Goal: Task Accomplishment & Management: Manage account settings

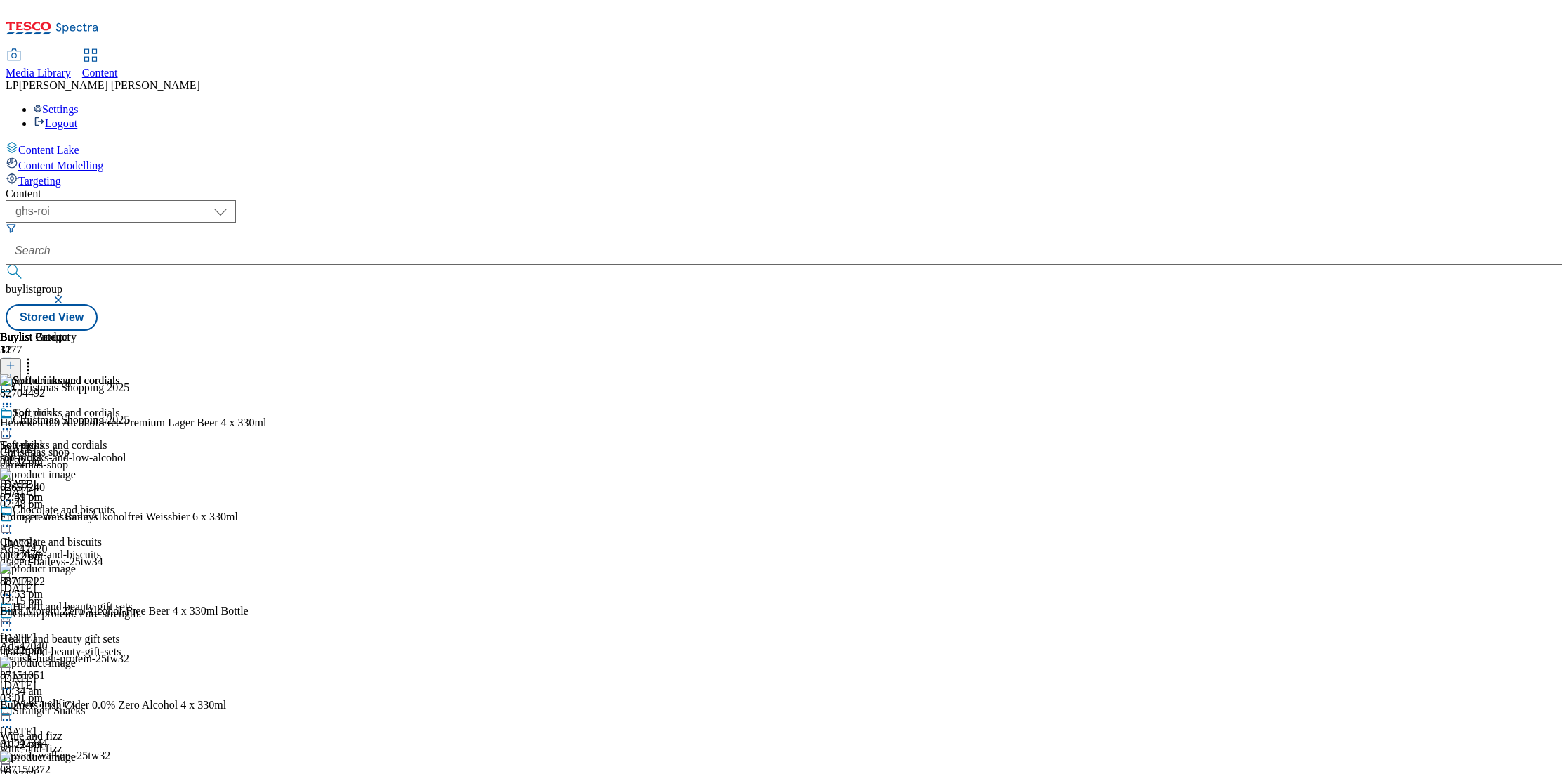
select select "ghs-roi"
click at [14, 429] on icon at bounding box center [7, 436] width 14 height 14
click at [65, 457] on button "Edit" at bounding box center [46, 466] width 37 height 16
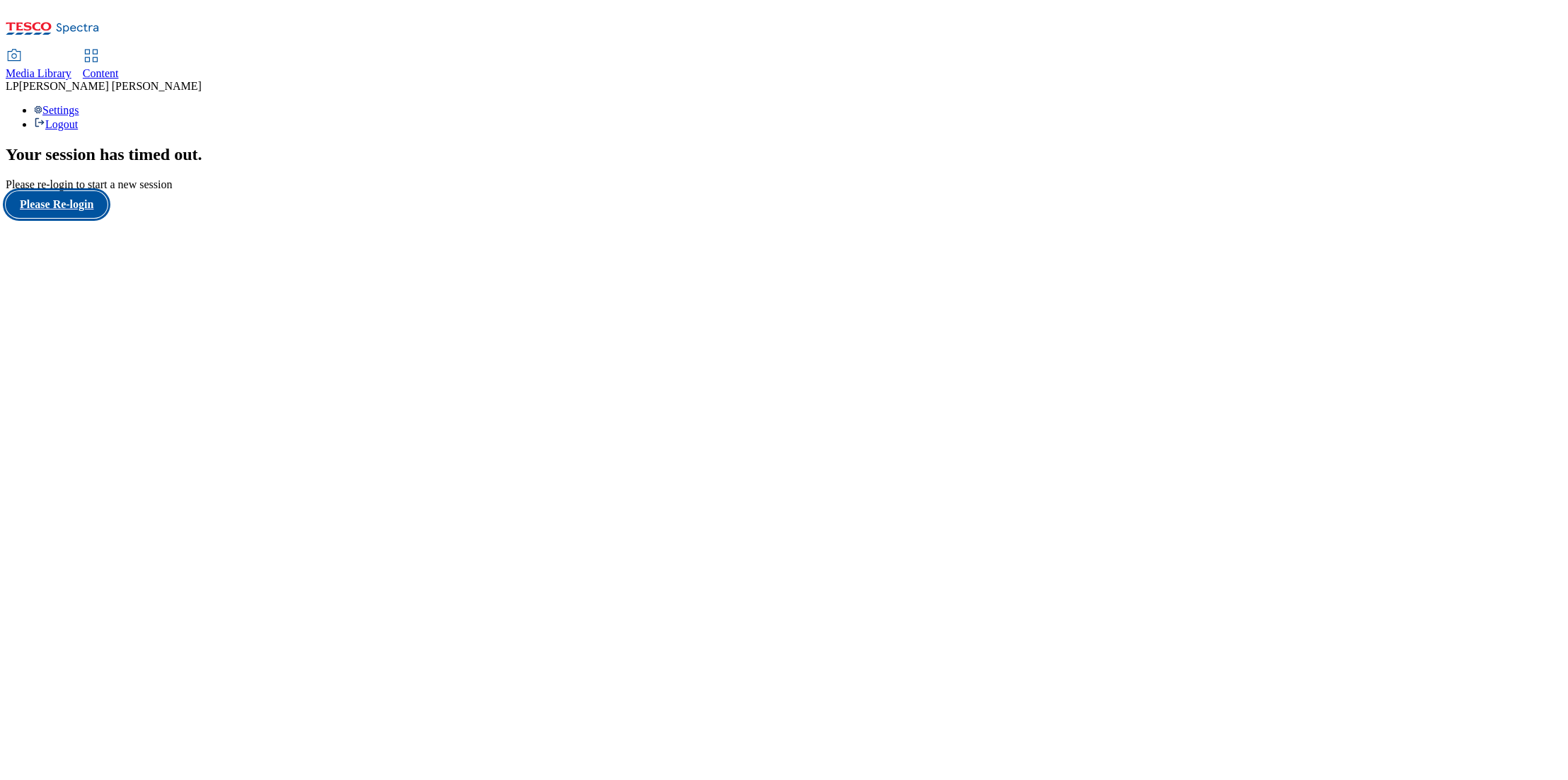
click at [105, 218] on button "Please Re-login" at bounding box center [56, 204] width 102 height 27
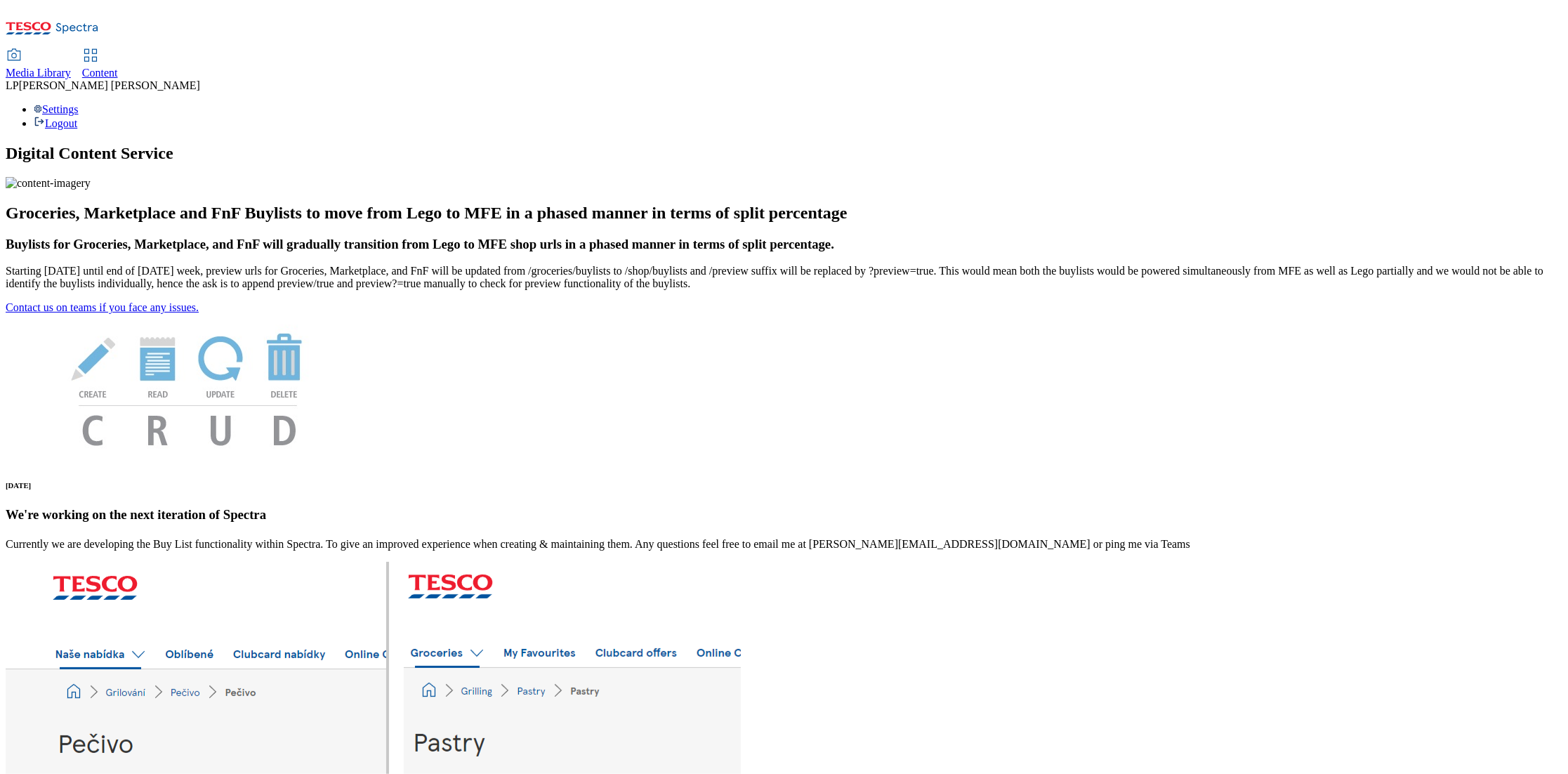
click at [71, 67] on div "Media Library" at bounding box center [38, 73] width 65 height 12
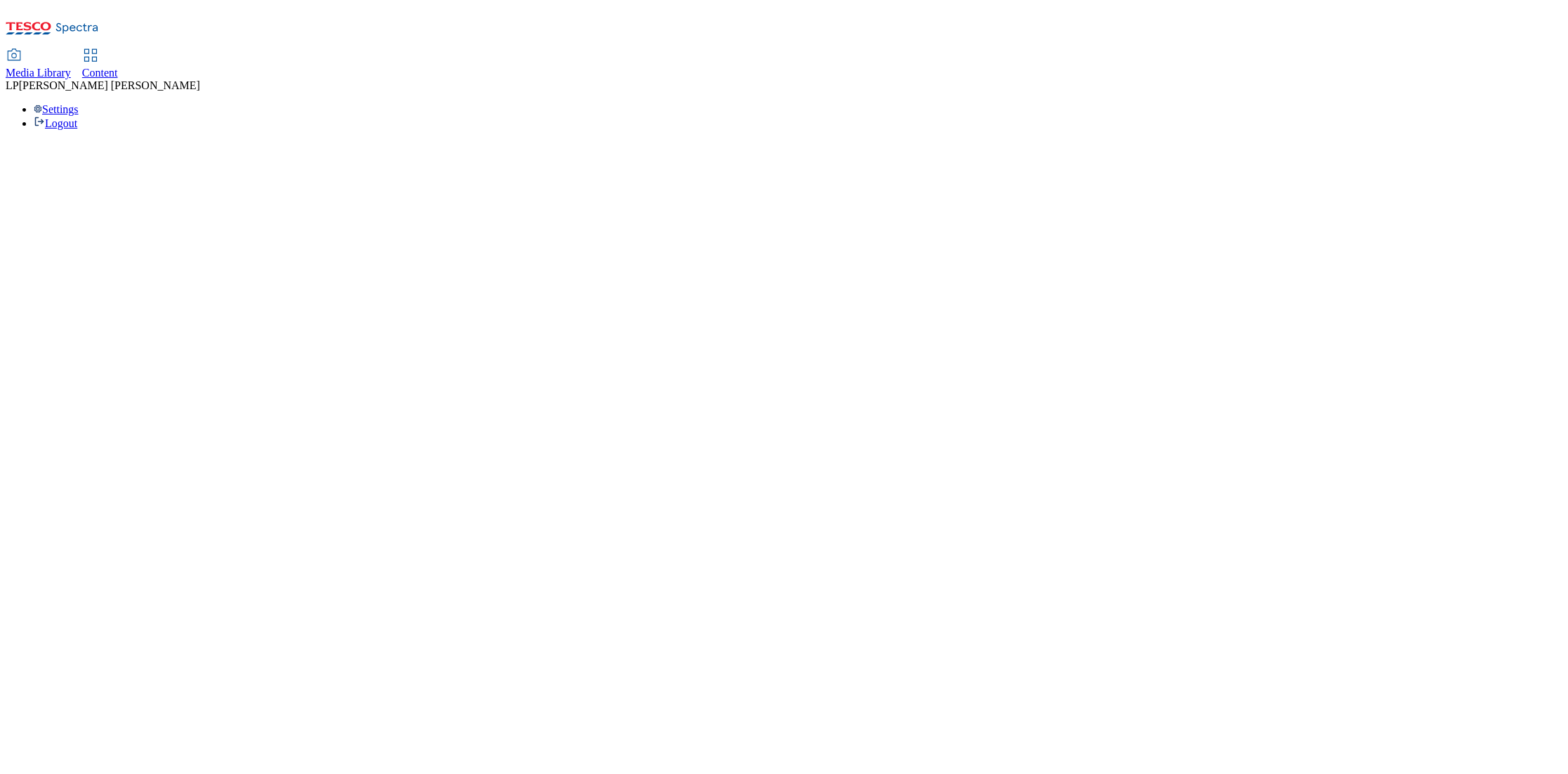
click at [71, 67] on span "Media Library" at bounding box center [38, 73] width 65 height 12
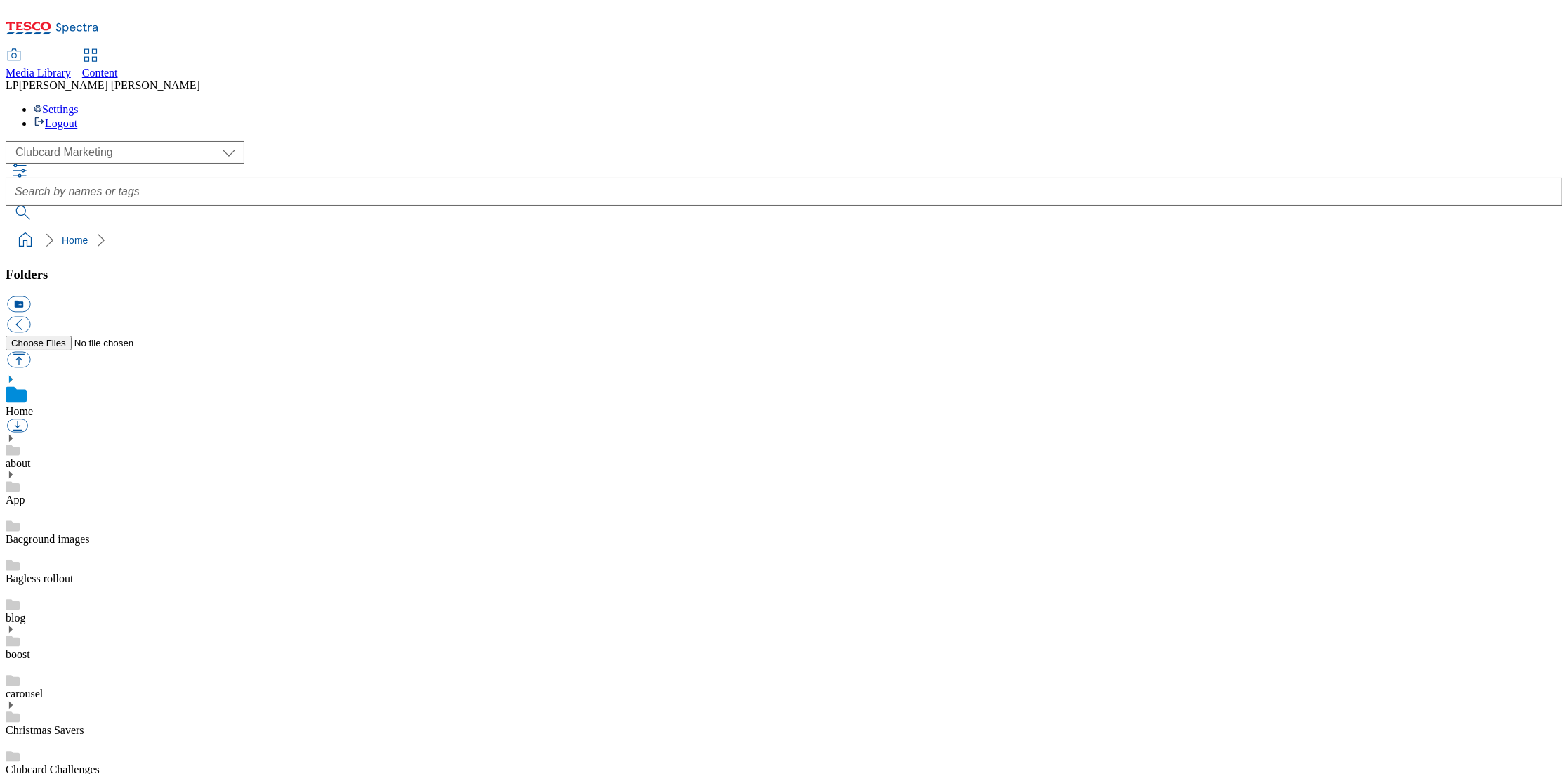
scroll to position [2, 0]
click at [118, 49] on link "Content" at bounding box center [100, 64] width 35 height 30
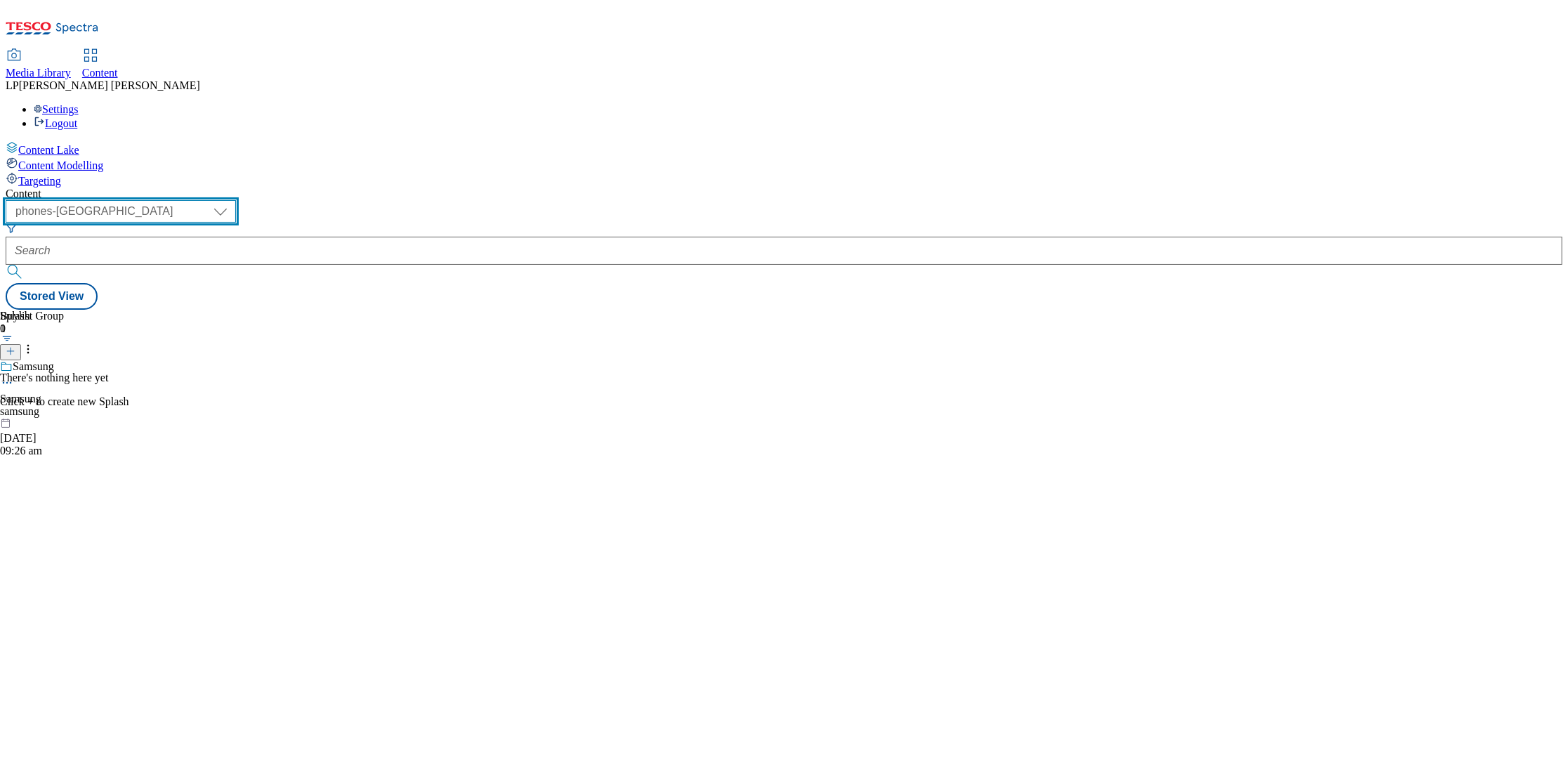
click at [236, 200] on select "dotcom-cz dotcom-hu dotcom-sk fnf-uk ghs-roi ghs-uk group-comms ighs-cz ighs-hu…" at bounding box center [120, 211] width 230 height 22
select select "ghs-roi"
click at [183, 200] on select "dotcom-cz dotcom-hu dotcom-sk fnf-uk ghs-roi ghs-uk group-comms ighs-cz ighs-hu…" at bounding box center [120, 211] width 230 height 22
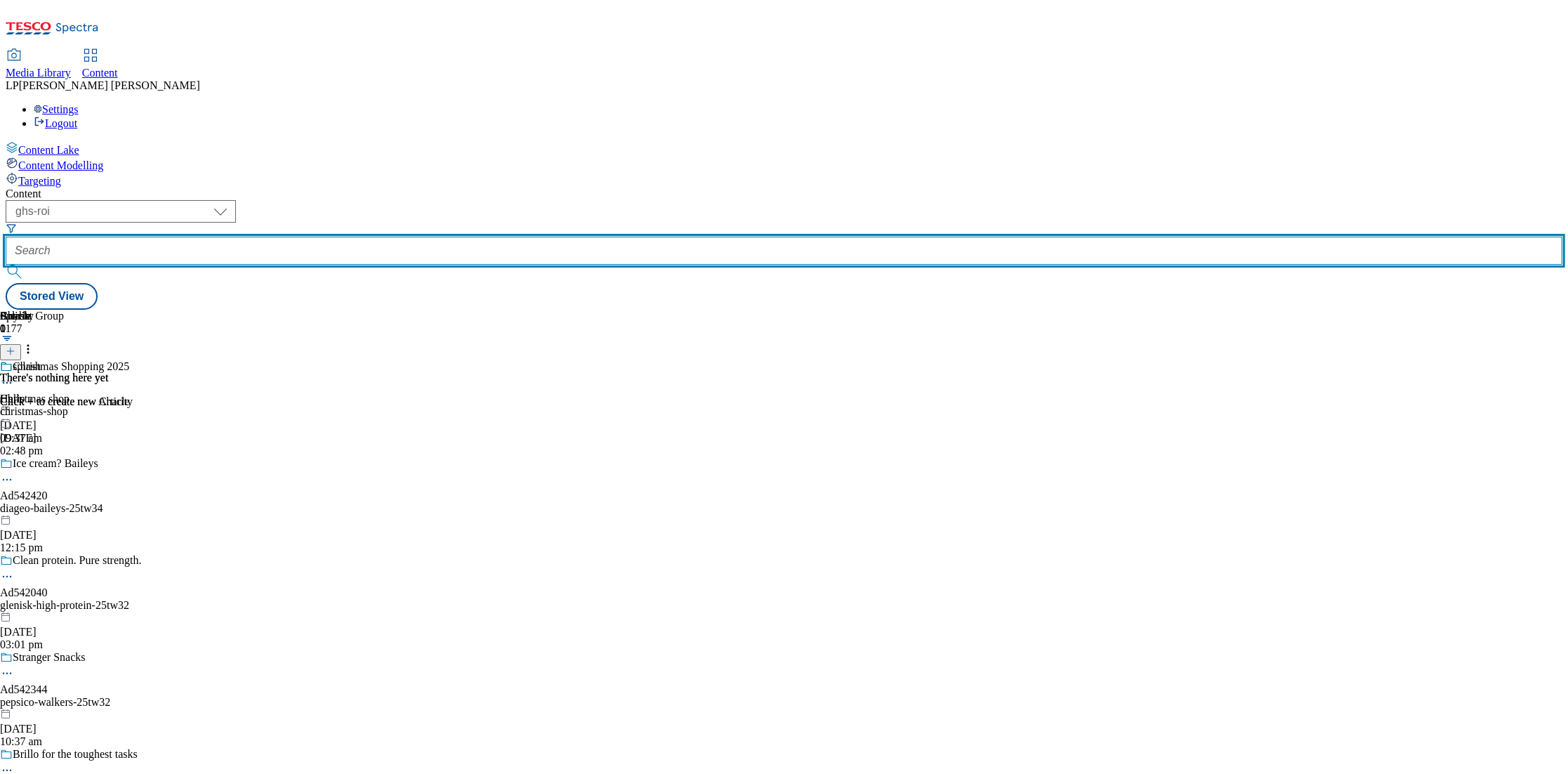
click at [397, 237] on input "text" at bounding box center [784, 251] width 1557 height 28
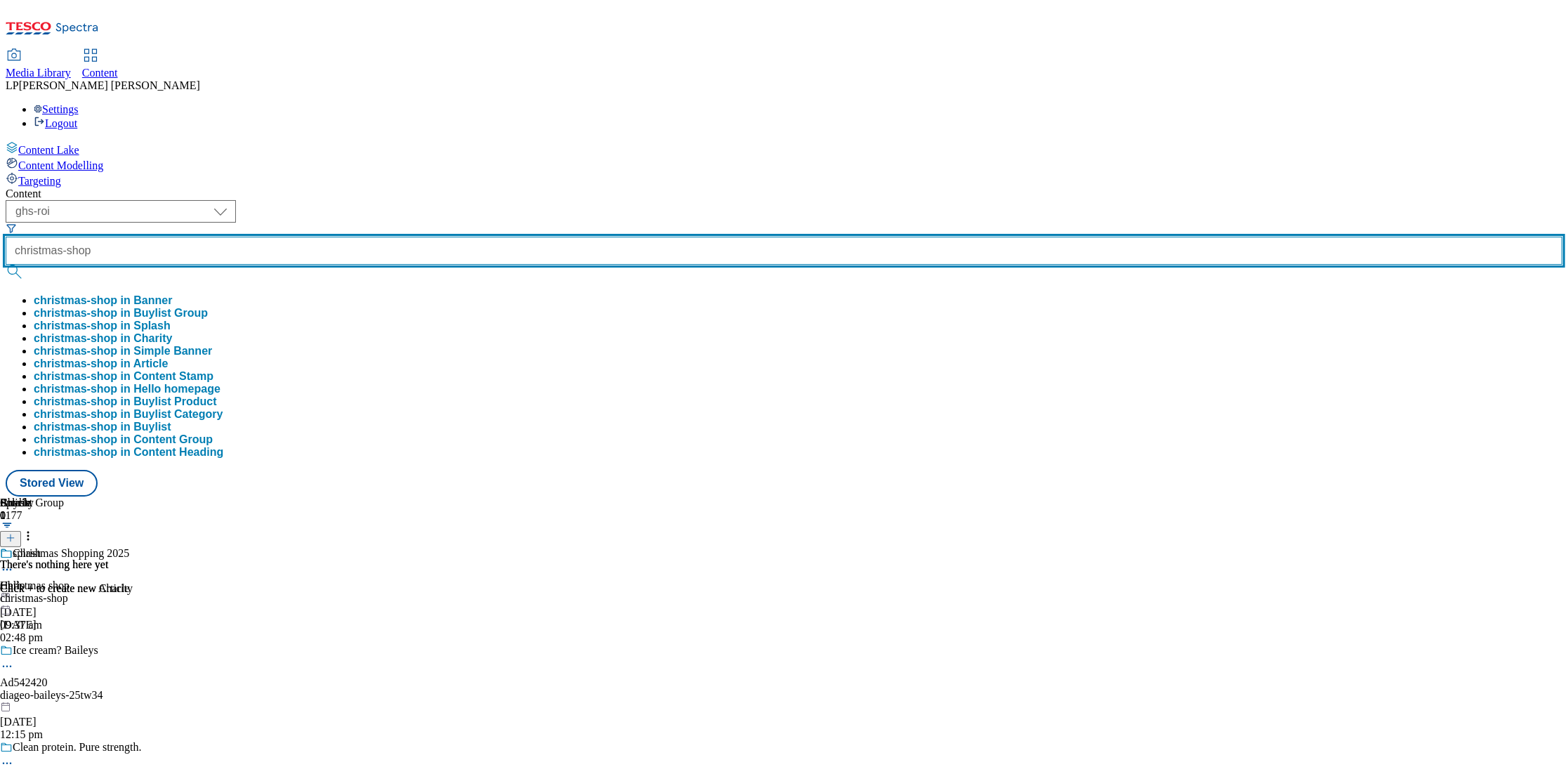
type input "christmas-shop"
click at [6, 265] on button "submit" at bounding box center [16, 271] width 20 height 14
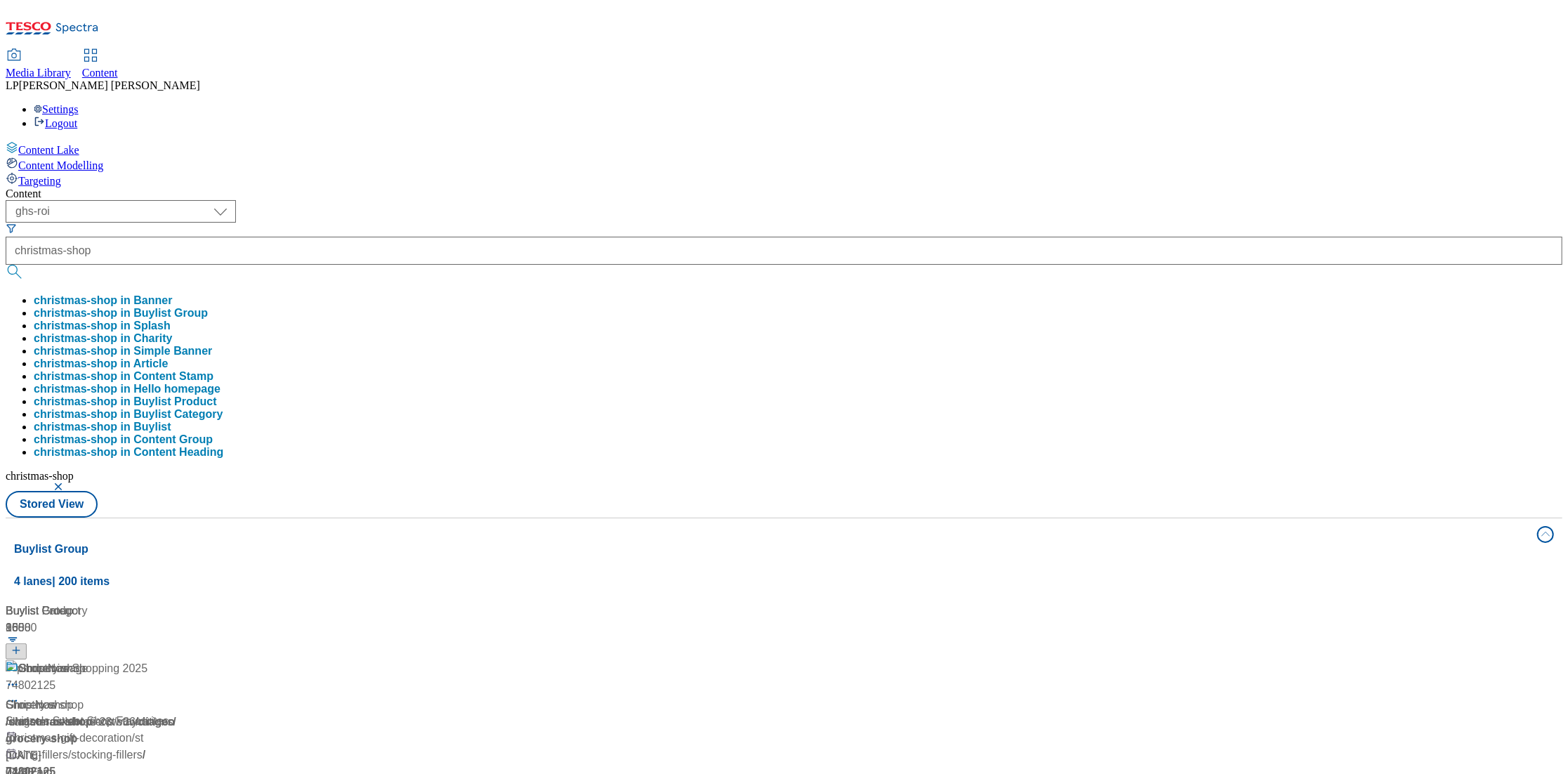
click at [181, 714] on div "/ christmas-shop" at bounding box center [93, 722] width 176 height 16
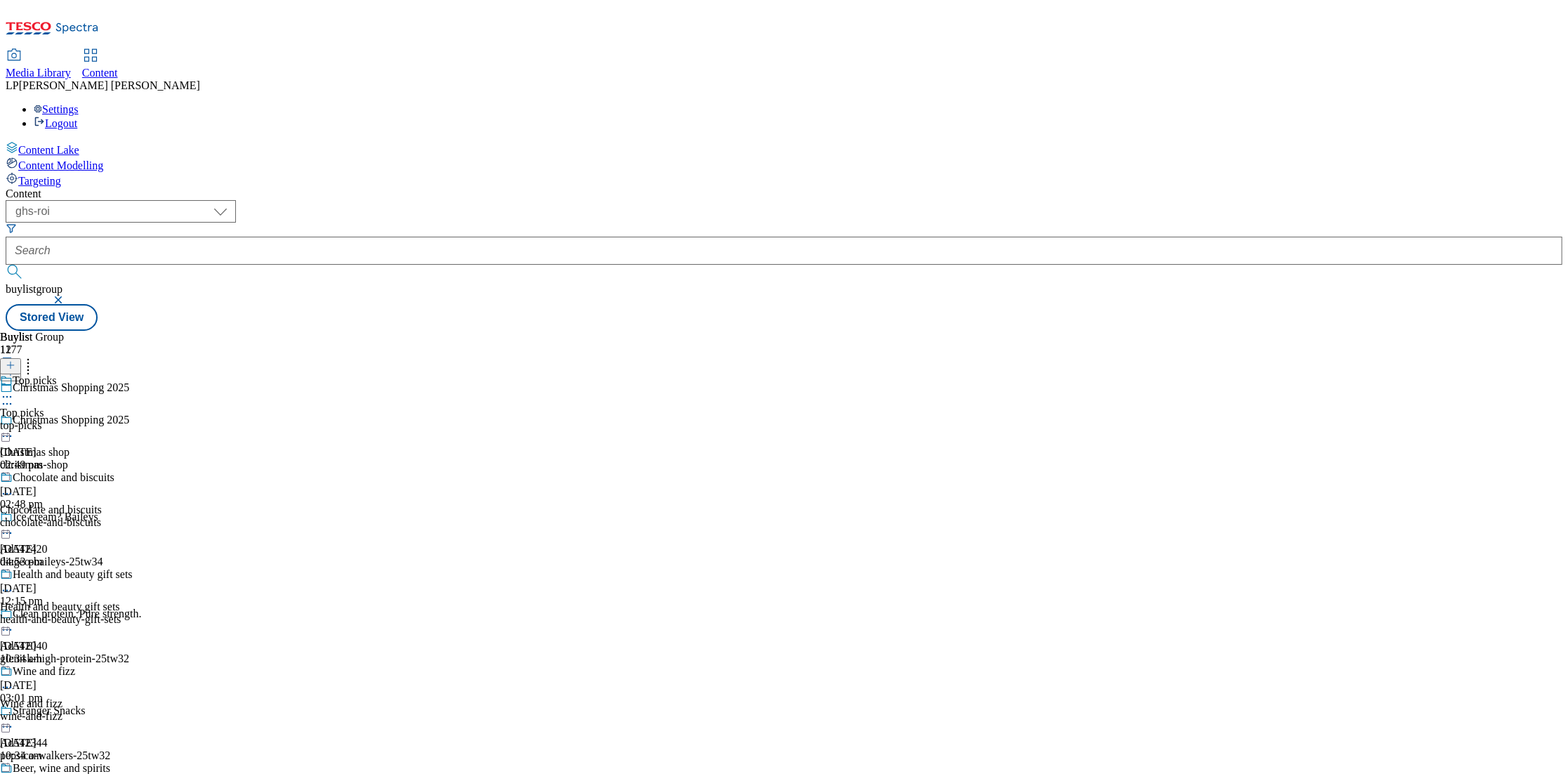
click at [14, 429] on icon at bounding box center [7, 436] width 14 height 14
click at [65, 457] on button "Edit" at bounding box center [46, 466] width 37 height 16
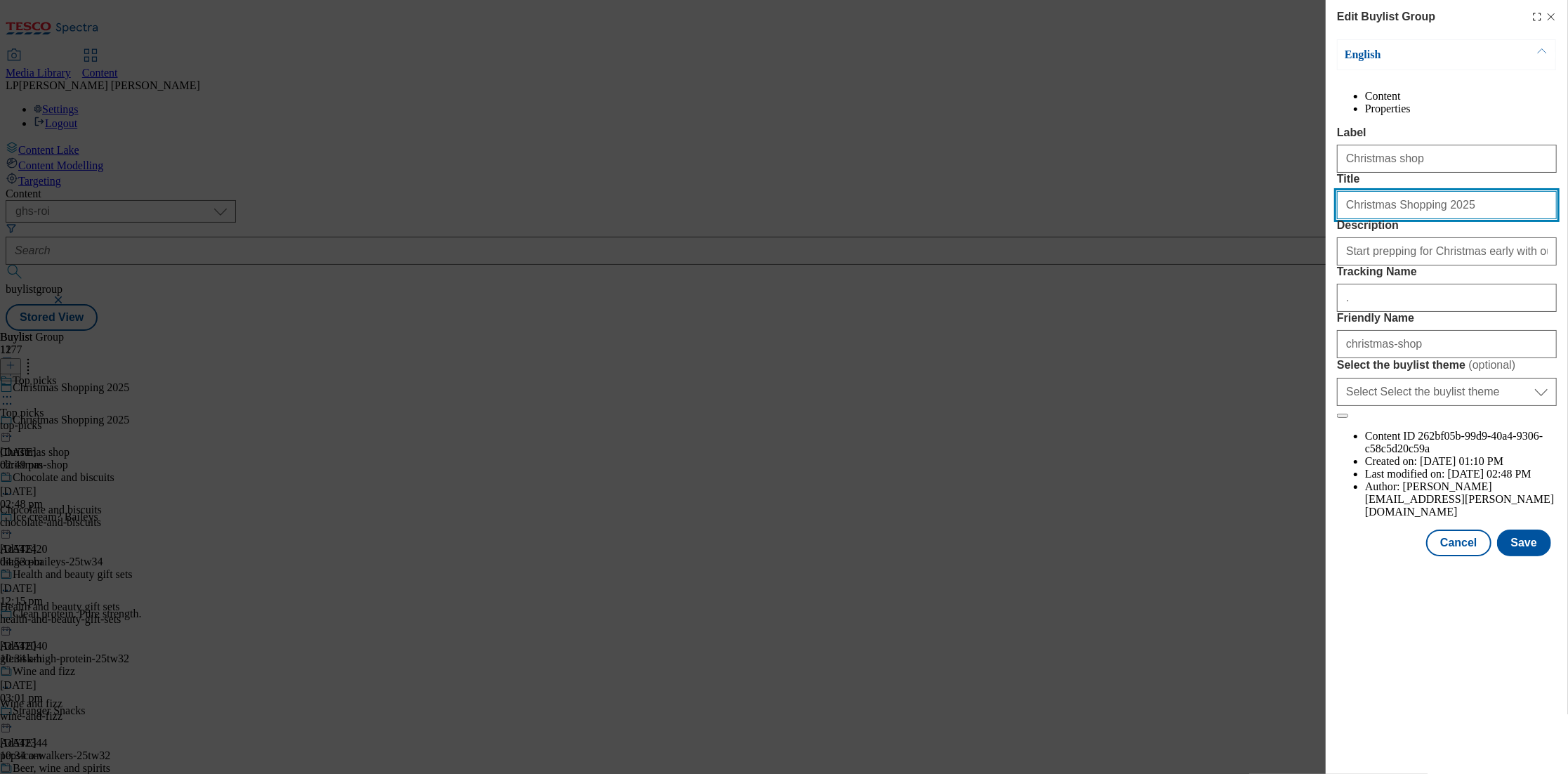
drag, startPoint x: 1463, startPoint y: 260, endPoint x: 1206, endPoint y: 245, distance: 257.4
click at [1207, 245] on div "Edit Buylist Group English Content Properties Label Christmas shop Title Christ…" at bounding box center [784, 387] width 1568 height 774
paste input "Christmas Shop"
type input "Christmas Shop 2025"
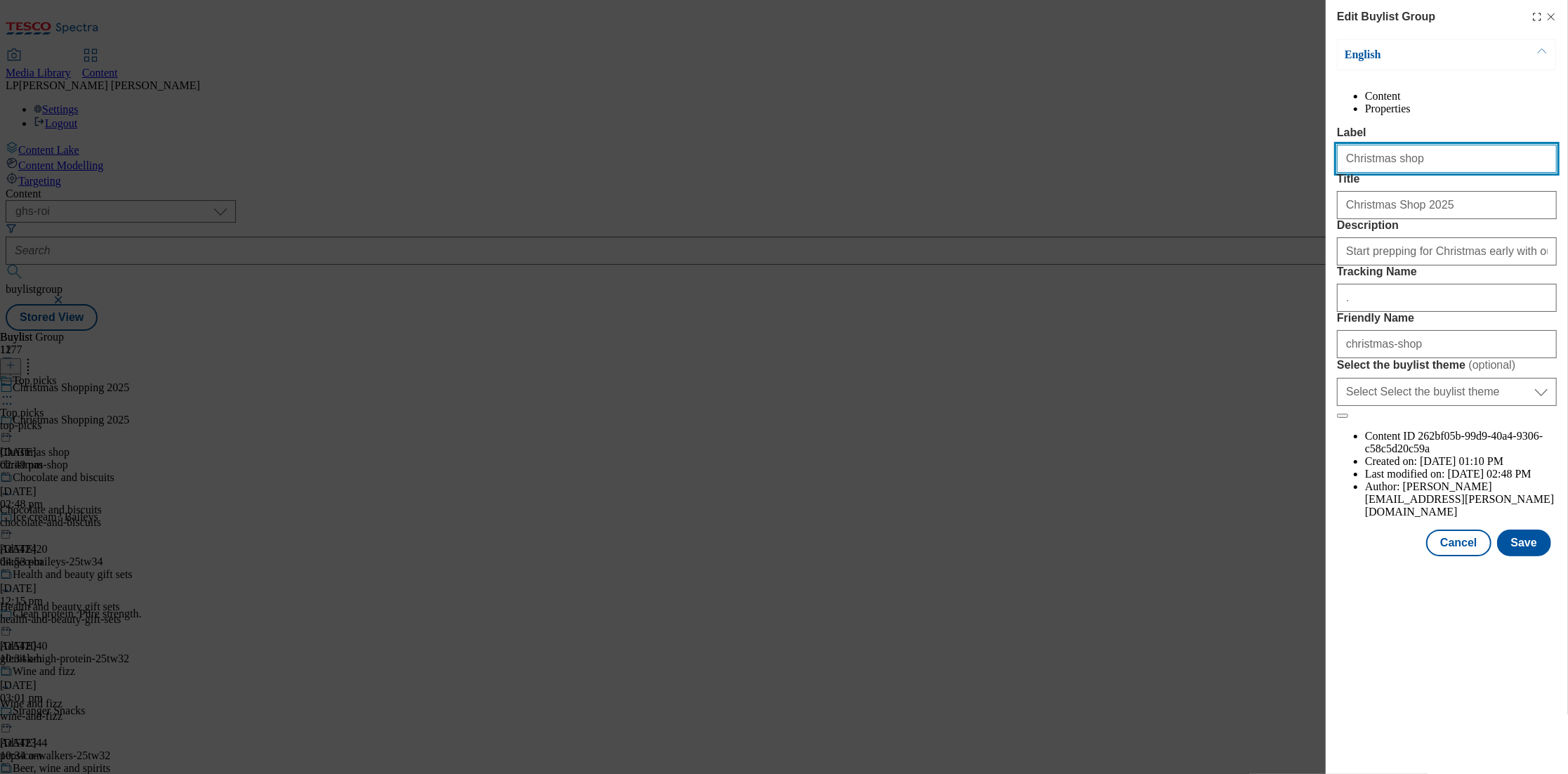
drag, startPoint x: 1422, startPoint y: 187, endPoint x: 1285, endPoint y: 188, distance: 137.0
click at [1285, 188] on div "Edit Buylist Group English Content Properties Label Christmas shop Title Christ…" at bounding box center [784, 387] width 1568 height 774
paste input "Christmas Shop 2025"
type input "Christmas Shop 2025"
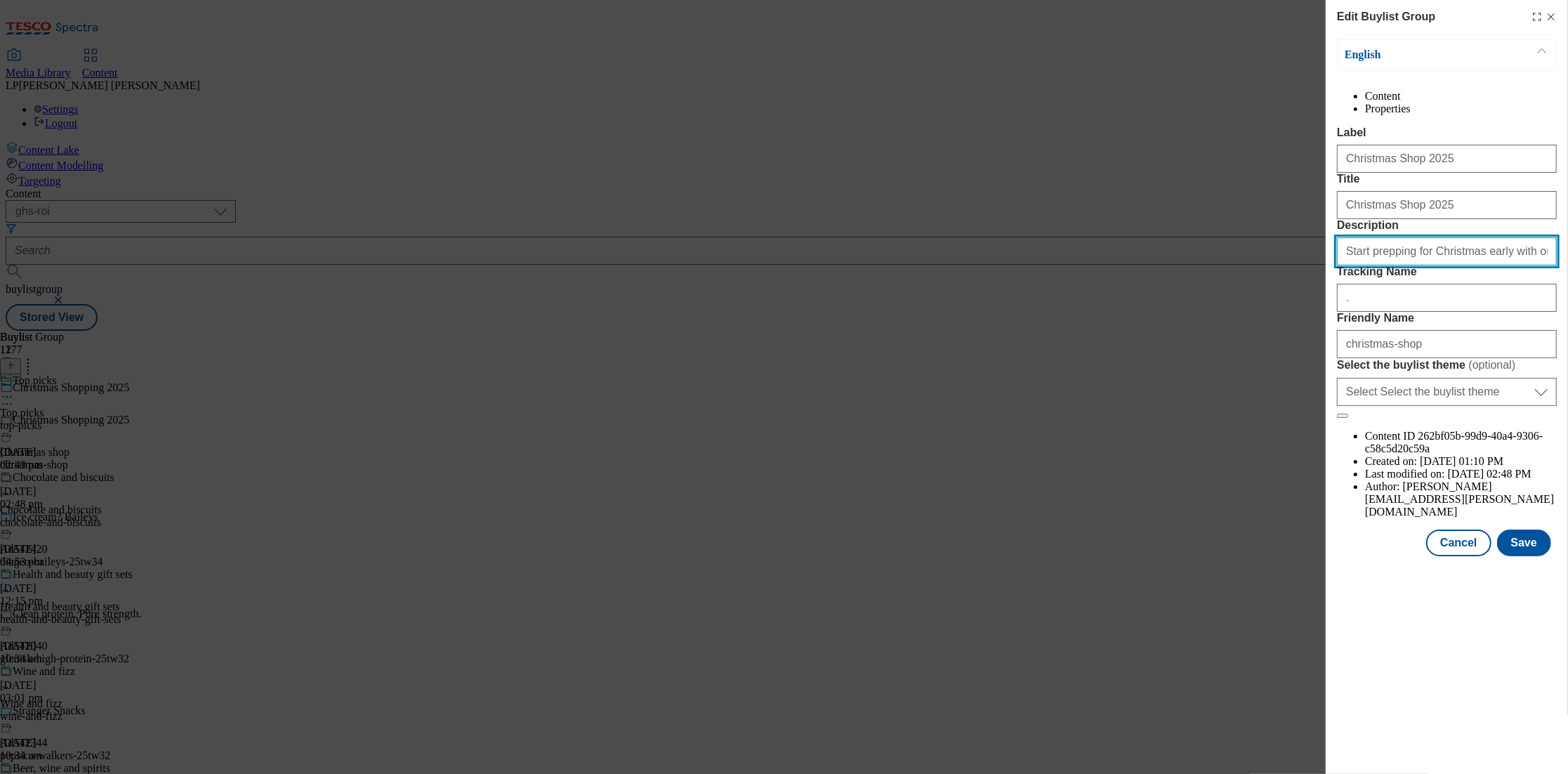
click at [1435, 265] on input "Start prepping for Christmas early with our fantastic selection of Christmas ch…" at bounding box center [1447, 251] width 220 height 28
click at [1525, 556] on button "Save" at bounding box center [1524, 542] width 54 height 26
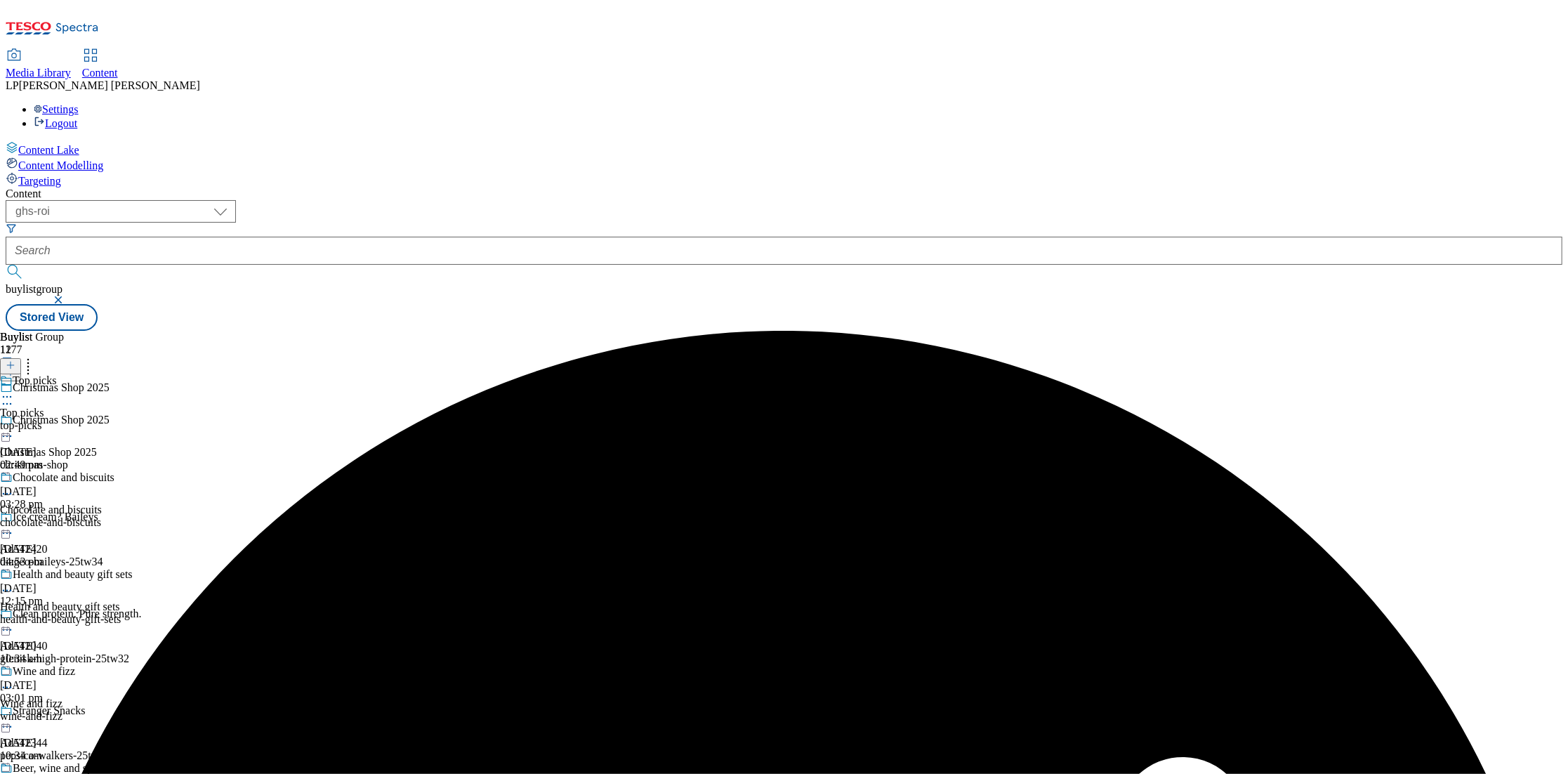
click at [14, 429] on icon at bounding box center [7, 436] width 14 height 14
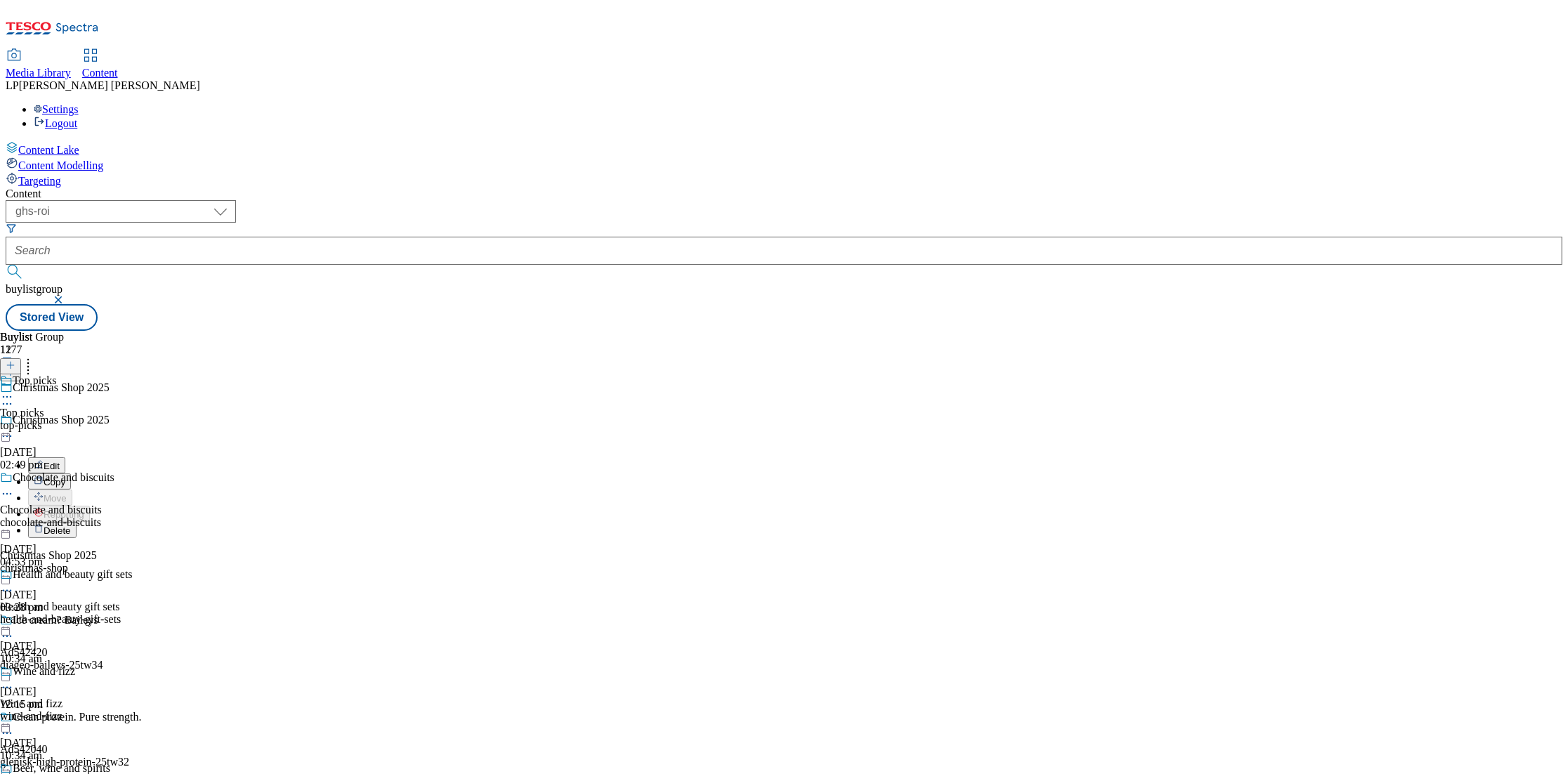
click at [133, 420] on div "top-picks" at bounding box center [66, 425] width 133 height 12
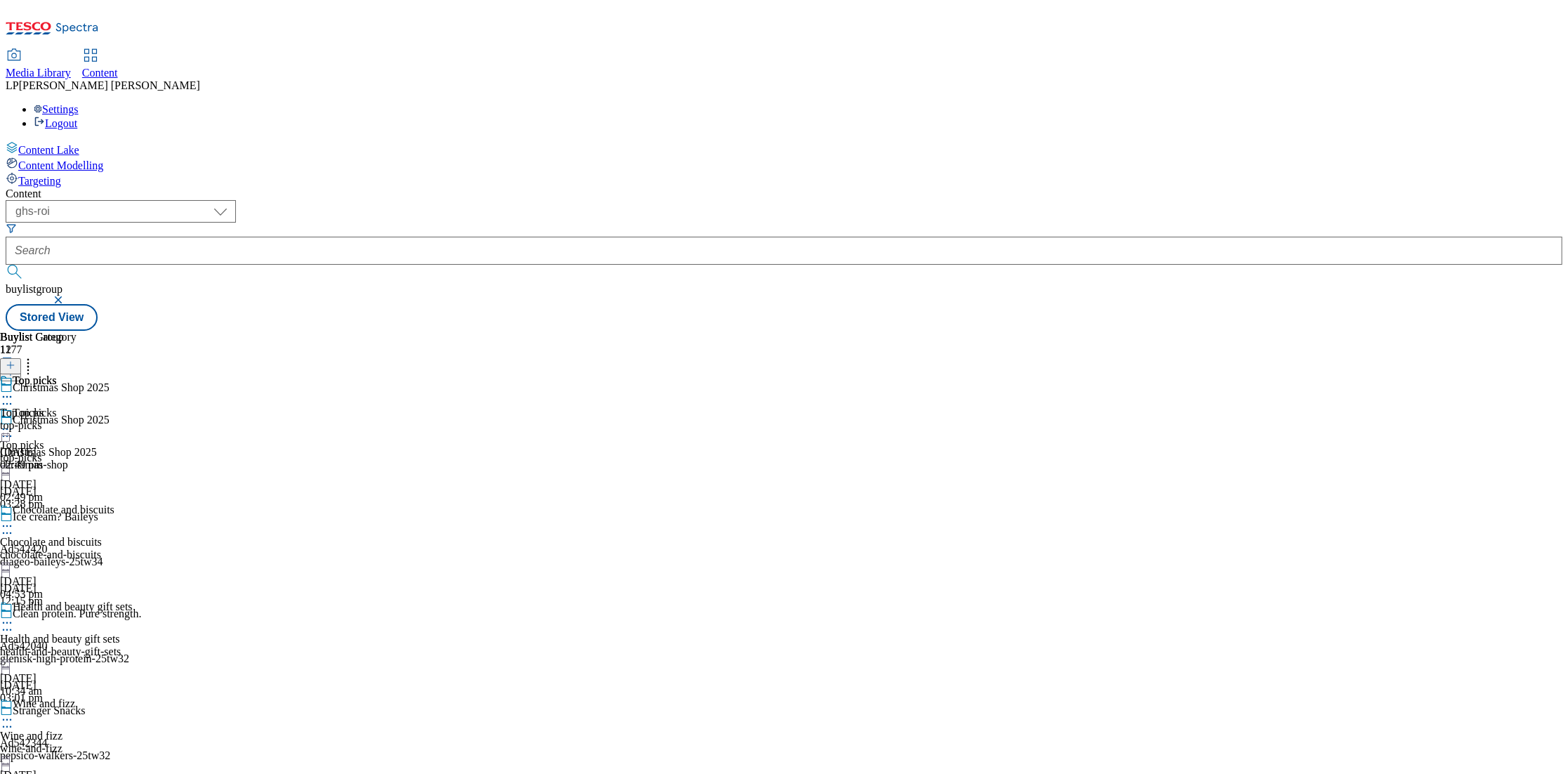
click at [14, 422] on icon at bounding box center [7, 429] width 14 height 14
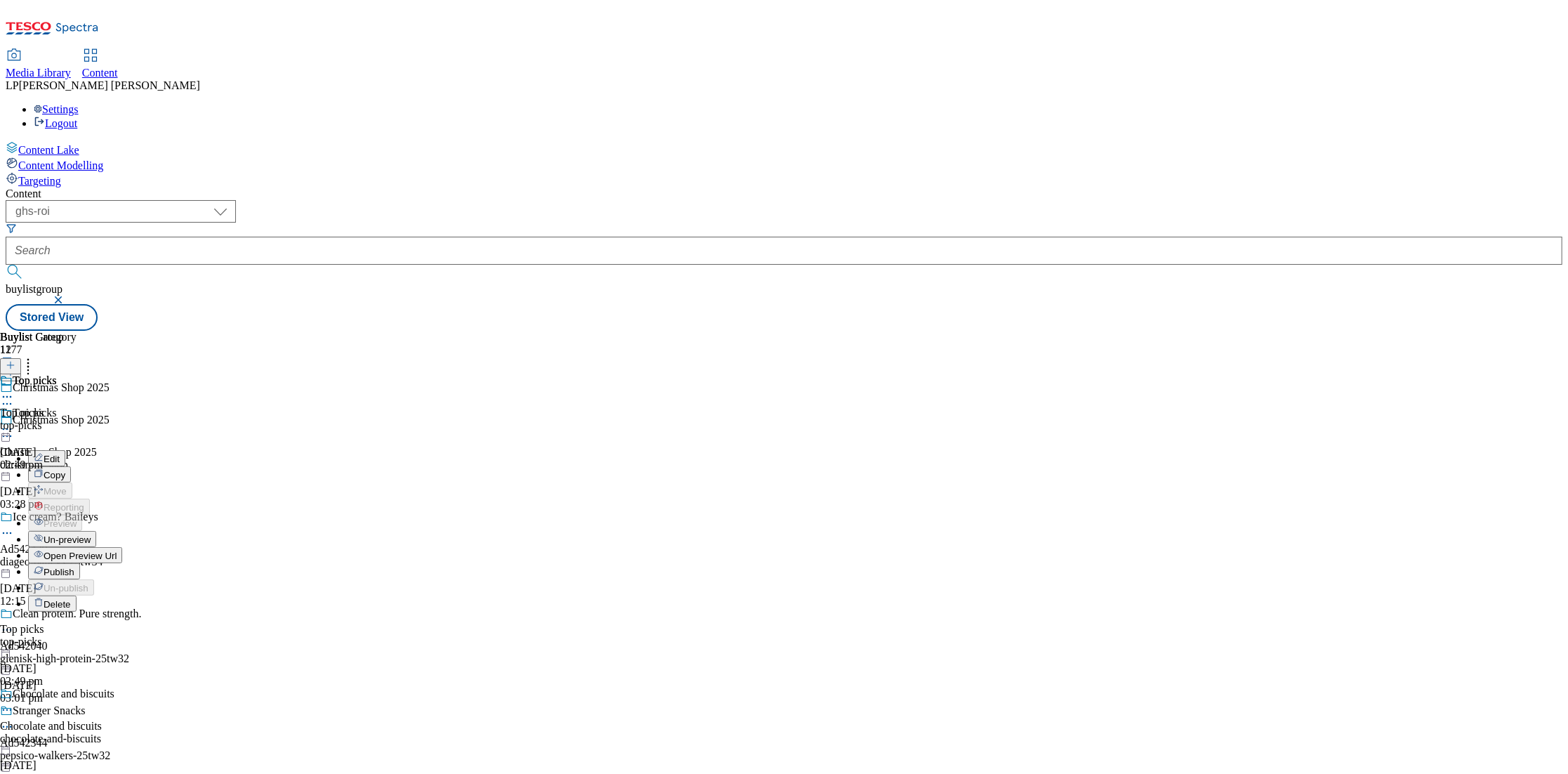
click at [65, 450] on button "Edit" at bounding box center [46, 458] width 37 height 16
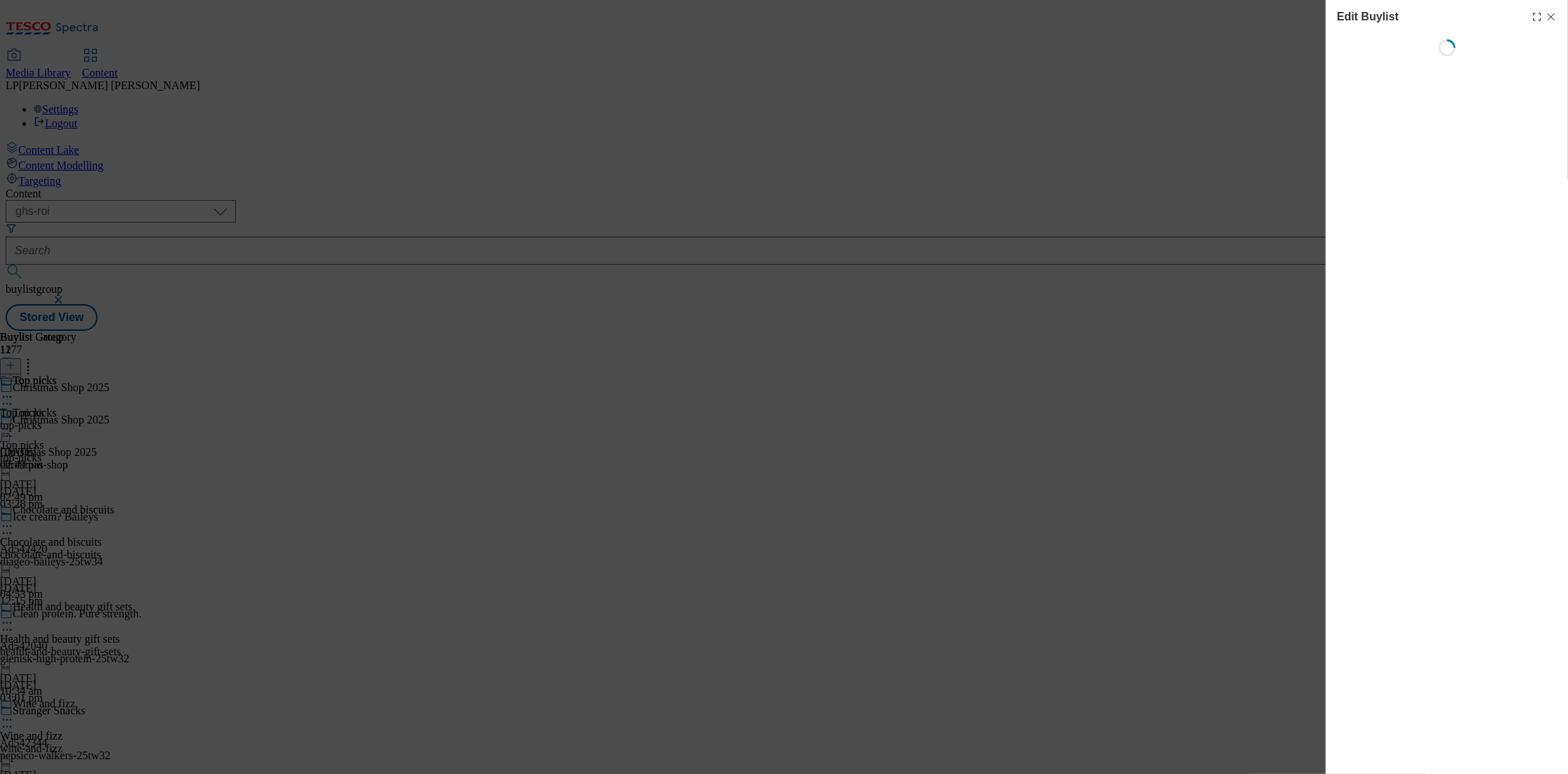
select select "evergreen"
select select "Banner"
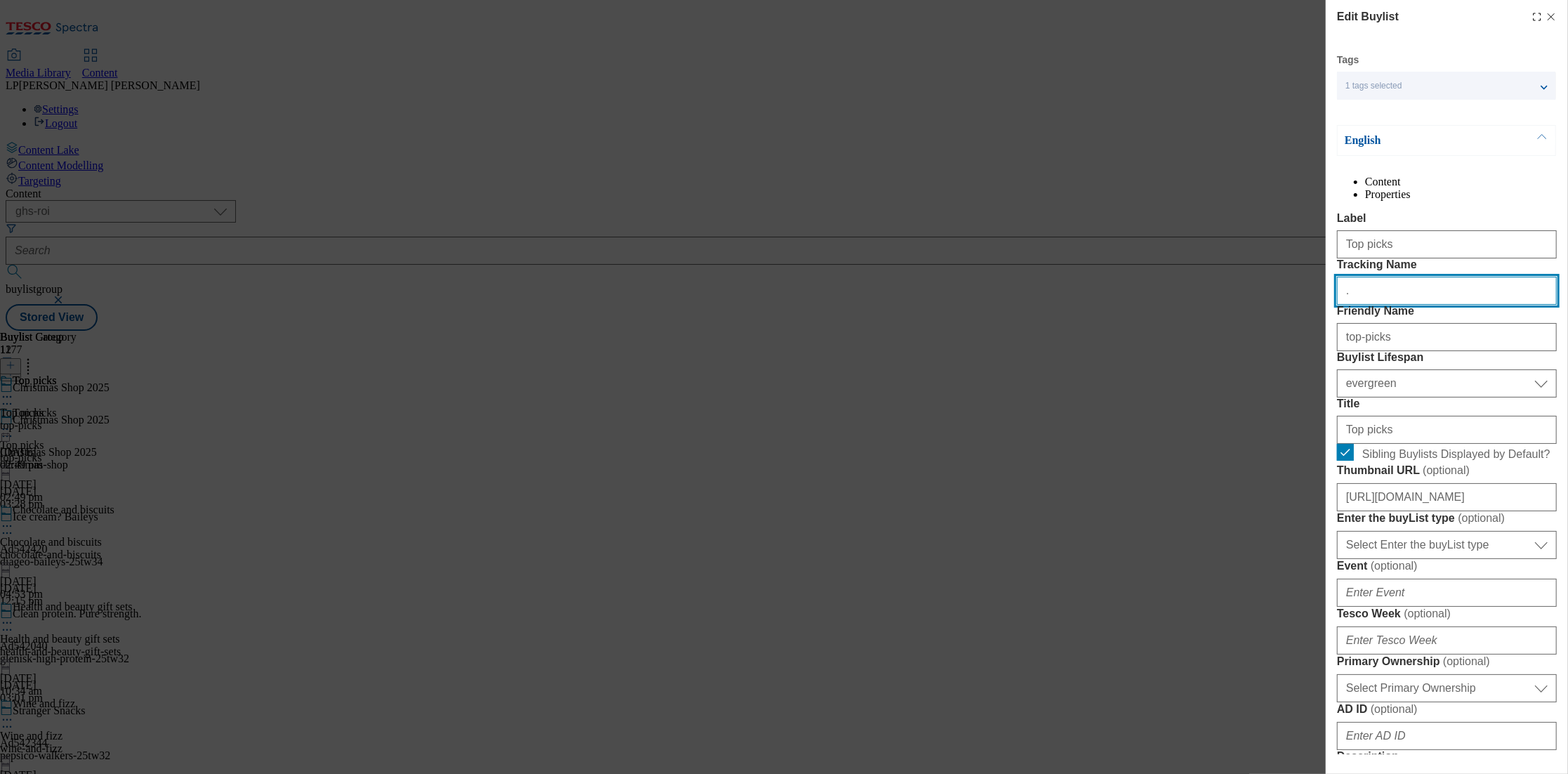
click at [1388, 305] on input "." at bounding box center [1447, 291] width 220 height 28
drag, startPoint x: 1372, startPoint y: 349, endPoint x: 1257, endPoint y: 340, distance: 115.4
click at [1257, 340] on div "Edit Buylist Tags 1 tags selected buylist English Content Properties Label Top …" at bounding box center [784, 387] width 1568 height 774
paste input "Christmas_header_Top_25"
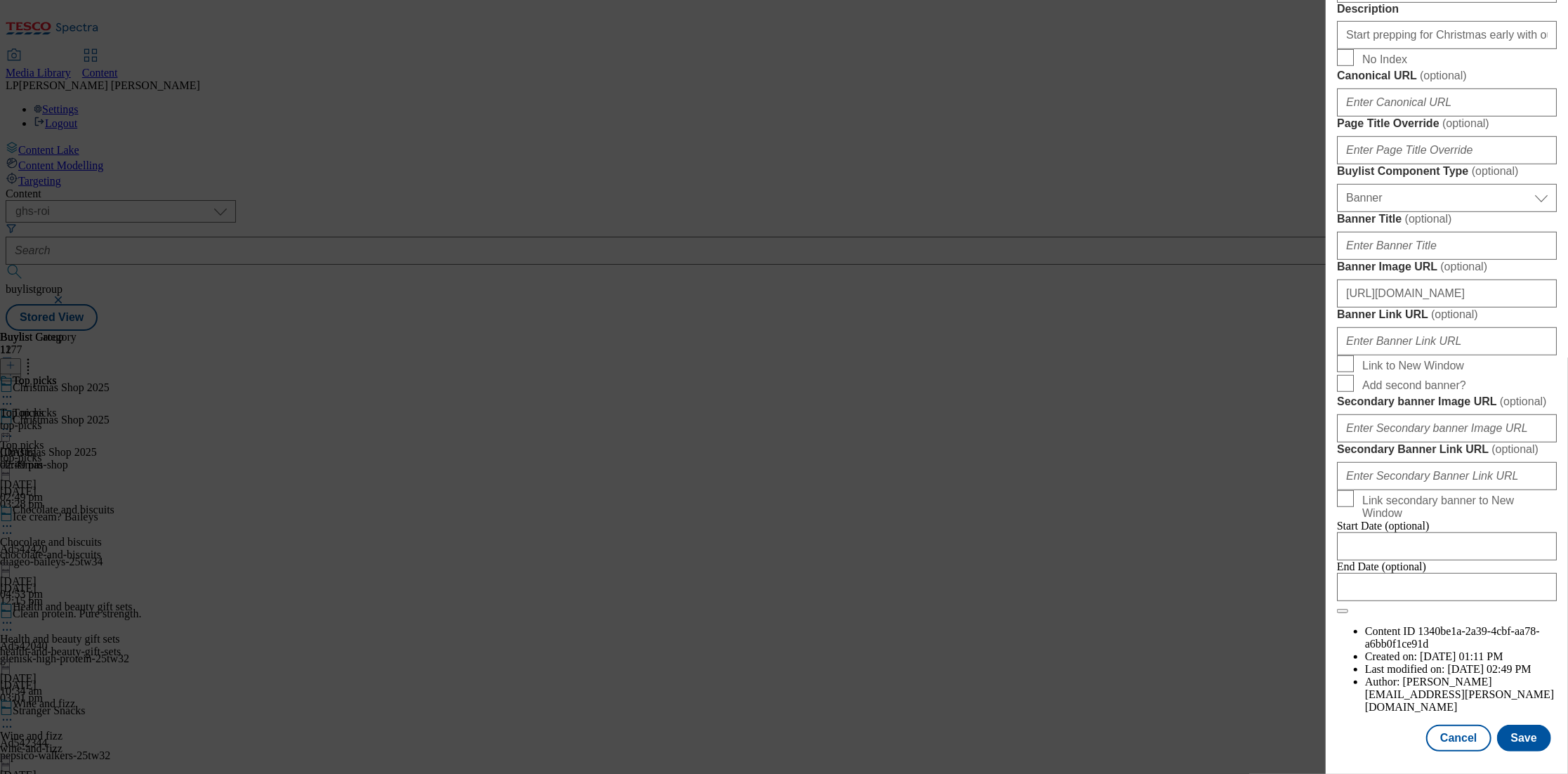
scroll to position [1255, 0]
type input "Christmas_header_Top_25"
click at [1517, 736] on button "Save" at bounding box center [1524, 738] width 54 height 26
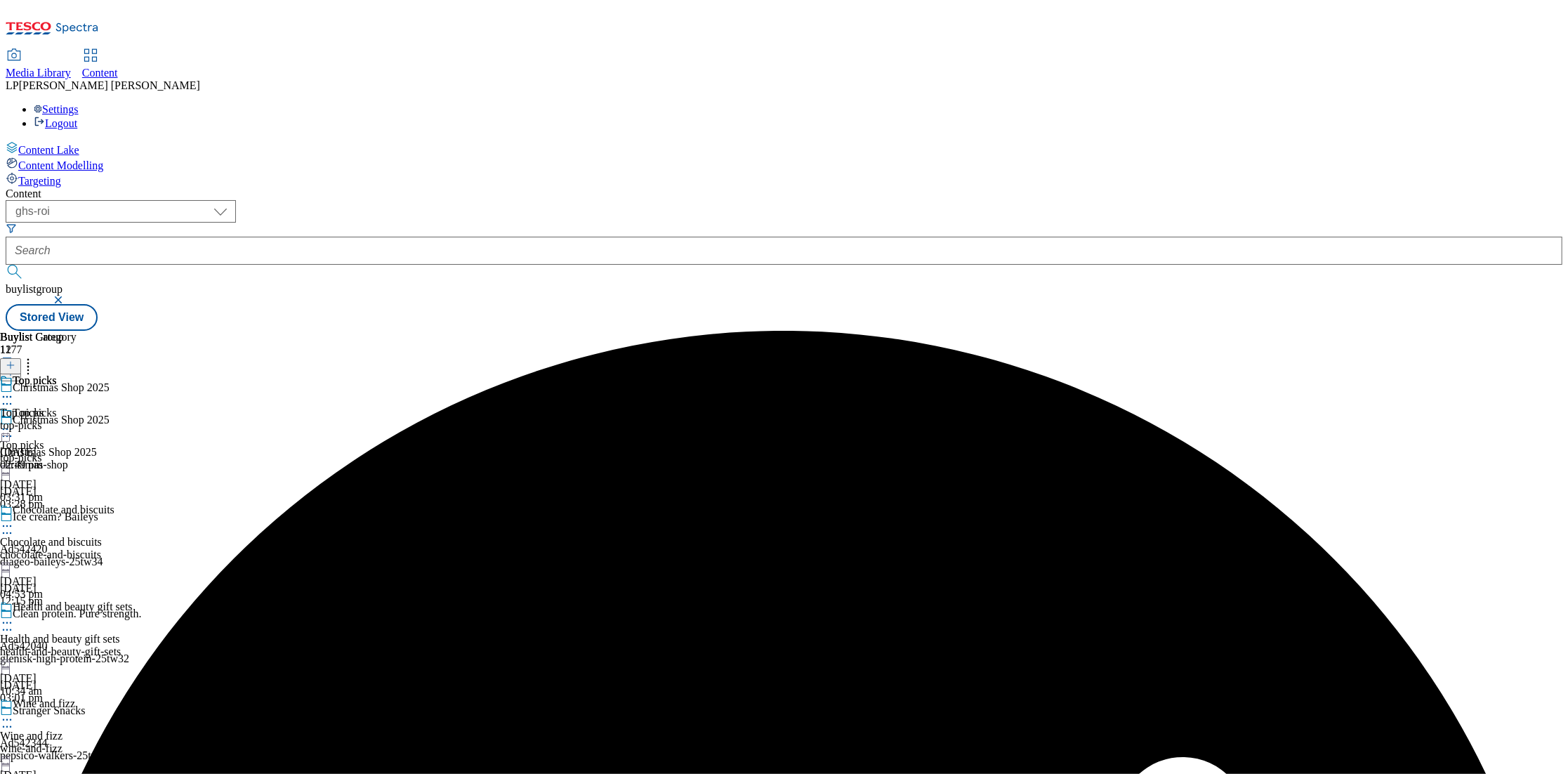
click at [14, 390] on icon at bounding box center [7, 396] width 14 height 14
click at [65, 418] on button "Edit" at bounding box center [46, 426] width 37 height 16
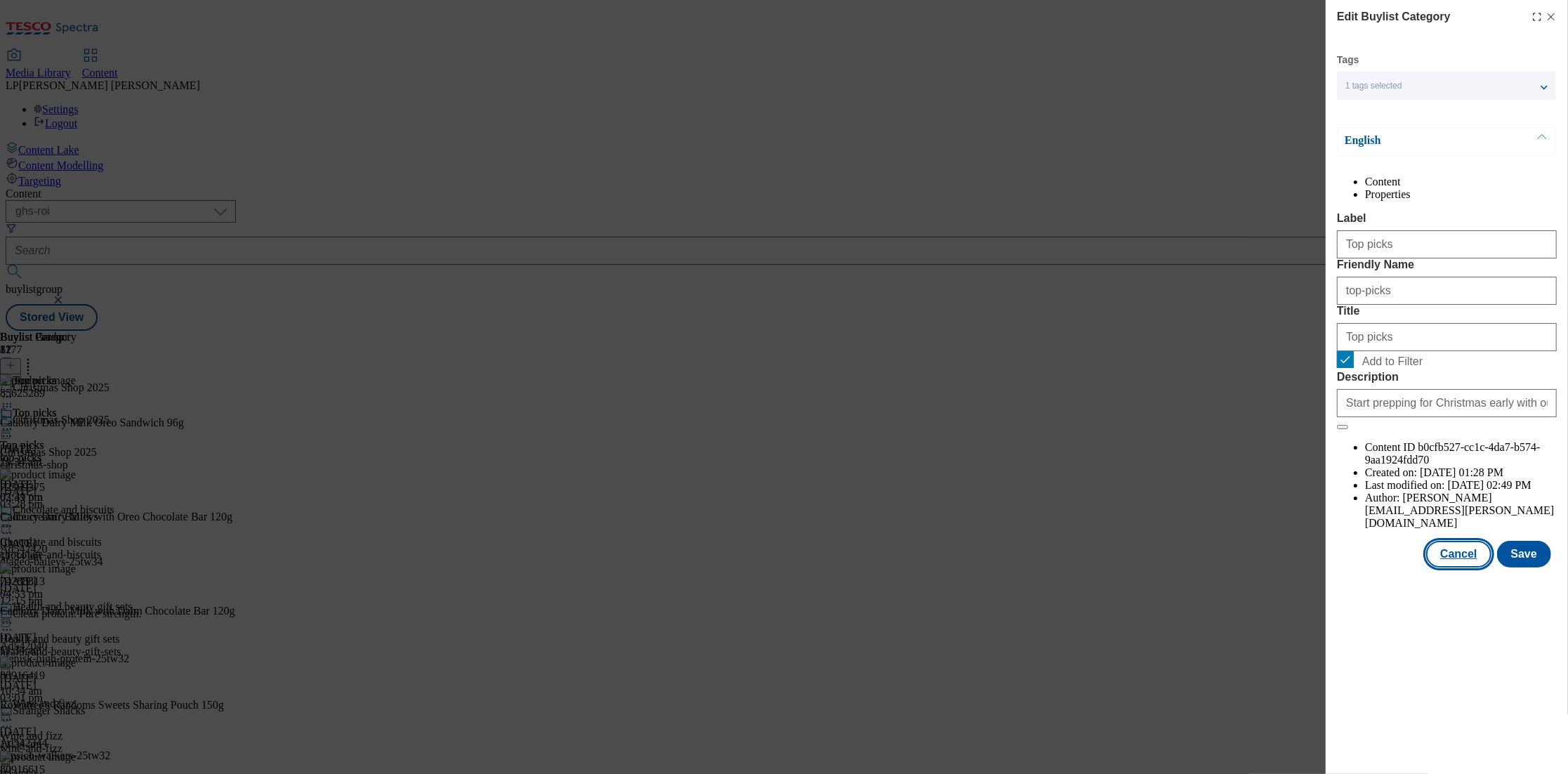
click at [1457, 567] on button "Cancel" at bounding box center [1458, 554] width 64 height 26
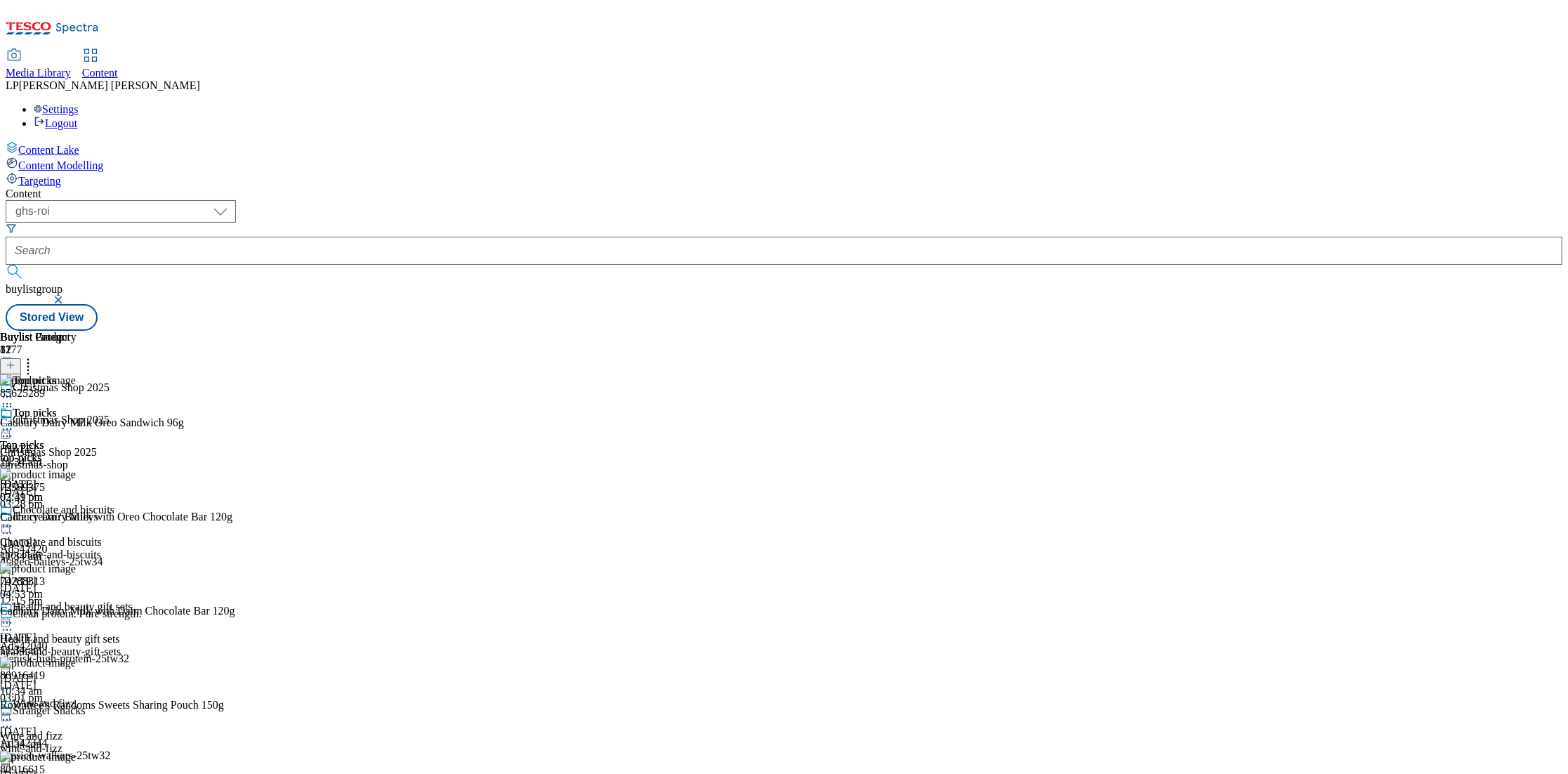
scroll to position [132, 0]
click at [14, 519] on icon at bounding box center [7, 526] width 14 height 14
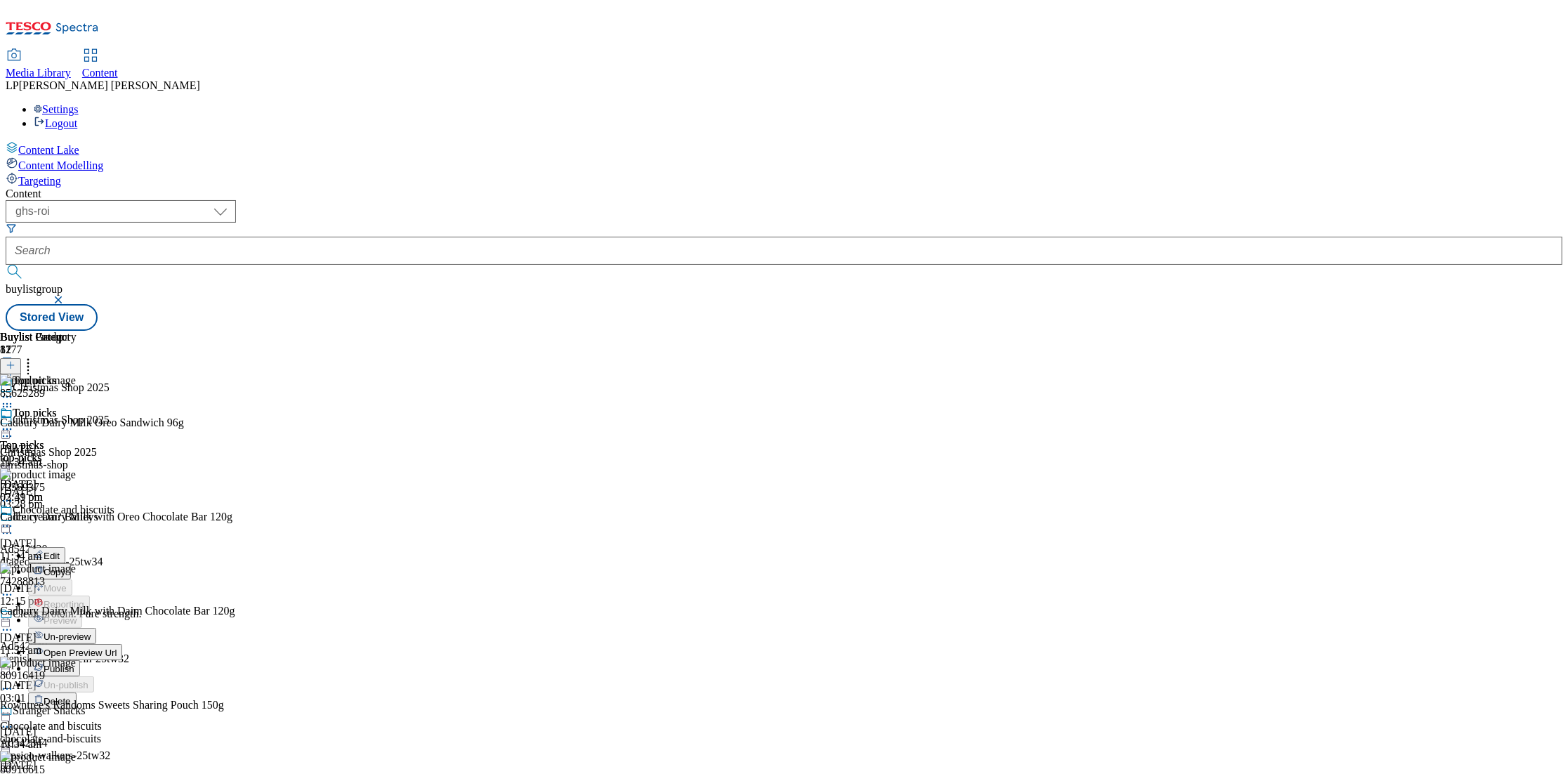
click at [133, 547] on li "Edit" at bounding box center [80, 556] width 105 height 16
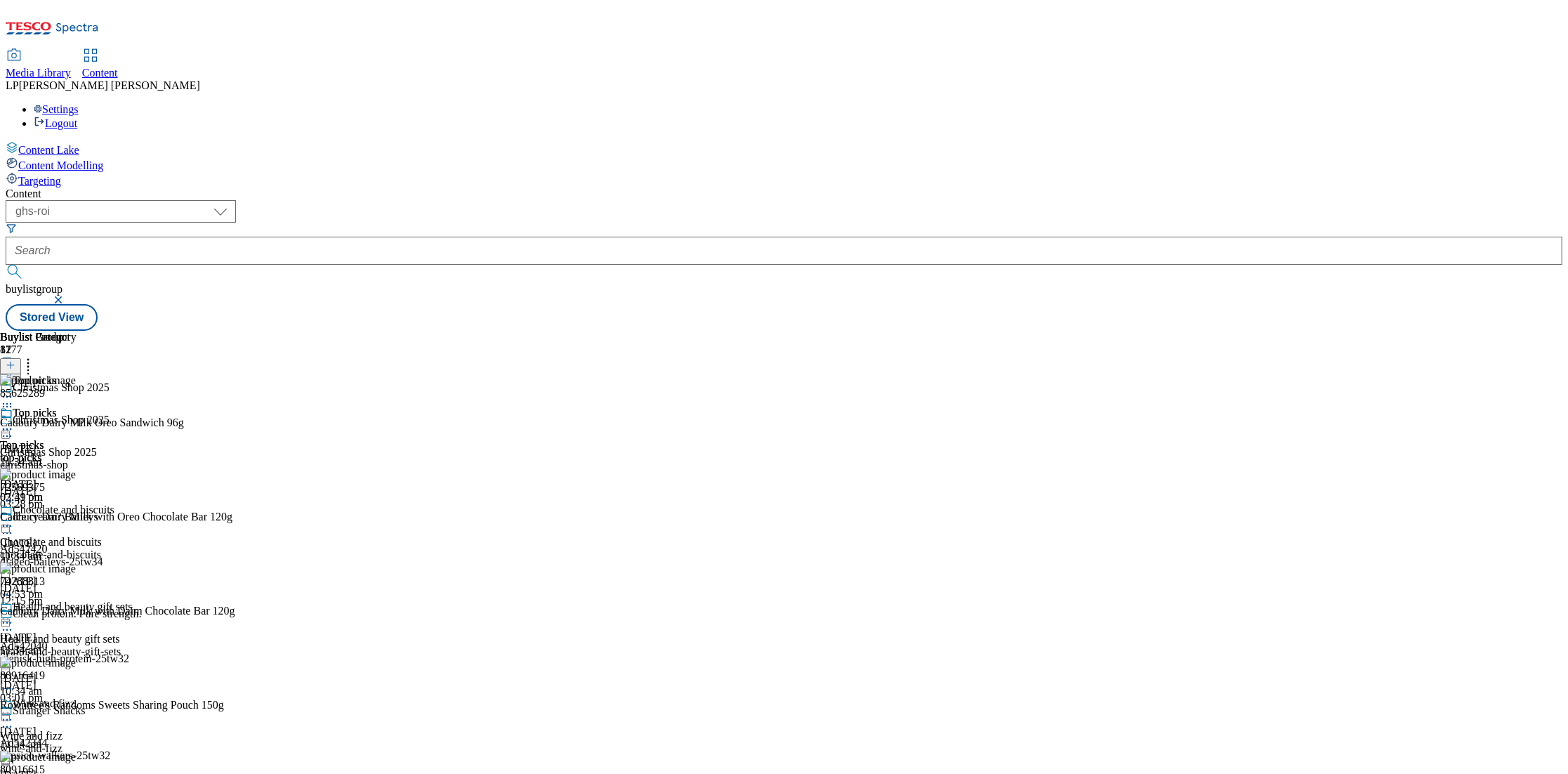
click at [8, 525] on circle at bounding box center [7, 526] width 2 height 2
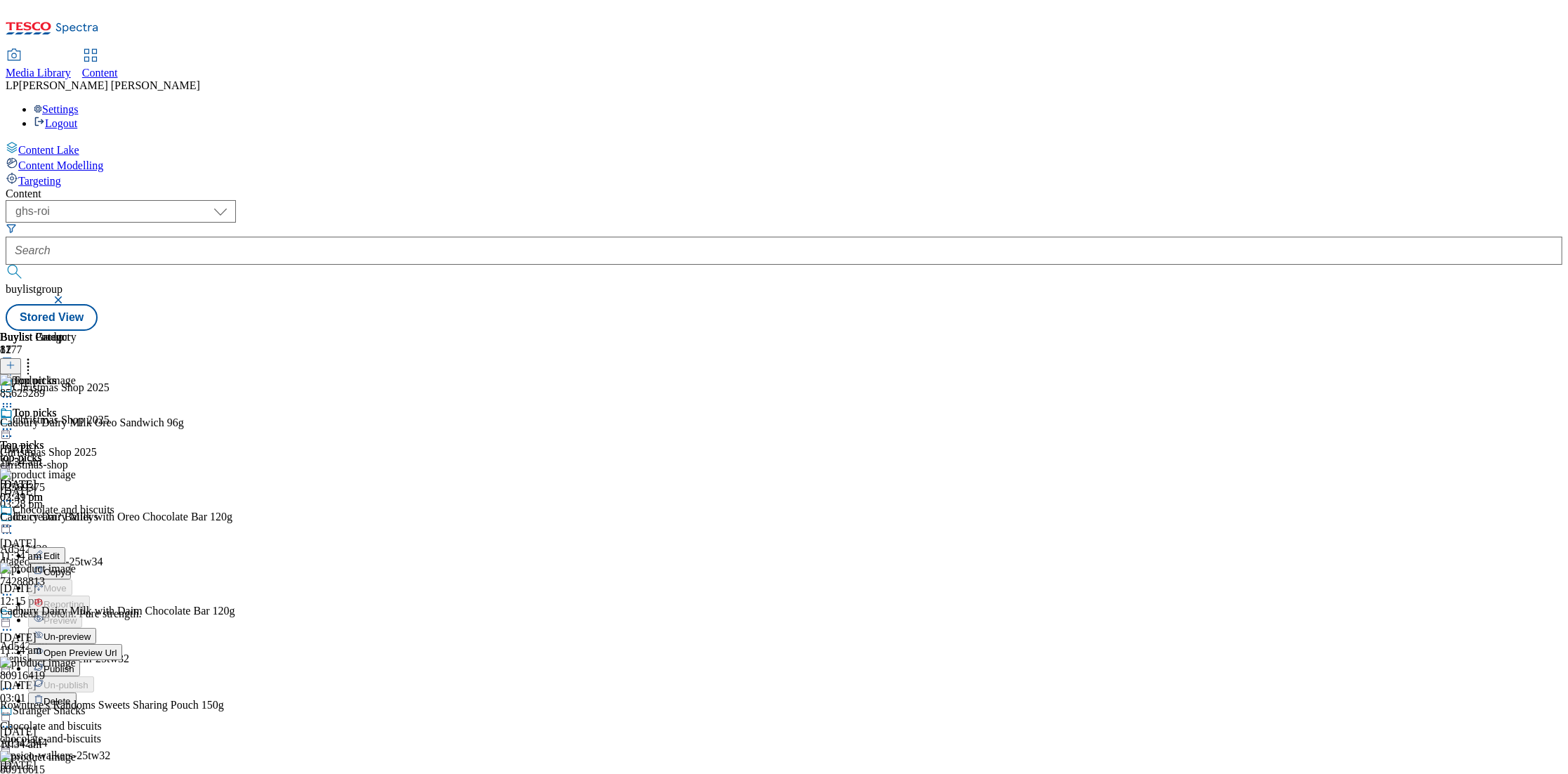
click at [65, 547] on button "Edit" at bounding box center [46, 556] width 37 height 16
select select "evergreen"
select select "Banner"
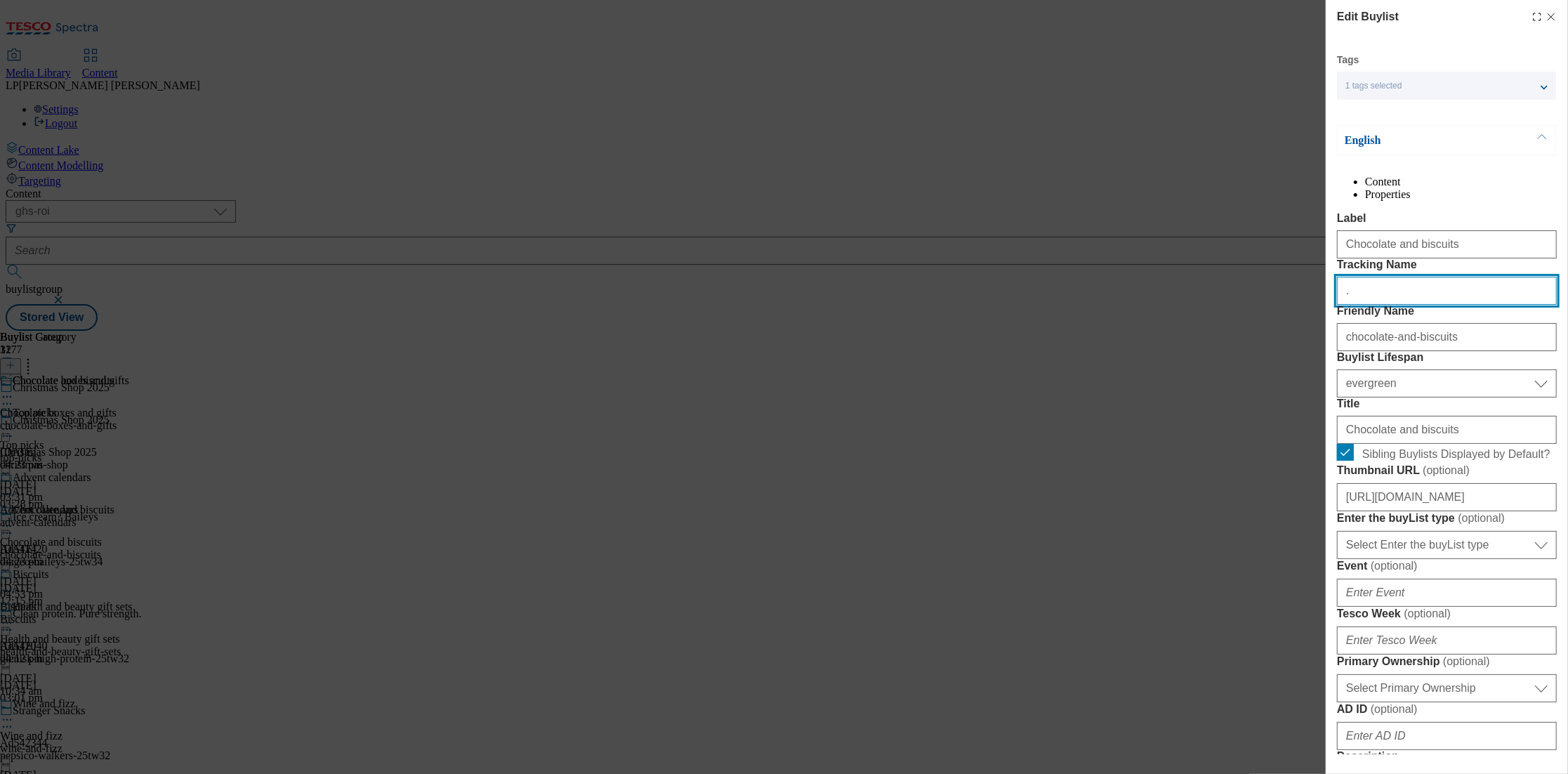
click at [1420, 305] on input "." at bounding box center [1447, 291] width 220 height 28
drag, startPoint x: 1367, startPoint y: 341, endPoint x: 1296, endPoint y: 341, distance: 71.0
click at [1296, 341] on div "Edit Buylist Tags 1 tags selected buylist English Content Properties Label Choc…" at bounding box center [784, 387] width 1568 height 774
paste input "Christmas_header_Choc_25"
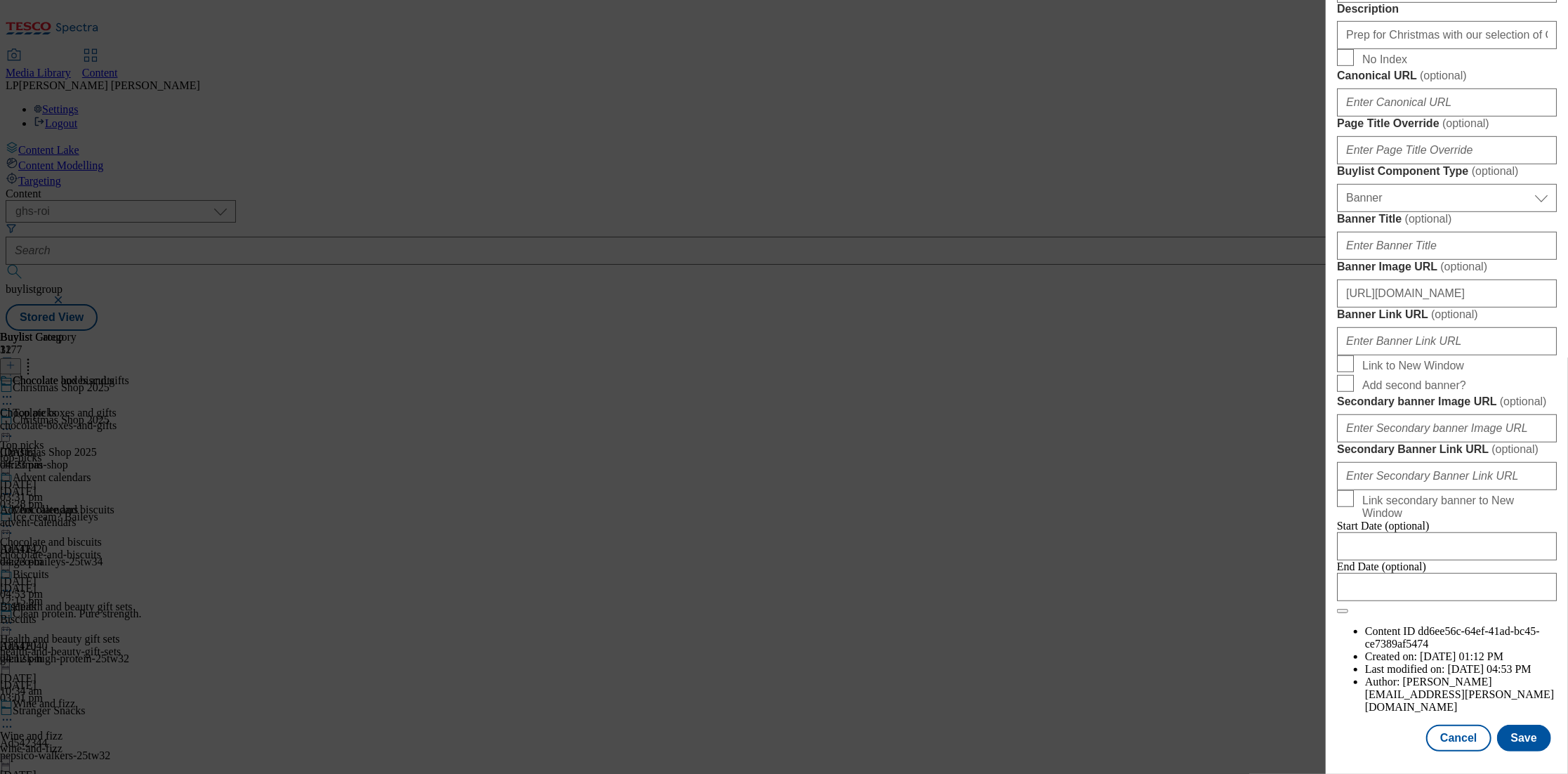
scroll to position [1255, 0]
type input "Christmas_header_Choc_25"
click at [1514, 735] on button "Save" at bounding box center [1524, 738] width 54 height 26
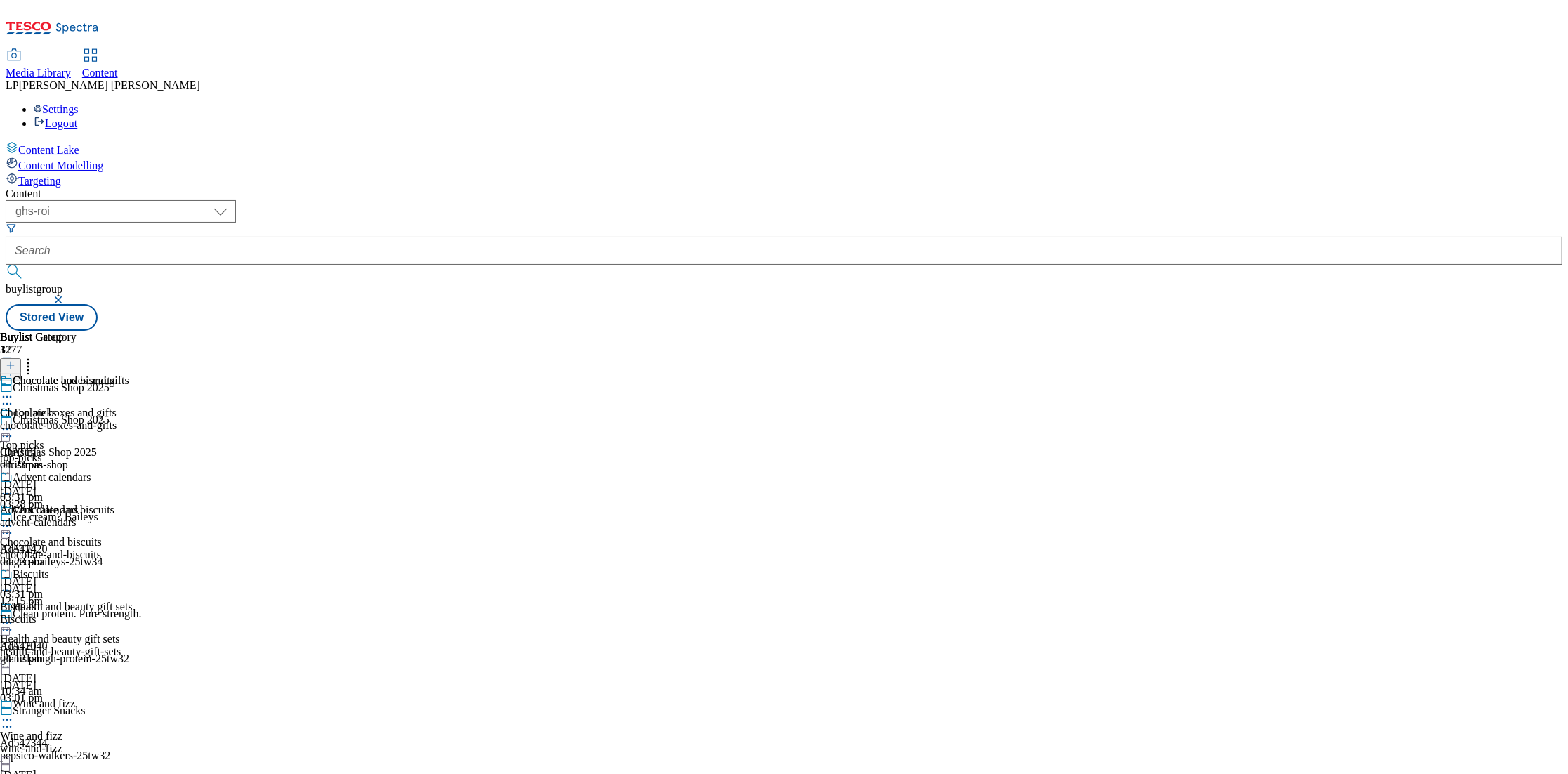
scroll to position [1330, 0]
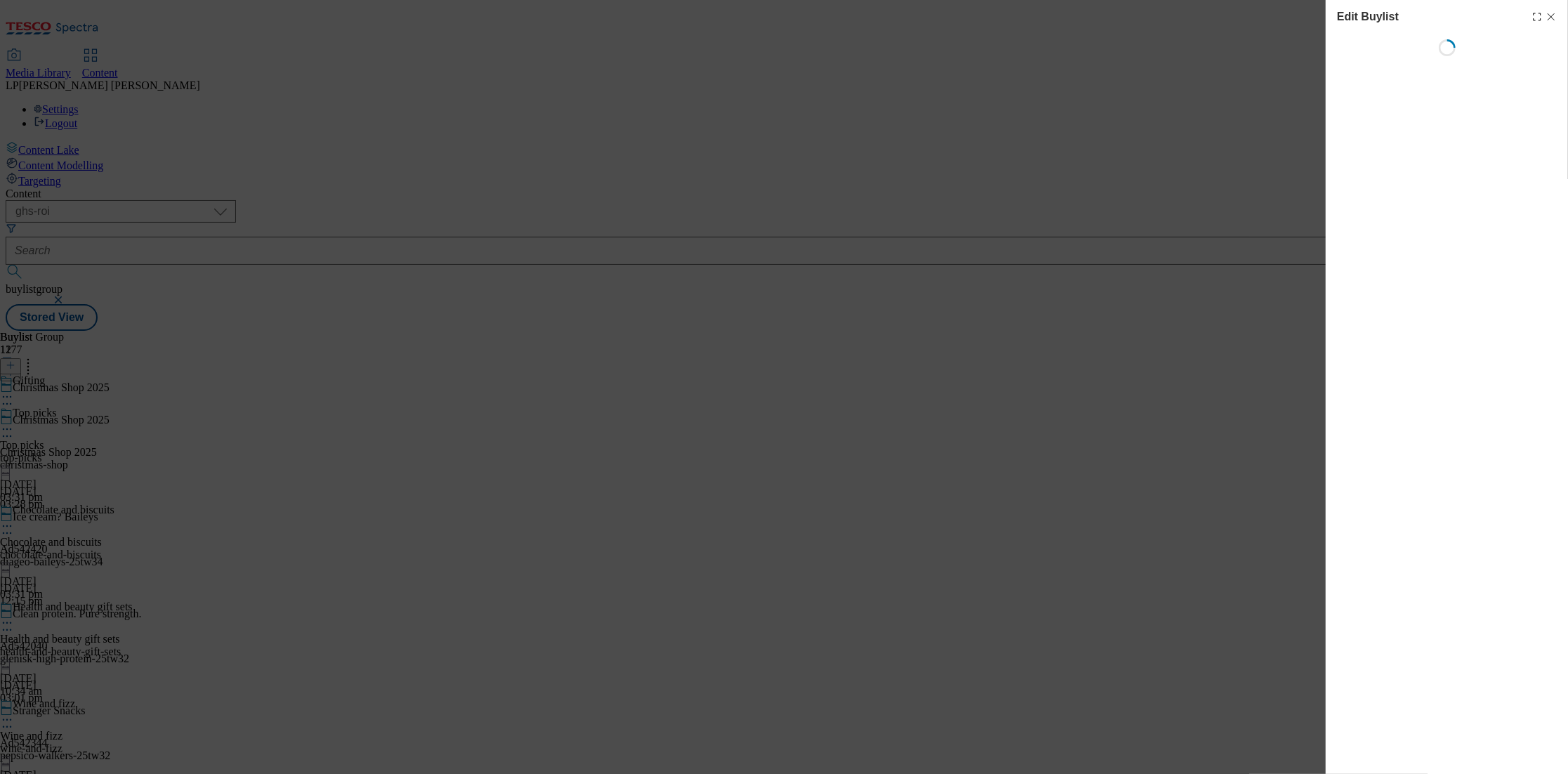
select select "evergreen"
select select "Banner"
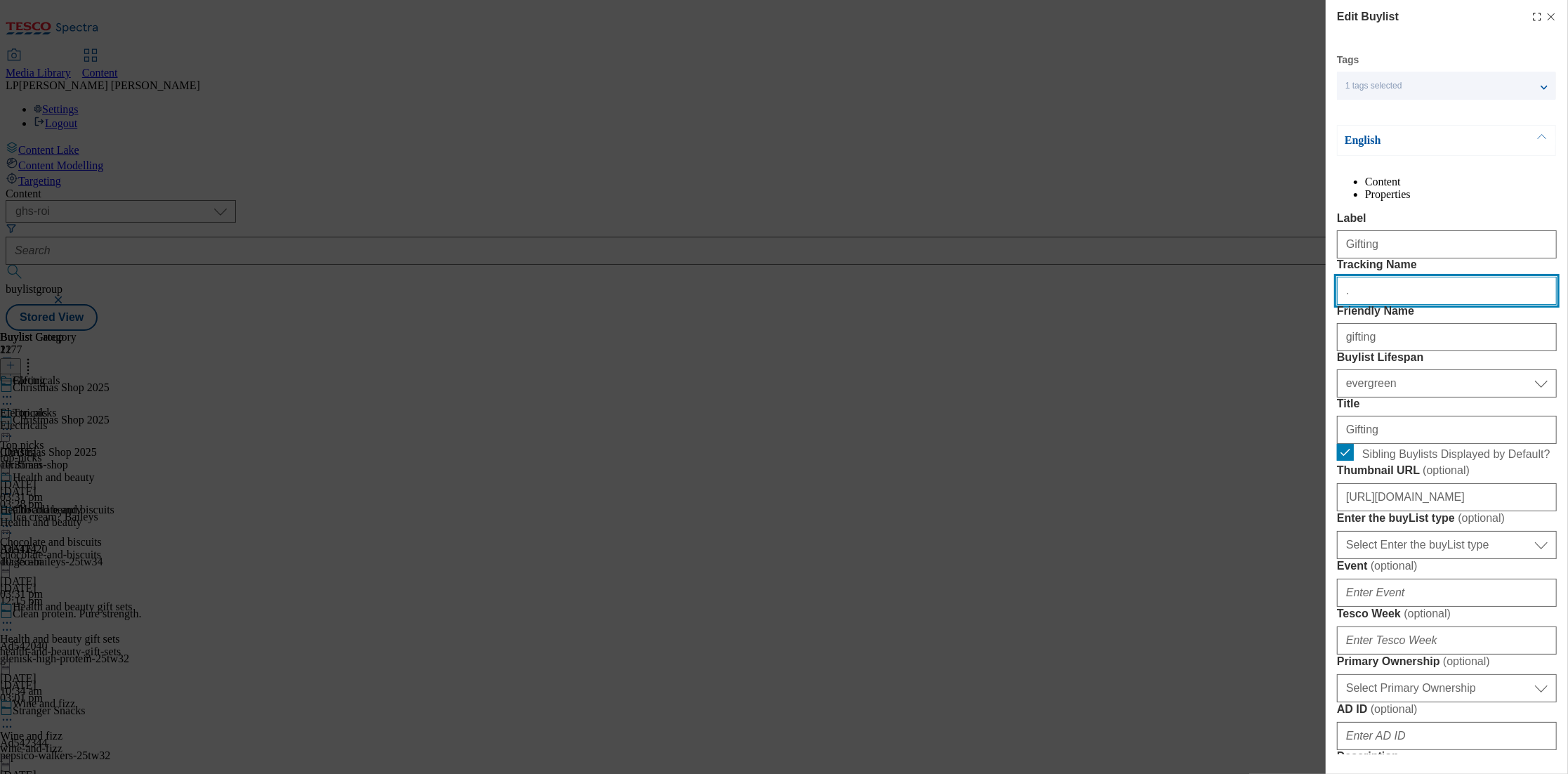
drag, startPoint x: 1384, startPoint y: 341, endPoint x: 1218, endPoint y: 342, distance: 166.0
click at [1218, 342] on div "Edit Buylist Tags 1 tags selected buylist English Content Properties Label Gift…" at bounding box center [784, 387] width 1568 height 774
paste input "Christmas_header_Gifting_25"
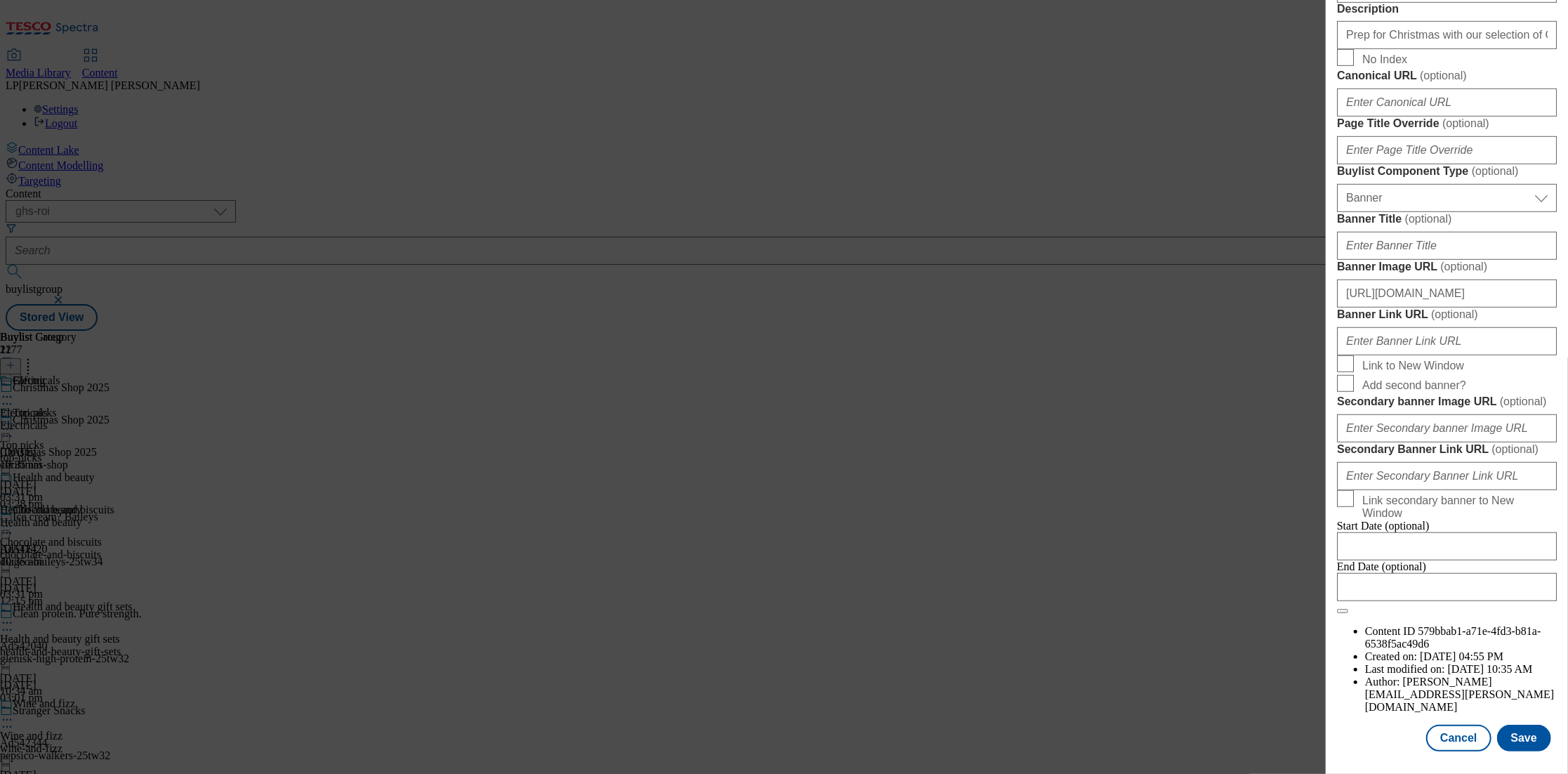
scroll to position [1255, 0]
type input "Christmas_header_Gifting_25"
click at [1512, 742] on button "Save" at bounding box center [1524, 738] width 54 height 26
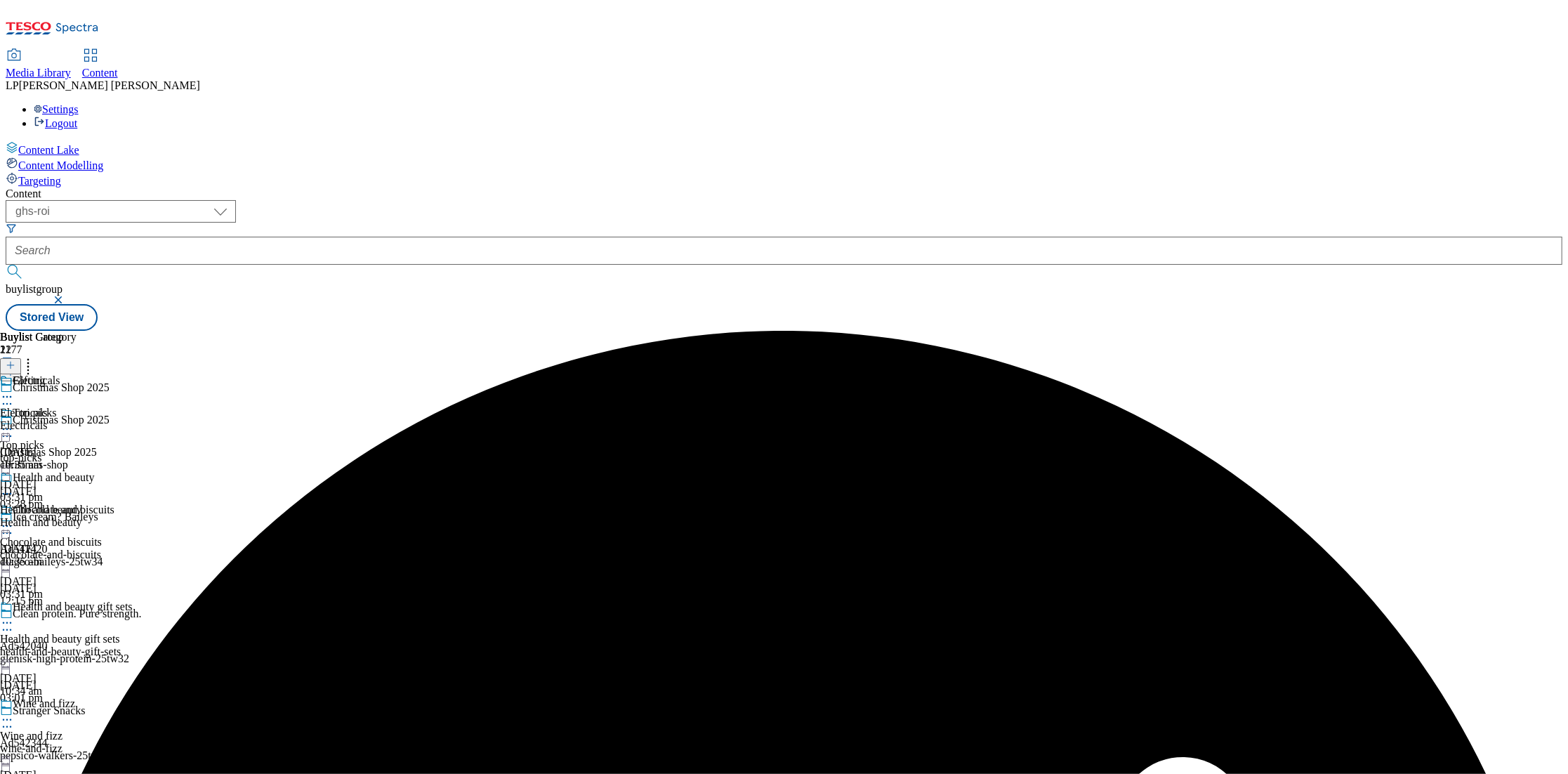
scroll to position [467, 0]
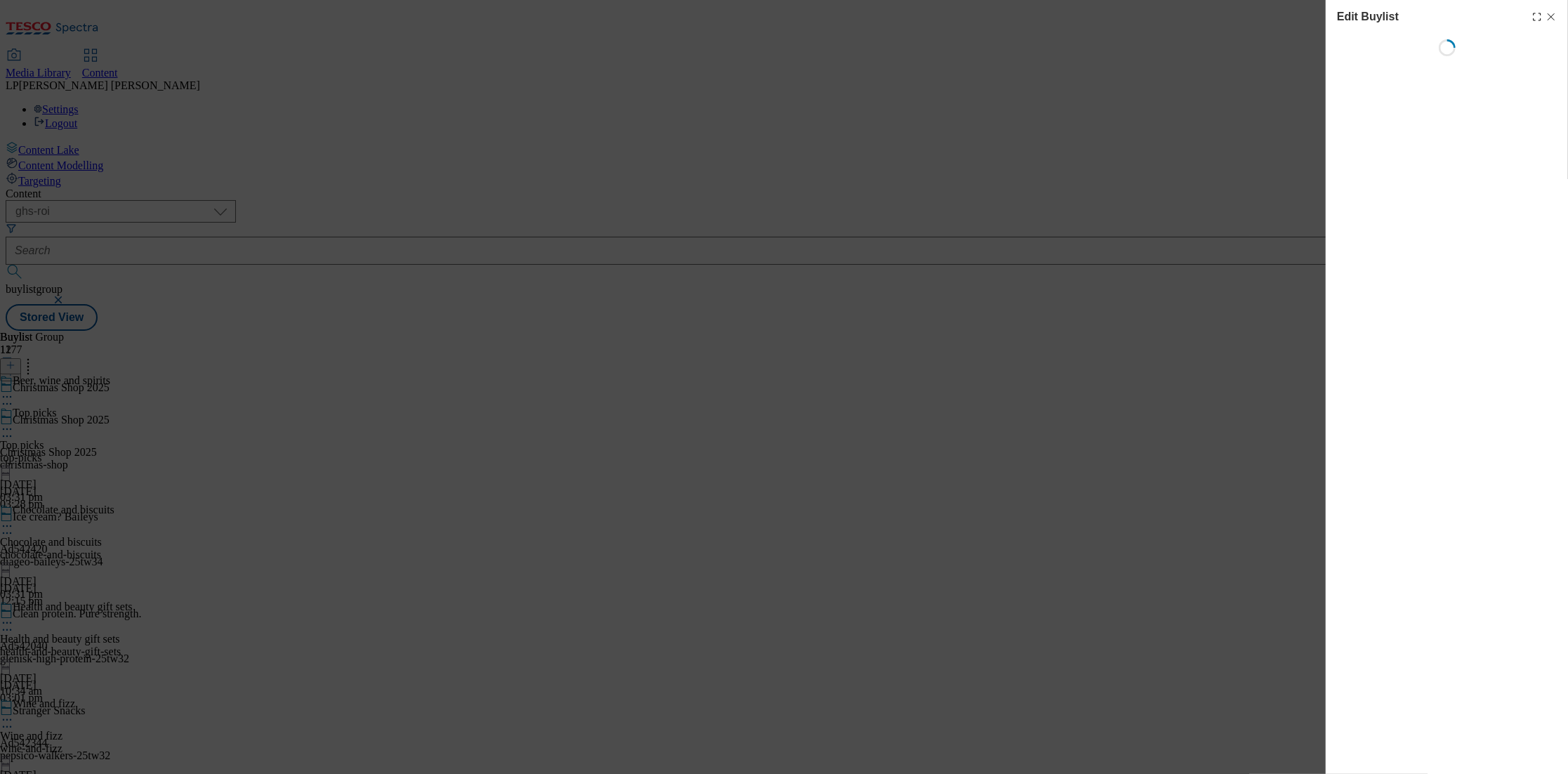
scroll to position [423, 0]
select select "evergreen"
select select "Banner"
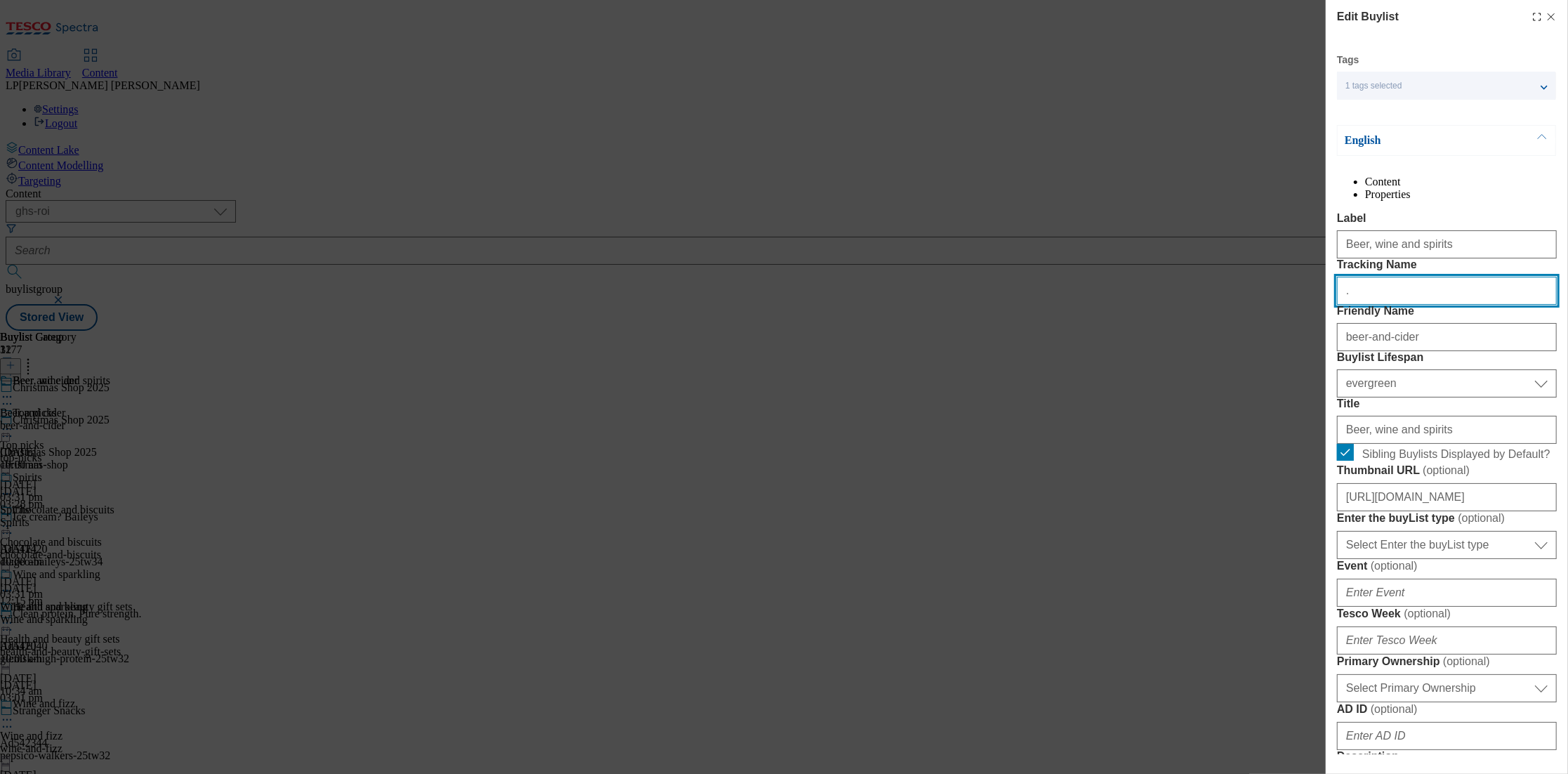
drag, startPoint x: 1397, startPoint y: 349, endPoint x: 1265, endPoint y: 348, distance: 132.0
click at [1265, 348] on div "Edit Buylist Tags 1 tags selected buylist English Content Properties Label Beer…" at bounding box center [784, 387] width 1568 height 774
paste input "Christmas_header_BWS_25"
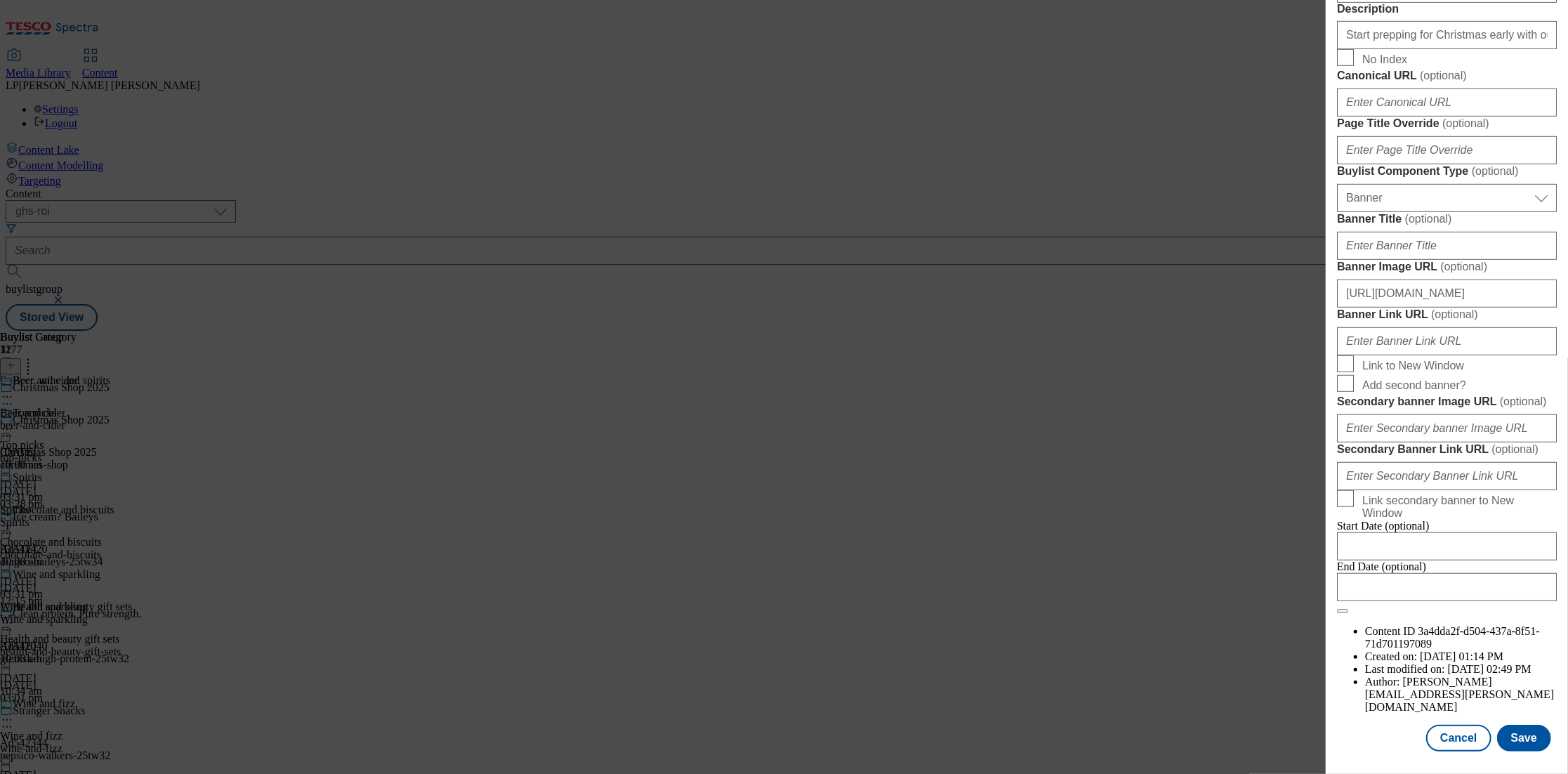
scroll to position [1255, 0]
type input "Christmas_header_BWS_25"
click at [1515, 735] on button "Save" at bounding box center [1524, 738] width 54 height 26
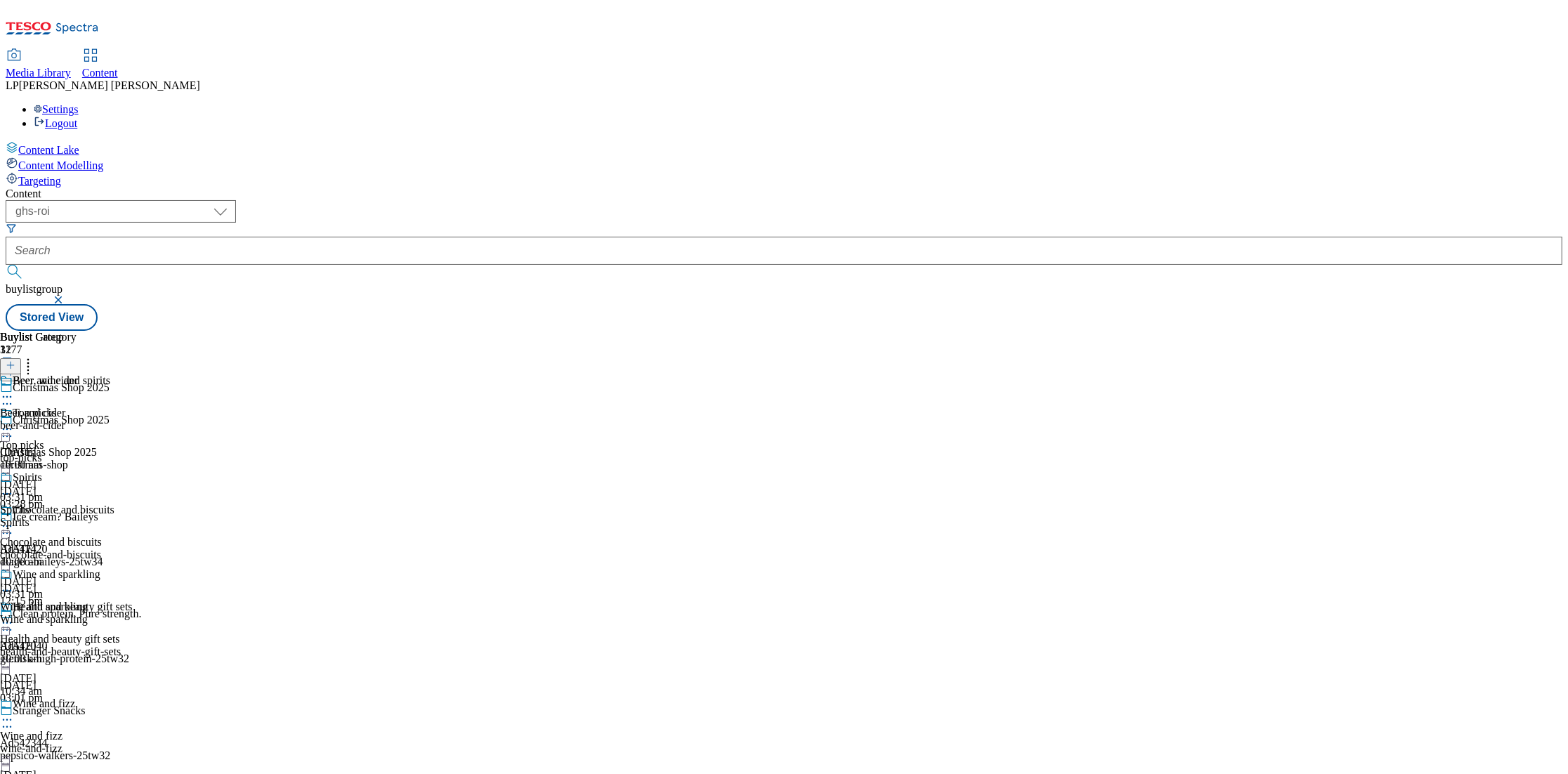
scroll to position [578, 0]
select select "evergreen"
select select "Banner"
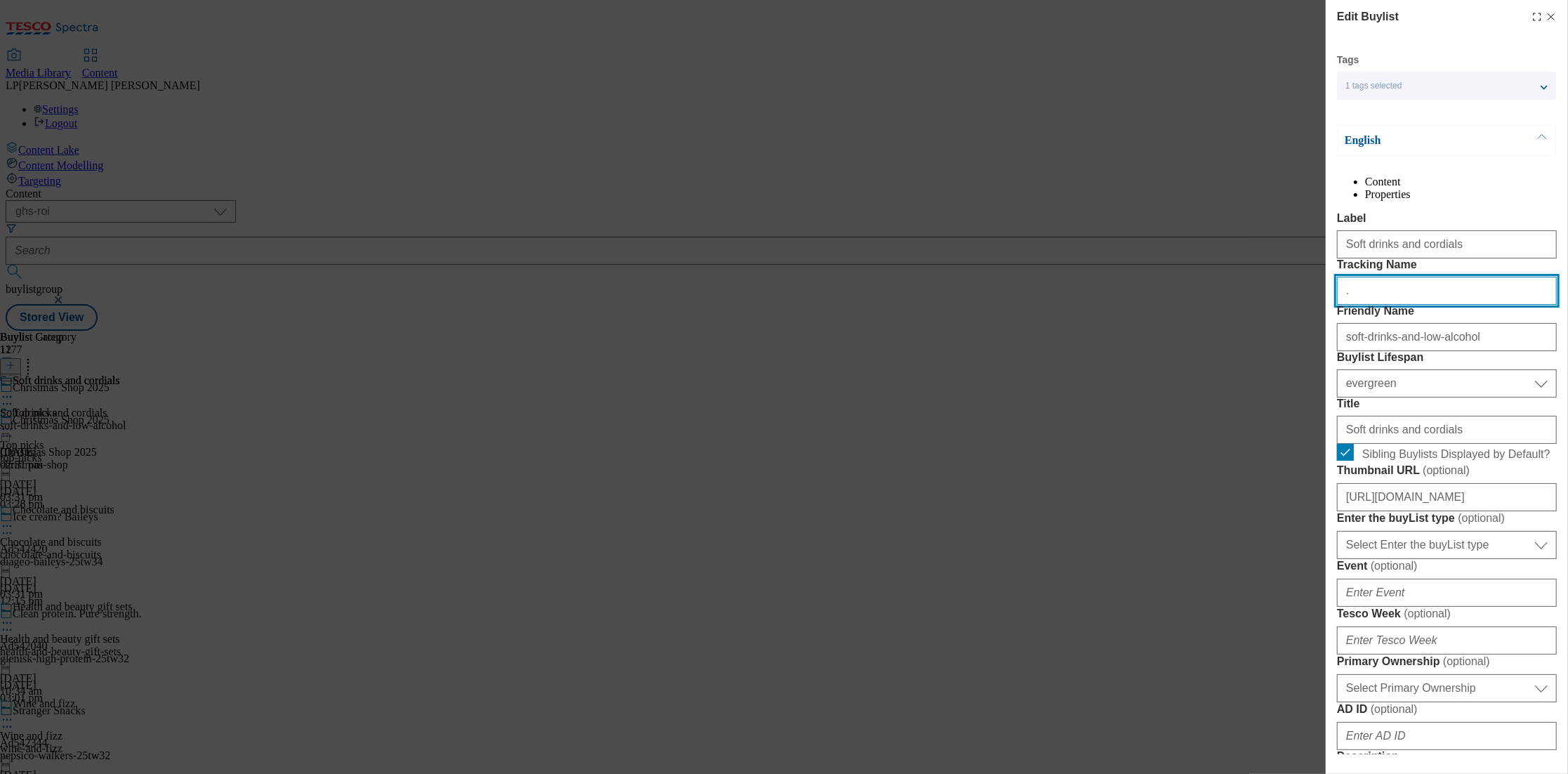
drag, startPoint x: 1368, startPoint y: 353, endPoint x: 1317, endPoint y: 349, distance: 51.2
click at [1317, 349] on div "Edit Buylist Tags 1 tags selected buylist English Content Properties Label Soft…" at bounding box center [784, 387] width 1568 height 774
paste input "Christmas_header_Soft_drinks_25"
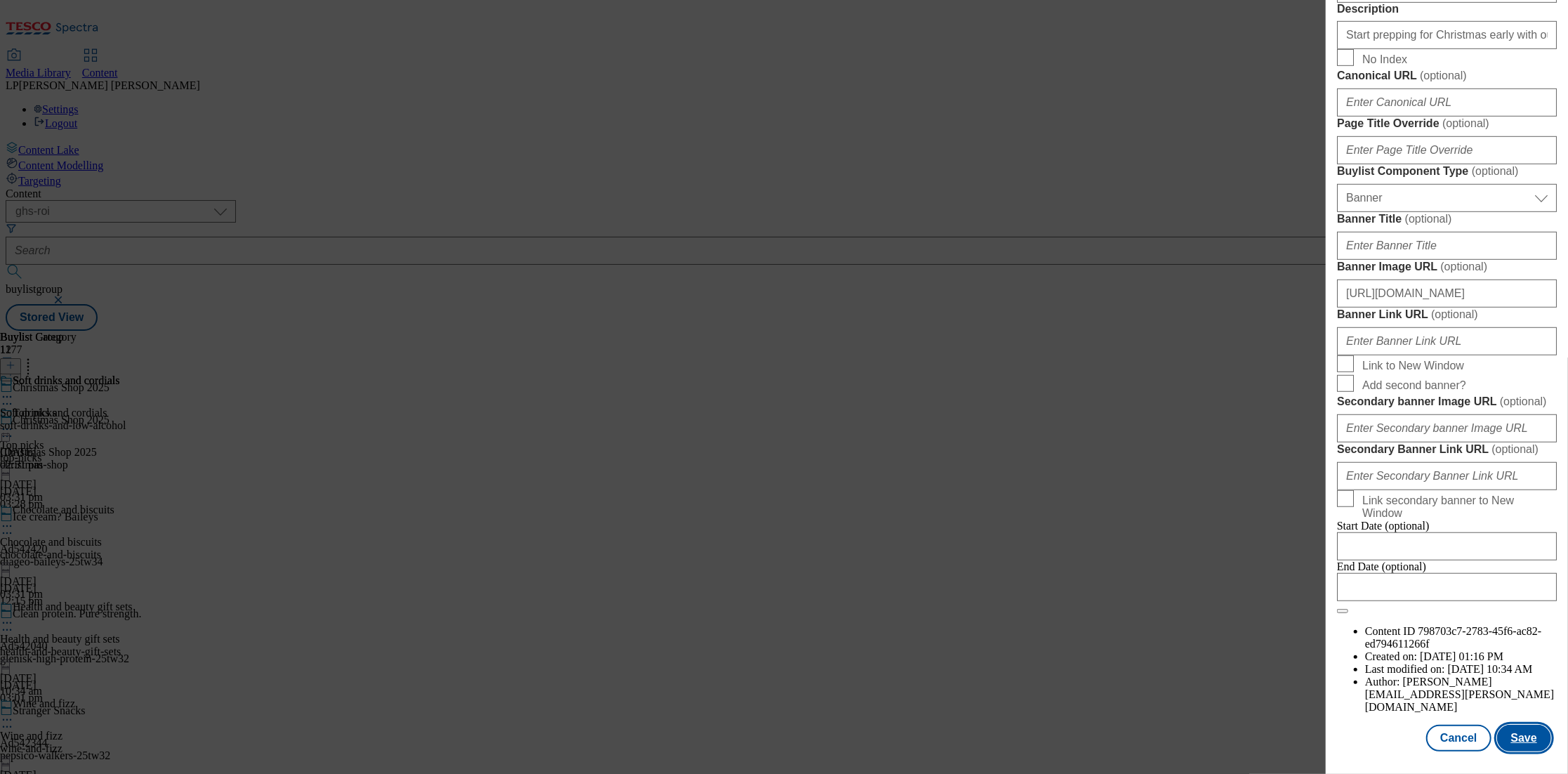
click at [1510, 744] on button "Save" at bounding box center [1524, 738] width 54 height 26
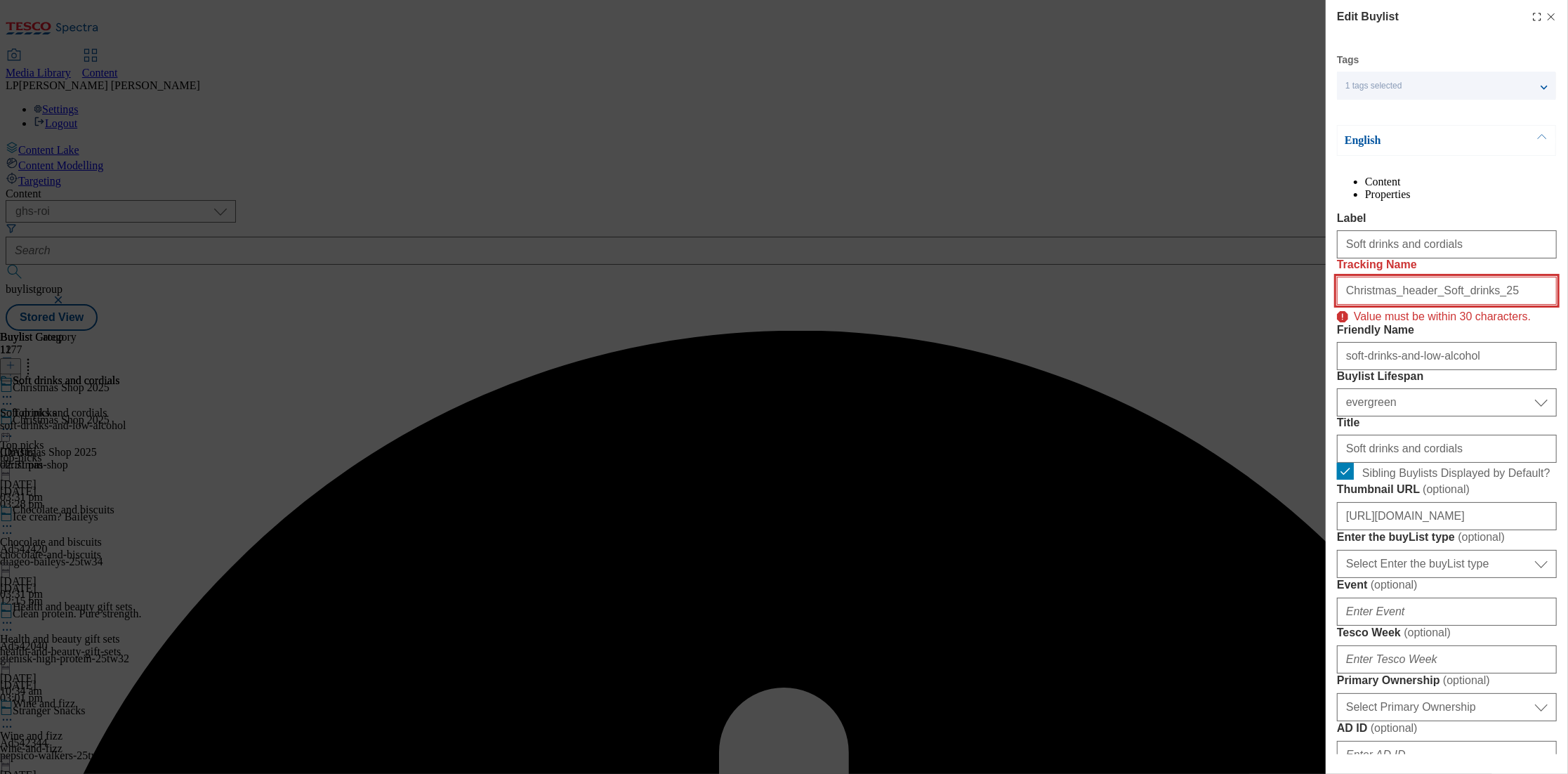
click at [1495, 305] on input "Christmas_header_Soft_drinks_25" at bounding box center [1447, 291] width 220 height 28
click at [1347, 305] on input "Christmas_header_Soft_drinks_25" at bounding box center [1447, 291] width 220 height 28
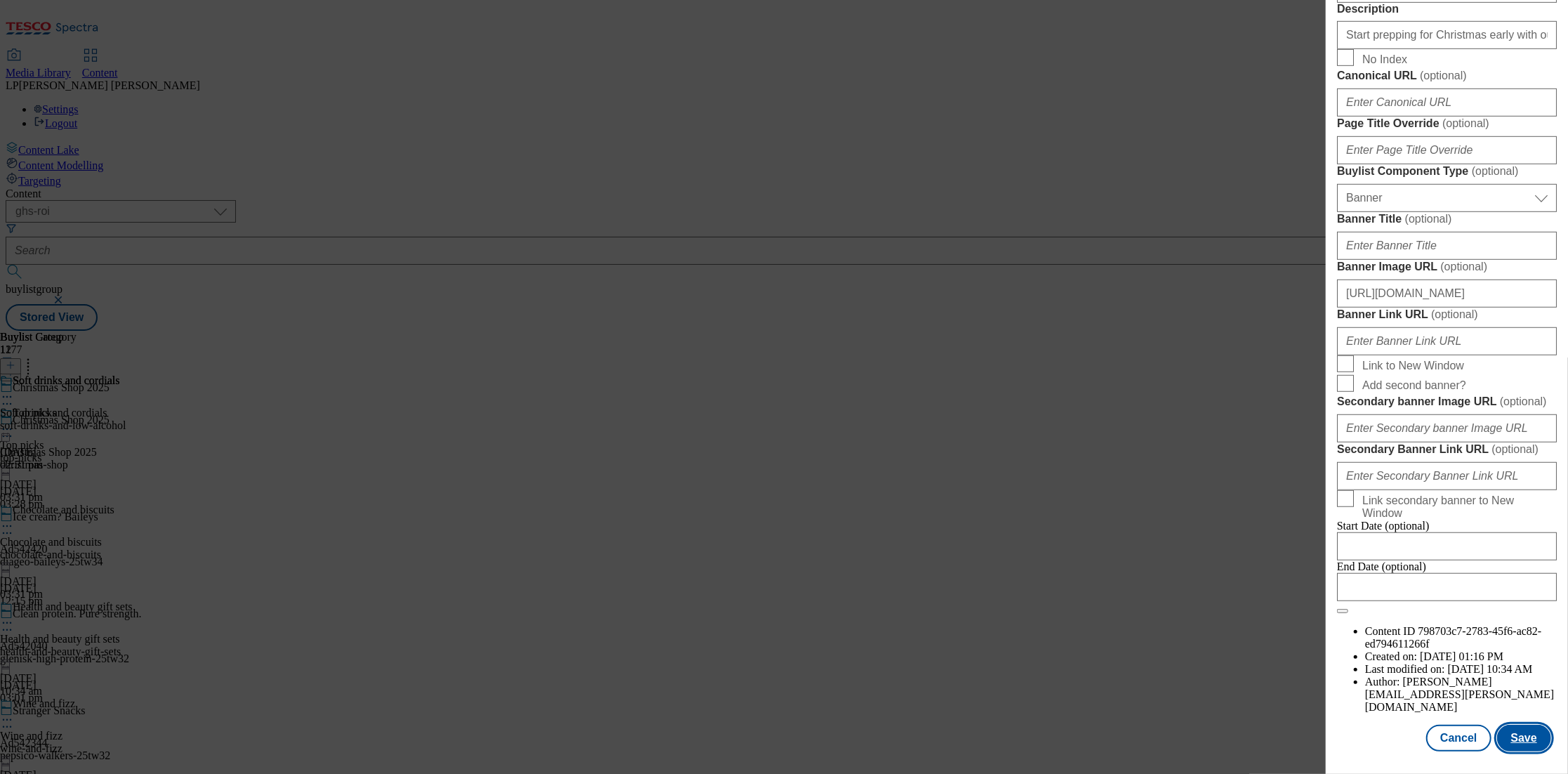
click at [1519, 744] on button "Save" at bounding box center [1524, 738] width 54 height 26
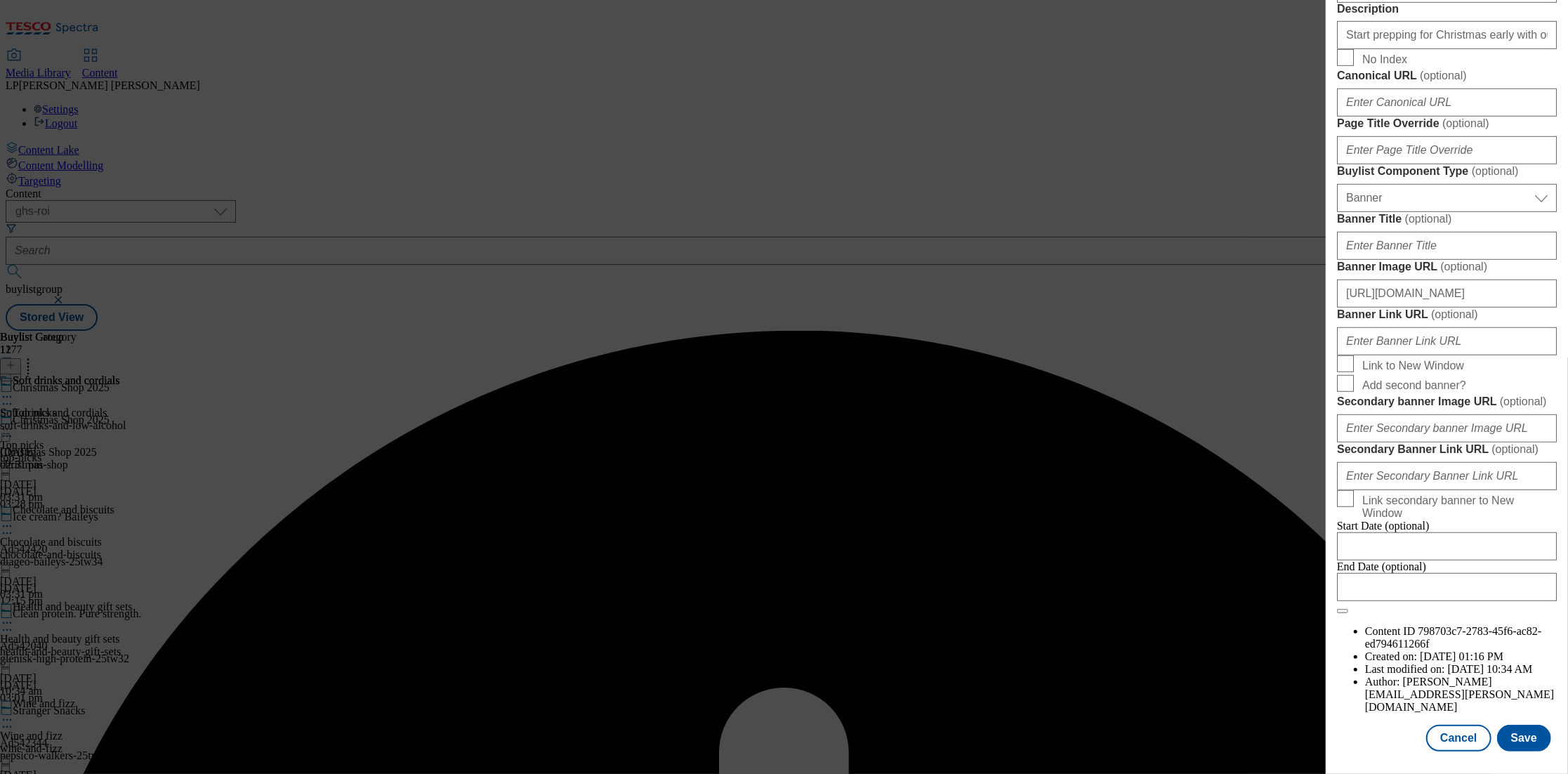
click at [1510, 359] on form "Label Soft drinks and cordials Tracking Name Christmas_header_Soft_drinks_25 Va…" at bounding box center [1447, 30] width 220 height 1168
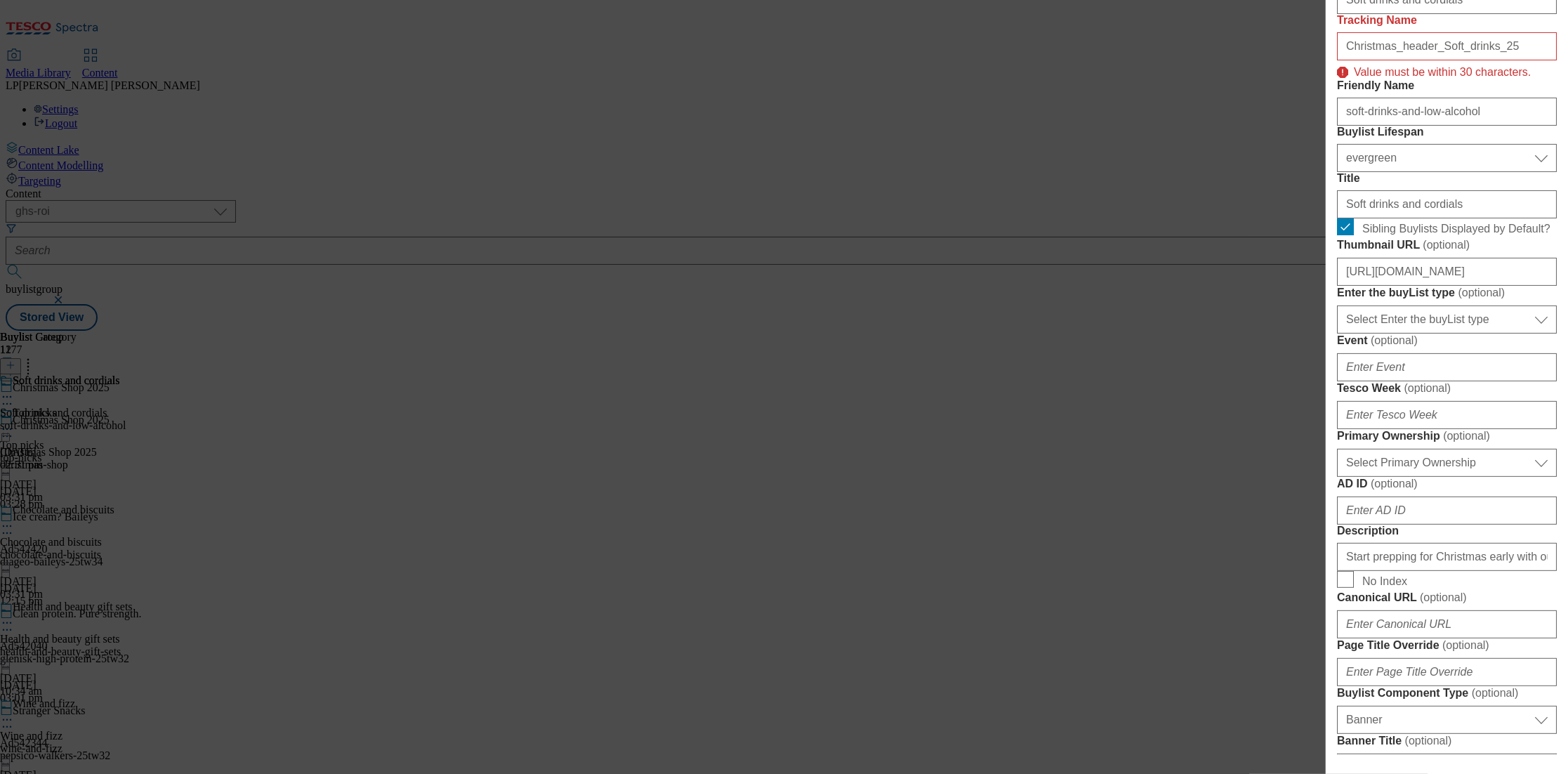
scroll to position [221, 0]
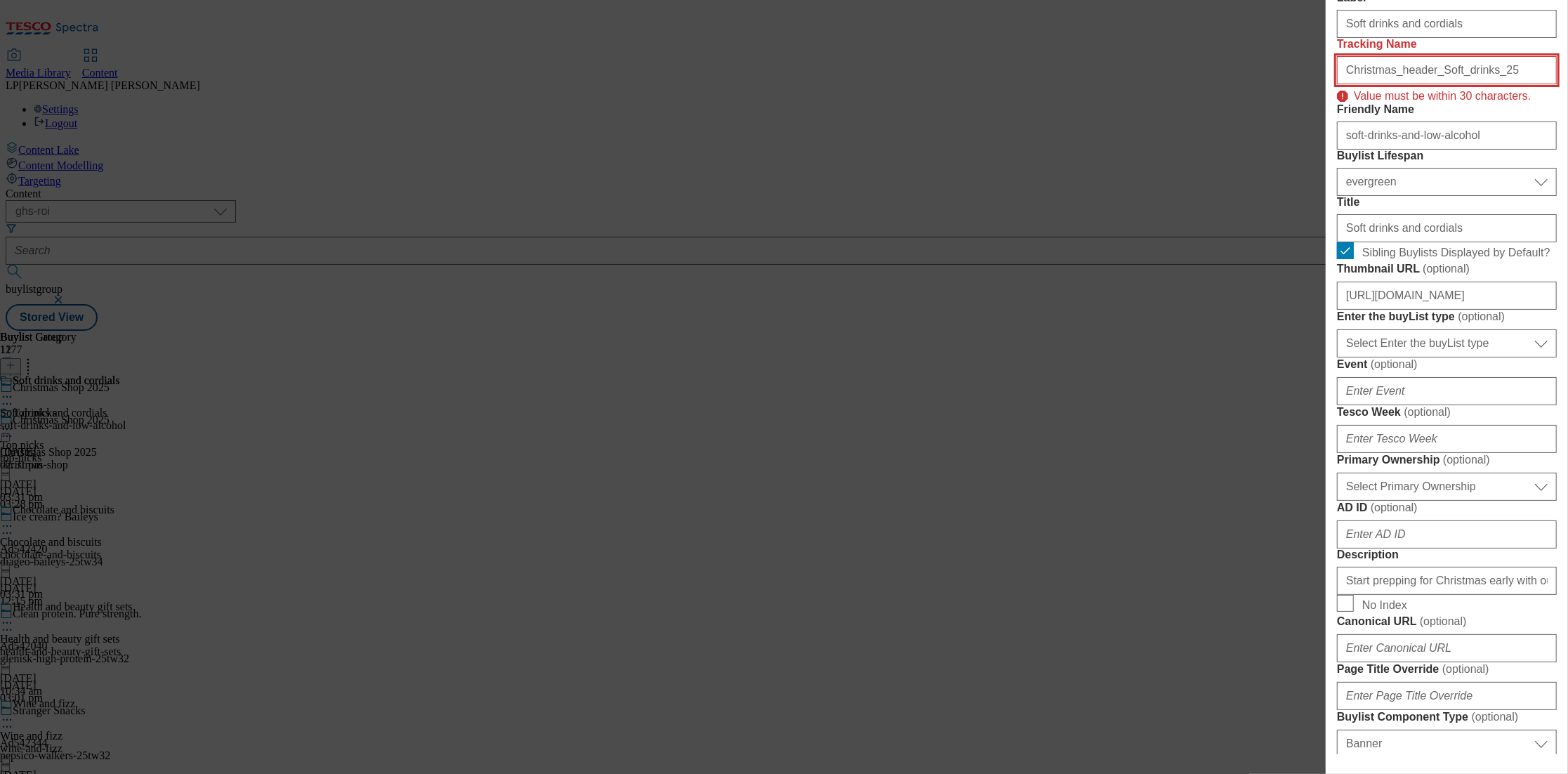
click at [1430, 84] on input "Christmas_header_Soft_drinks_25" at bounding box center [1447, 70] width 220 height 28
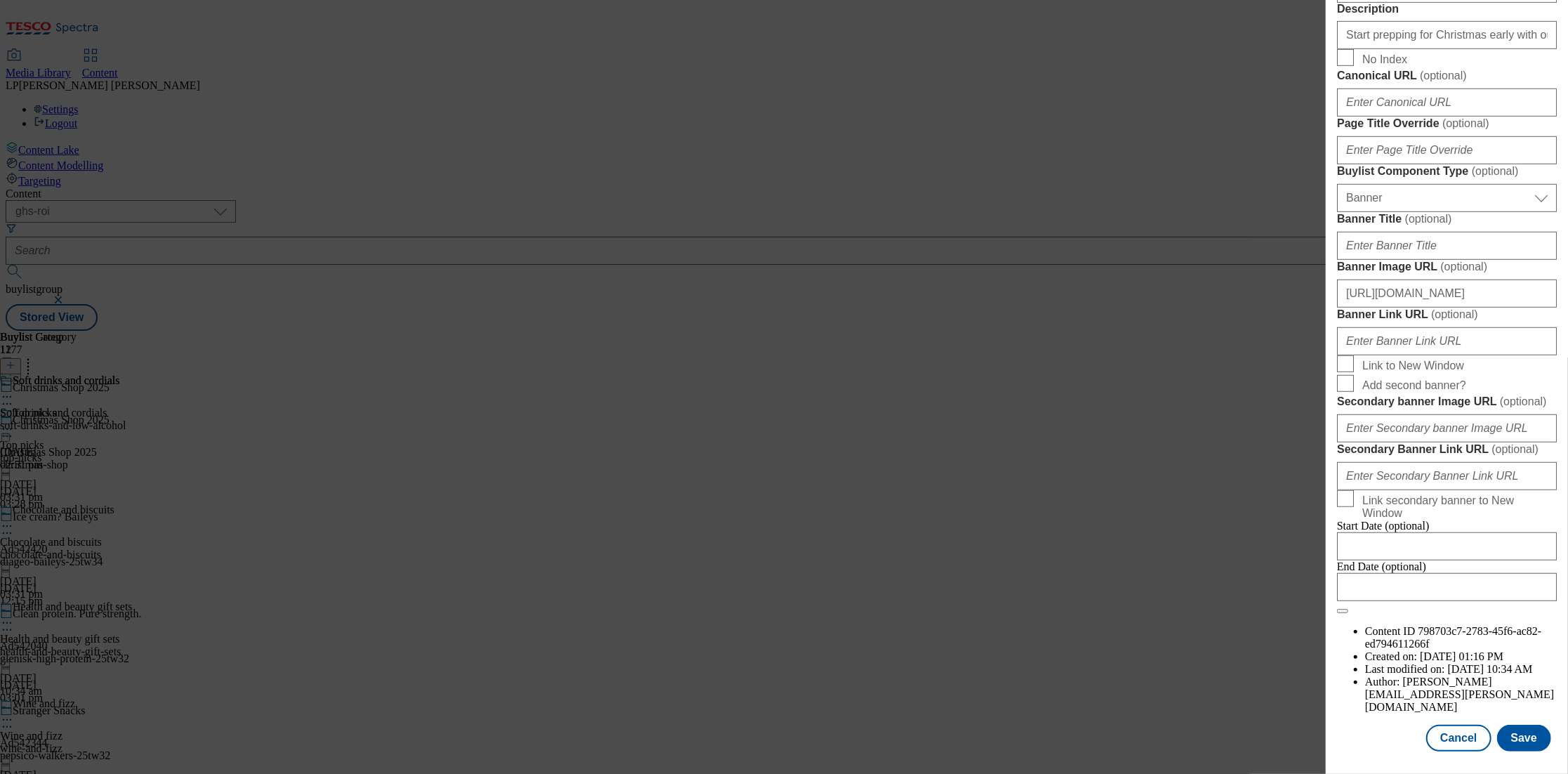
scroll to position [1255, 0]
type input "Christmas_header_Sft_drinks_25"
click at [1520, 745] on button "Save" at bounding box center [1524, 738] width 54 height 26
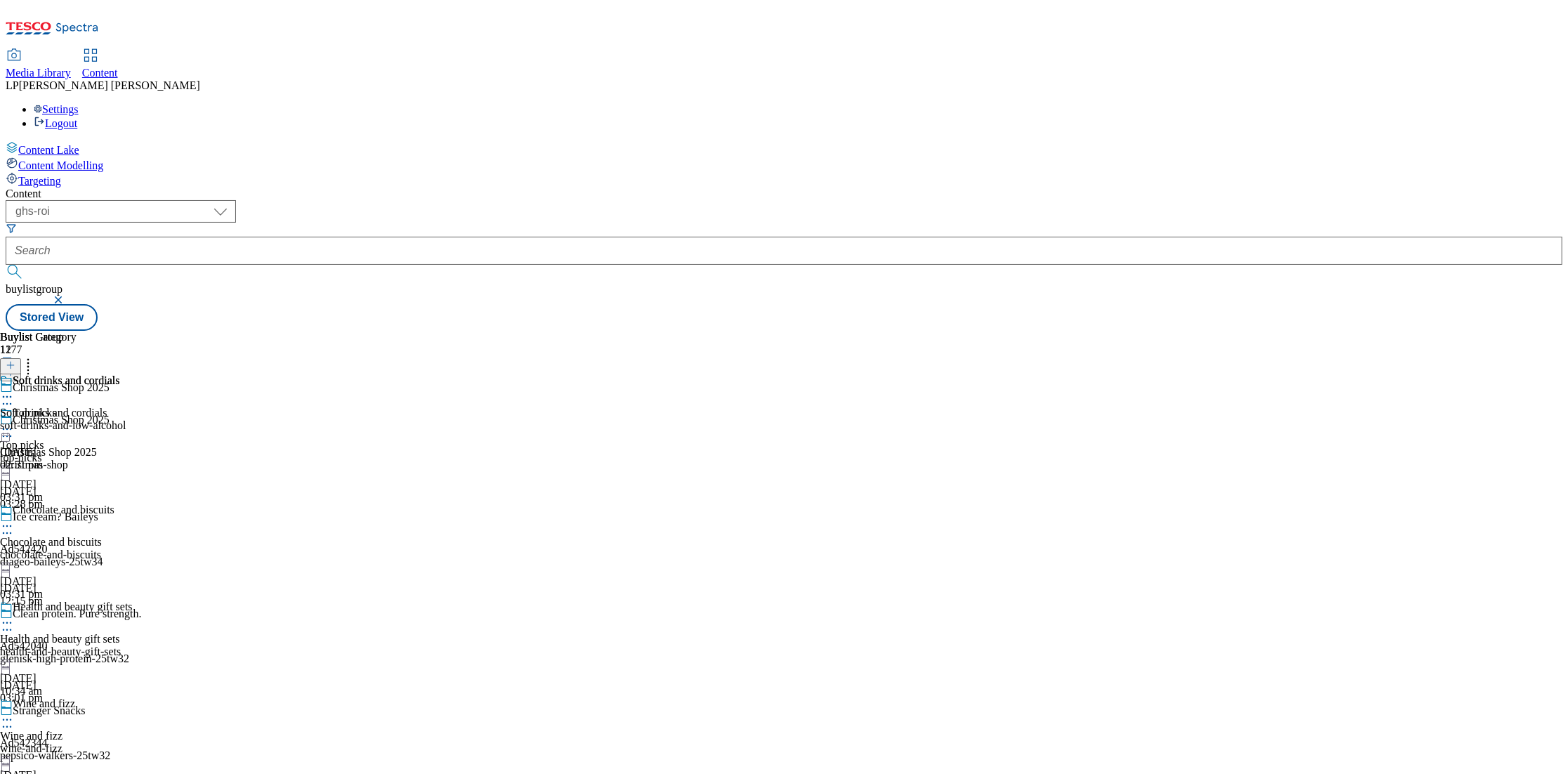
scroll to position [1377, 0]
select select "evergreen"
select select "Banner"
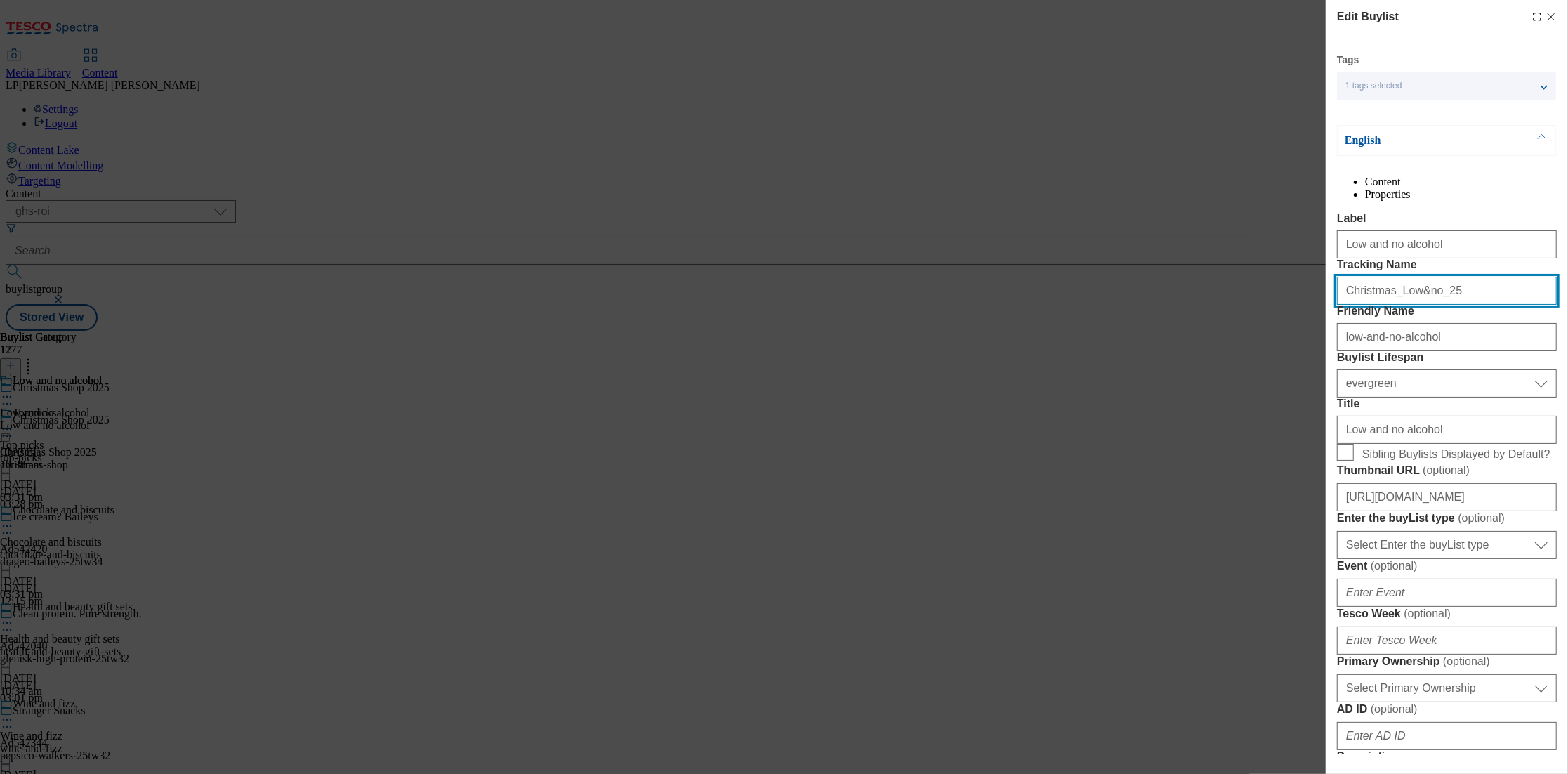
drag, startPoint x: 1442, startPoint y: 344, endPoint x: 1262, endPoint y: 346, distance: 180.0
click at [1262, 346] on div "Edit Buylist Tags 1 tags selected buylist English Content Properties Label Low …" at bounding box center [784, 387] width 1568 height 774
paste input "header_"
drag, startPoint x: 1502, startPoint y: 348, endPoint x: 1169, endPoint y: 350, distance: 333.0
click at [1169, 350] on div "Edit Buylist Tags 1 tags selected buylist English Content Properties Label Low …" at bounding box center [784, 387] width 1568 height 774
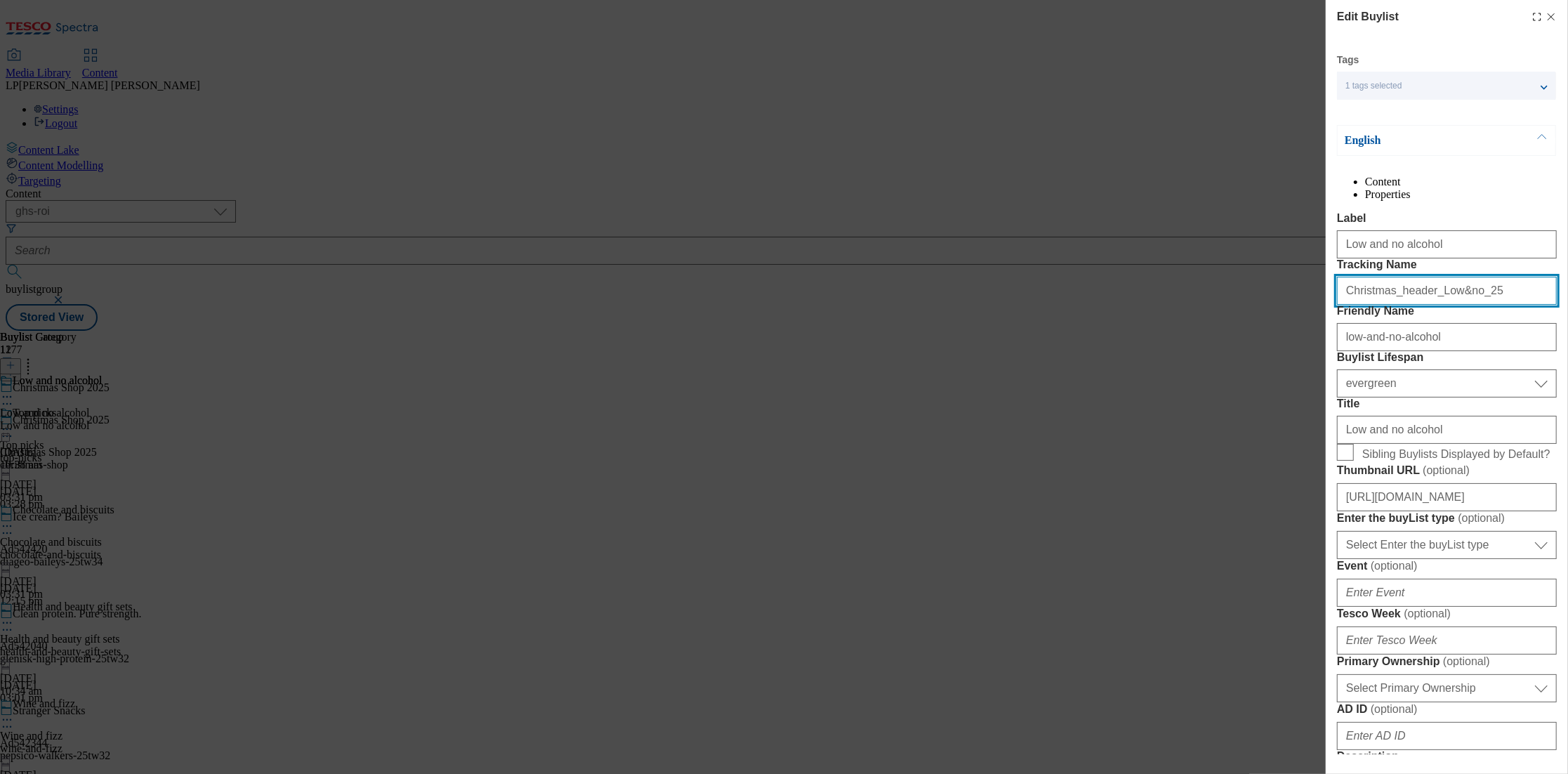
drag, startPoint x: 1470, startPoint y: 341, endPoint x: 1194, endPoint y: 345, distance: 276.0
click at [1195, 345] on div "Edit Buylist Tags 1 tags selected buylist English Content Properties Label Low …" at bounding box center [784, 387] width 1568 height 774
paste input "Modal"
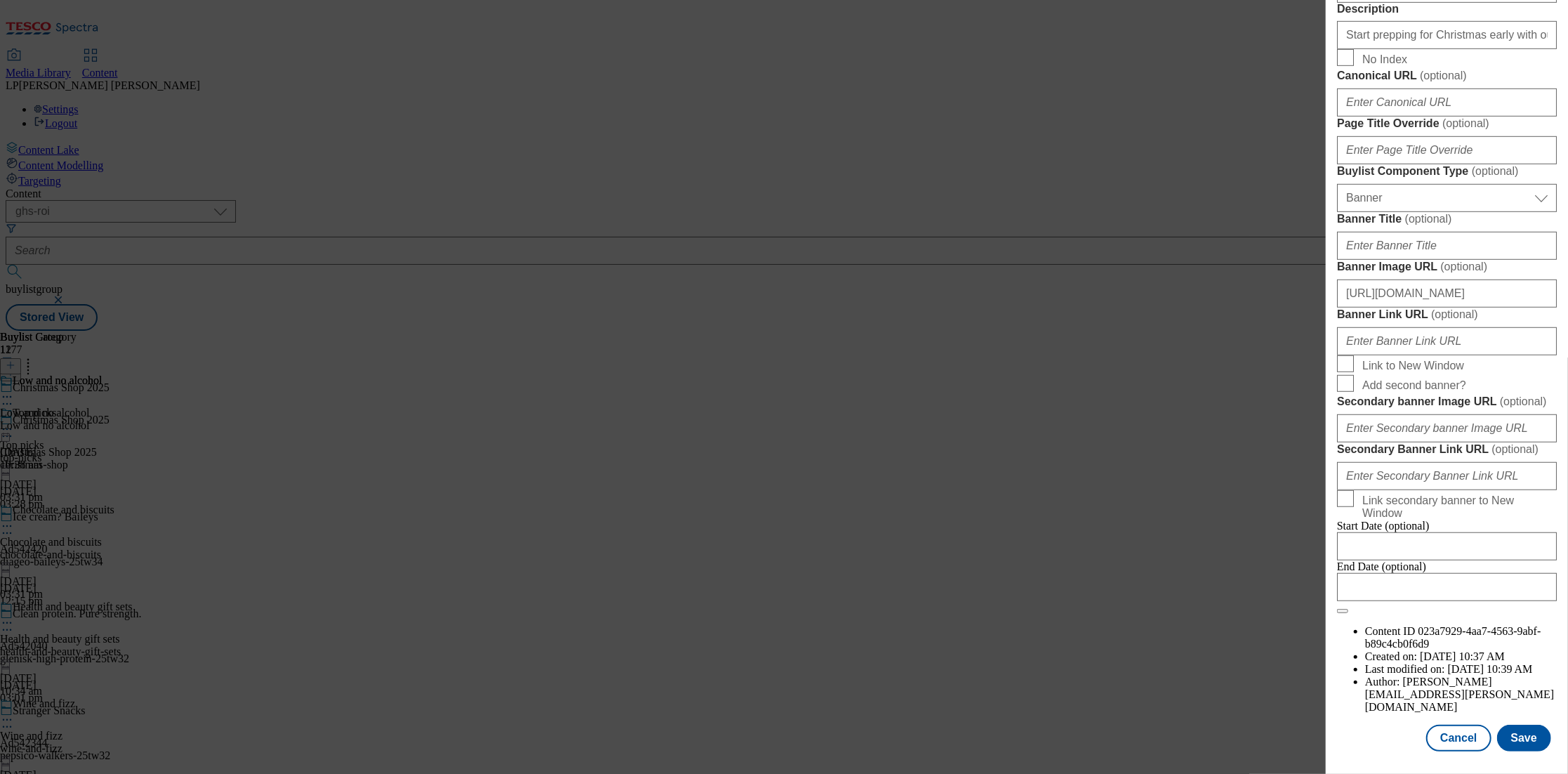
scroll to position [1156, 0]
type input "Christmas_Low&no_25"
click at [1489, 307] on input "https://digitalcontent.api.tesco.com/v2/media/ghs-roi/36639f38-2e74-494a-9604-1…" at bounding box center [1447, 293] width 220 height 28
click at [1499, 307] on input "https://digitalcontent.api.tesco.com/v2/media/ghs-roi/36639f38-2e74-494a-9604-1…" at bounding box center [1447, 293] width 220 height 28
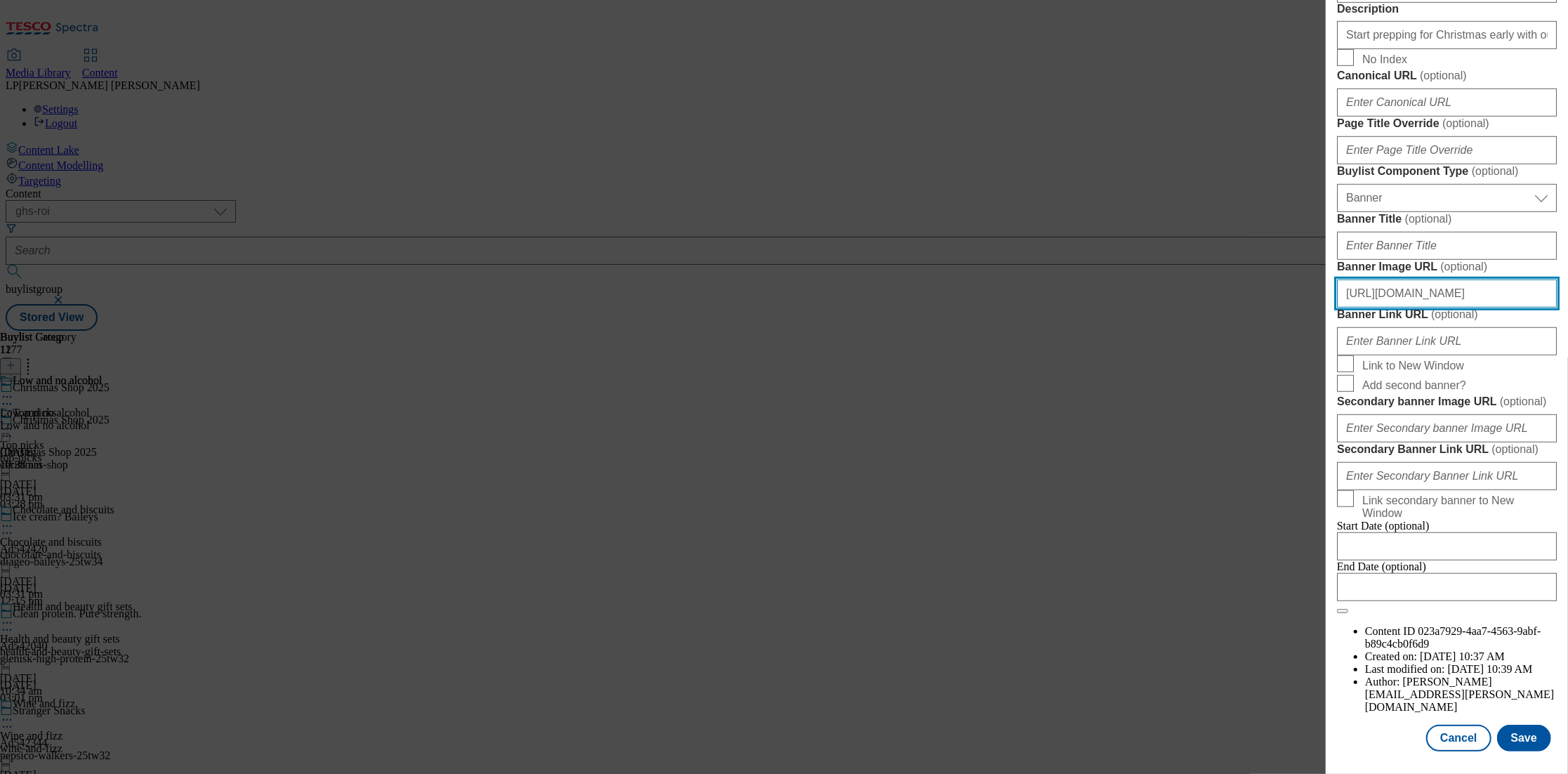
drag, startPoint x: 1484, startPoint y: 321, endPoint x: 1566, endPoint y: 322, distance: 82.0
click at [1566, 322] on div "Edit Buylist Tags 1 tags selected buylist English Content Properties Label Low …" at bounding box center [1448, 377] width 242 height 754
click at [1495, 307] on input "https://digitalcontent.api.tesco.com/v2/media/ghs-roi/36639f38-2e74-494a-9604-1…" at bounding box center [1447, 293] width 220 height 28
click at [1544, 307] on input "https://digitalcontent.api.tesco.com/v2/media/ghs-roi/36639f38-2e74-494a-9604-1…" at bounding box center [1447, 293] width 220 height 28
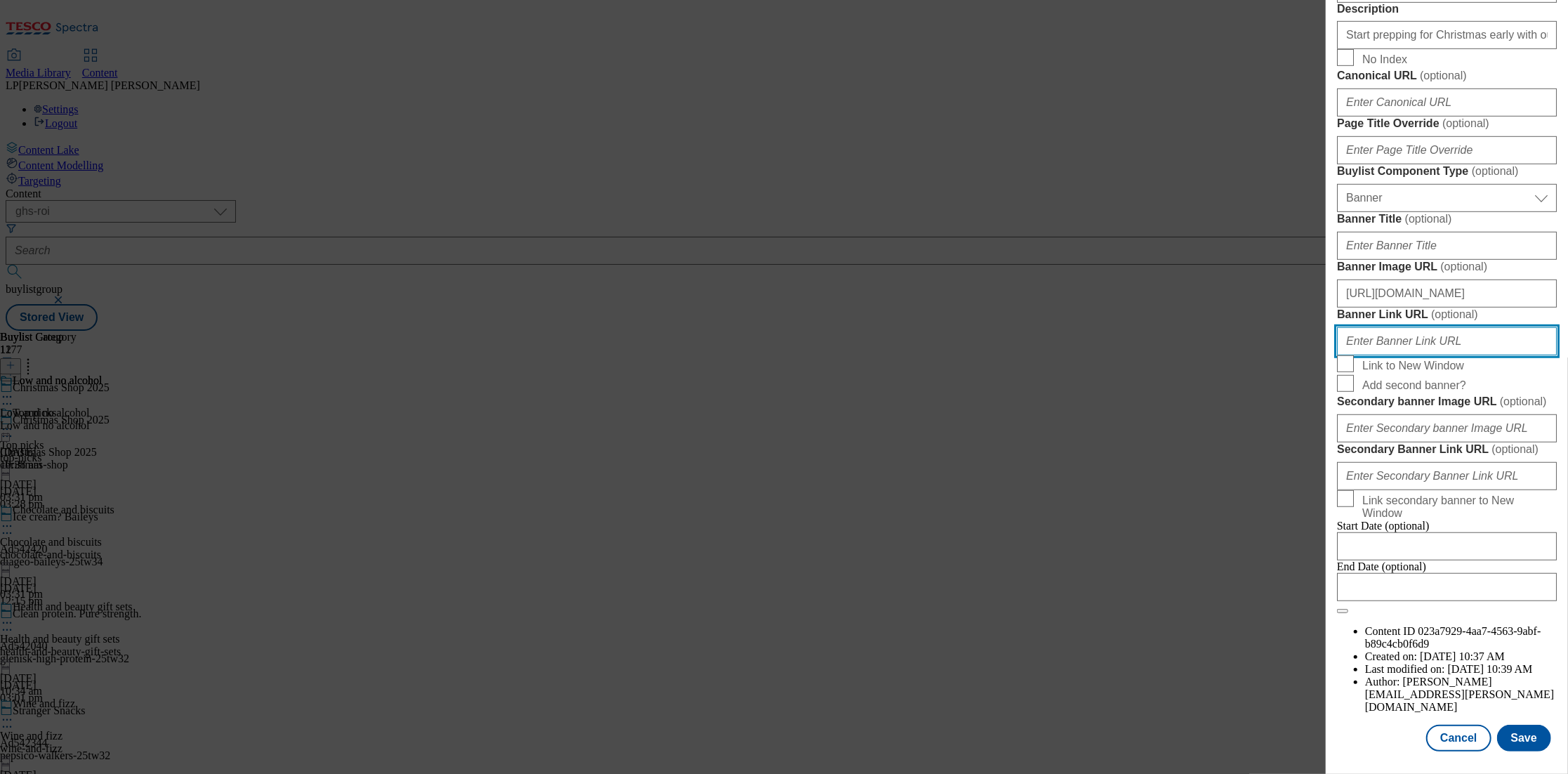
click at [1461, 355] on input "Banner Link URL ( optional )" at bounding box center [1447, 341] width 220 height 28
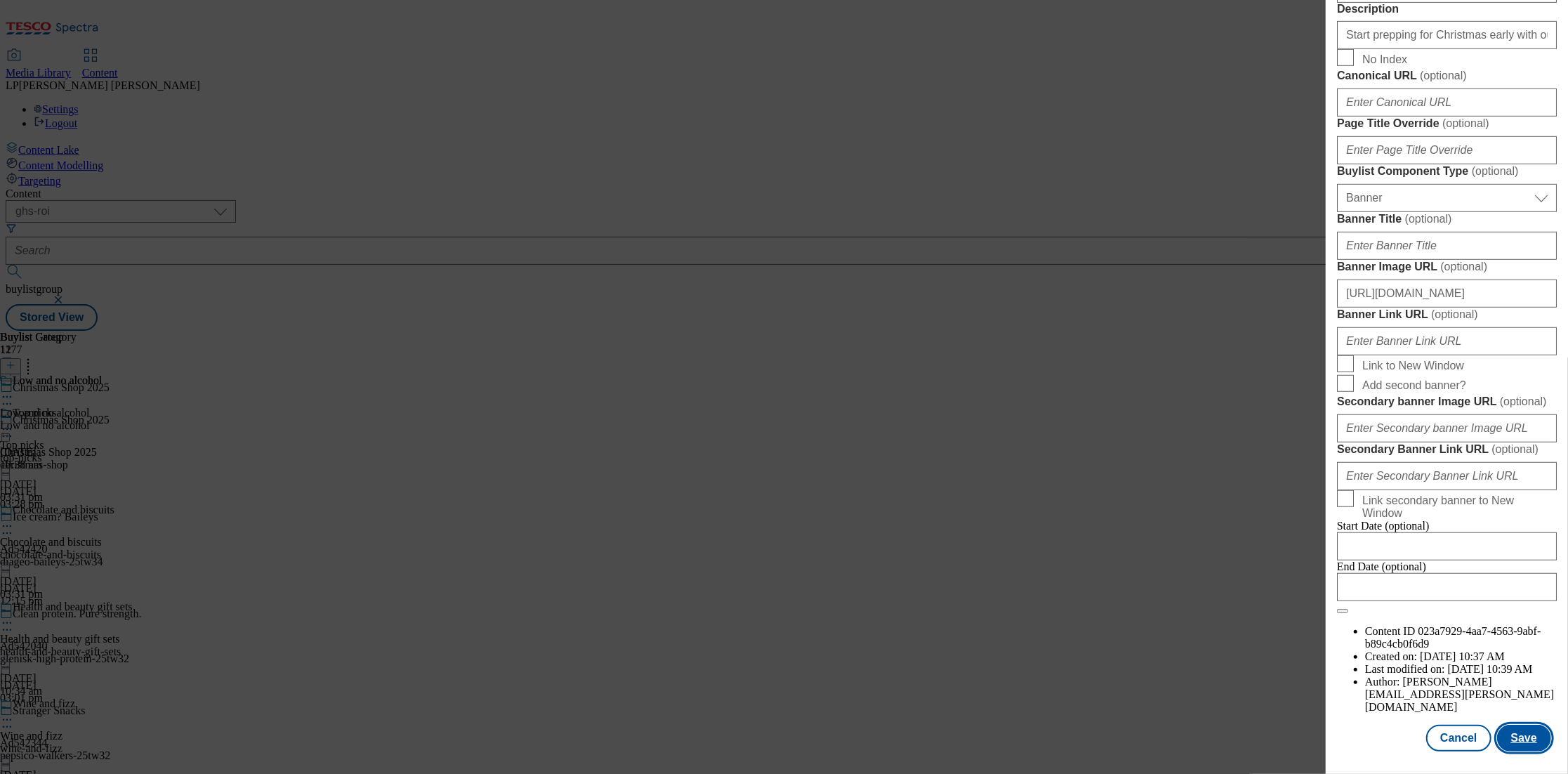
click at [1526, 740] on button "Save" at bounding box center [1524, 738] width 54 height 26
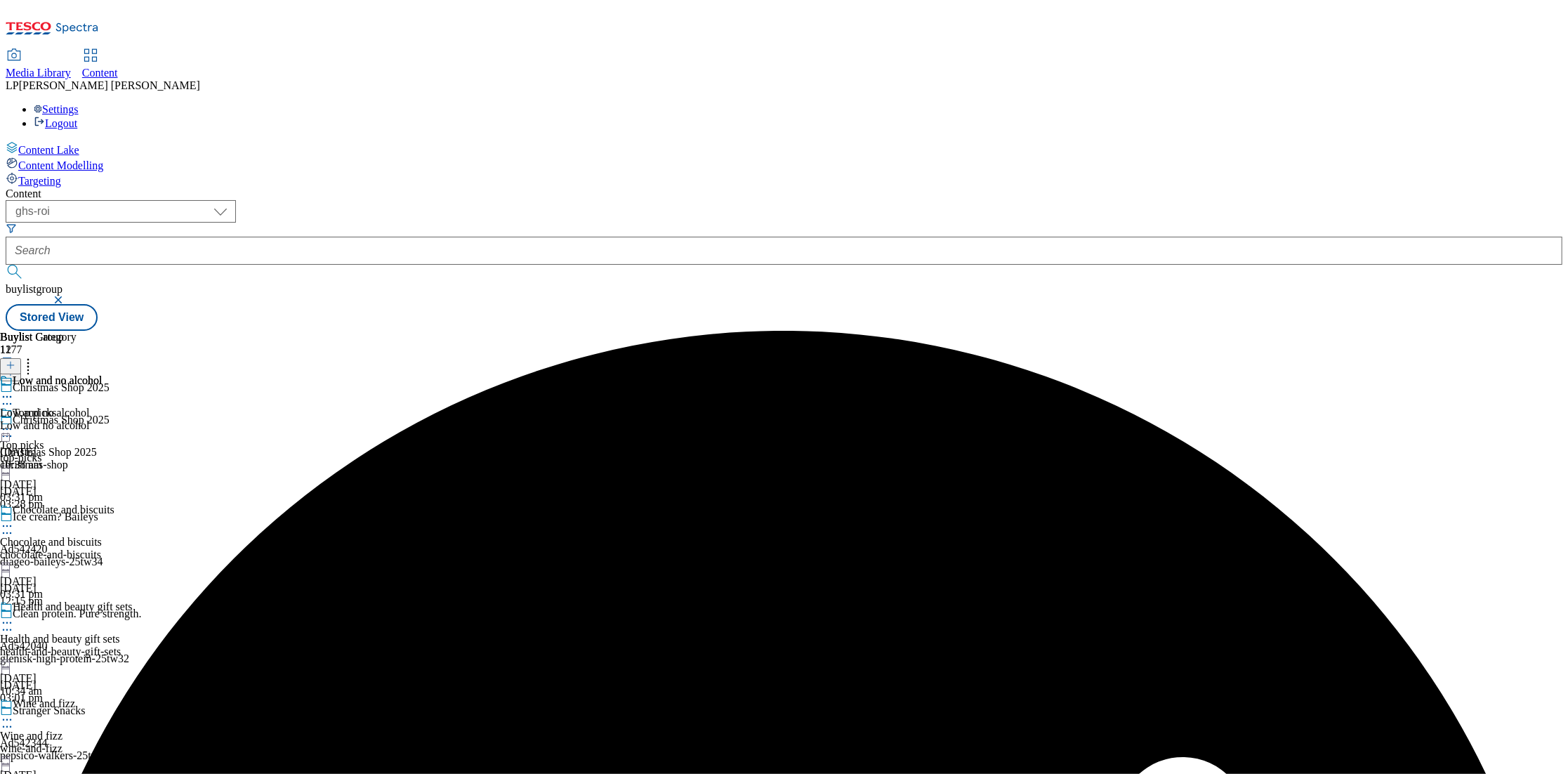
click at [14, 422] on icon at bounding box center [7, 429] width 14 height 14
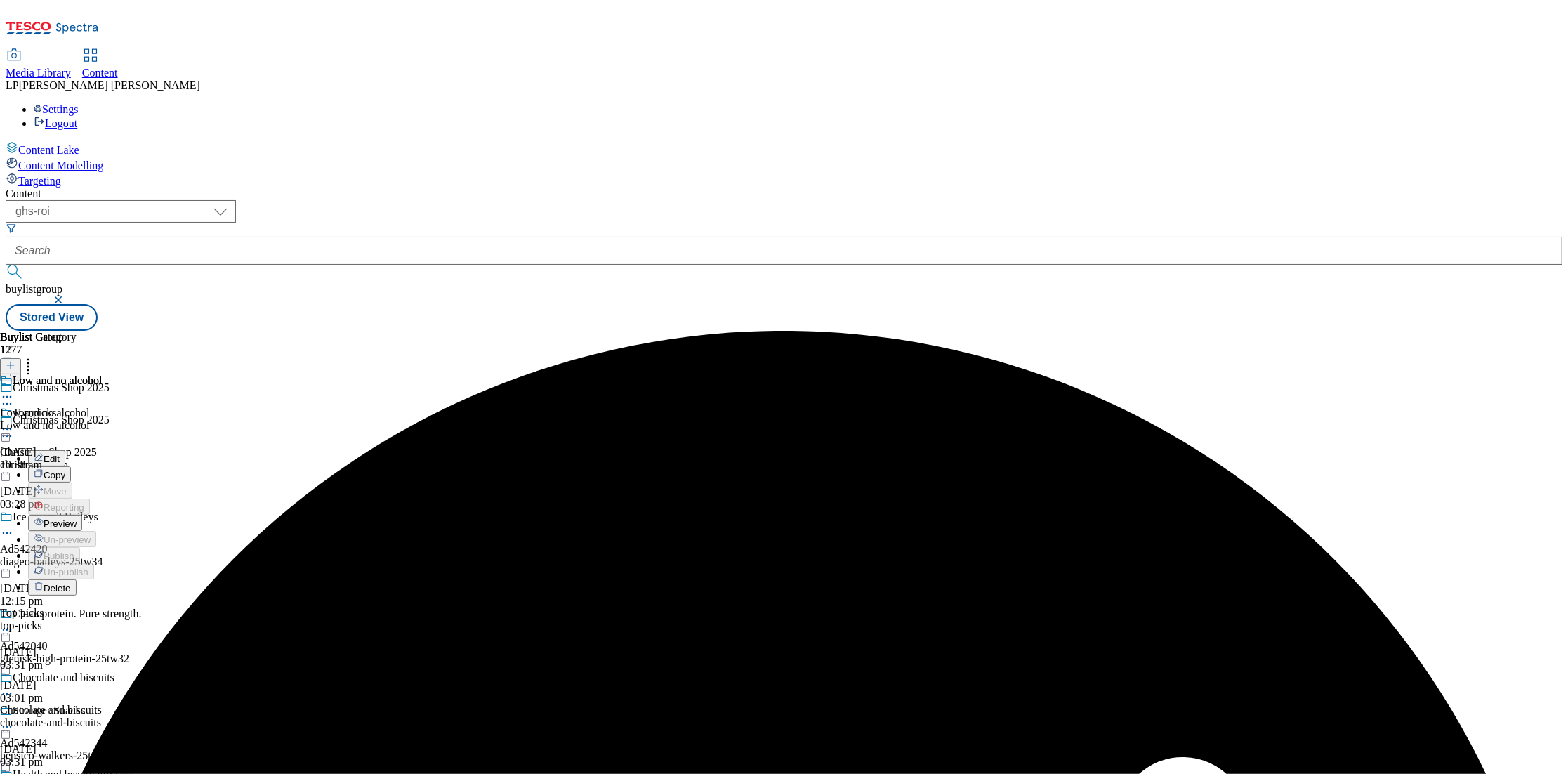
click at [65, 450] on button "Edit" at bounding box center [46, 458] width 37 height 16
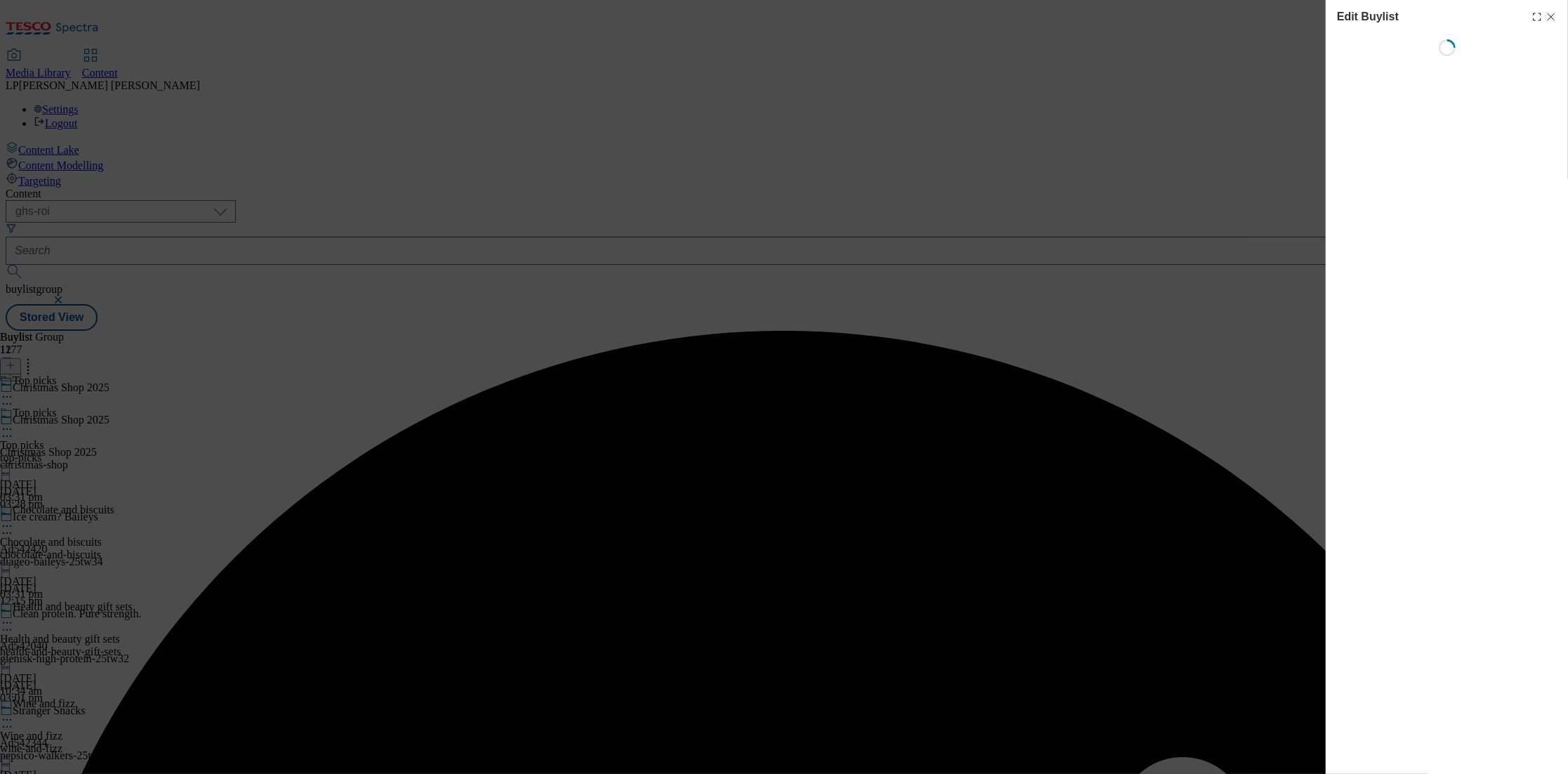
select select "evergreen"
select select "Banner"
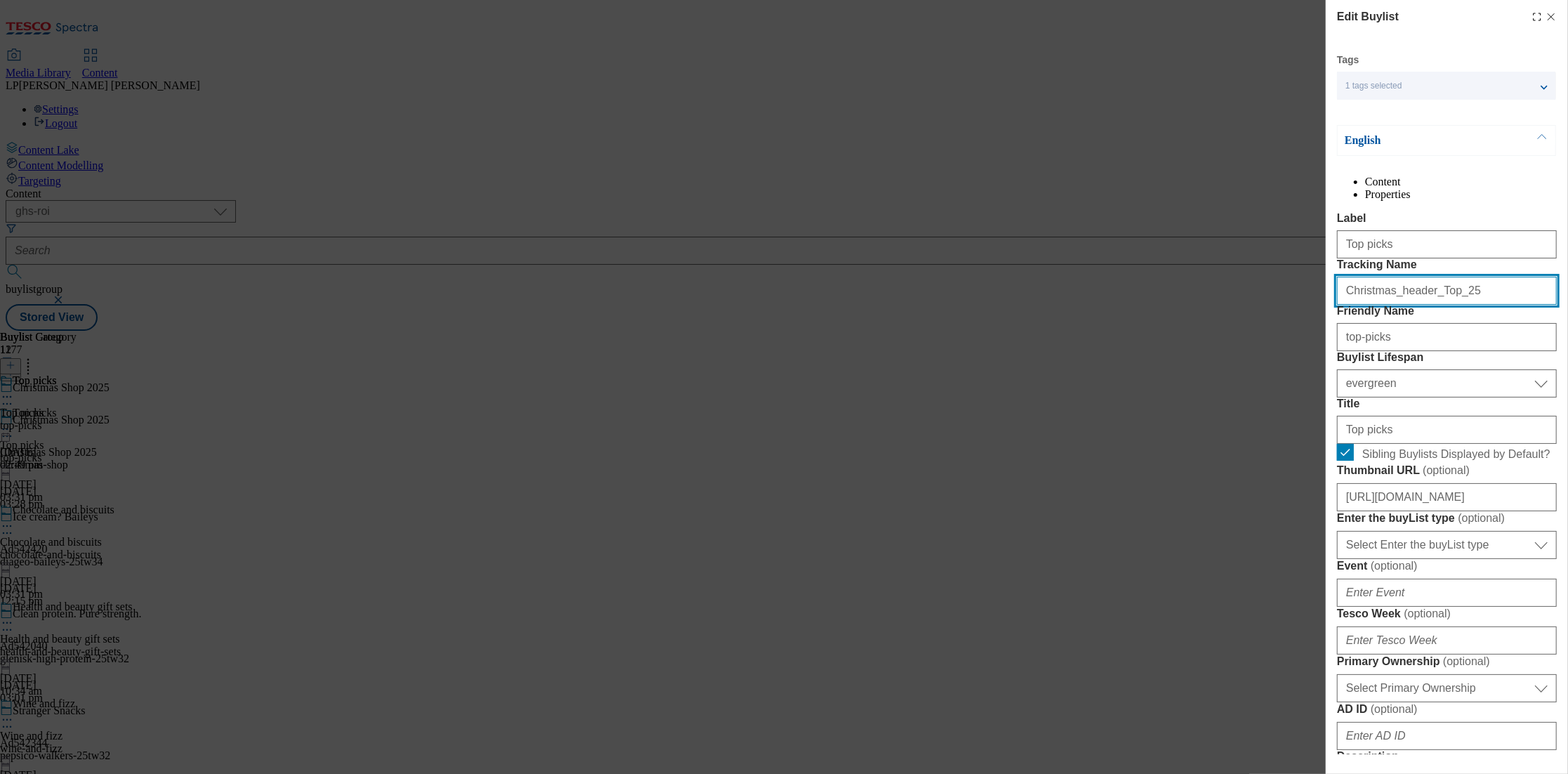
click at [1440, 305] on input "Christmas_header_Top_25" at bounding box center [1447, 291] width 220 height 28
paste input "Modal"
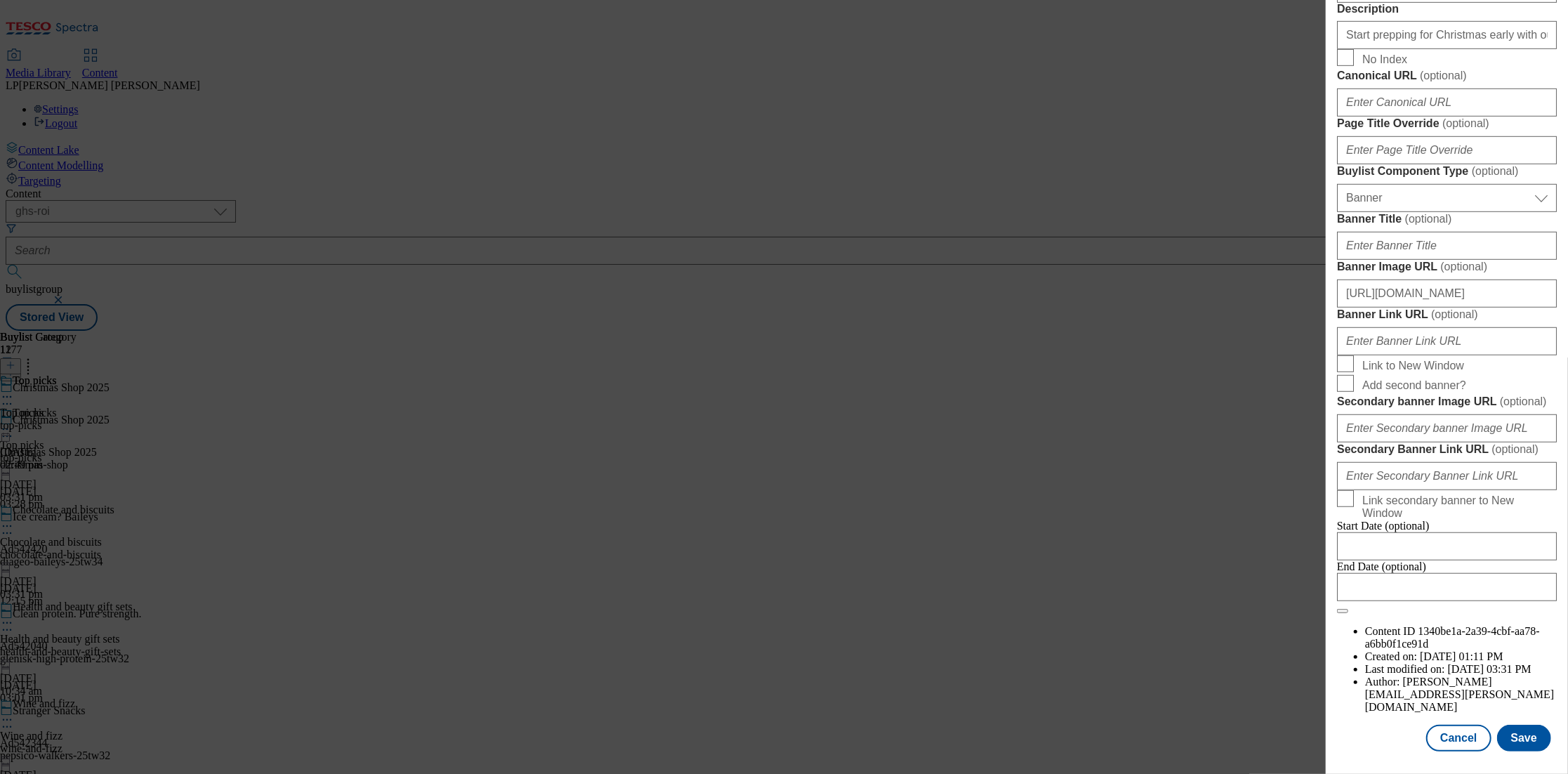
scroll to position [1255, 0]
type input "Christmas_Top_25"
click at [1528, 743] on button "Save" at bounding box center [1524, 738] width 54 height 26
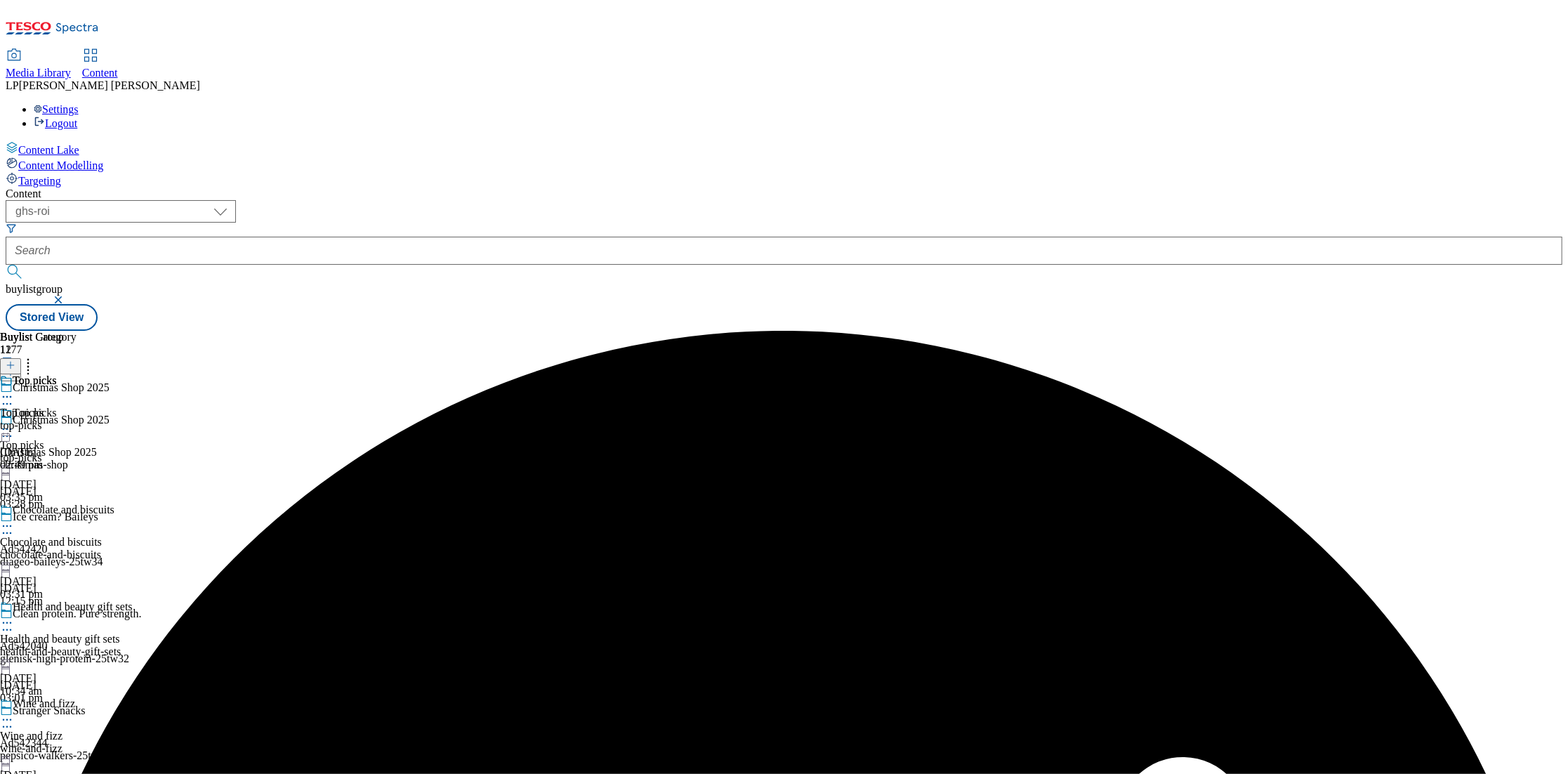
click at [14, 519] on icon at bounding box center [7, 526] width 14 height 14
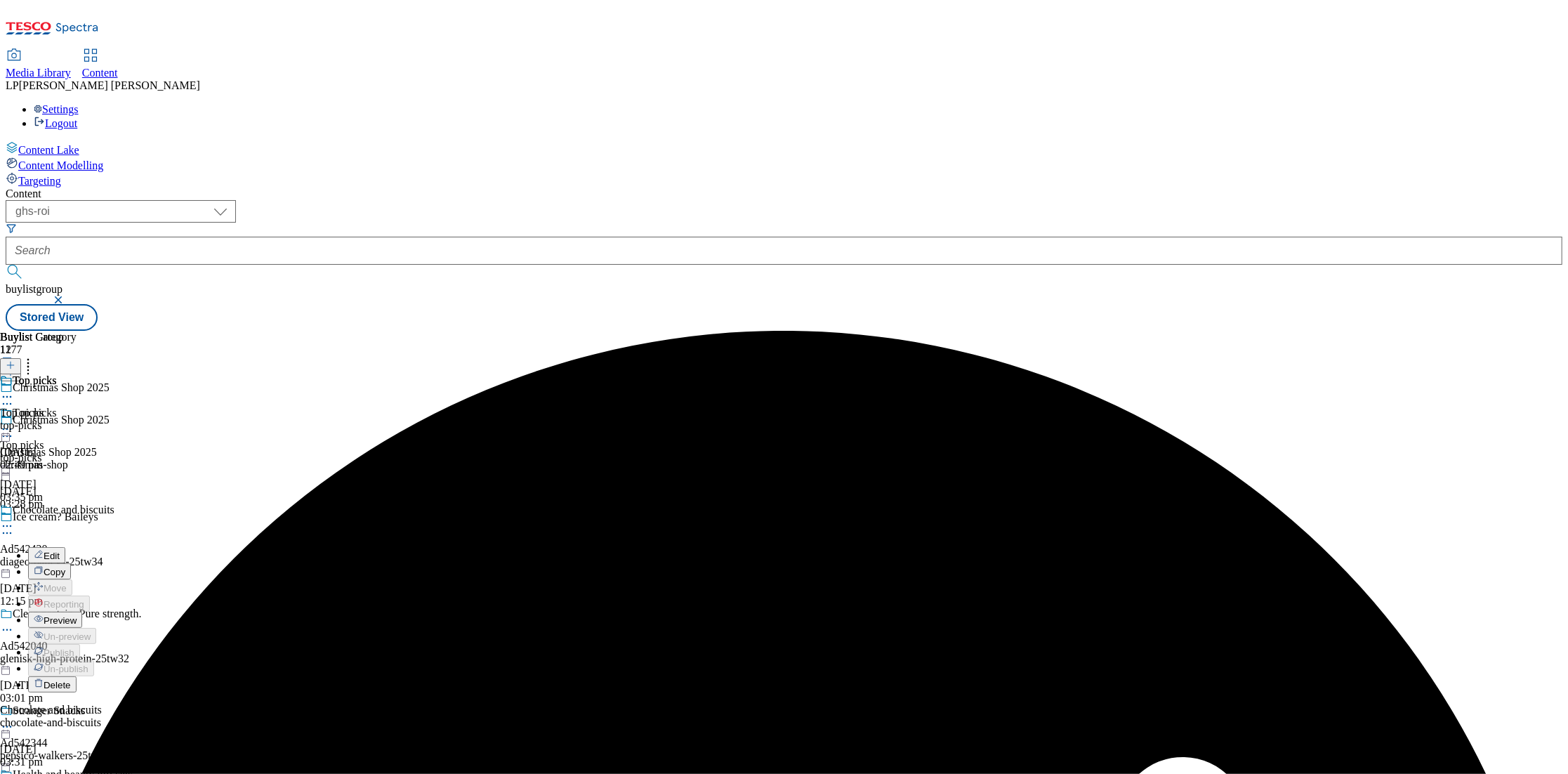
click at [65, 547] on button "Edit" at bounding box center [46, 556] width 37 height 16
select select "evergreen"
select select "Banner"
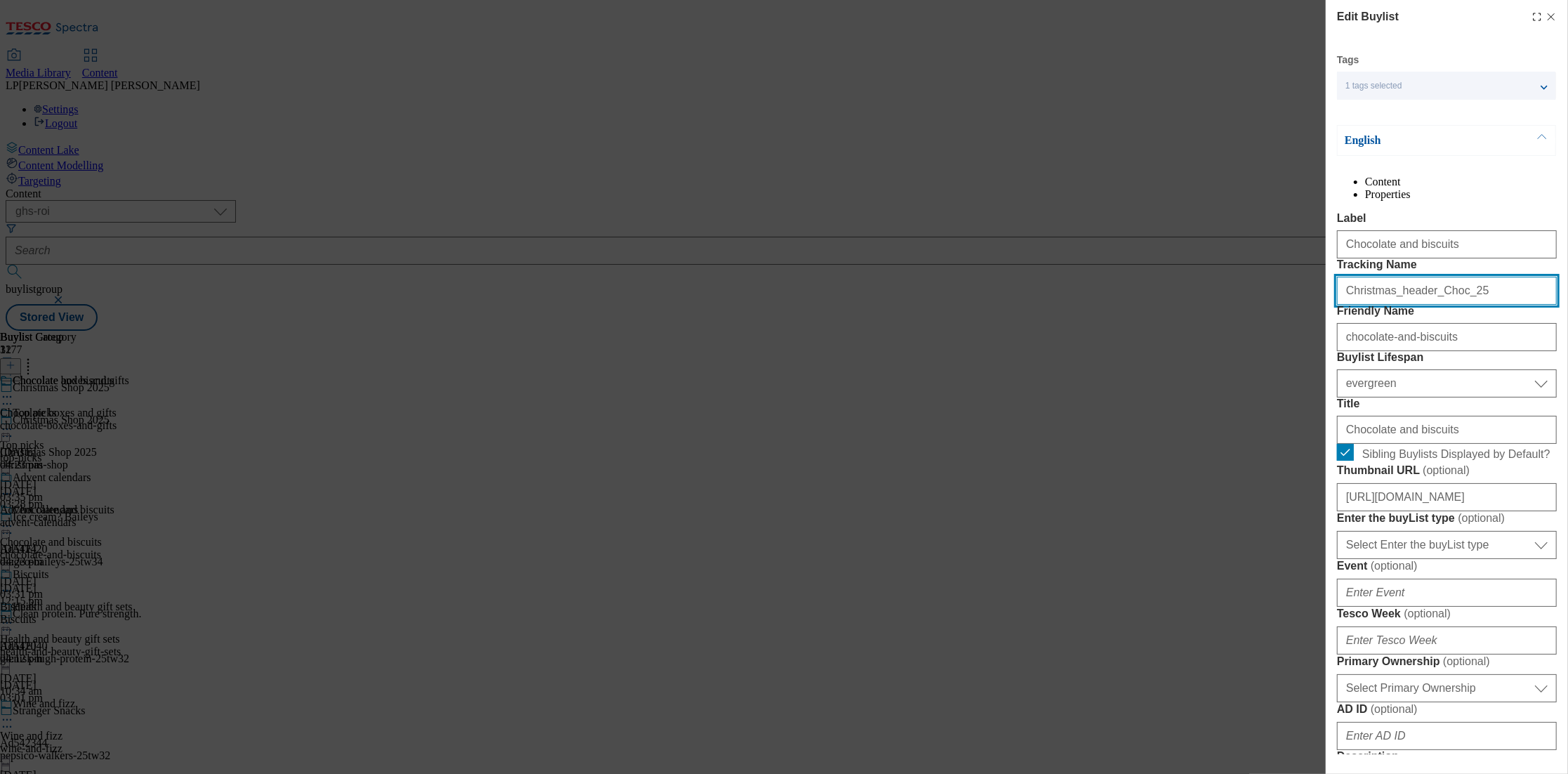
drag, startPoint x: 1486, startPoint y: 340, endPoint x: 1243, endPoint y: 349, distance: 243.2
click at [1243, 349] on div "Edit Buylist Tags 1 tags selected buylist English Content Properties Label Choc…" at bounding box center [784, 387] width 1568 height 774
paste input "Modal"
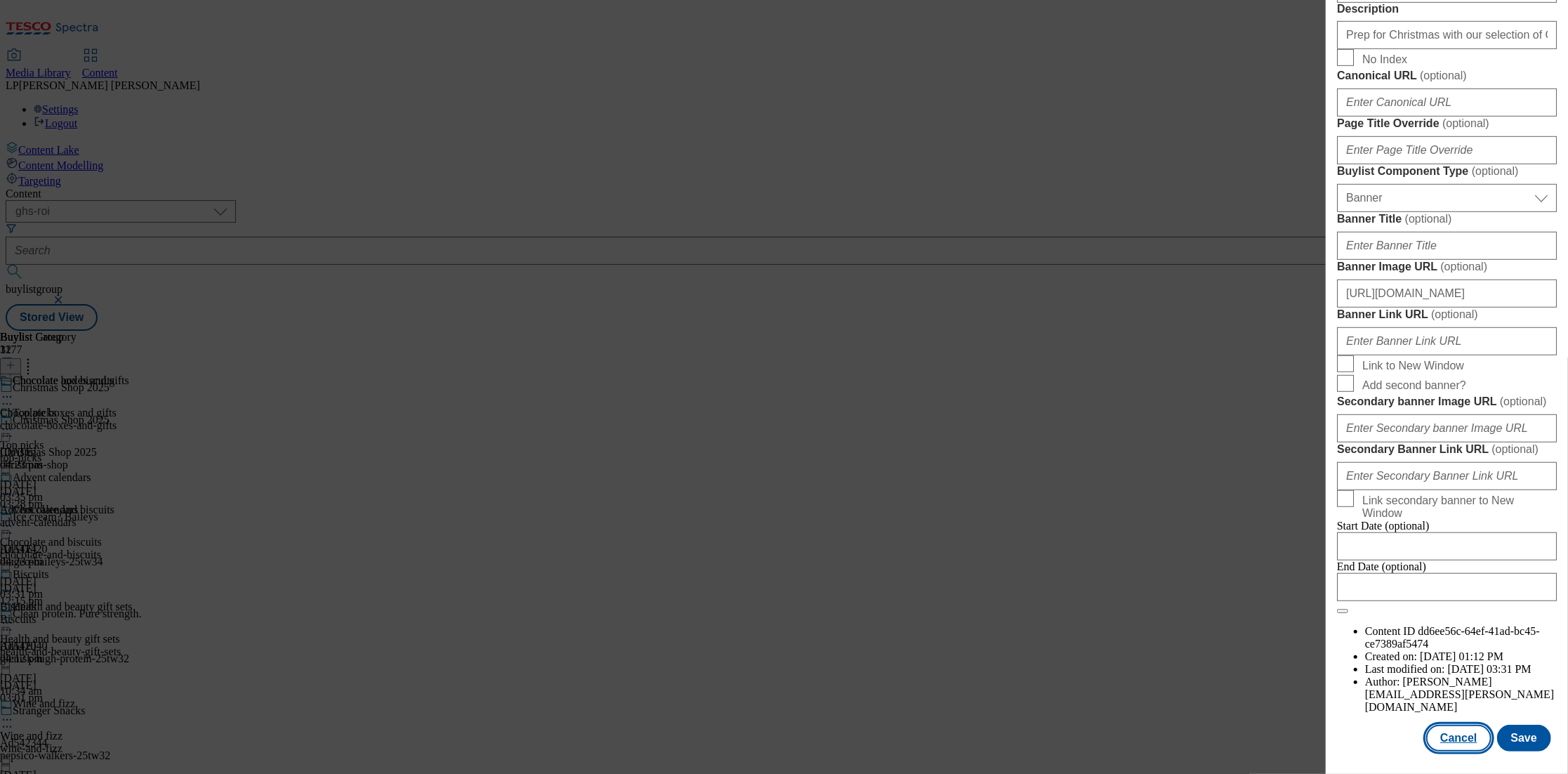
scroll to position [1255, 0]
type input "Christmas_Choc_25"
click at [1527, 738] on button "Save" at bounding box center [1524, 738] width 54 height 26
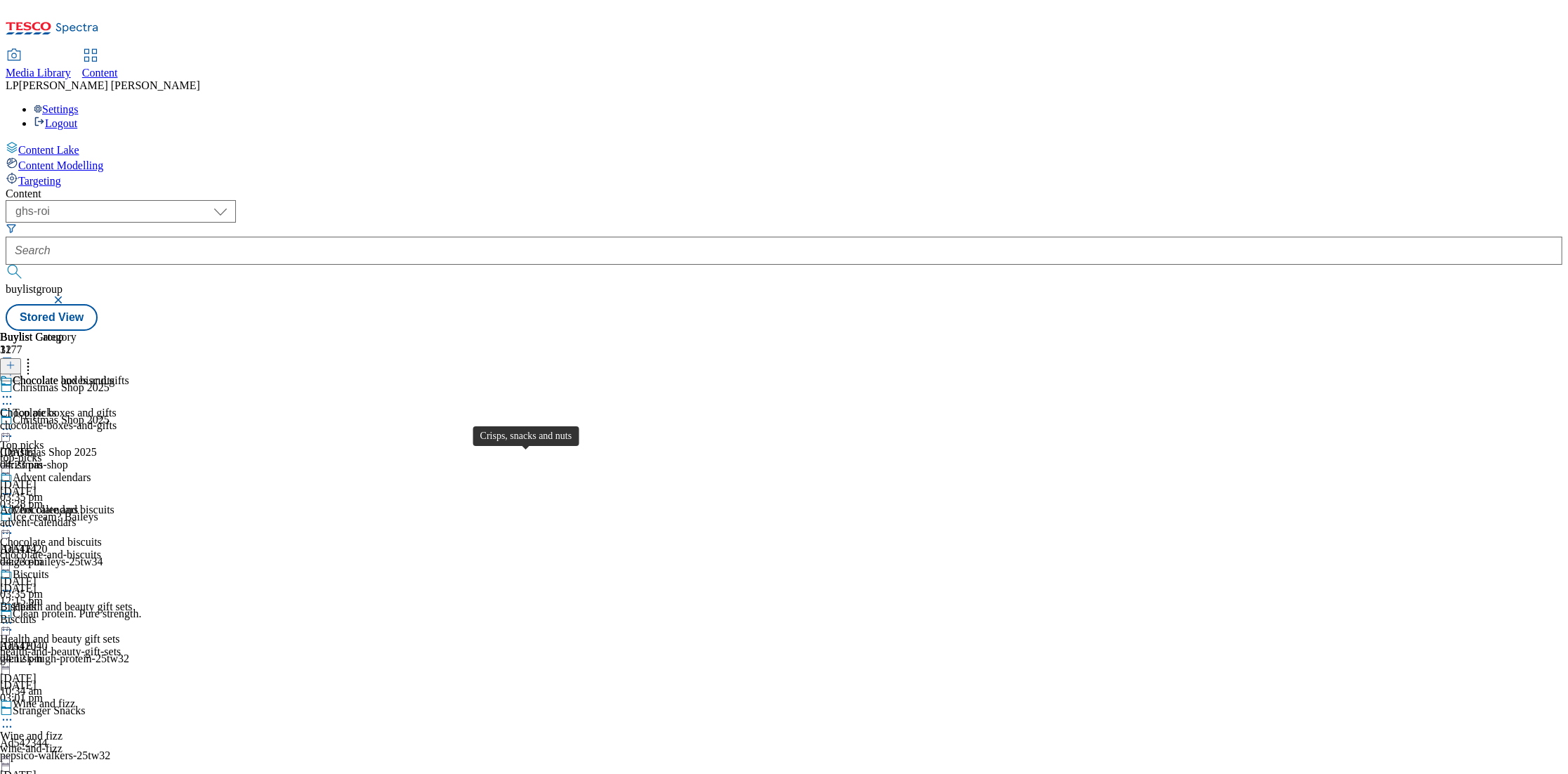
scroll to position [1191, 0]
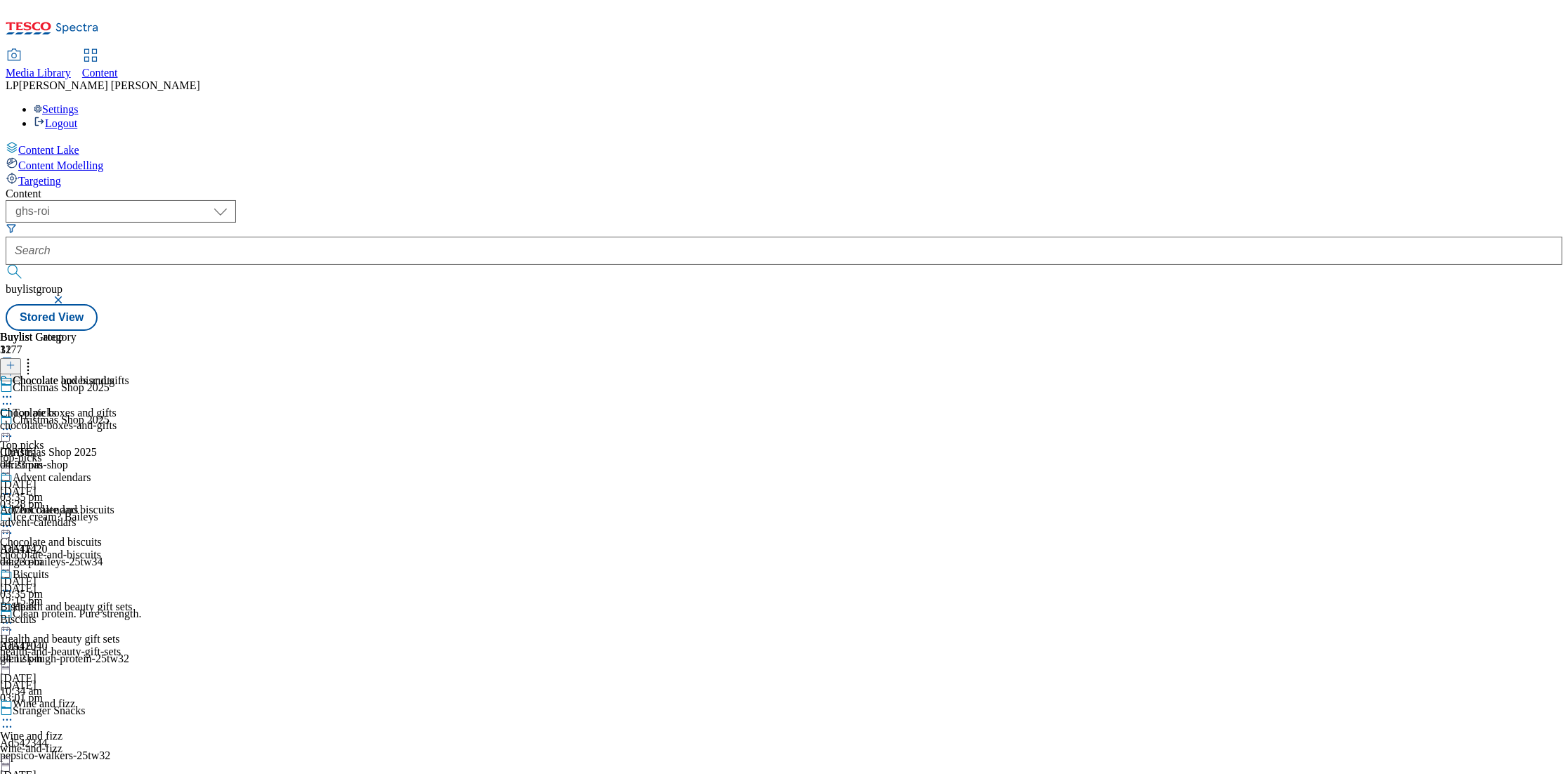
select select "evergreen"
select select "Banner"
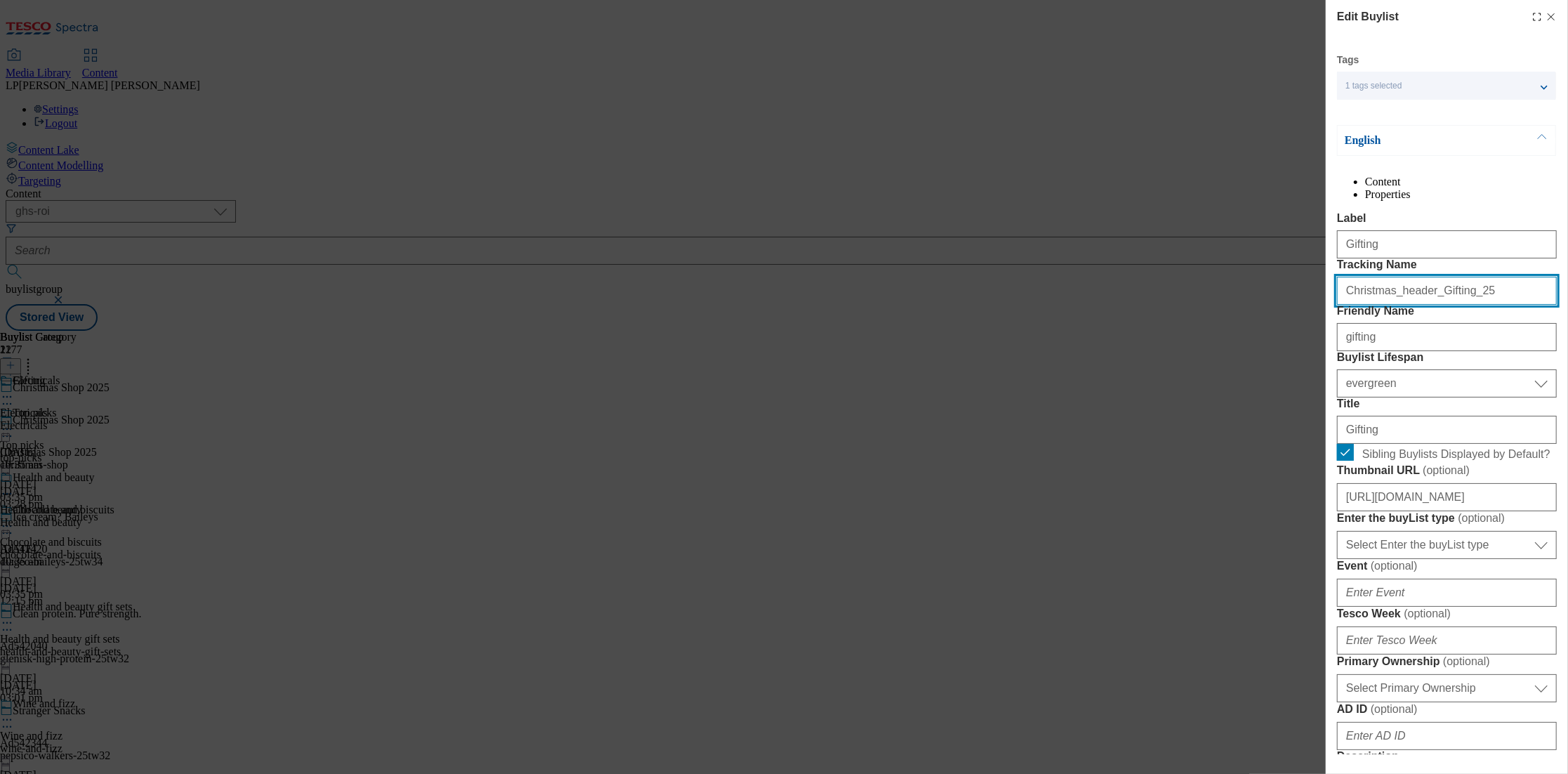
drag, startPoint x: 1464, startPoint y: 347, endPoint x: 1213, endPoint y: 354, distance: 251.1
click at [1213, 354] on div "Edit Buylist Tags 1 tags selected buylist English Content Properties Label Gift…" at bounding box center [784, 387] width 1568 height 774
paste input "Christmas_Gifting_25"
click at [1490, 305] on input "Christmas_header_Gifting_25Christmas_Gifting_25" at bounding box center [1447, 291] width 220 height 28
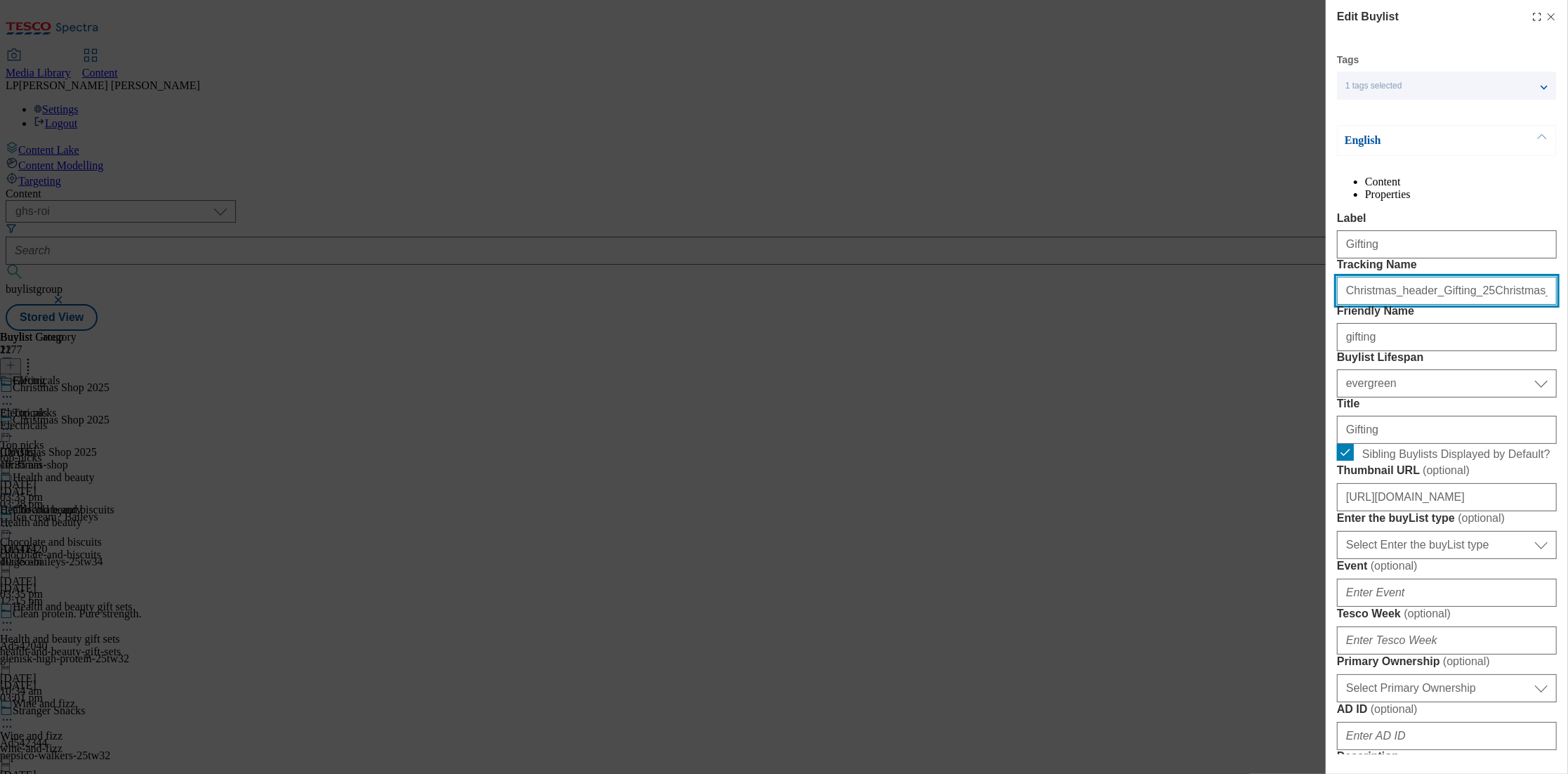
click at [1490, 305] on input "Christmas_header_Gifting_25Christmas_Gifting_25" at bounding box center [1447, 291] width 220 height 28
paste input "Modal"
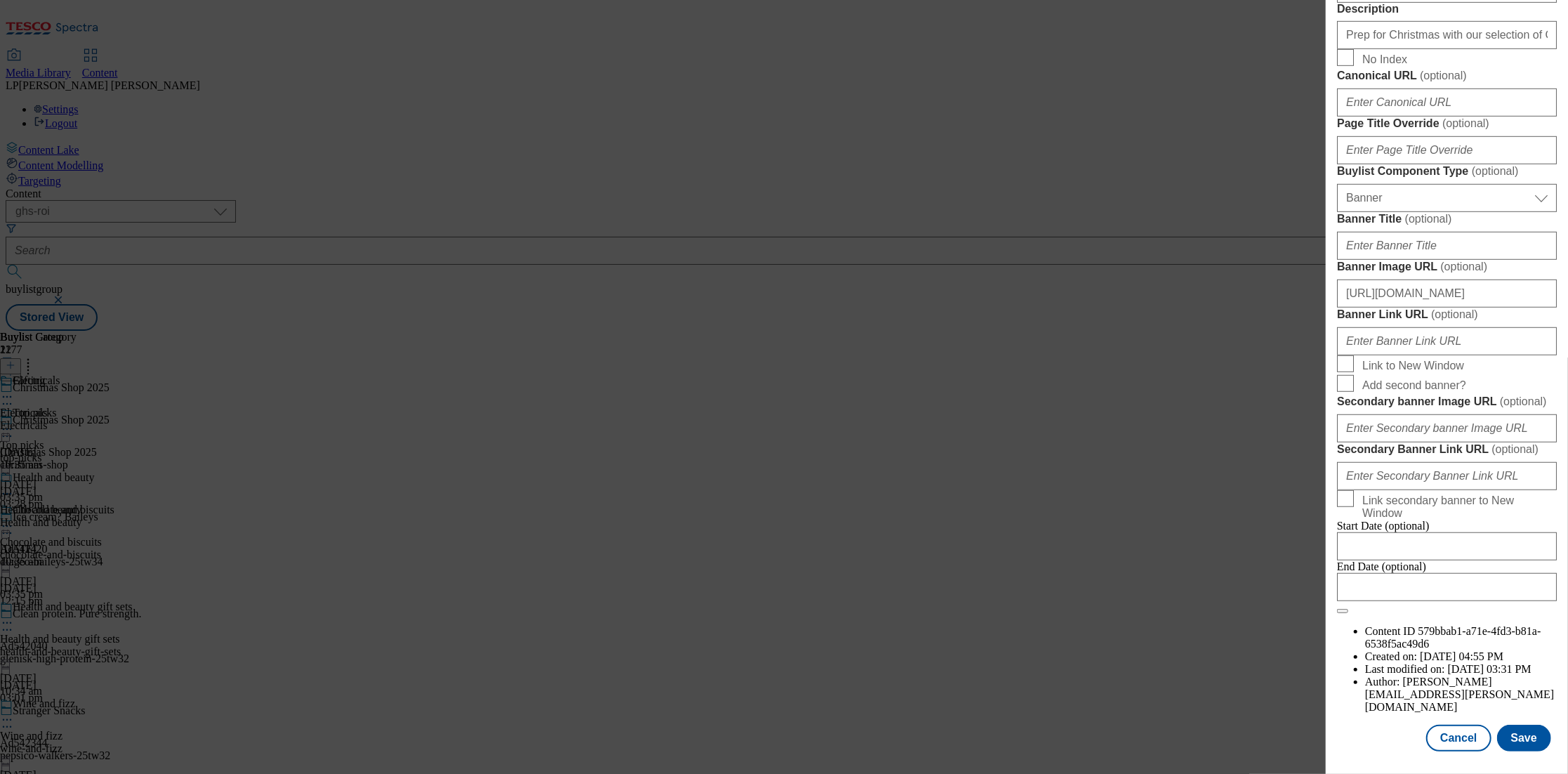
scroll to position [1255, 0]
type input "Christmas_Gifting_25"
click at [1517, 747] on button "Save" at bounding box center [1524, 738] width 54 height 26
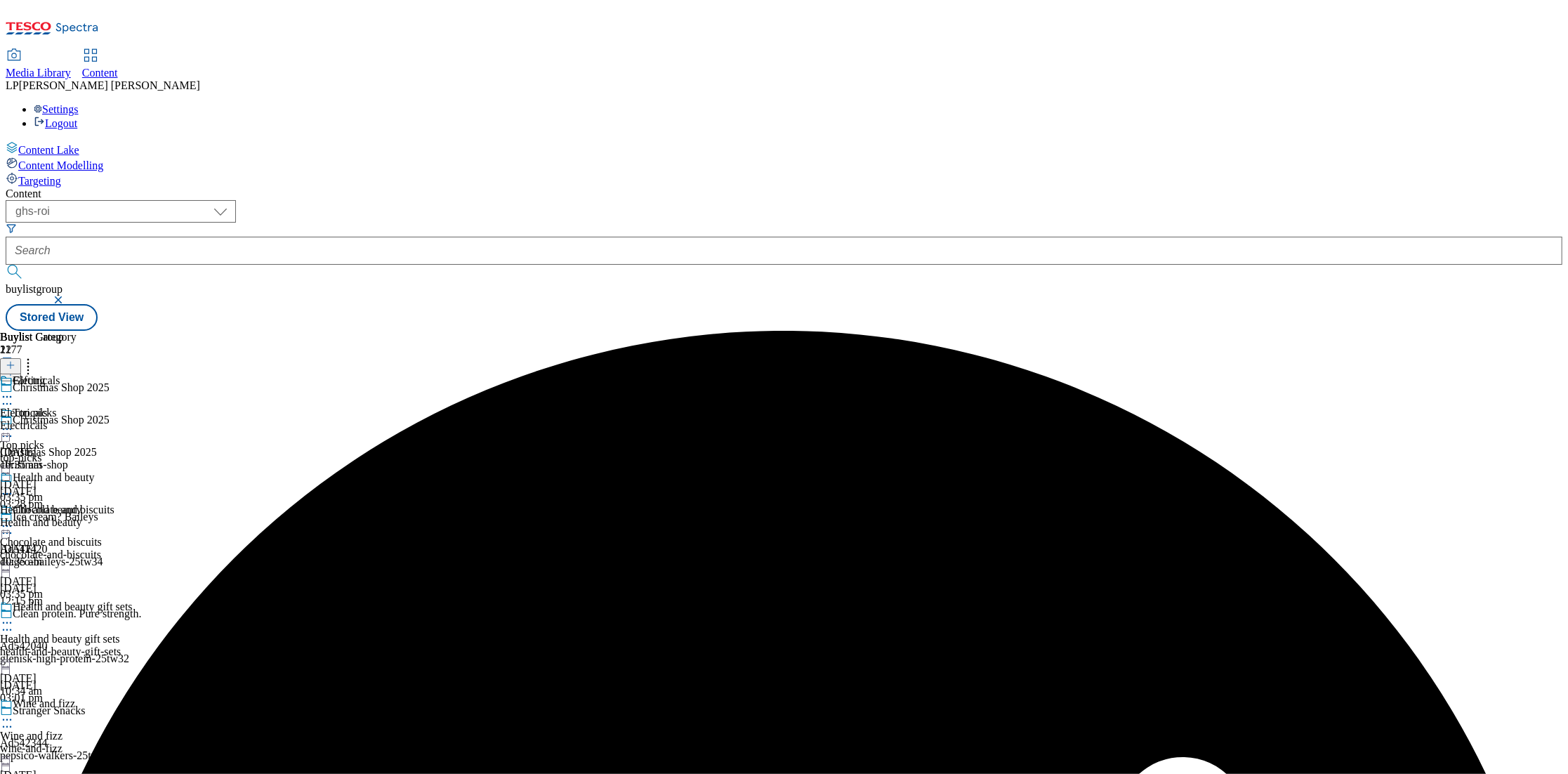
scroll to position [506, 0]
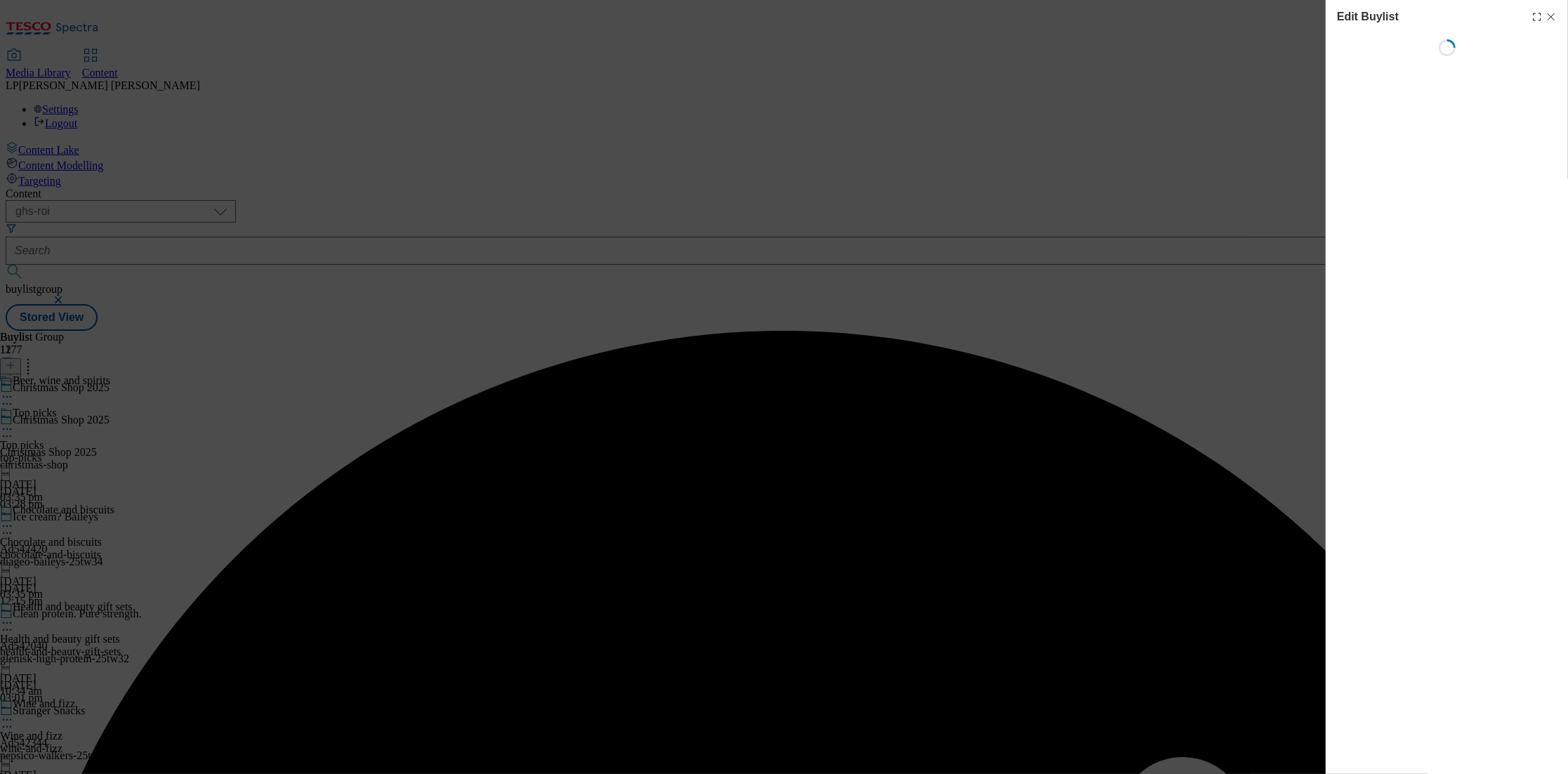
scroll to position [423, 0]
select select "evergreen"
select select "Banner"
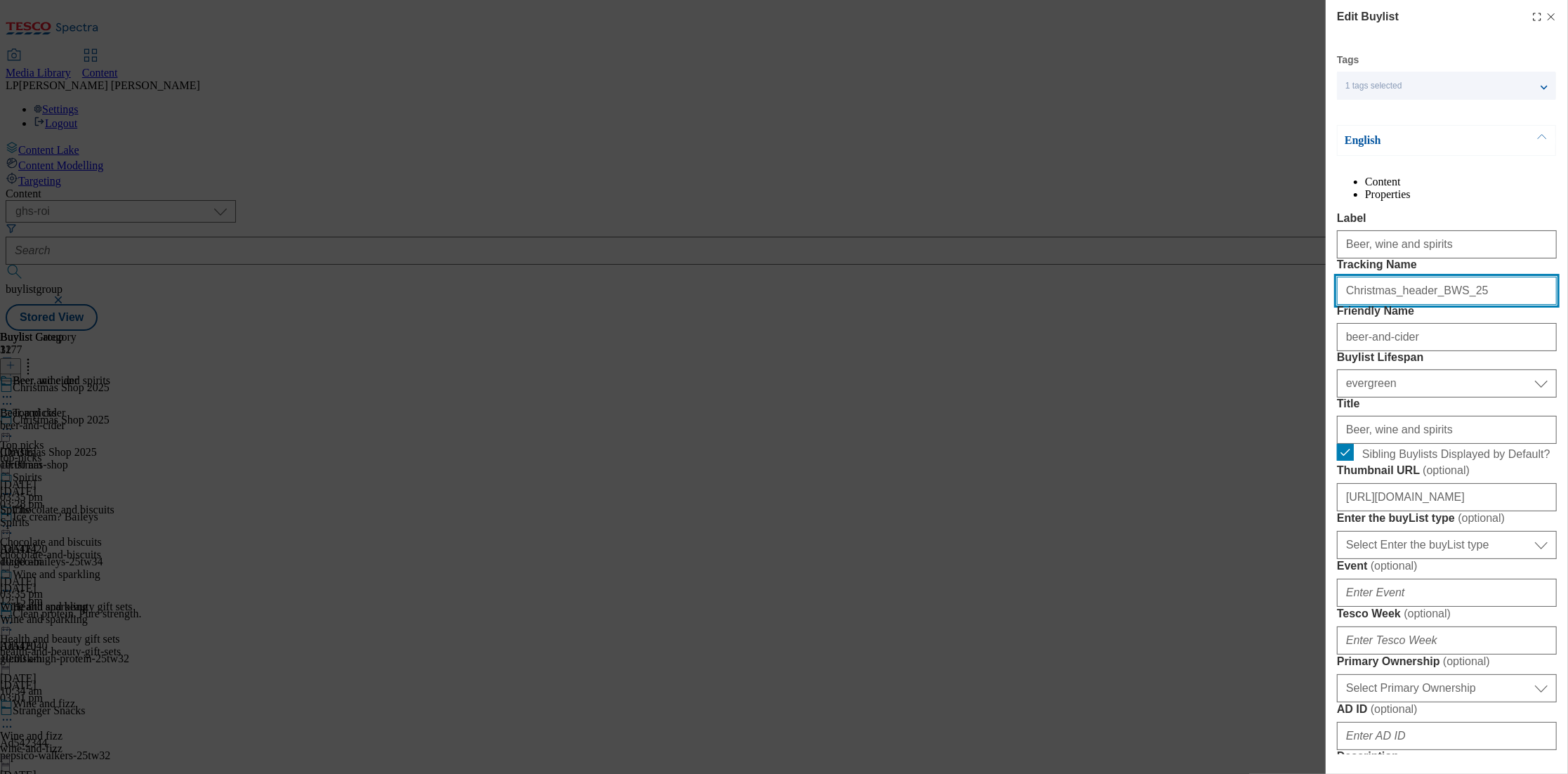
click at [1445, 305] on input "Christmas_header_BWS_25" at bounding box center [1447, 291] width 220 height 28
drag, startPoint x: 1469, startPoint y: 344, endPoint x: 1257, endPoint y: 348, distance: 212.0
click at [1257, 348] on div "Edit Buylist Tags 1 tags selected buylist English Content Properties Label Beer…" at bounding box center [784, 387] width 1568 height 774
paste input "Modal"
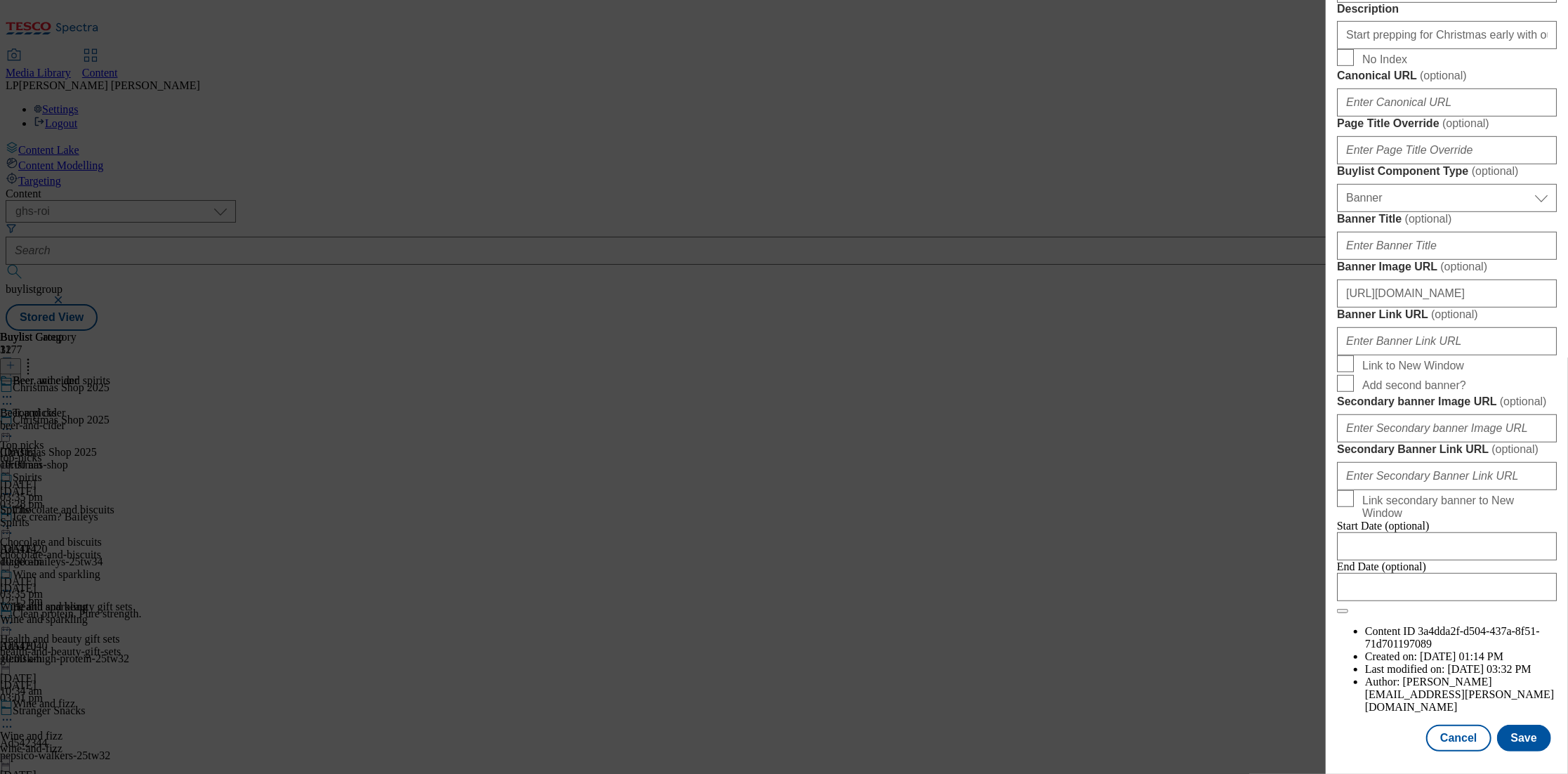
scroll to position [1255, 0]
type input "Christmas_BWS_25"
click at [1519, 735] on button "Save" at bounding box center [1524, 738] width 54 height 26
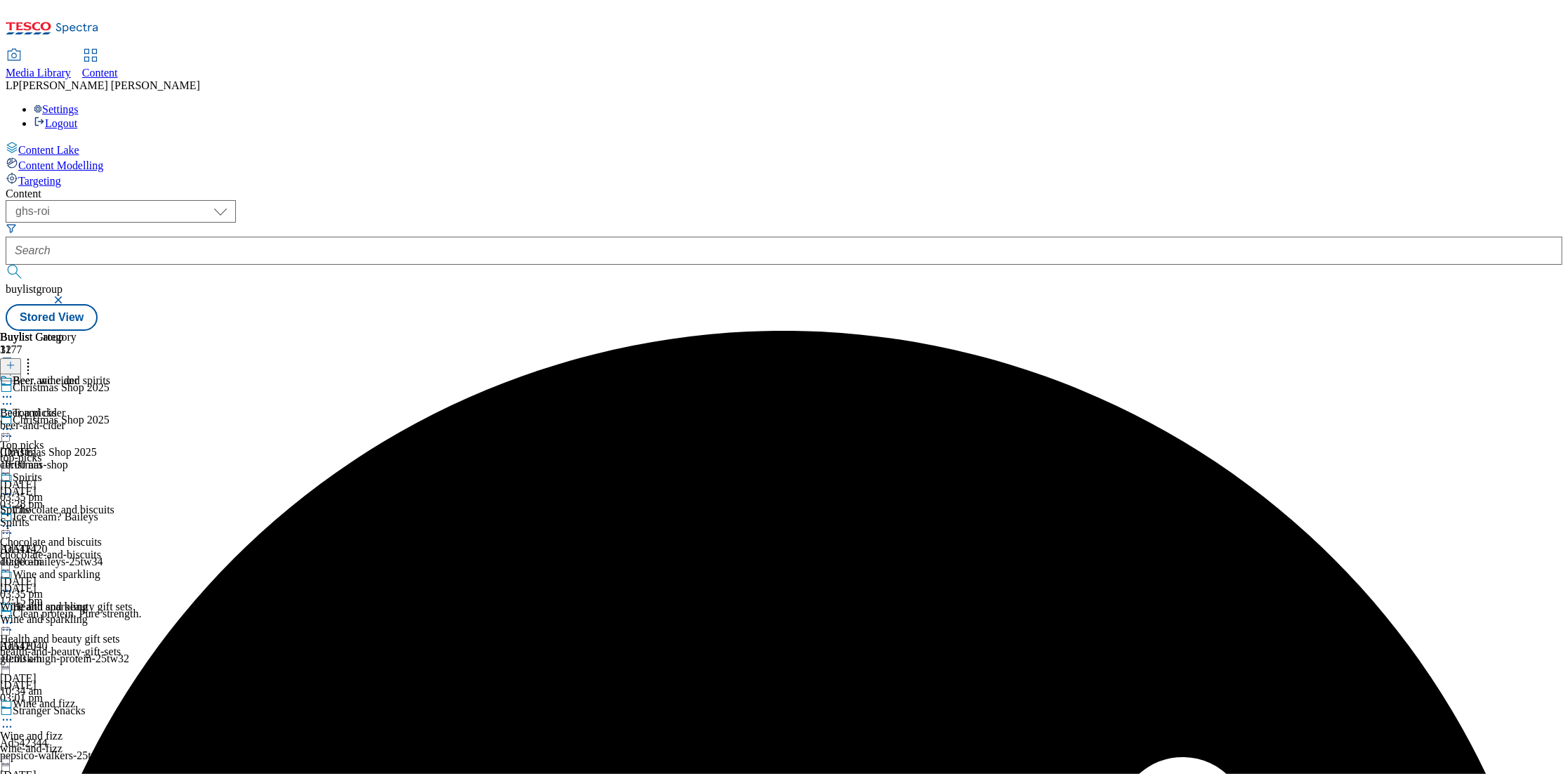
scroll to position [703, 0]
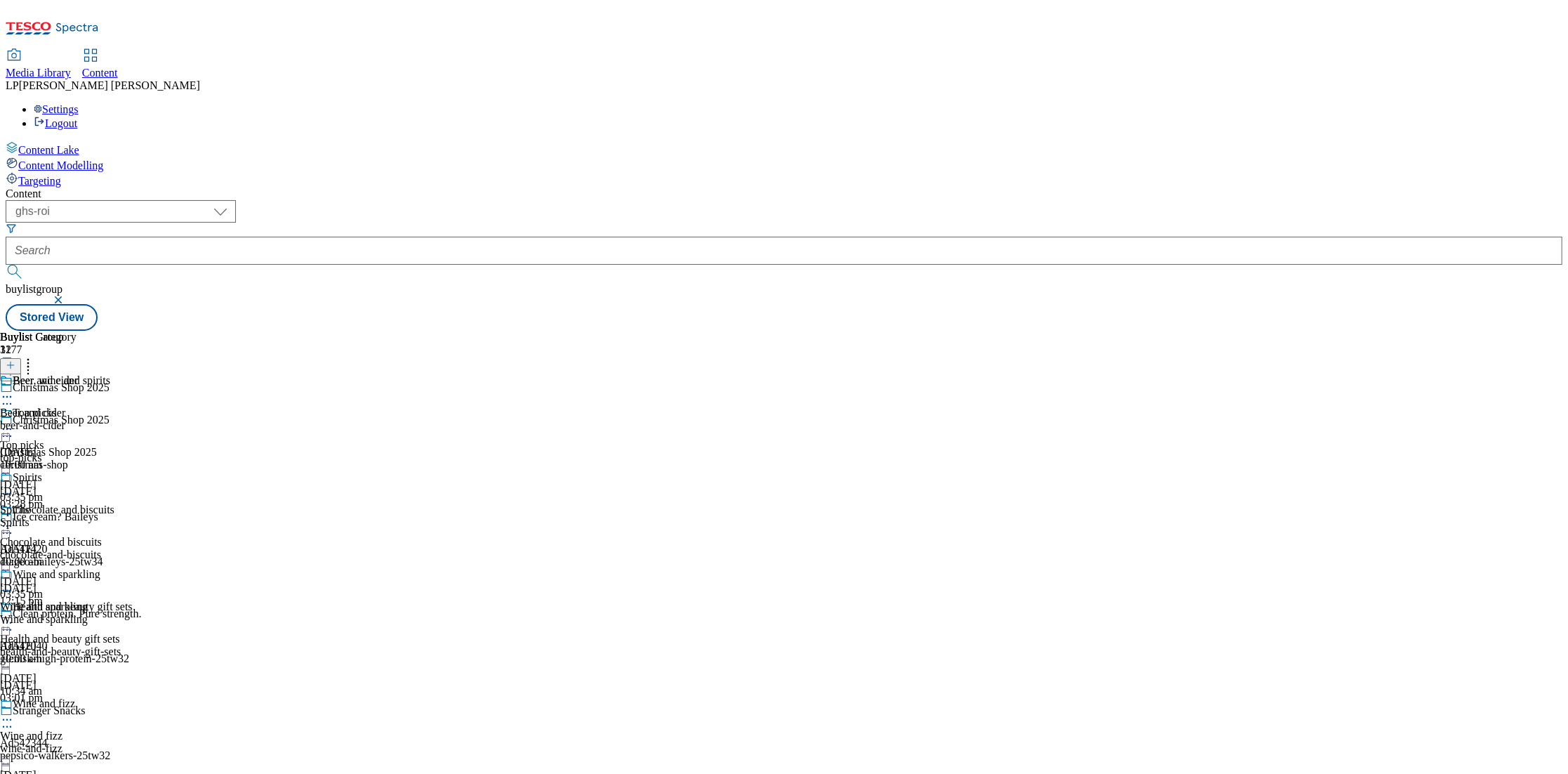
select select "evergreen"
select select "Banner"
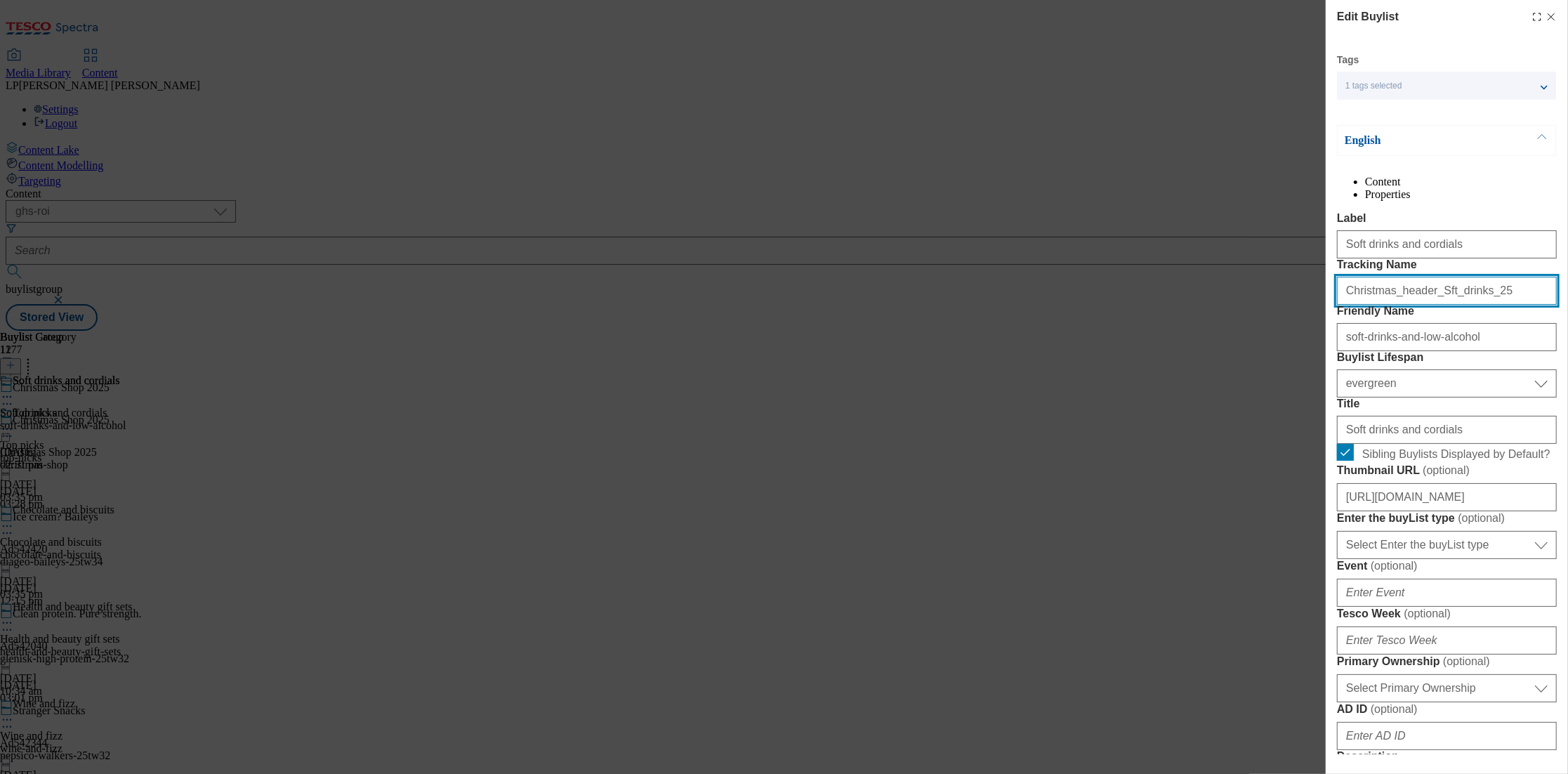
drag, startPoint x: 1490, startPoint y: 353, endPoint x: 1215, endPoint y: 355, distance: 275.0
click at [1215, 355] on div "Edit Buylist Tags 1 tags selected buylist English Content Properties Label Soft…" at bounding box center [784, 387] width 1568 height 774
paste input "Christmas_Soft_drinks_25"
click at [1444, 305] on input "Christmas_header_Sft_drinks_25Christmas_Soft_drinks_25" at bounding box center [1447, 291] width 220 height 28
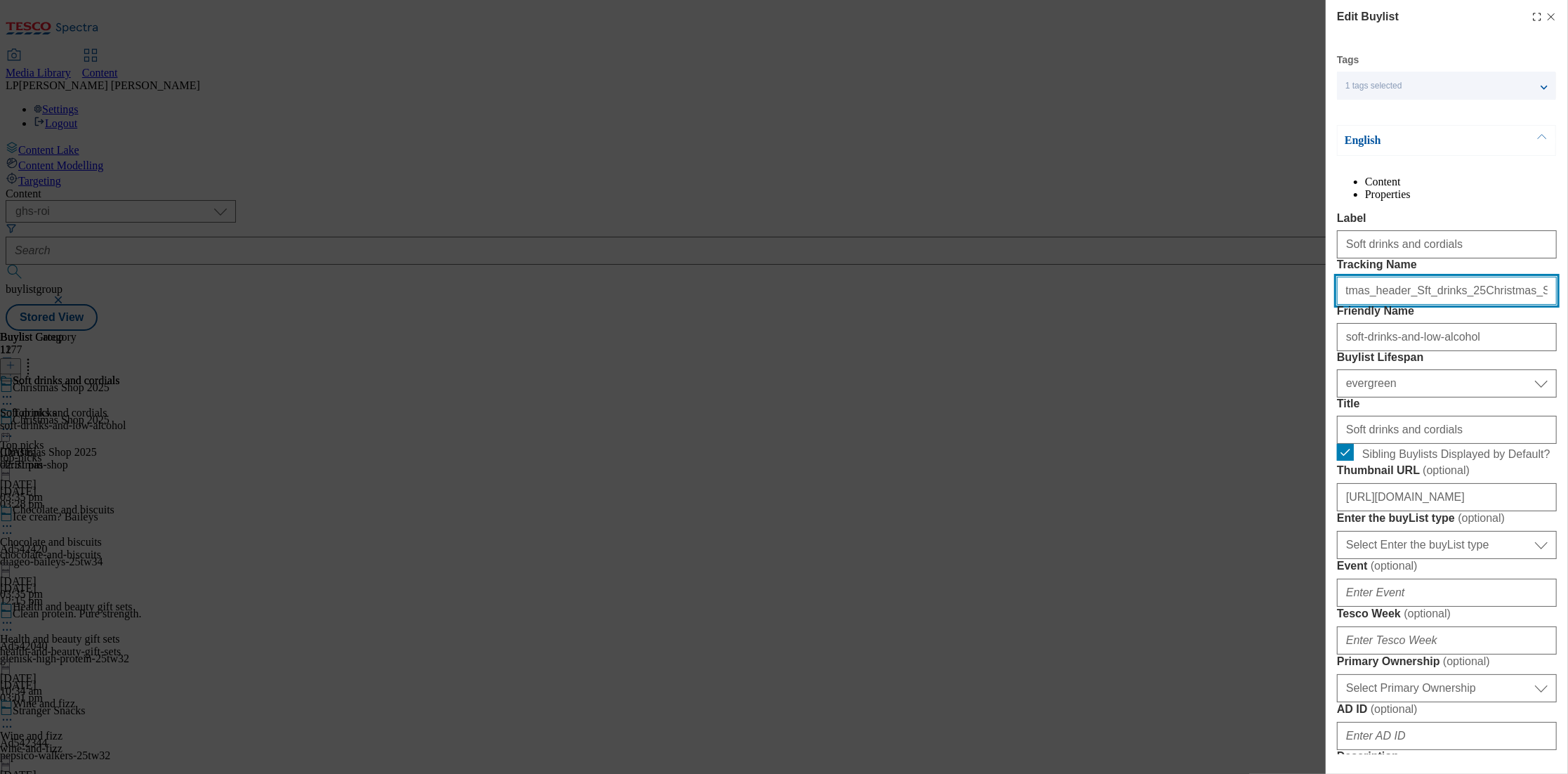
click at [1444, 305] on input "Christmas_header_Sft_drinks_25Christmas_Soft_drinks_25" at bounding box center [1447, 291] width 220 height 28
paste input "Modal"
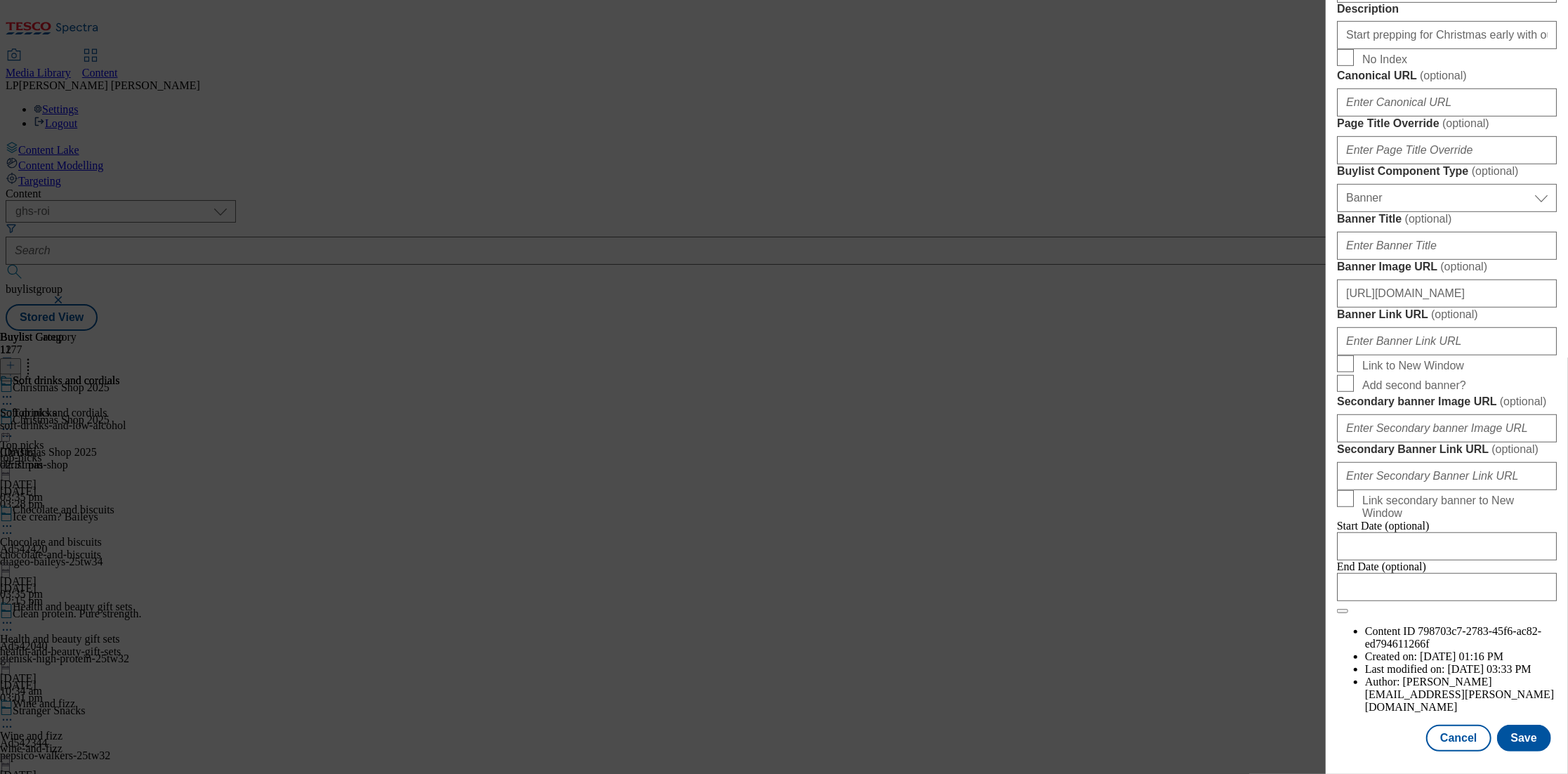
scroll to position [1255, 0]
type input "Christmas_Soft_drinks_25"
click at [1517, 752] on button "Save" at bounding box center [1524, 738] width 54 height 26
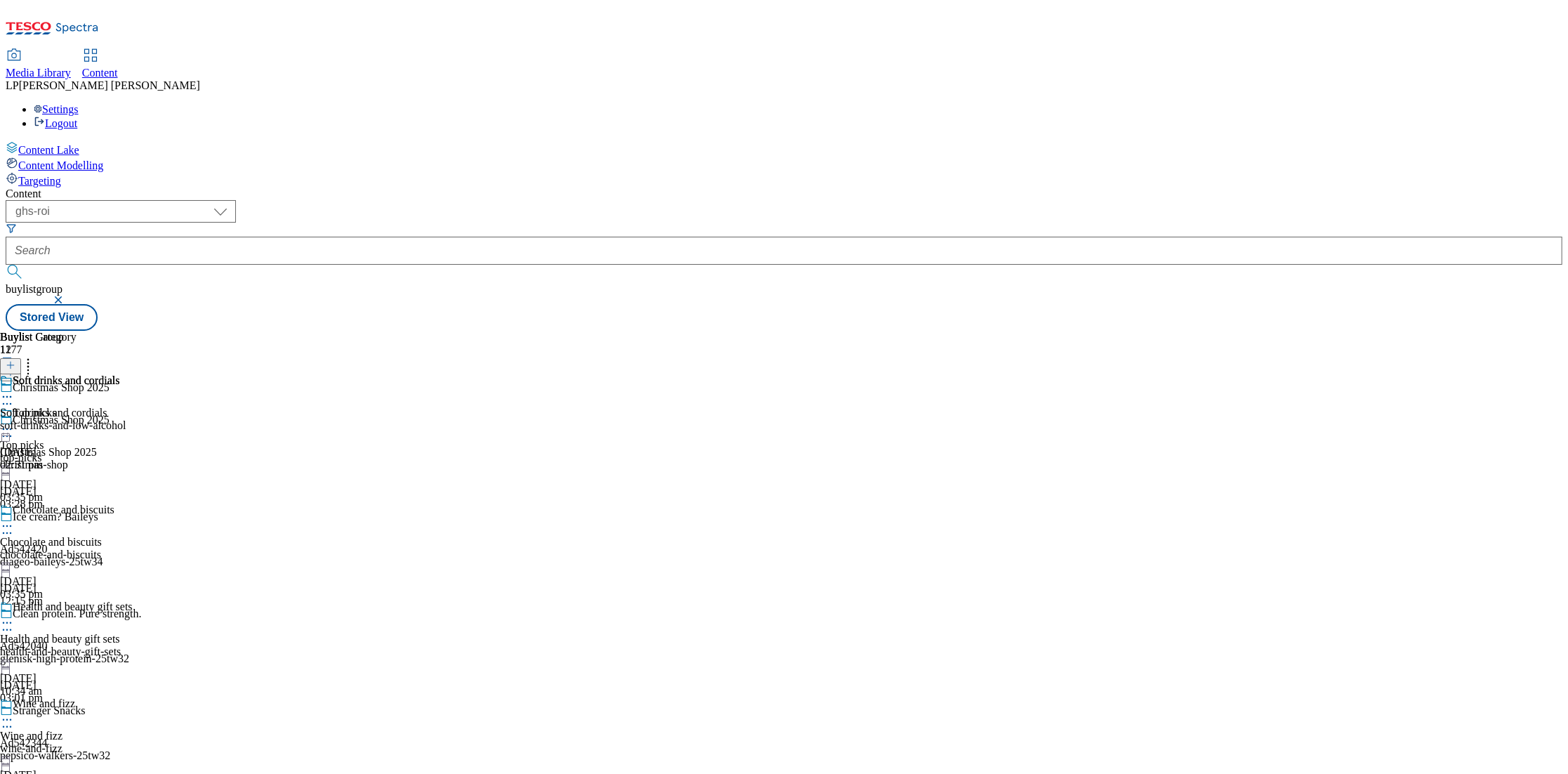
scroll to position [1377, 0]
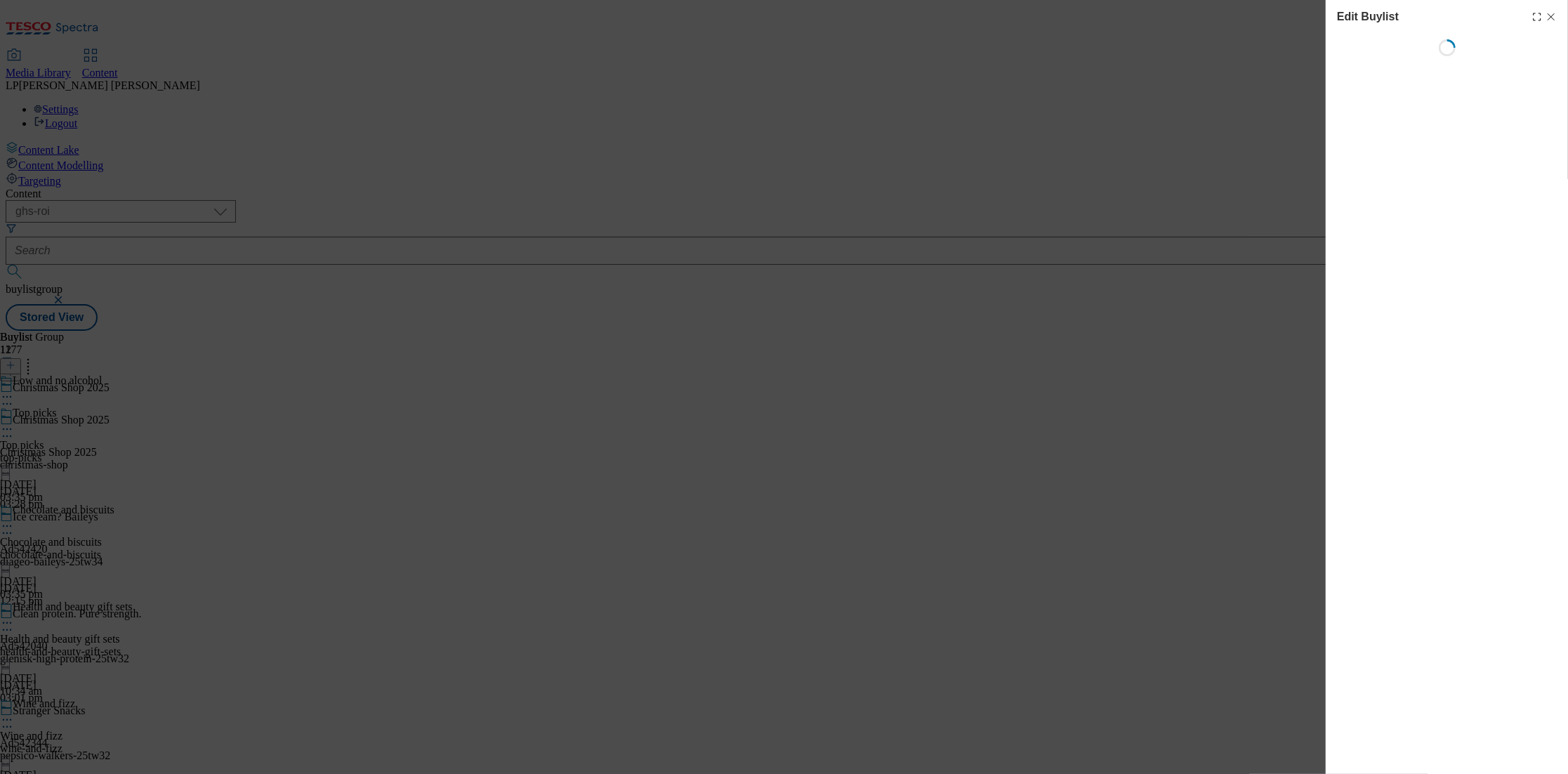
select select "evergreen"
select select "Banner"
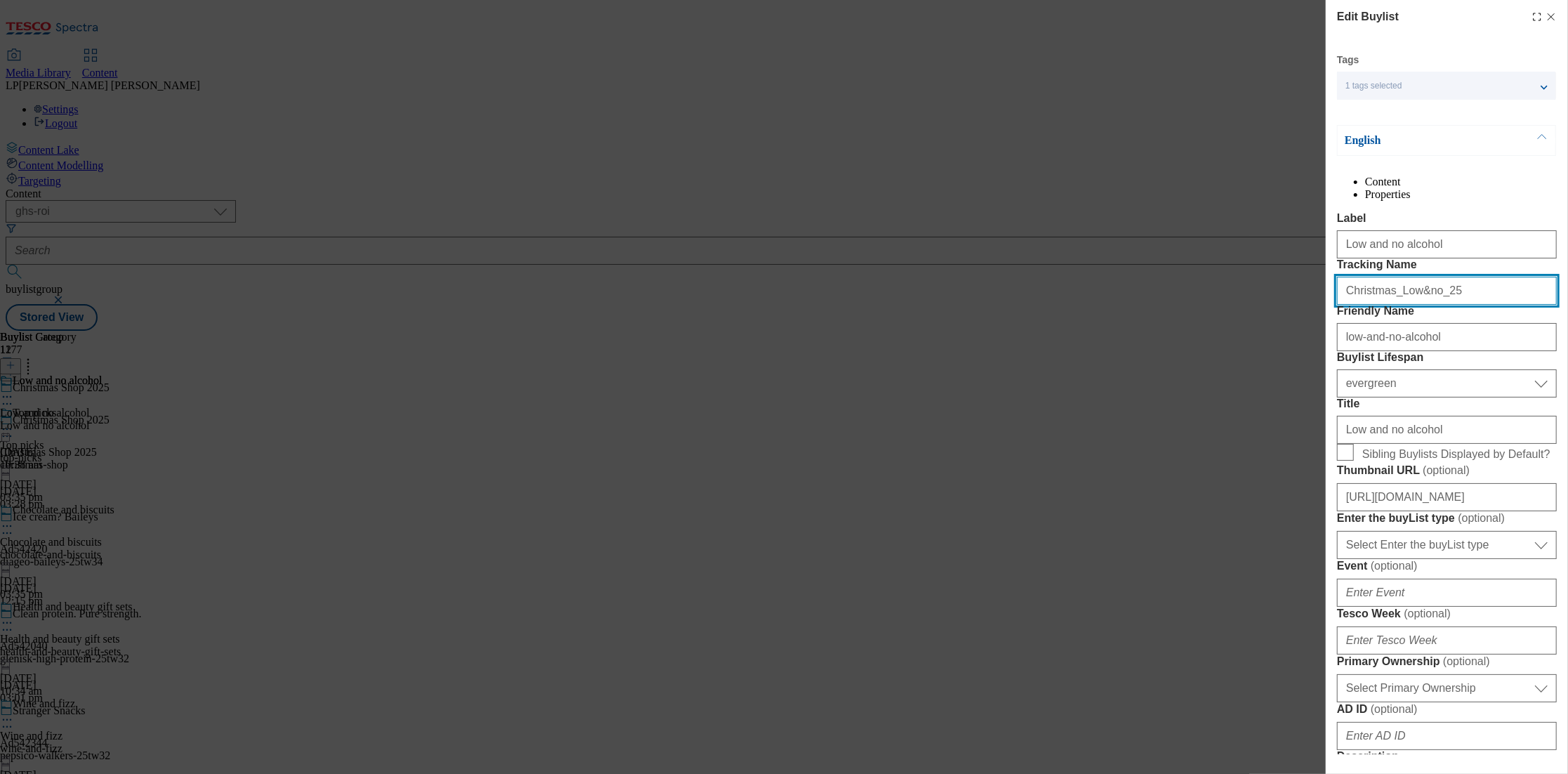
drag, startPoint x: 1448, startPoint y: 344, endPoint x: 1292, endPoint y: 349, distance: 156.1
click at [1292, 349] on div "Edit Buylist Tags 1 tags selected buylist English Content Properties Label Low …" at bounding box center [784, 387] width 1568 height 774
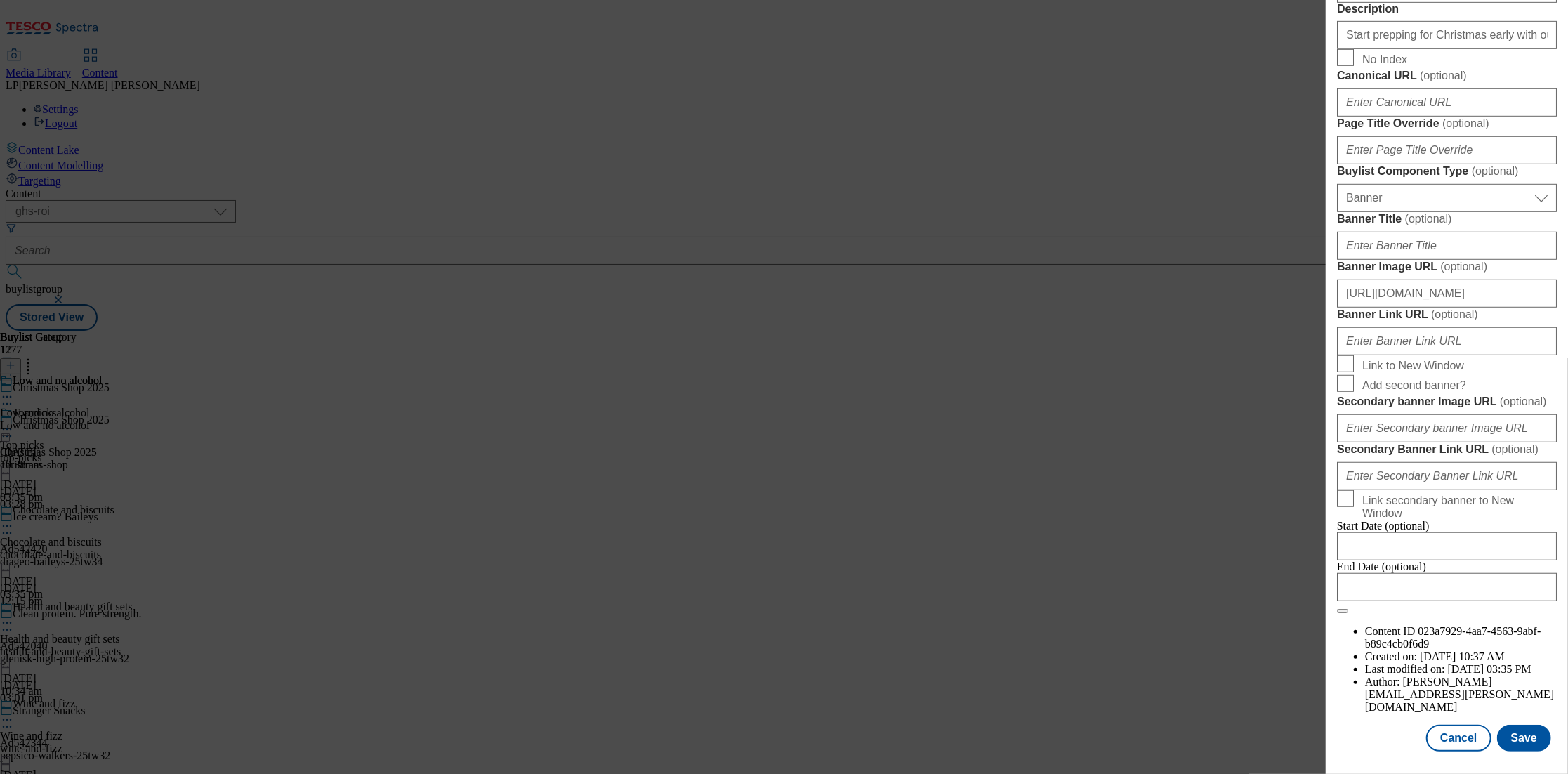
scroll to position [1255, 0]
click at [1521, 749] on button "Save" at bounding box center [1524, 738] width 54 height 26
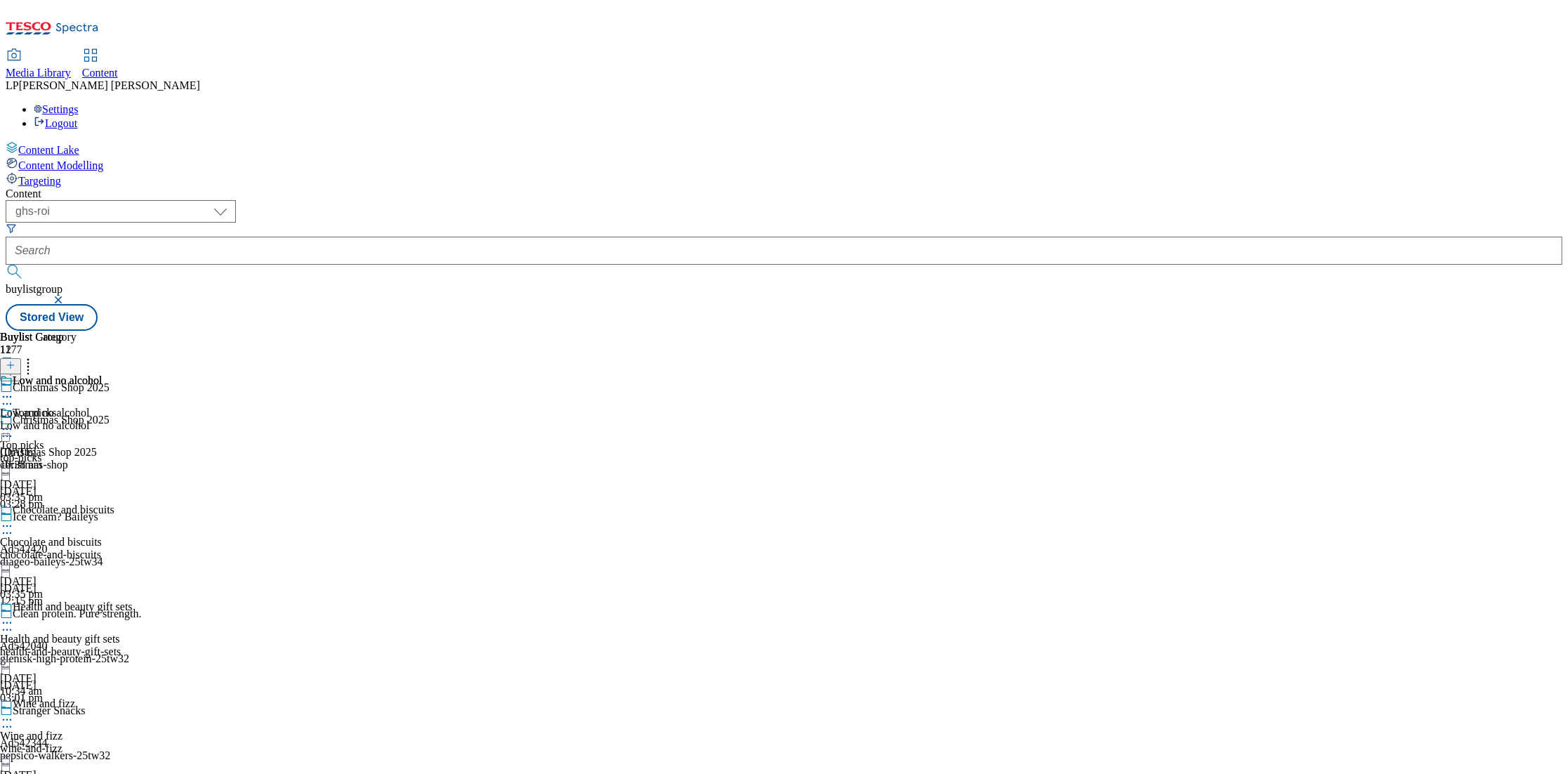
click at [14, 390] on icon at bounding box center [7, 396] width 14 height 14
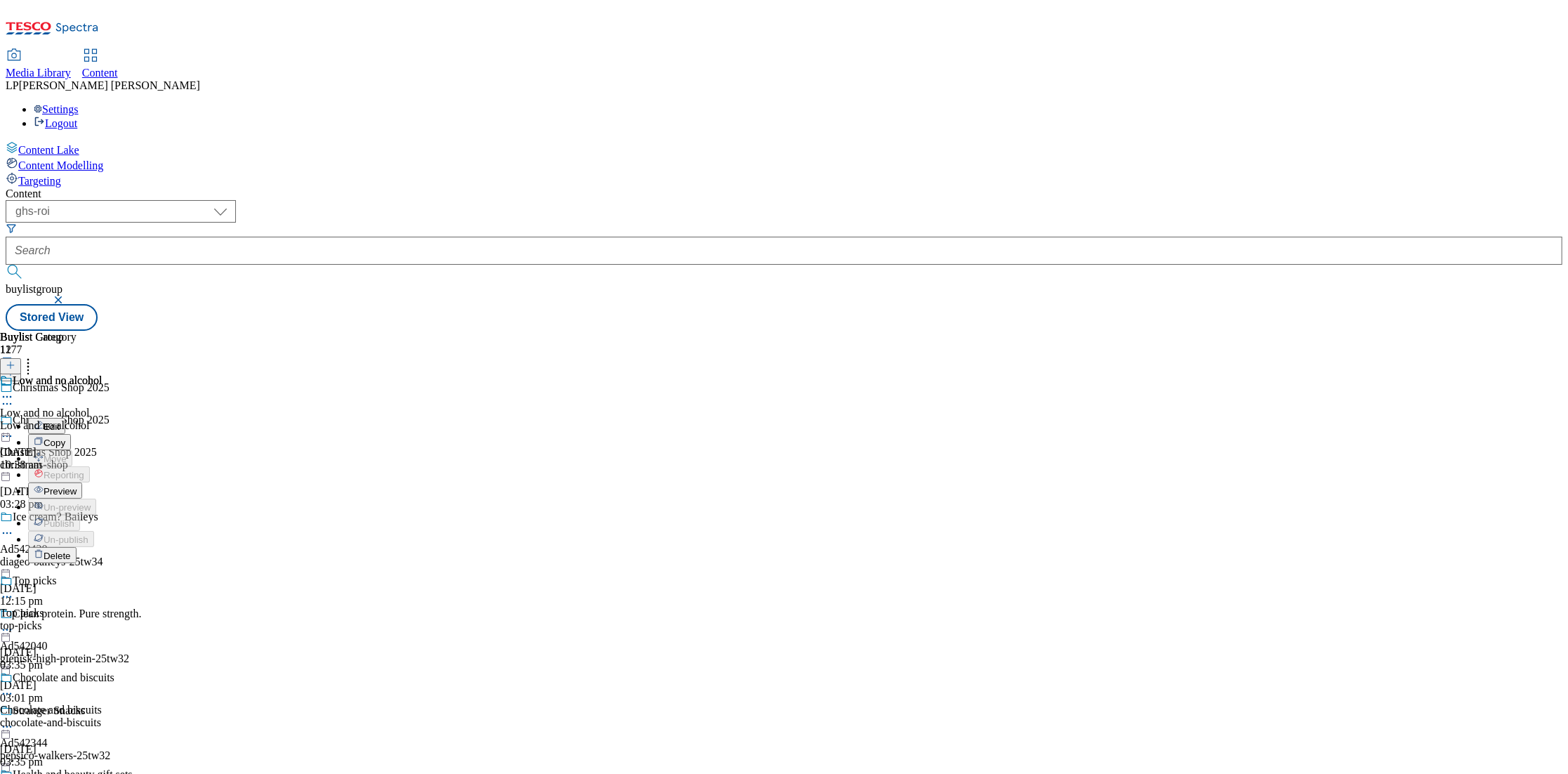
click at [77, 486] on span "Preview" at bounding box center [60, 491] width 33 height 11
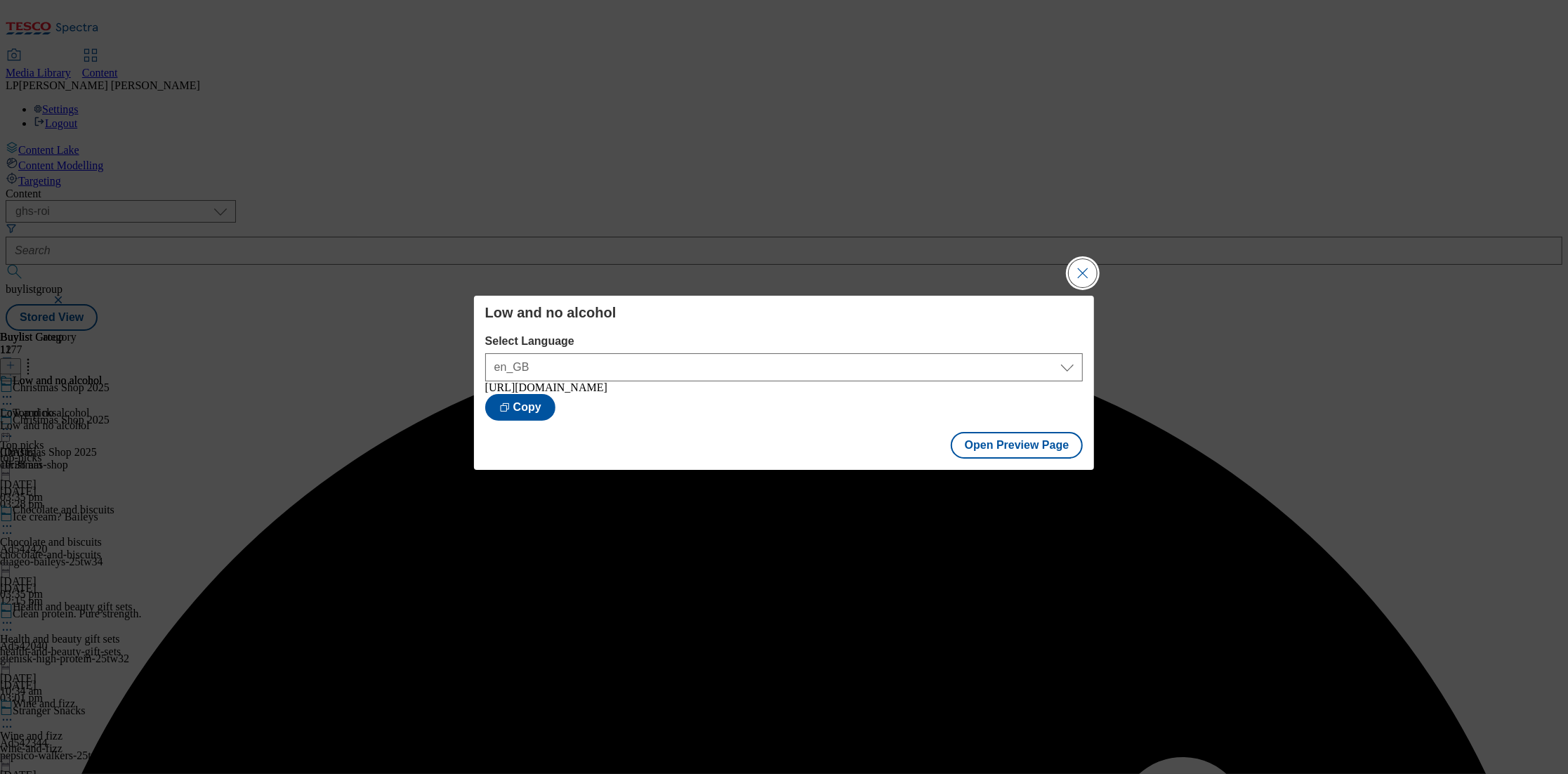
click at [1089, 274] on button "Close Modal" at bounding box center [1083, 273] width 28 height 28
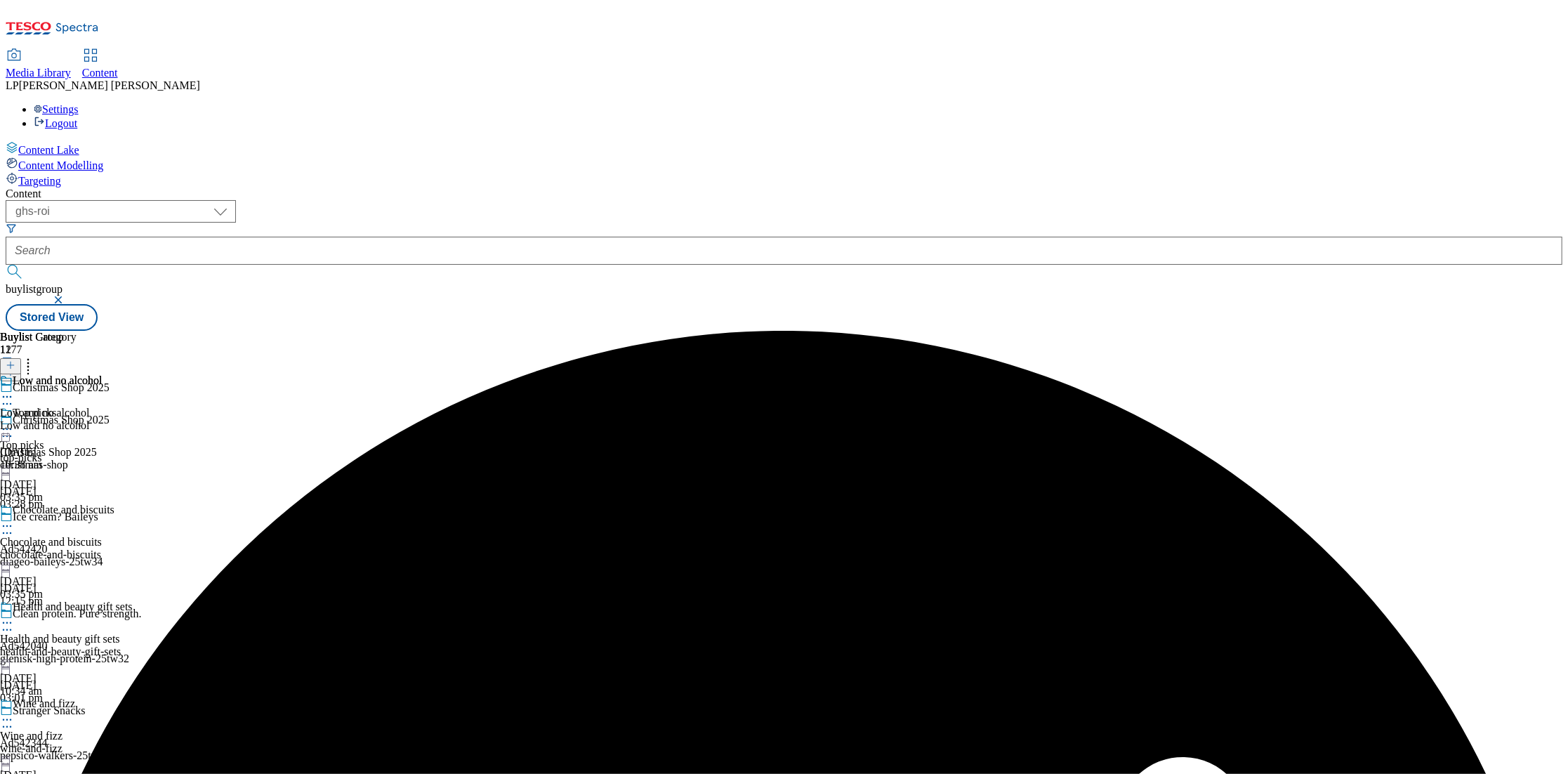
click at [14, 422] on icon at bounding box center [7, 429] width 14 height 14
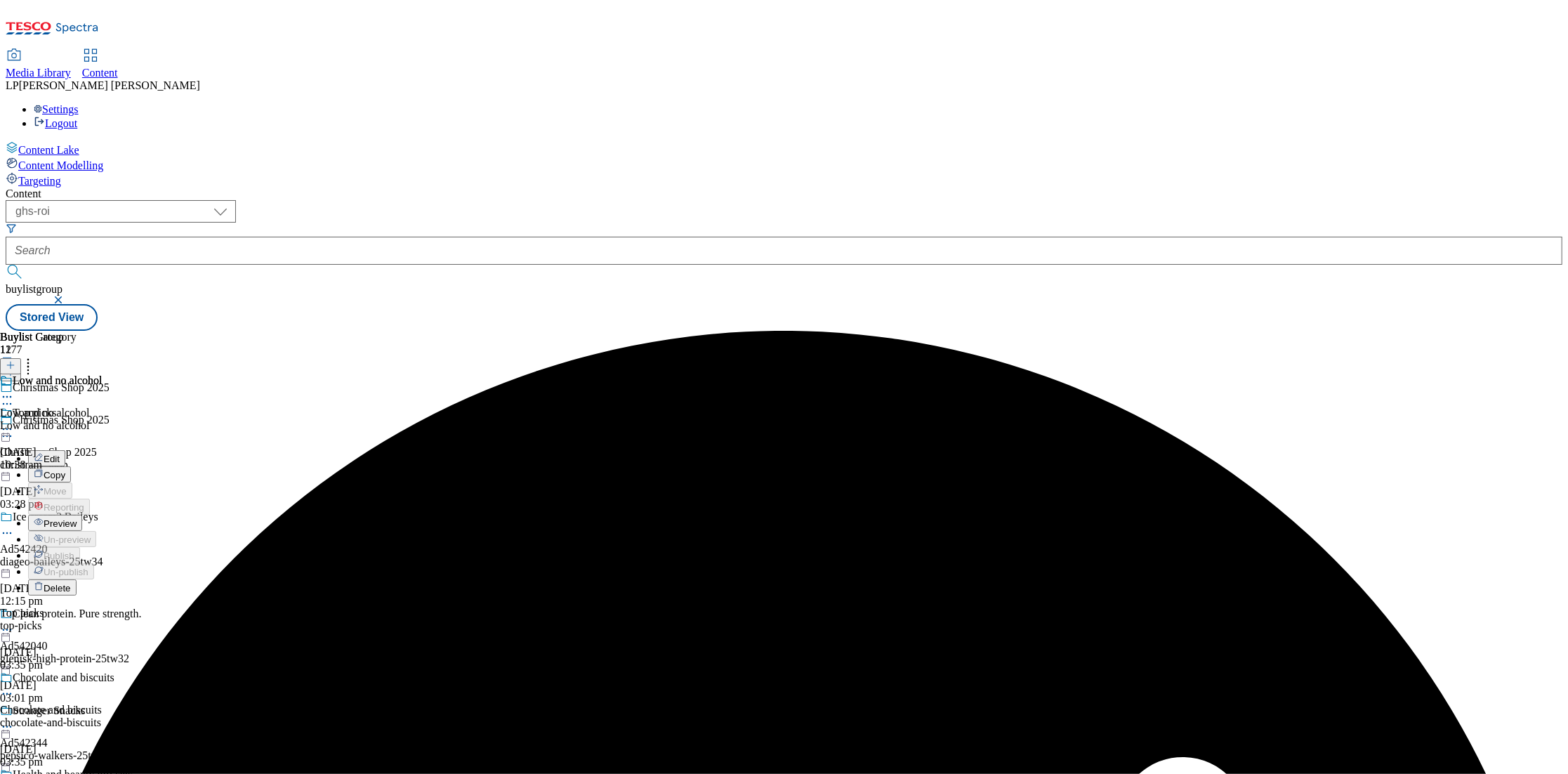
click at [82, 514] on button "Preview" at bounding box center [55, 523] width 54 height 16
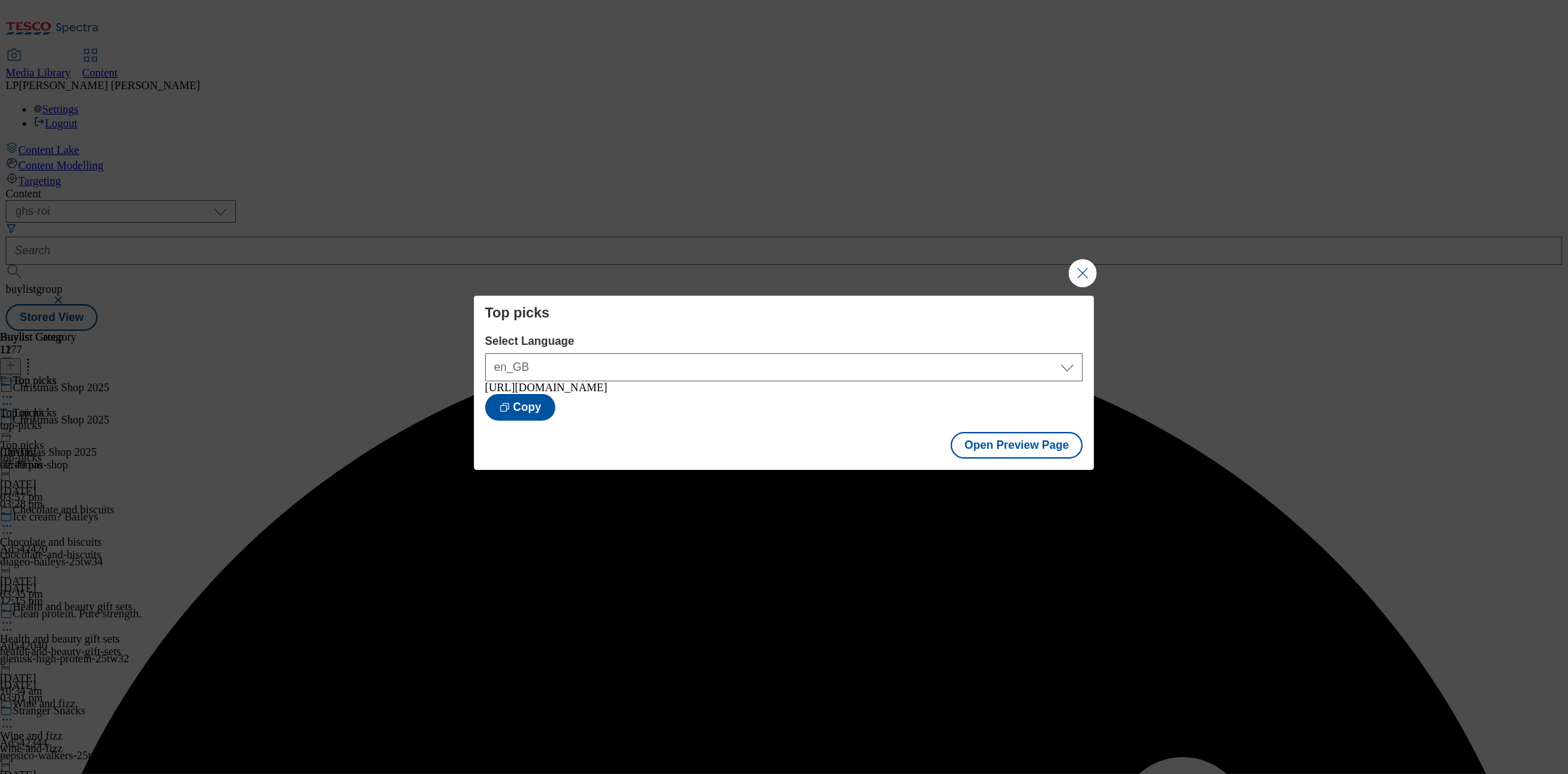
click at [1084, 267] on button "Close Modal" at bounding box center [1083, 273] width 28 height 28
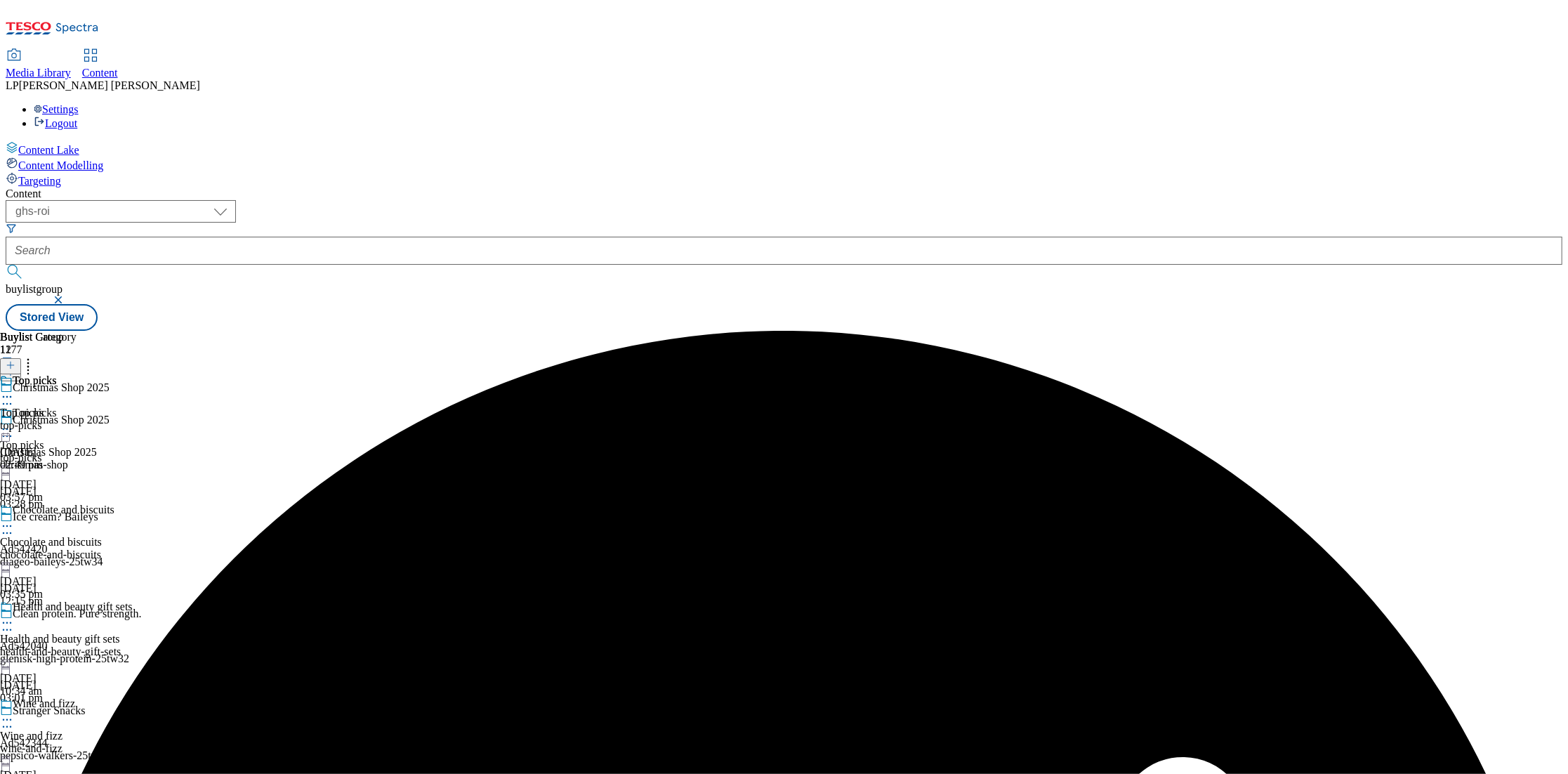
click at [14, 519] on icon at bounding box center [7, 526] width 14 height 14
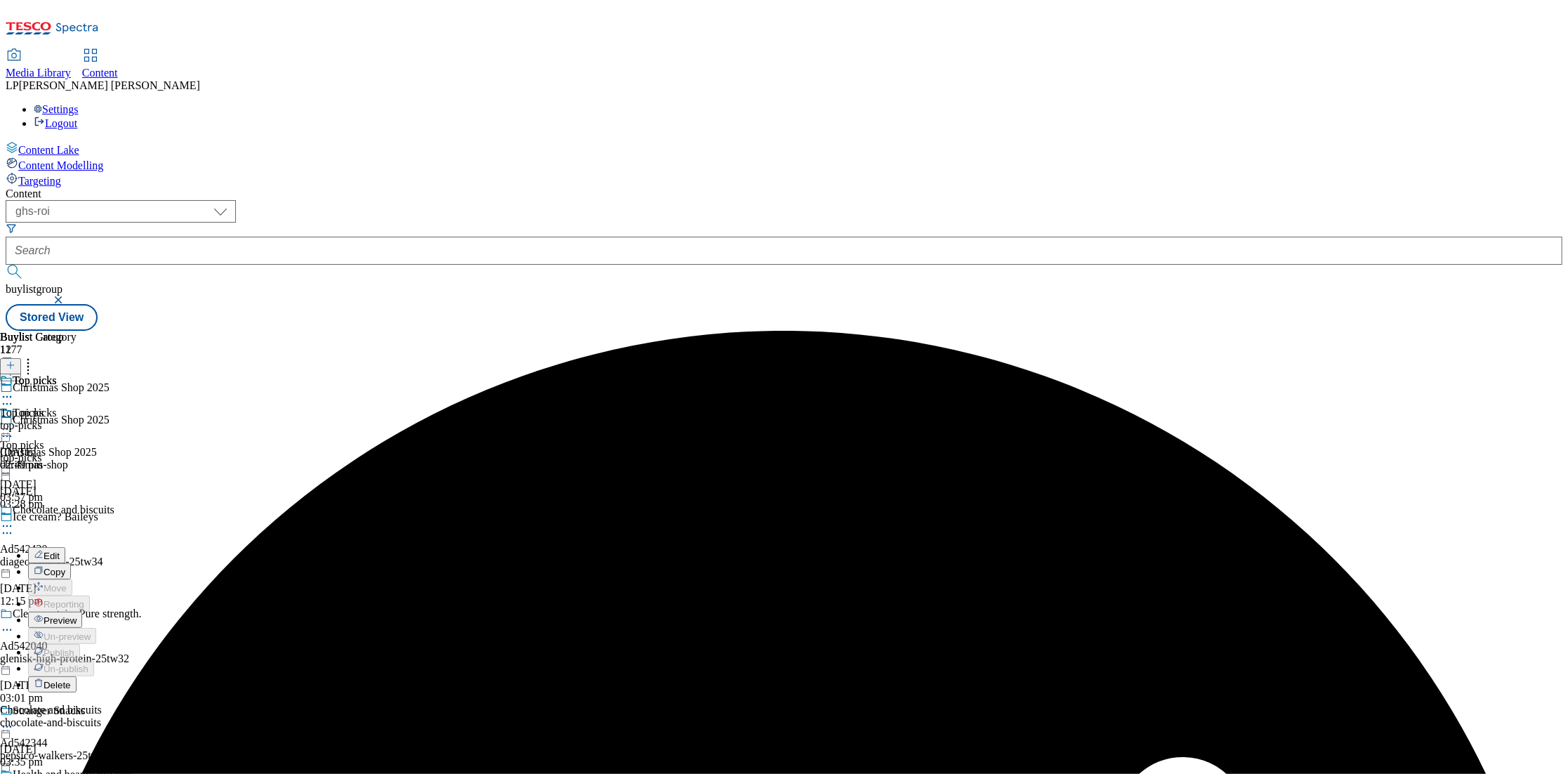
click at [82, 612] on button "Preview" at bounding box center [55, 620] width 54 height 16
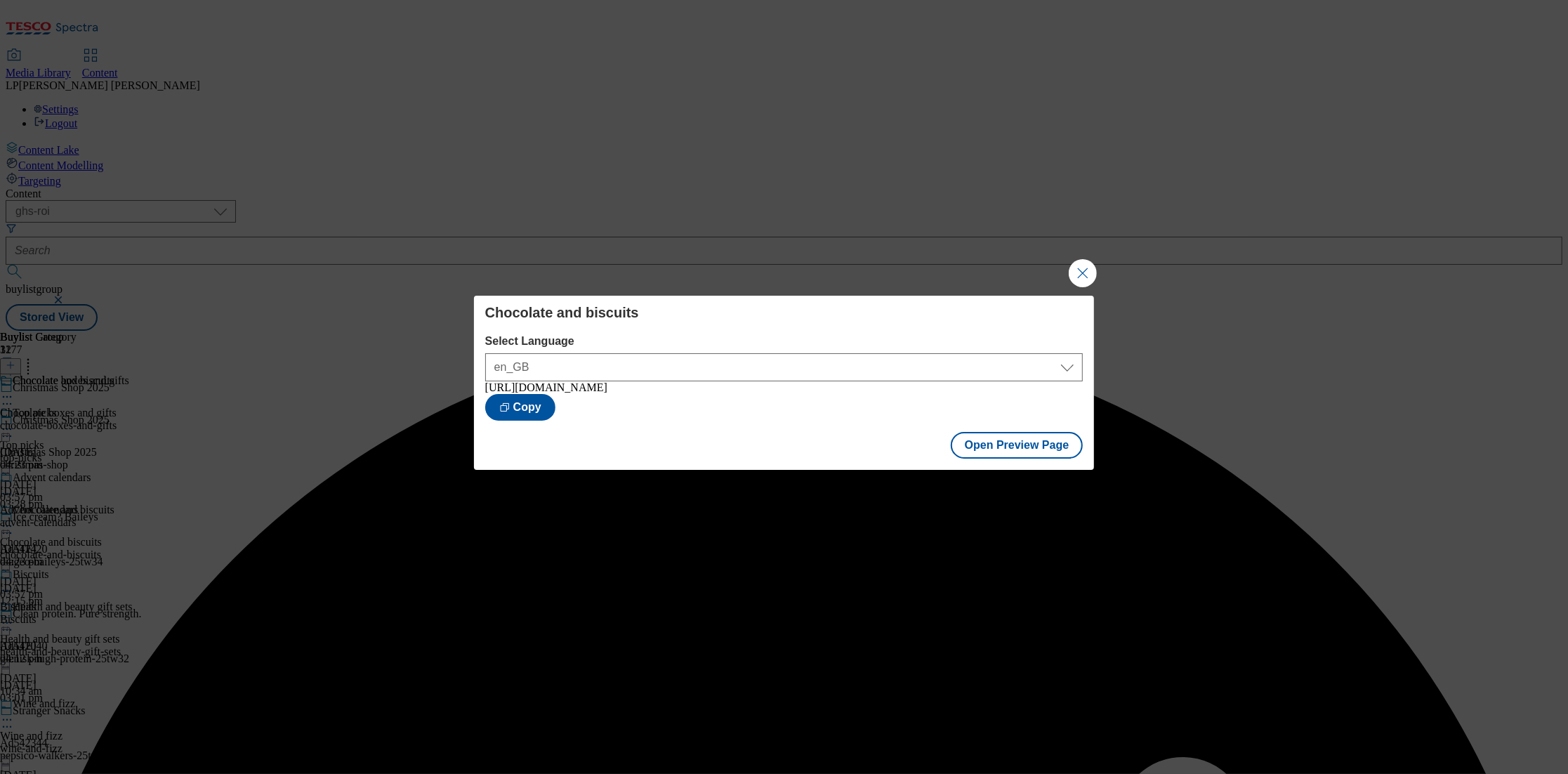
click at [1096, 272] on button "Close Modal" at bounding box center [1083, 273] width 28 height 28
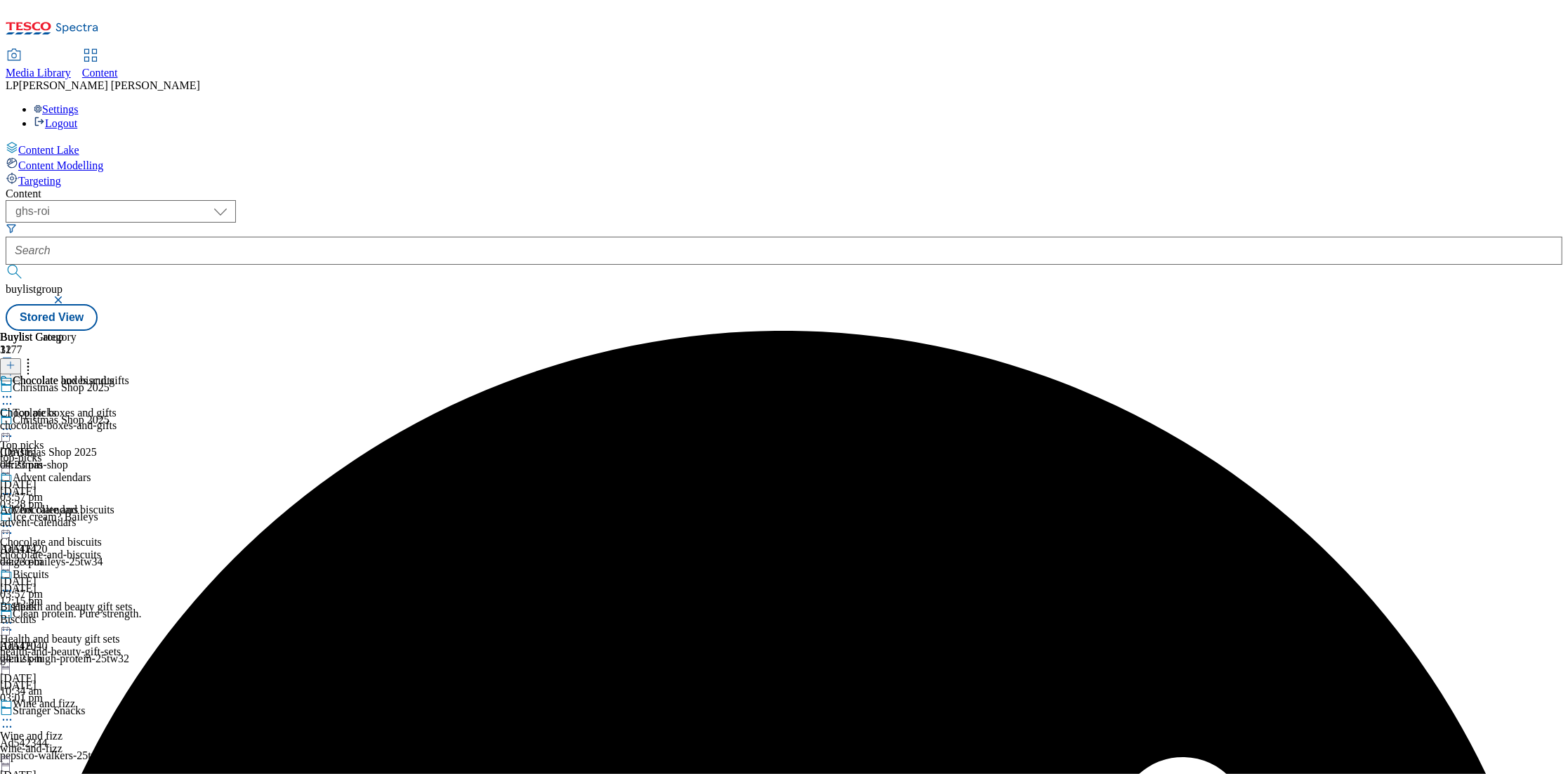
scroll to position [523, 0]
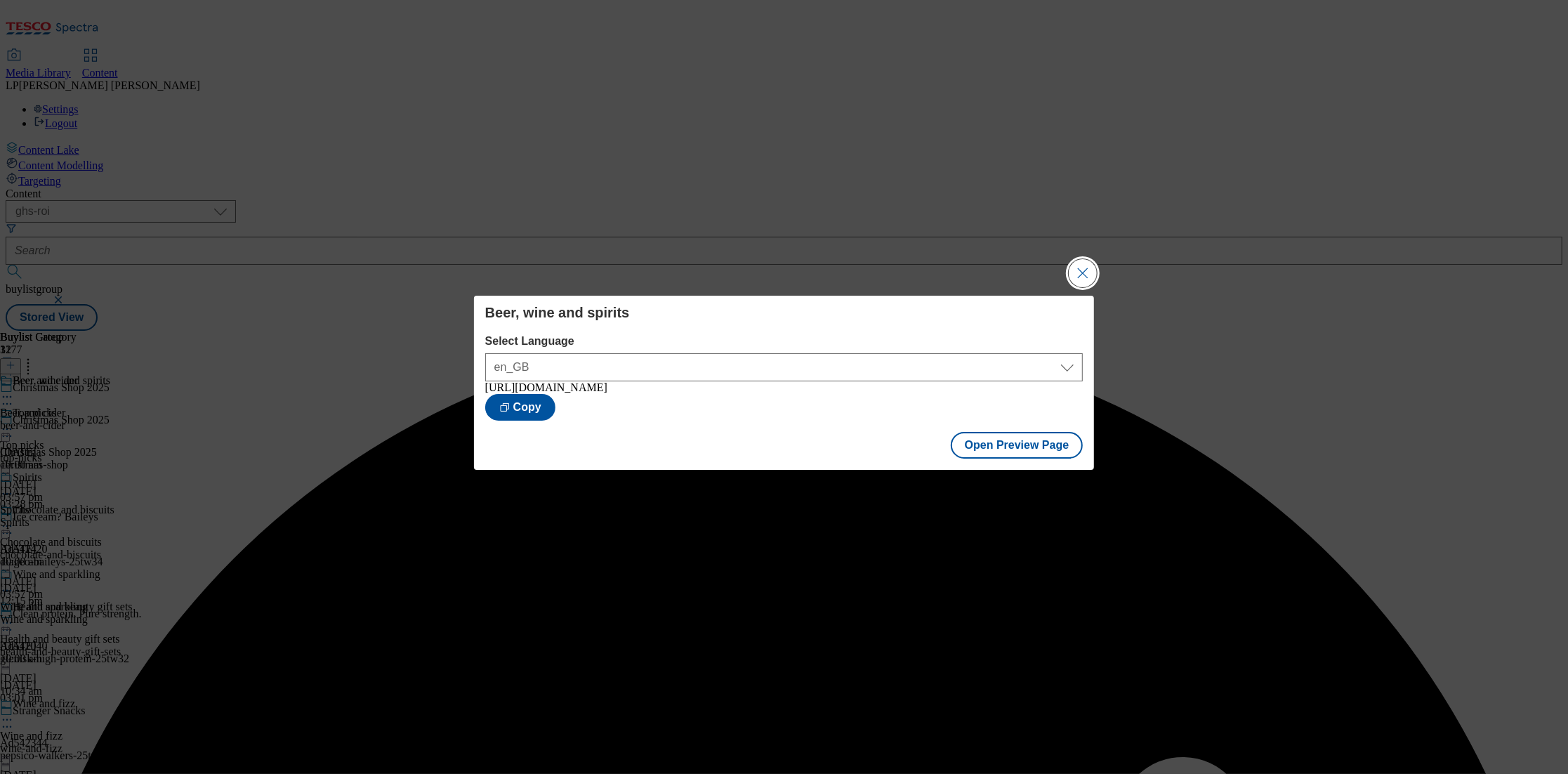
click at [1082, 274] on button "Close Modal" at bounding box center [1083, 273] width 28 height 28
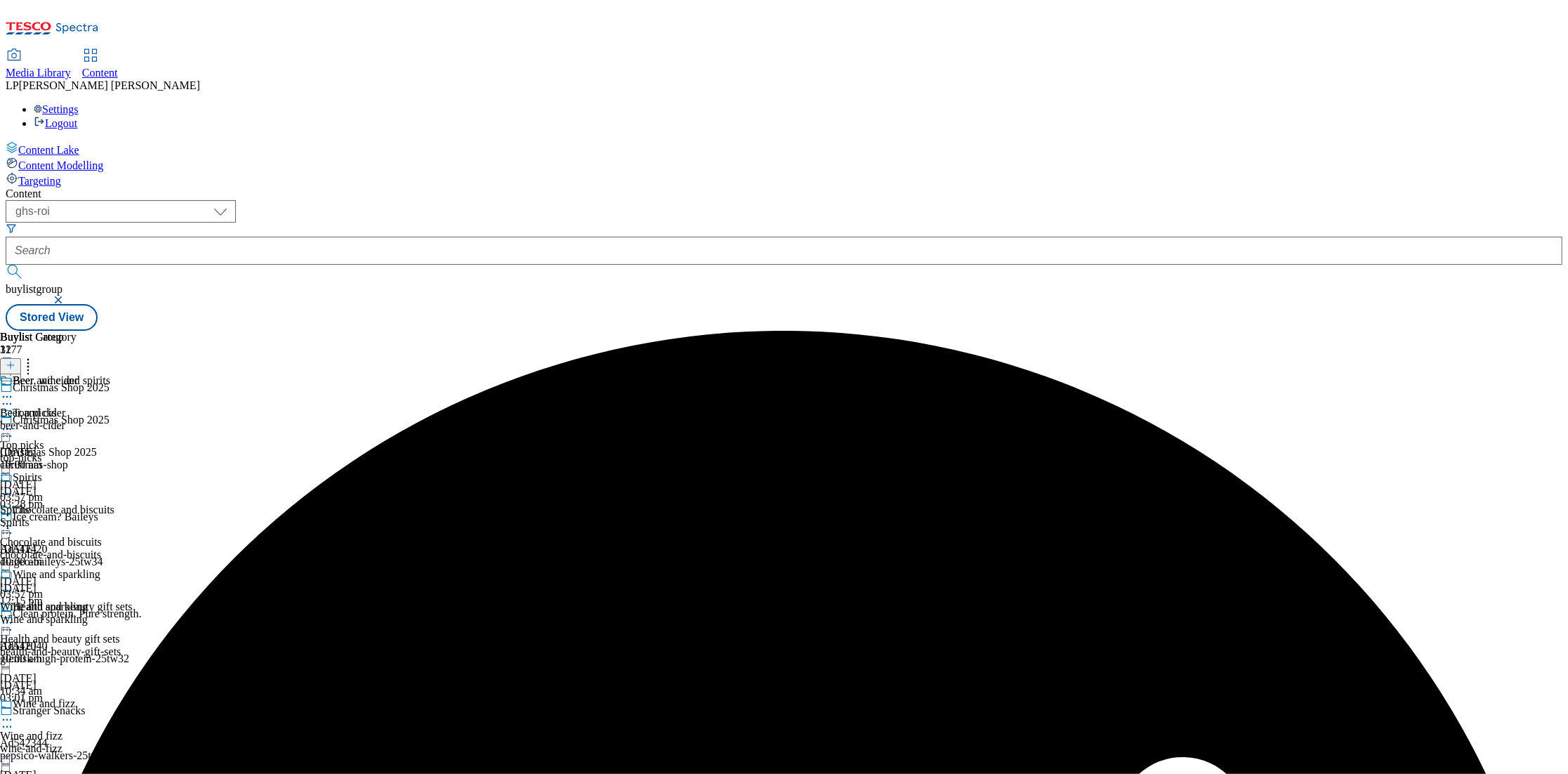
scroll to position [618, 0]
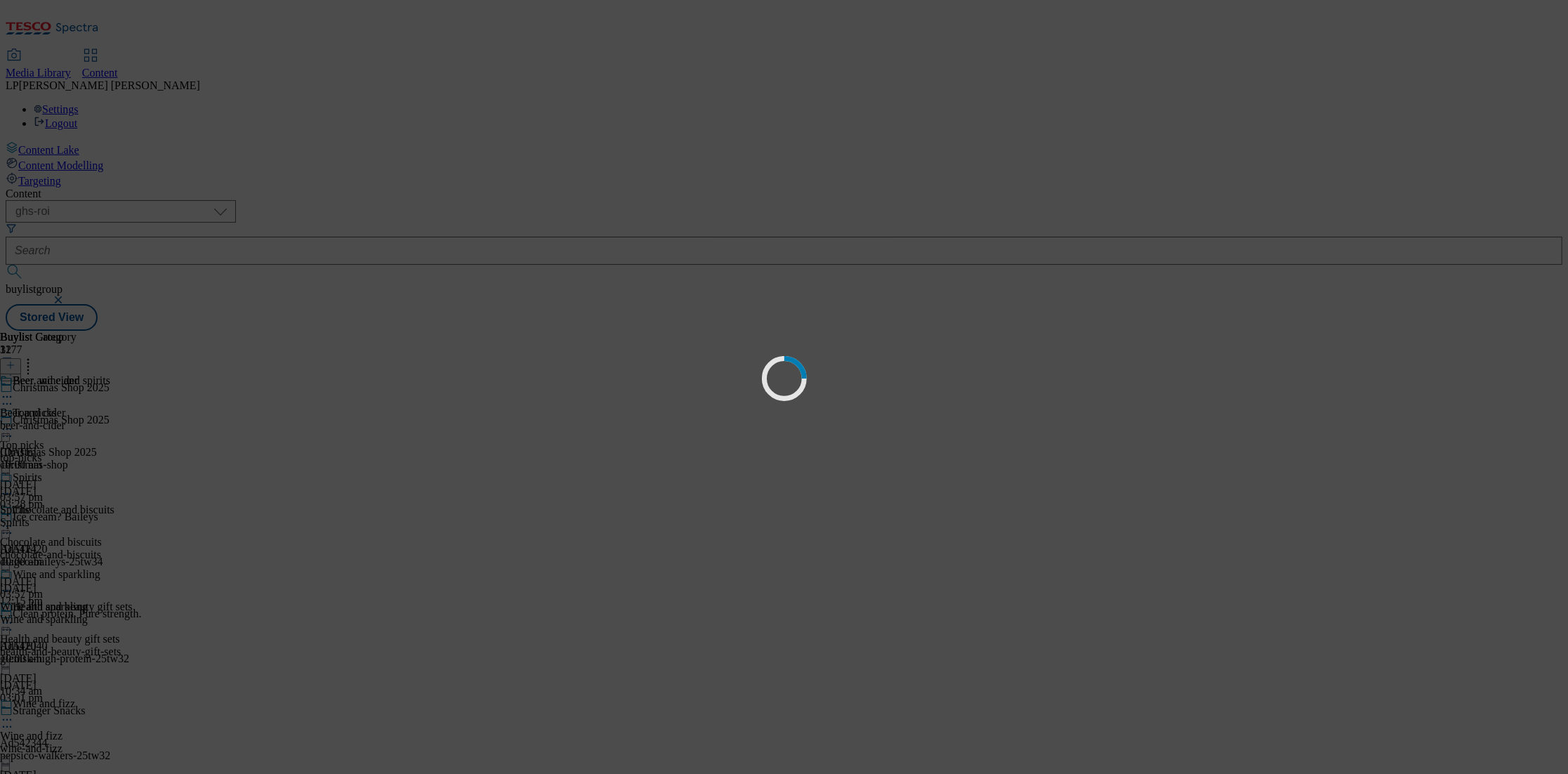
scroll to position [0, 0]
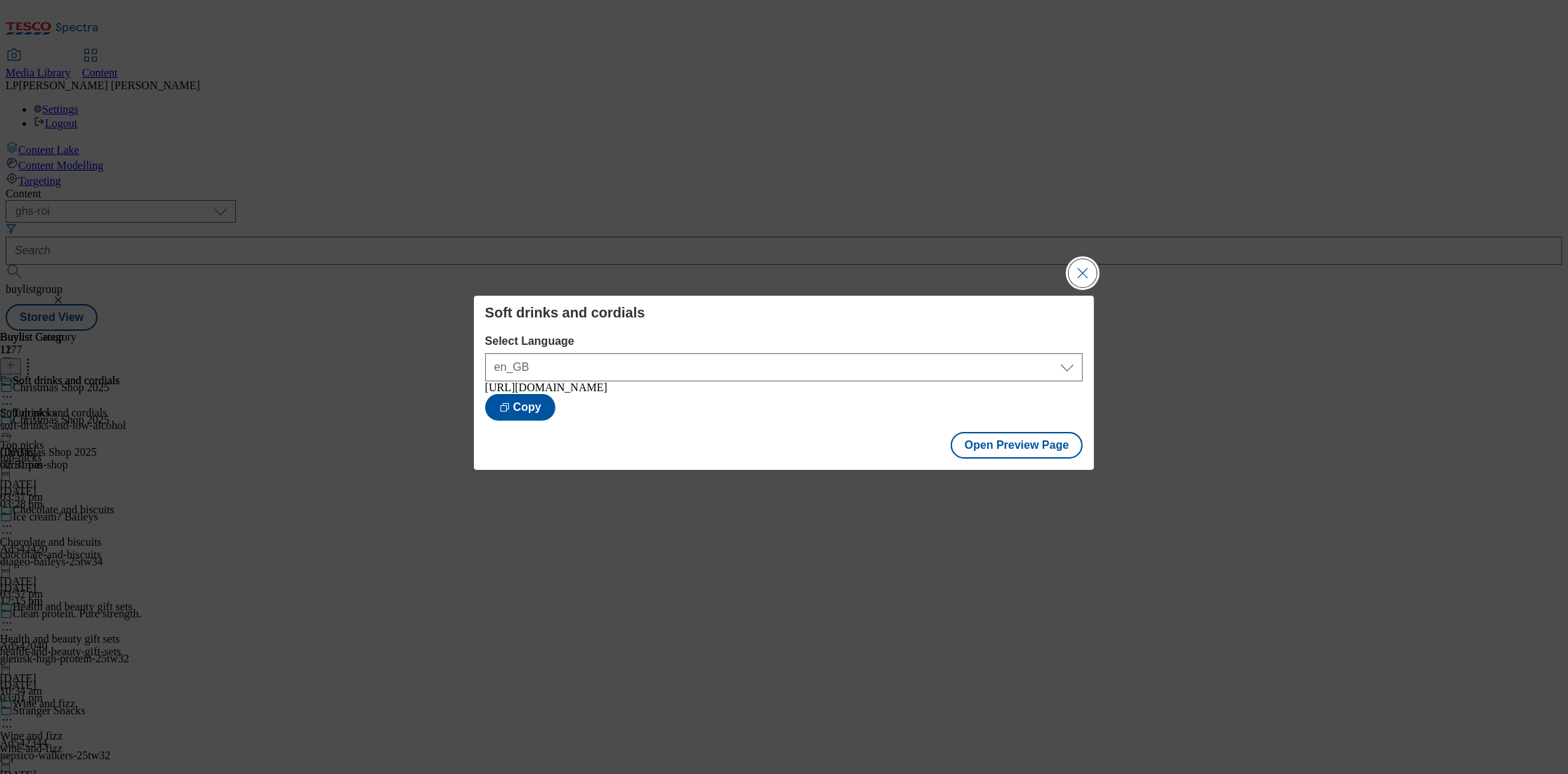
click at [1084, 273] on button "Close Modal" at bounding box center [1083, 273] width 28 height 28
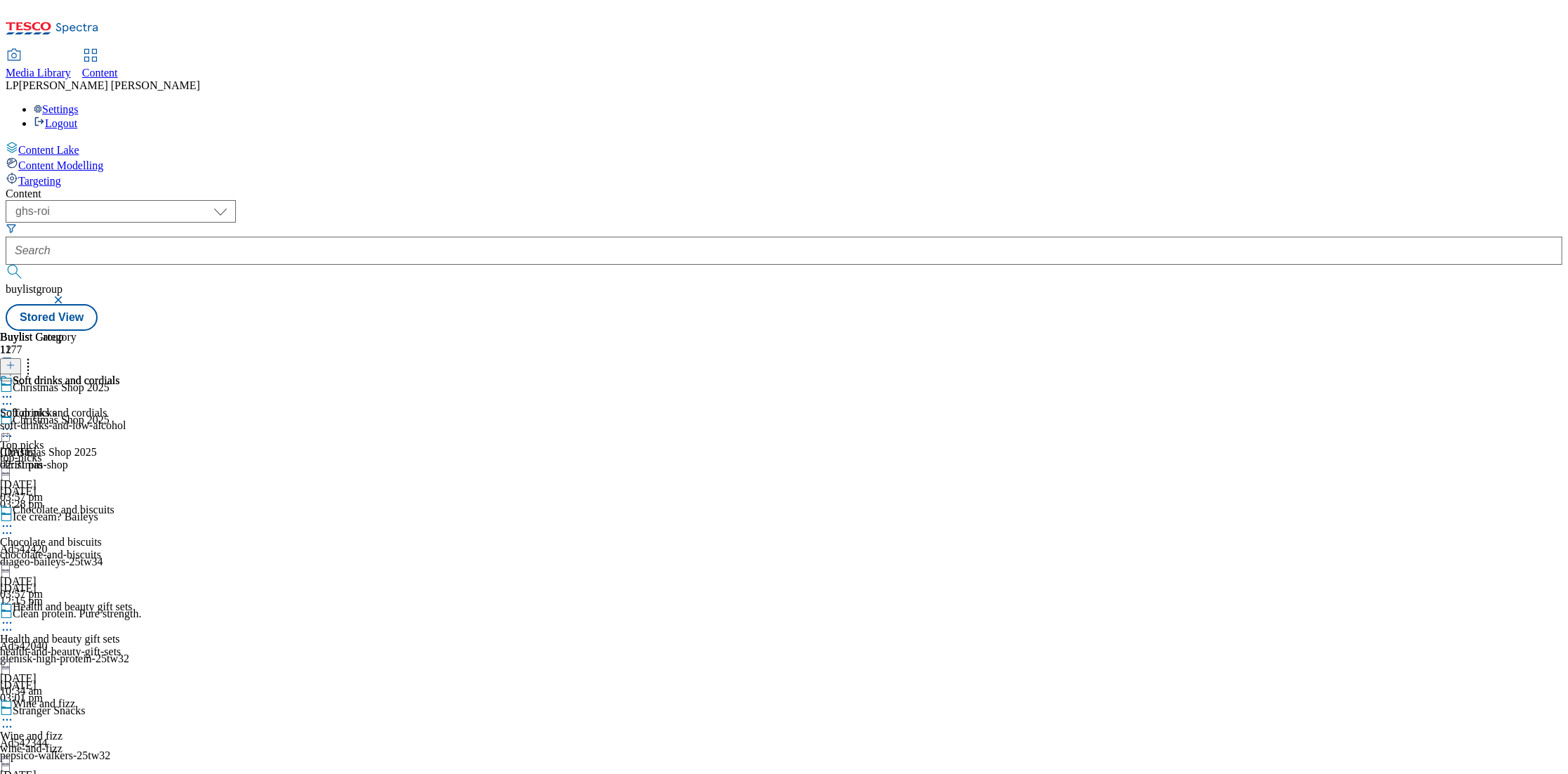
scroll to position [1250, 0]
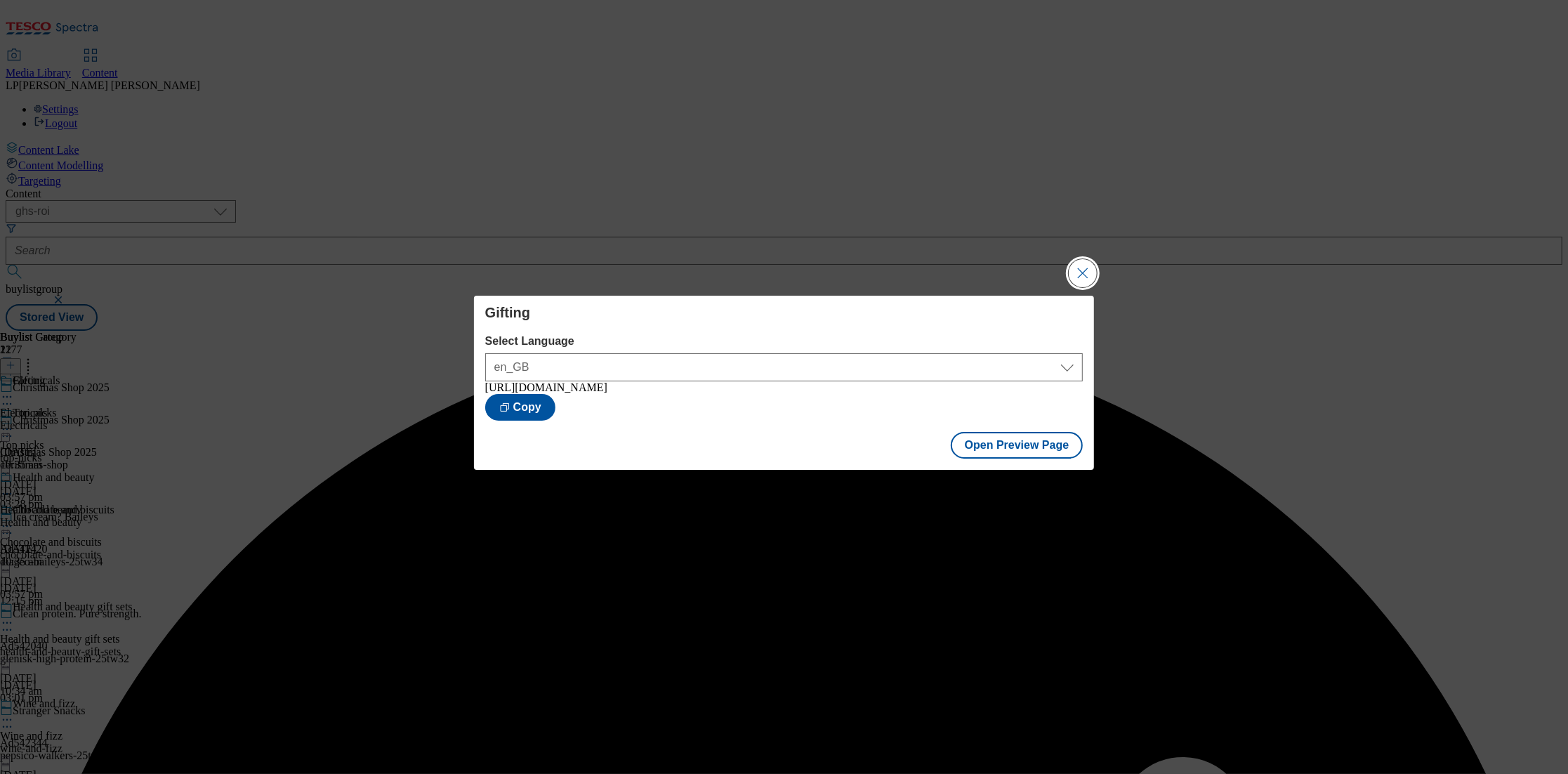
click at [1084, 281] on button "Close Modal" at bounding box center [1083, 273] width 28 height 28
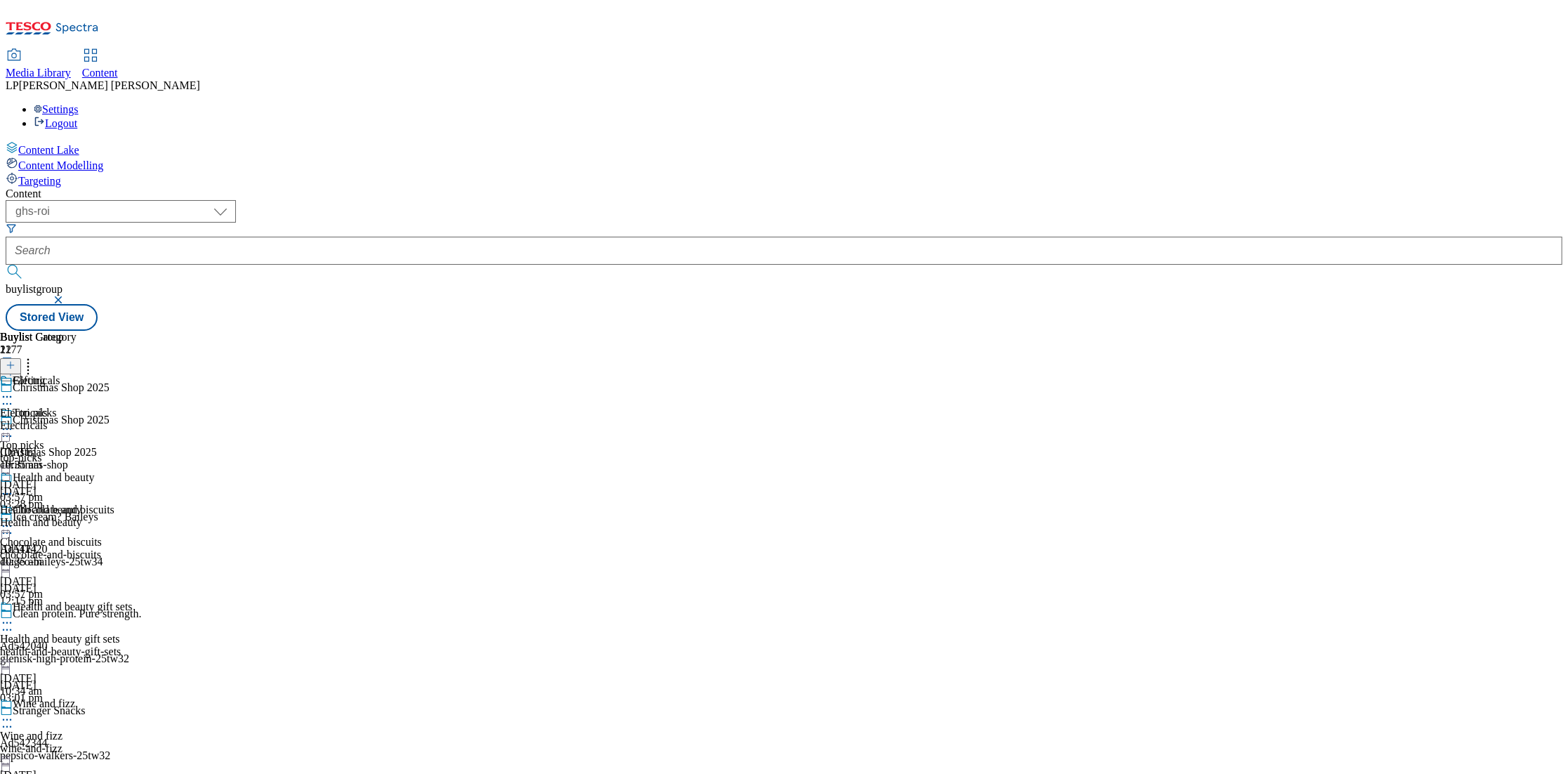
scroll to position [1316, 0]
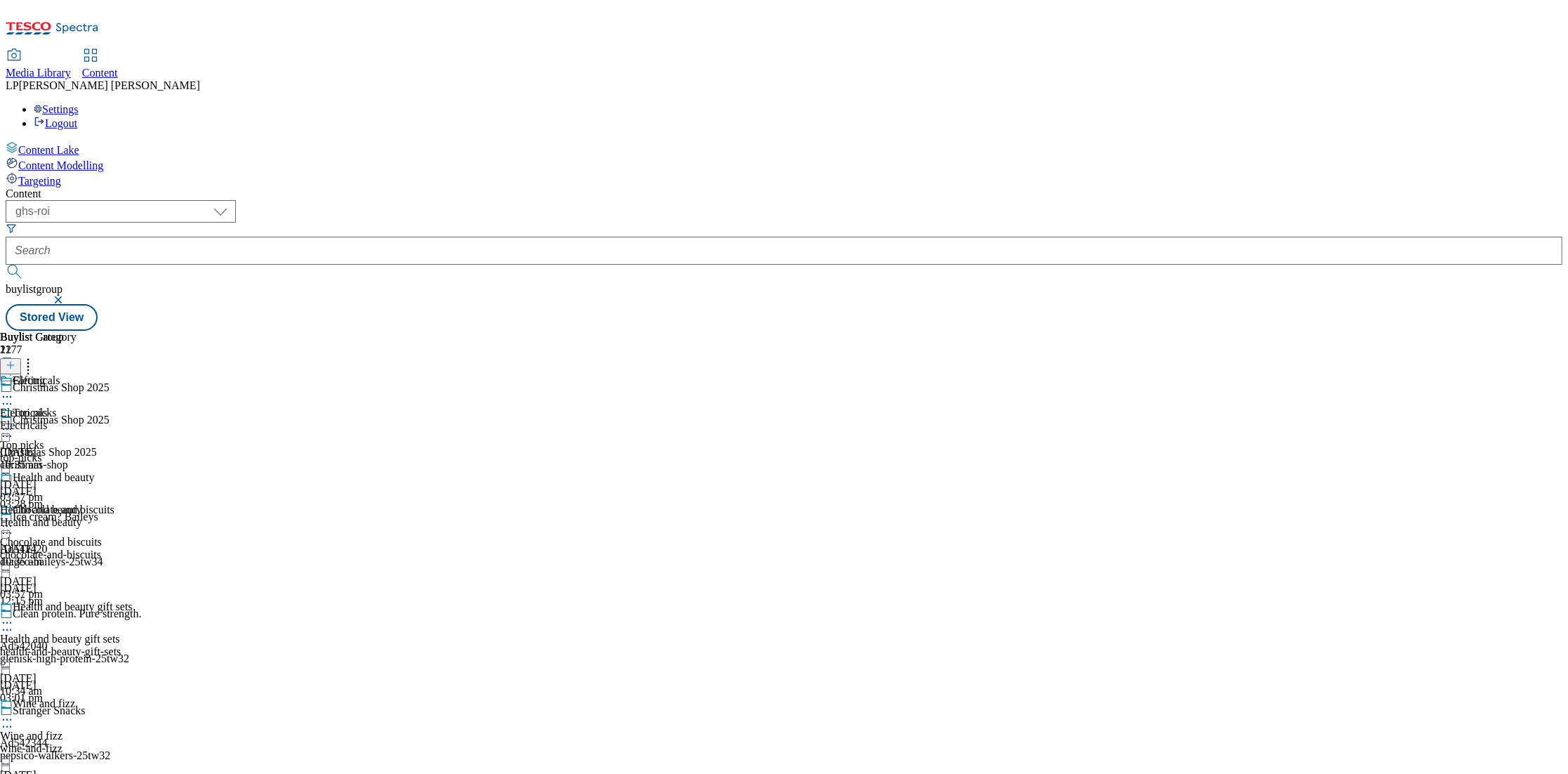
click at [14, 422] on icon at bounding box center [7, 429] width 14 height 14
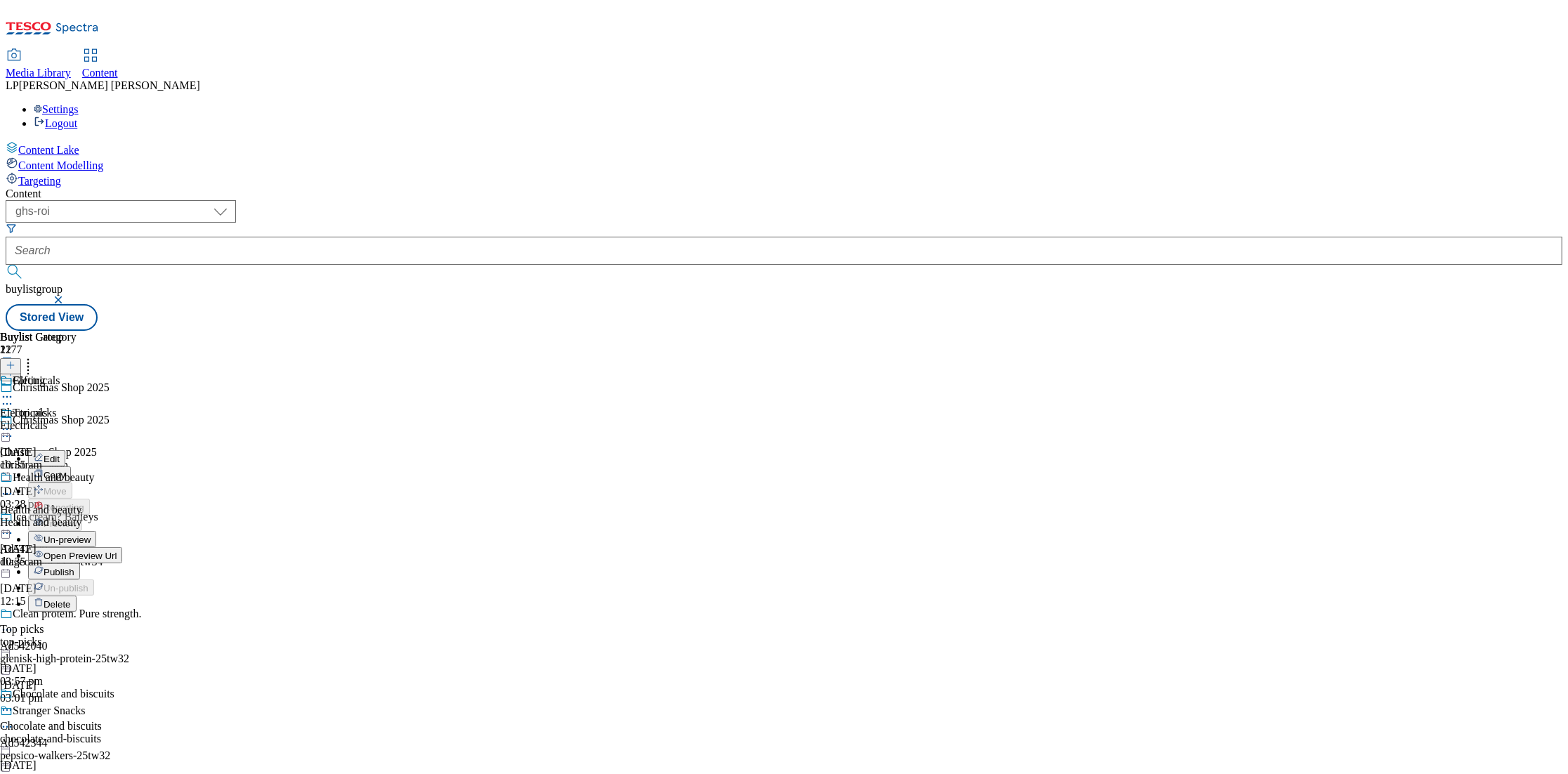
click at [59, 453] on span "Edit" at bounding box center [52, 458] width 16 height 11
select select "evergreen"
select select "Banner"
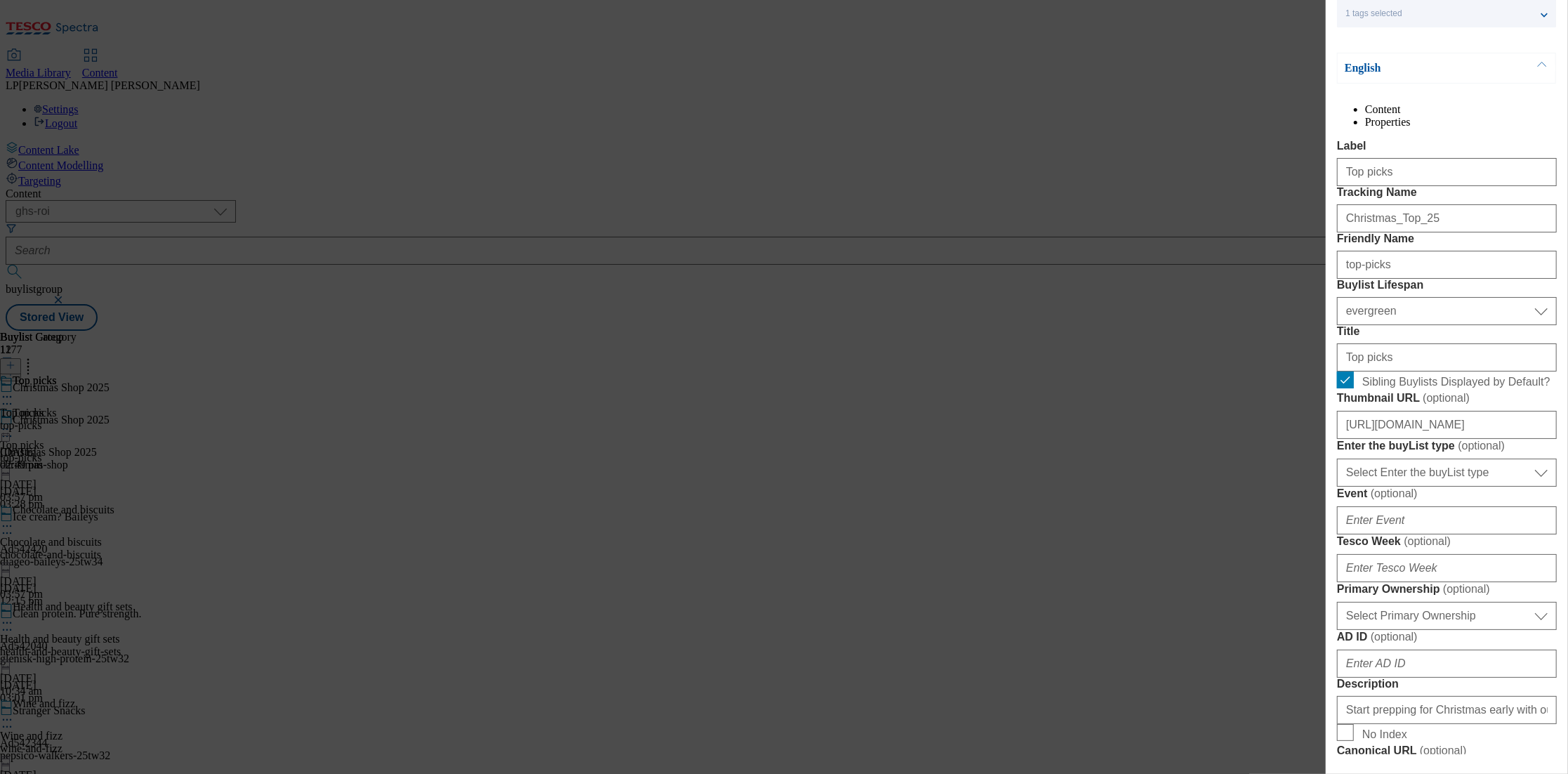
scroll to position [274, 0]
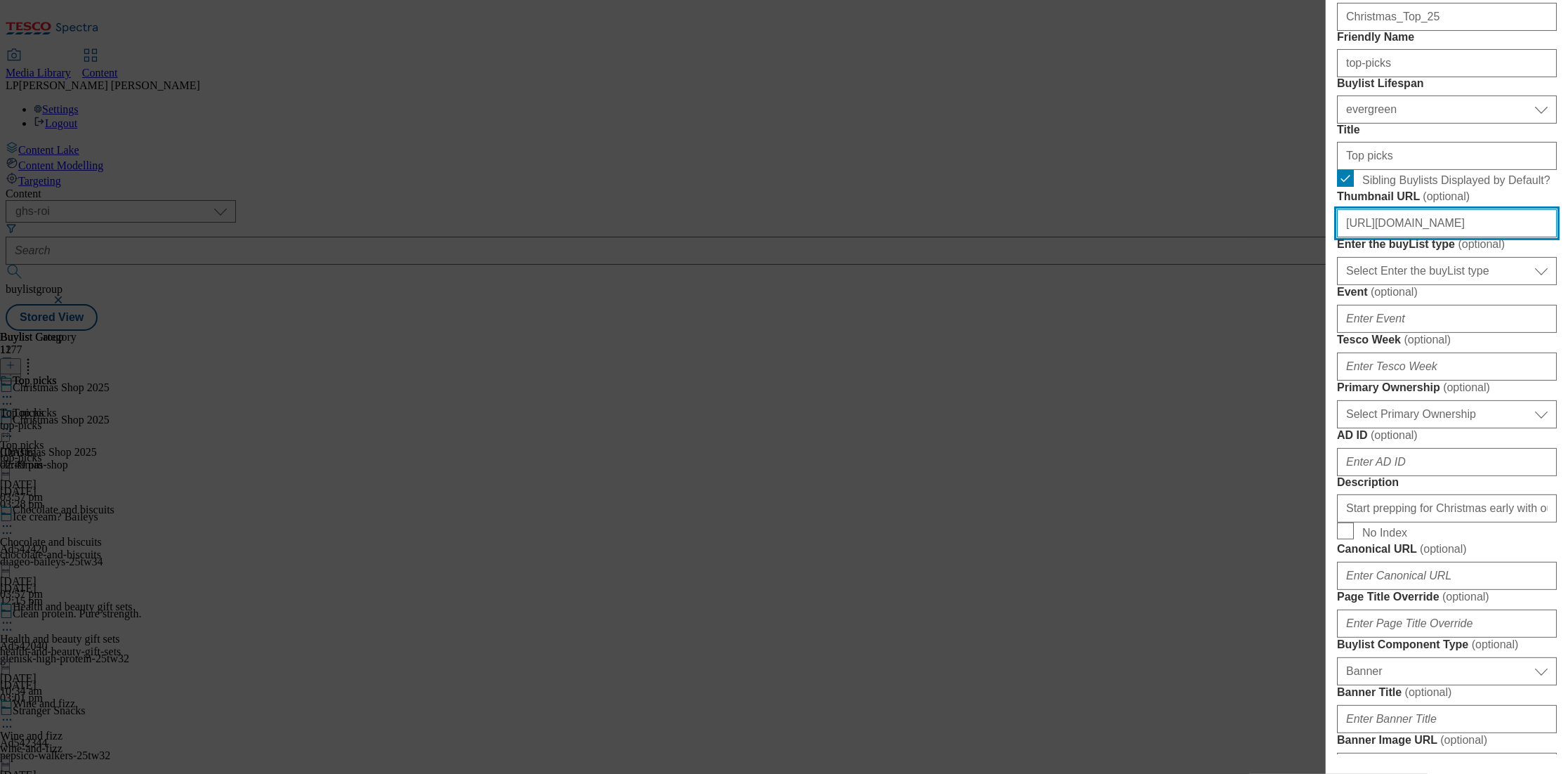
click at [1436, 237] on input "https://digitalcontent.api.tesco.com/v2/media/ghs-roi/4d3b53e2-8502-4e22-95e3-c…" at bounding box center [1447, 223] width 220 height 28
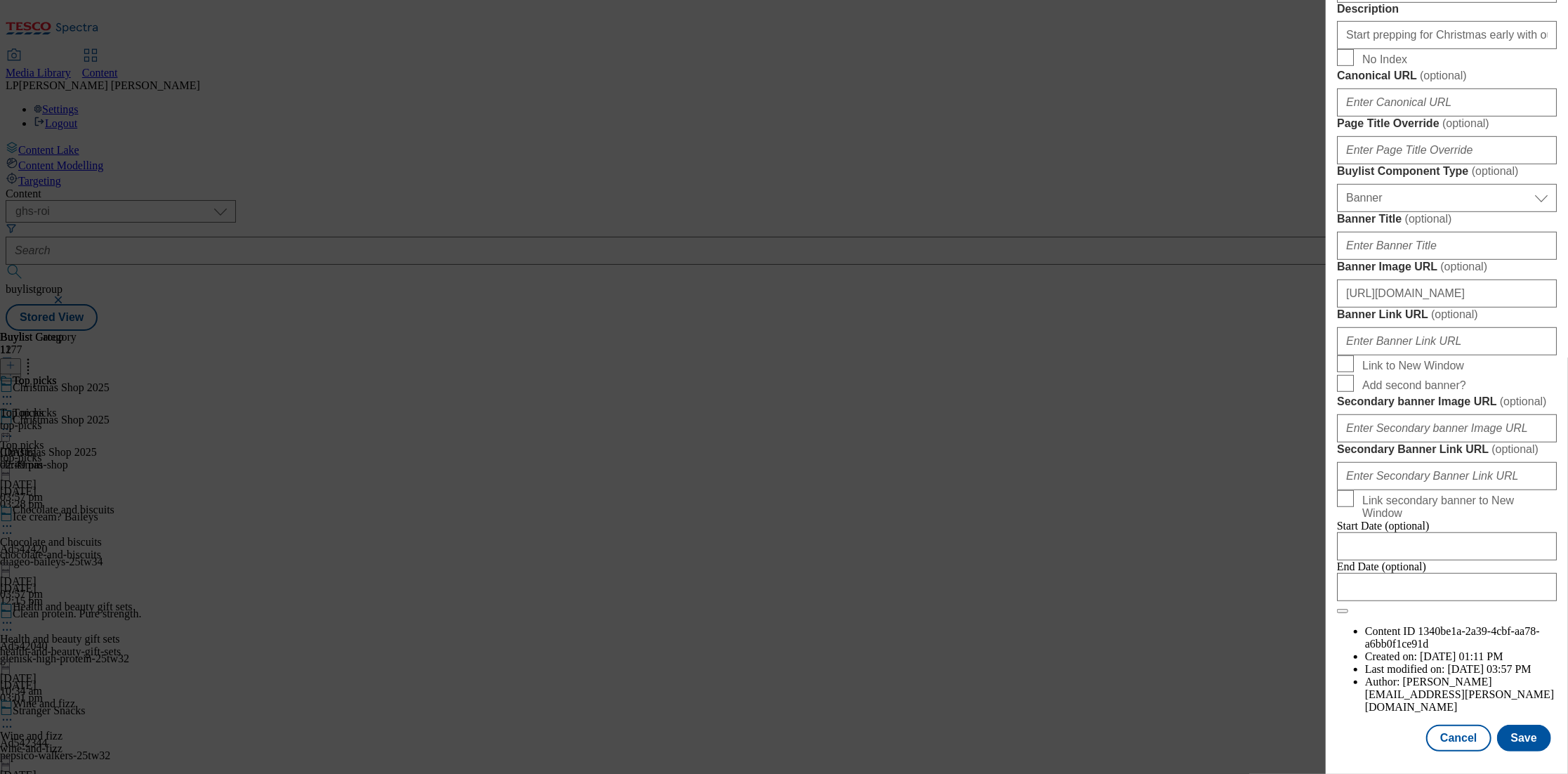
scroll to position [950, 0]
click at [1414, 307] on input "https://digitalcontent.api.tesco.com/v2/media/ghs-roi/36639f38-2e74-494a-9604-1…" at bounding box center [1447, 293] width 220 height 28
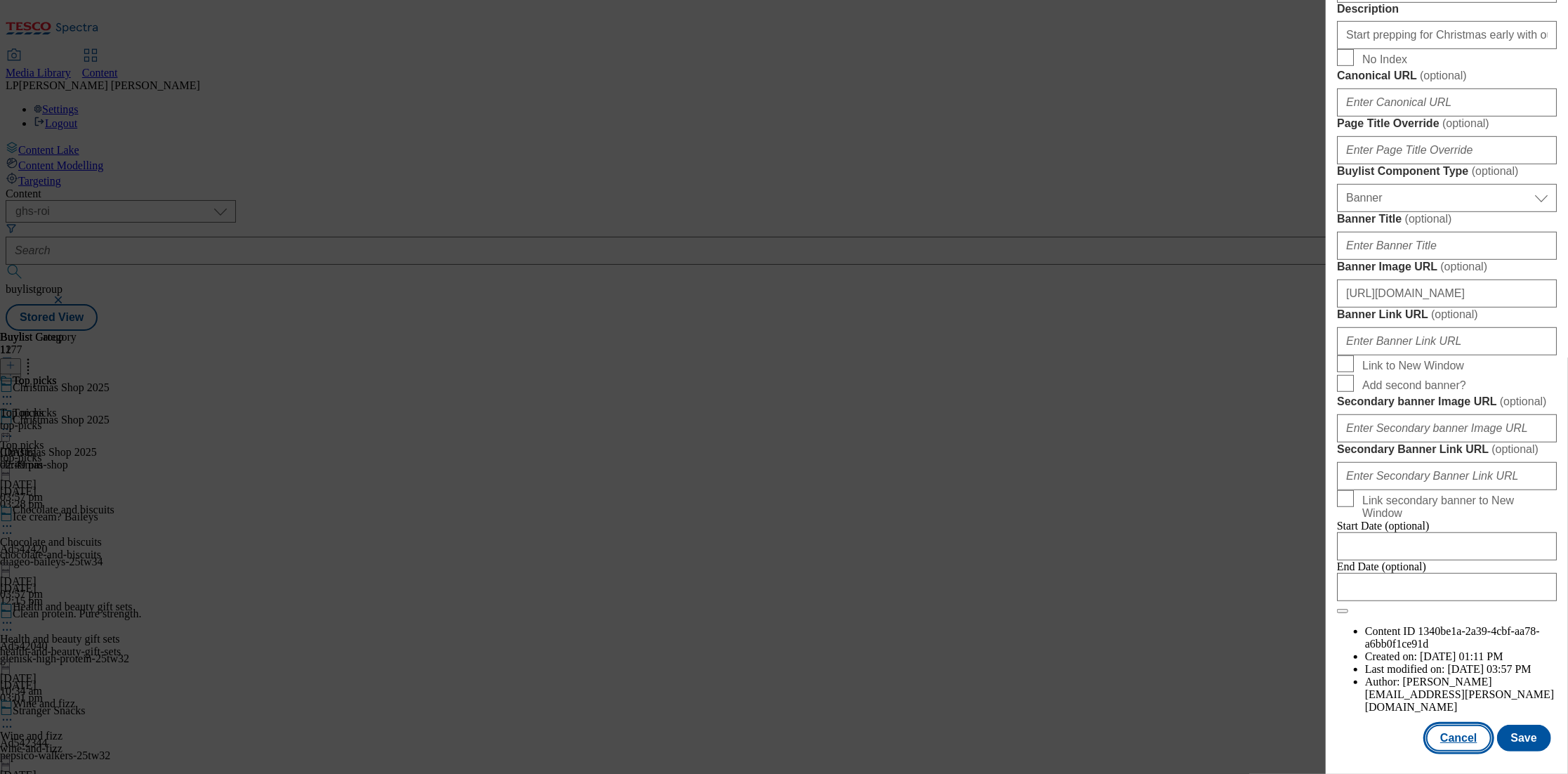
click at [1459, 747] on button "Cancel" at bounding box center [1458, 738] width 64 height 26
select select "evergreen"
select select "Banner"
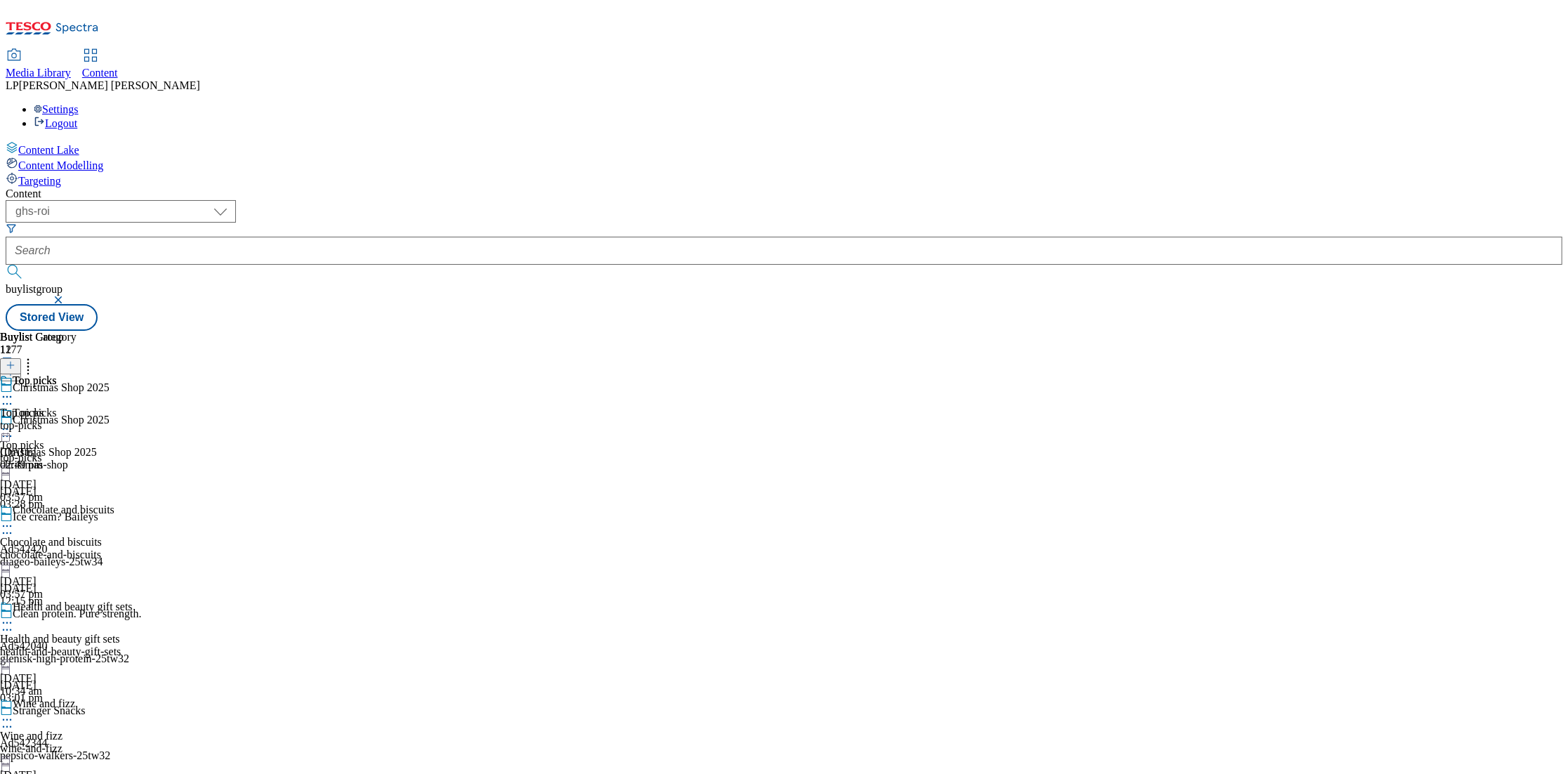
scroll to position [941, 0]
click at [14, 422] on icon at bounding box center [7, 429] width 14 height 14
click at [133, 452] on div "top-picks" at bounding box center [66, 457] width 133 height 12
click at [8, 435] on circle at bounding box center [7, 436] width 2 height 2
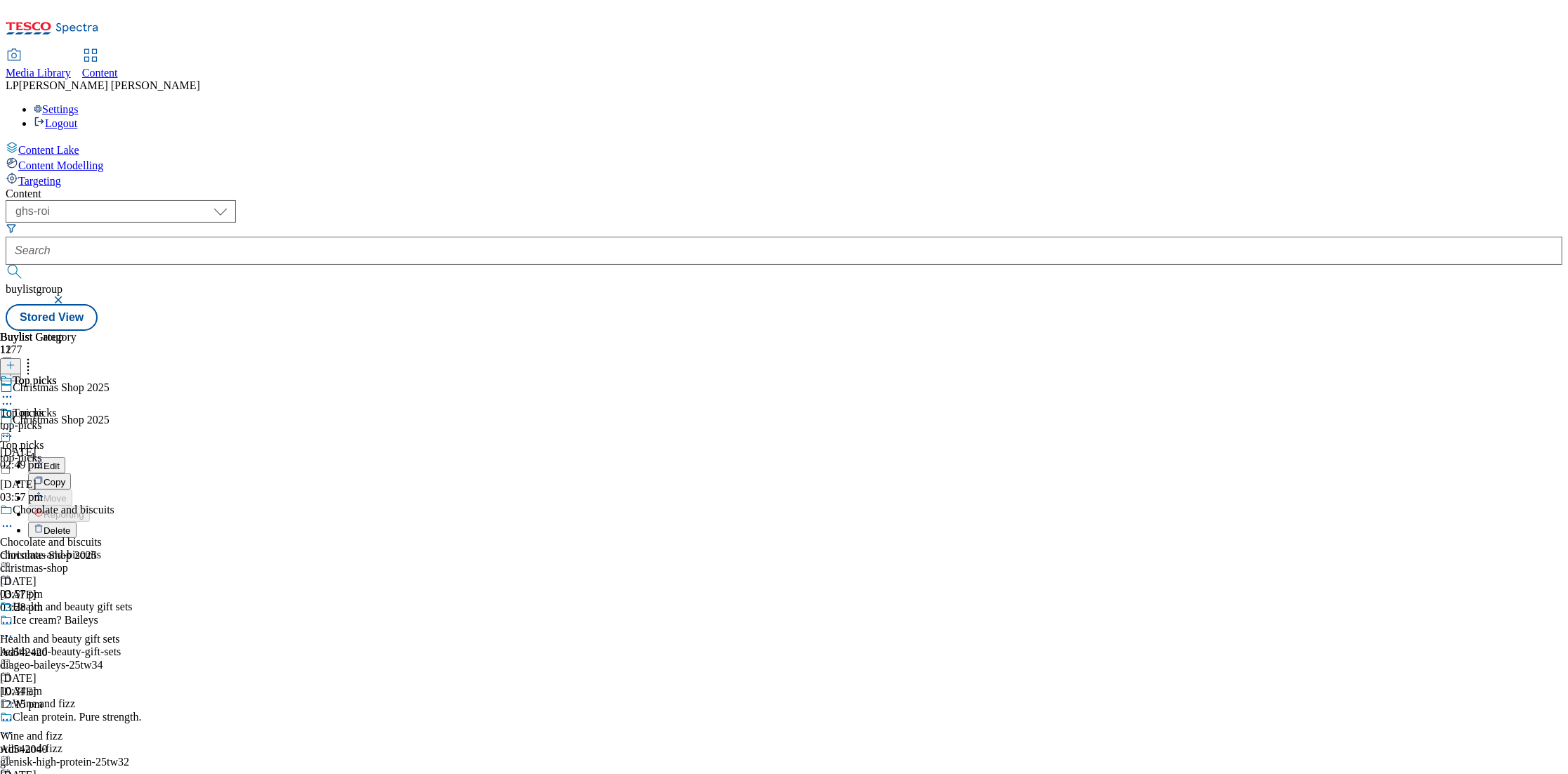
click at [65, 457] on button "Edit" at bounding box center [46, 466] width 37 height 16
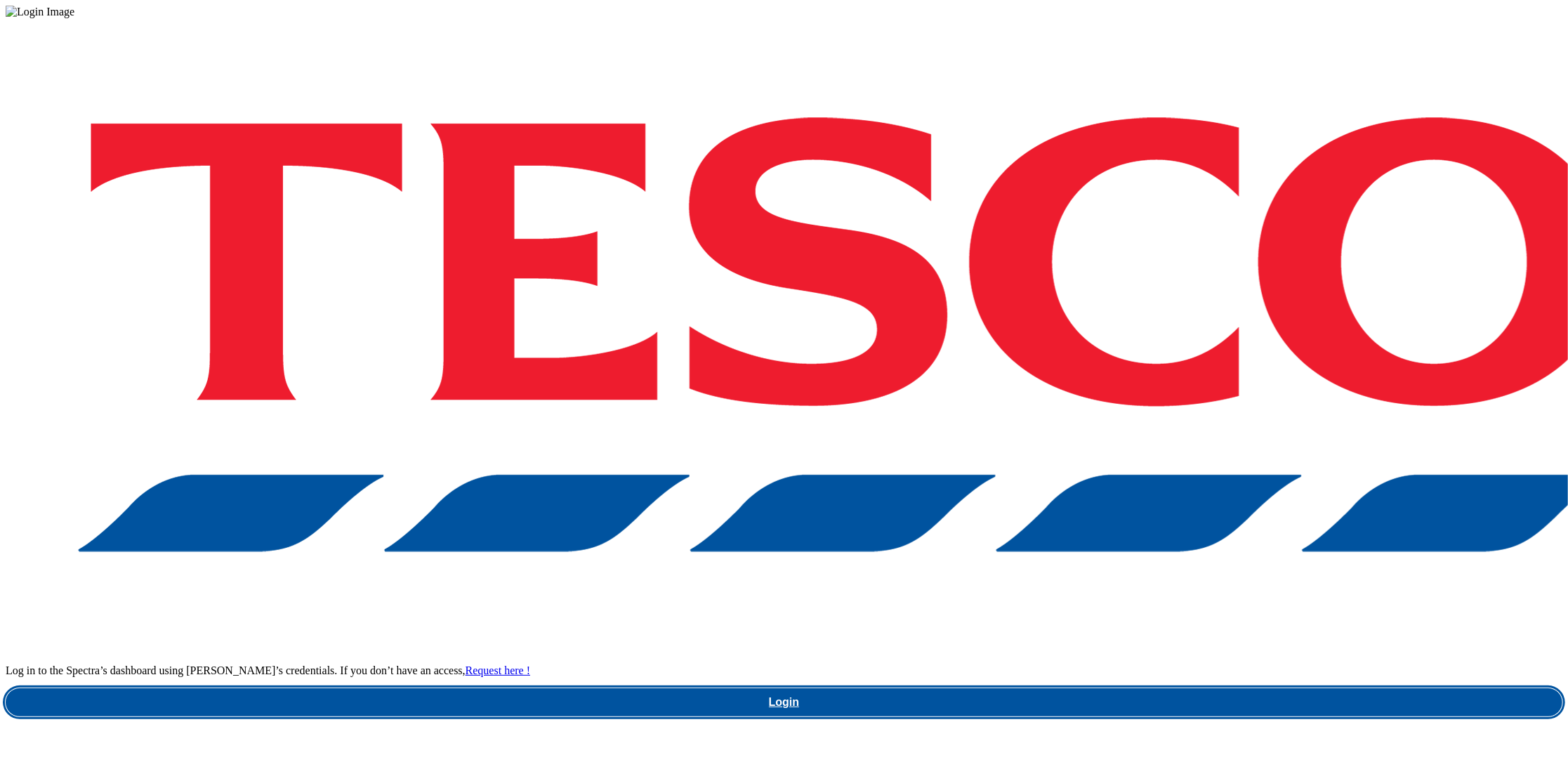
click at [1113, 688] on link "Login" at bounding box center [784, 702] width 1557 height 28
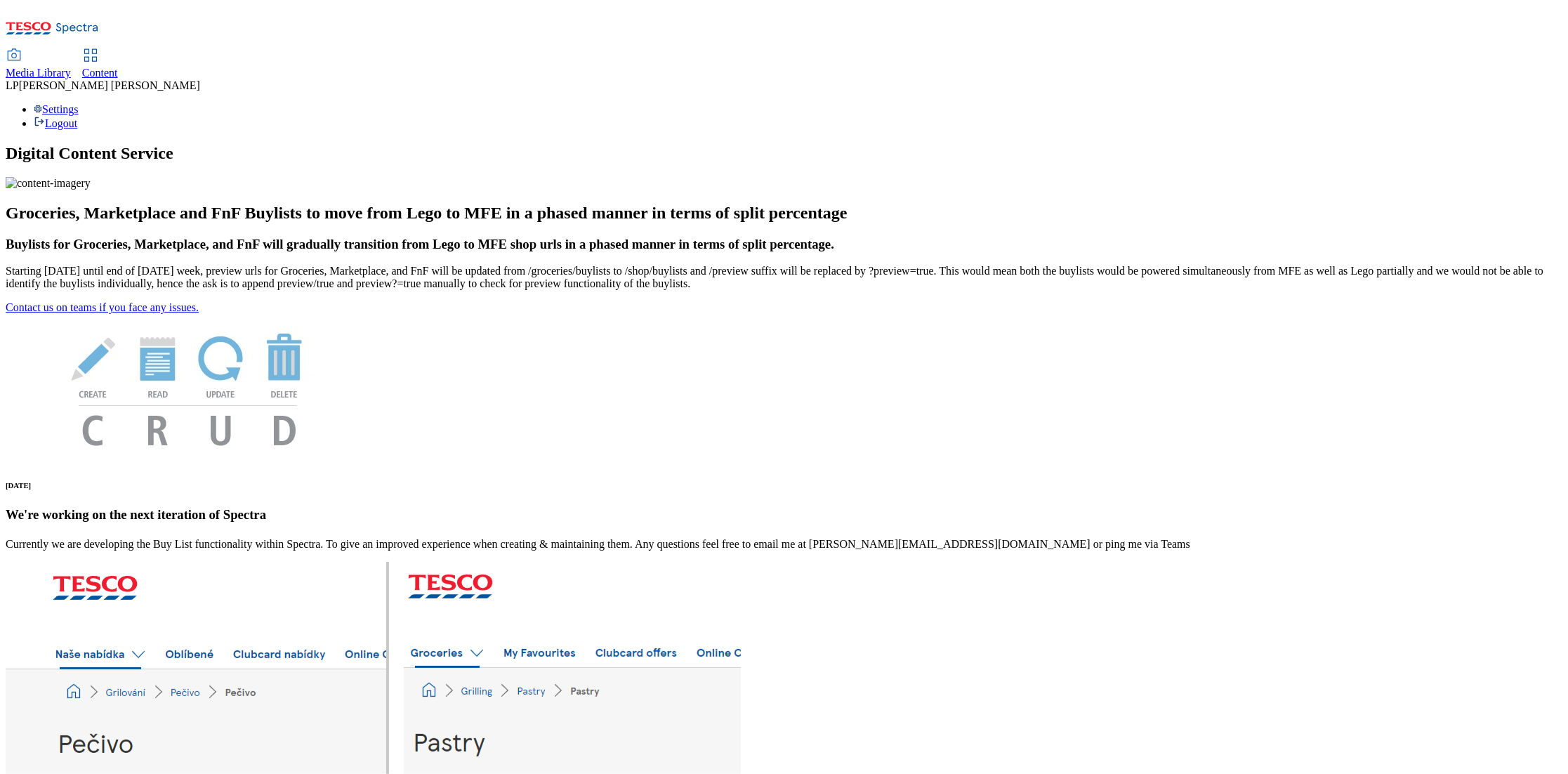
click at [118, 67] on span "Content" at bounding box center [100, 73] width 35 height 12
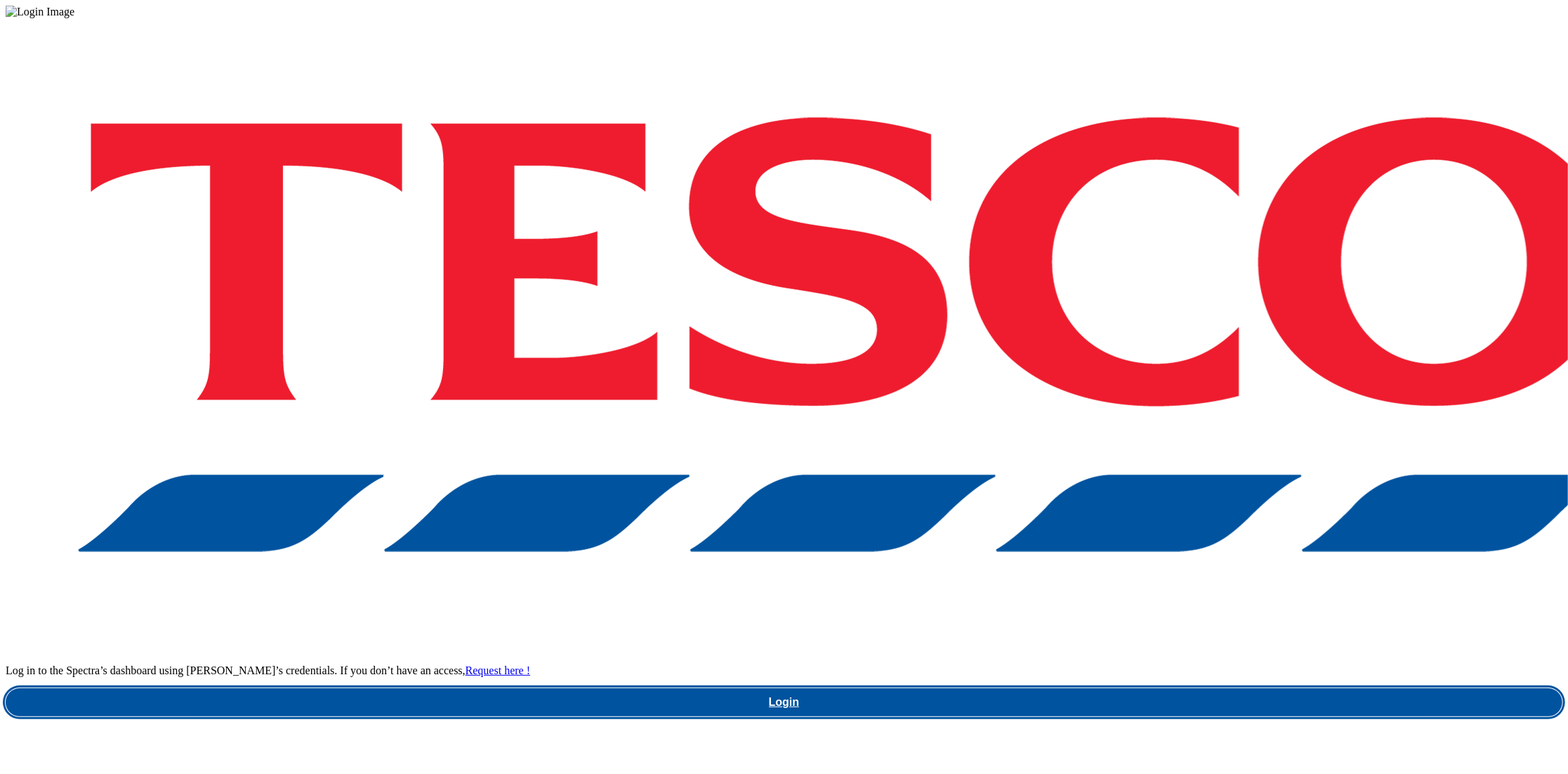
click at [1134, 688] on link "Login" at bounding box center [784, 702] width 1557 height 28
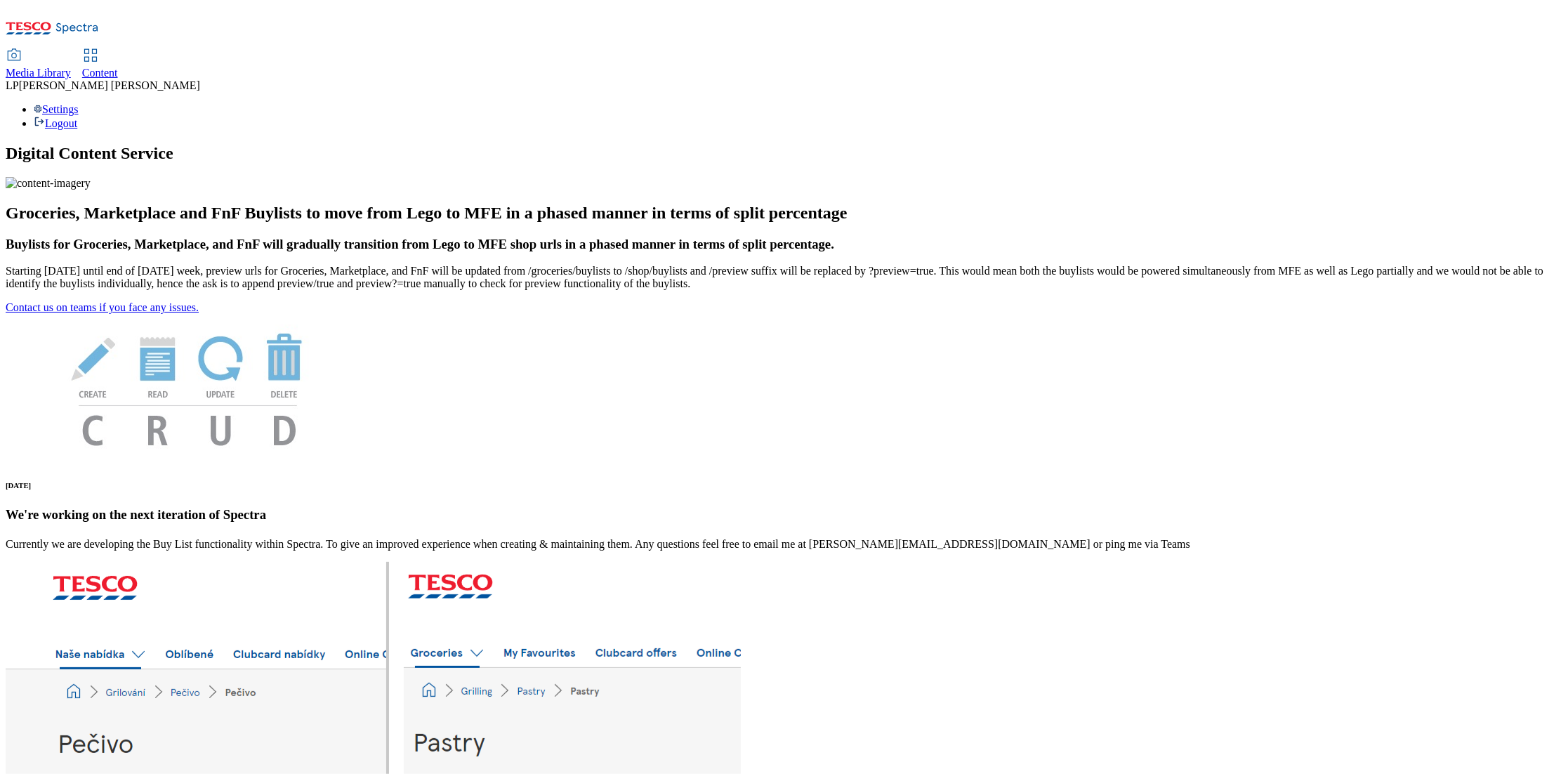
click at [118, 67] on span "Content" at bounding box center [100, 73] width 35 height 12
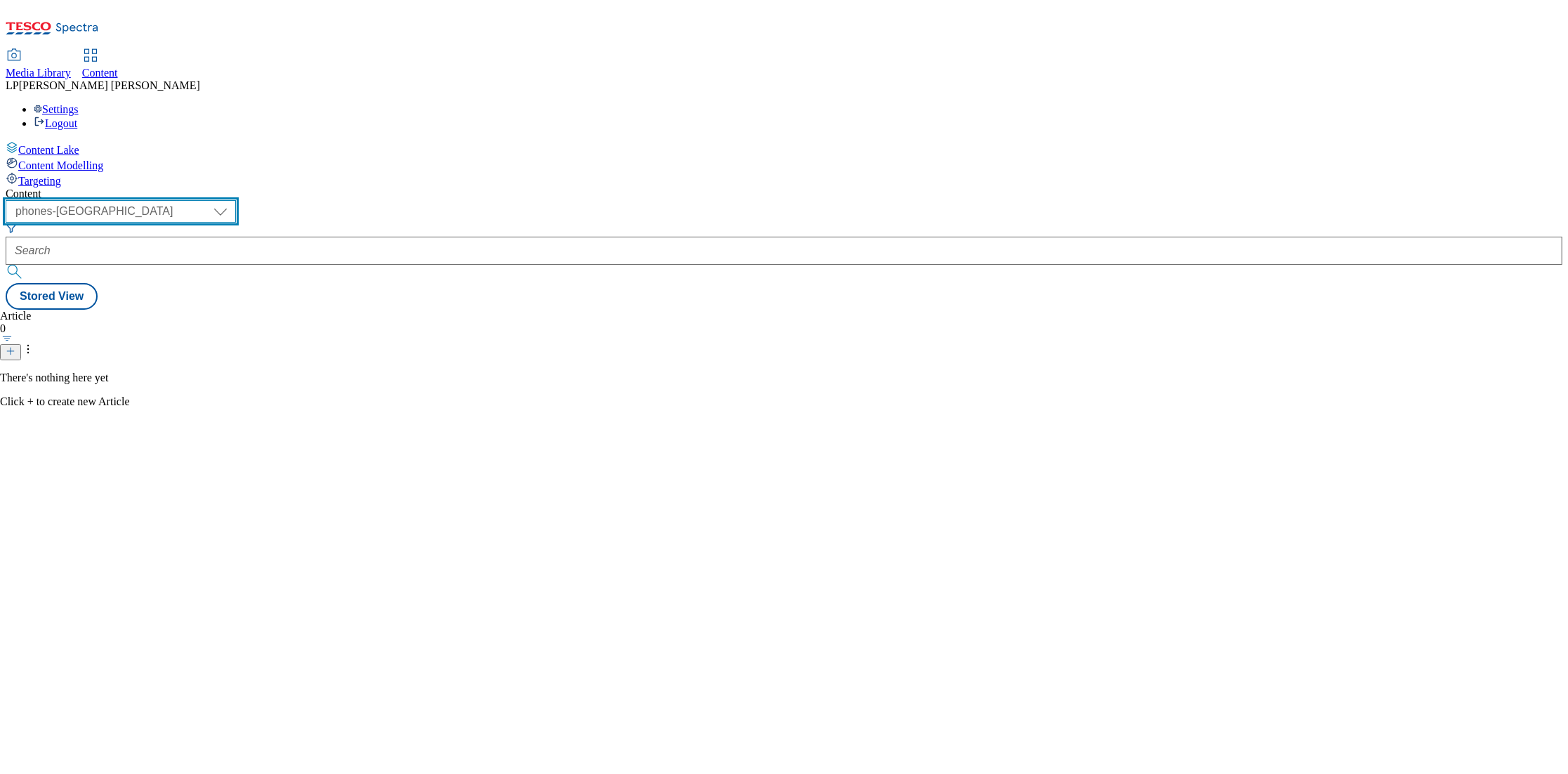
click at [236, 200] on select "dotcom-cz dotcom-hu dotcom-sk fnf-uk ghs-roi ghs-uk group-comms ighs-cz ighs-hu…" at bounding box center [120, 211] width 230 height 22
select select "ghs-roi"
click at [183, 200] on select "dotcom-cz dotcom-hu dotcom-sk fnf-uk ghs-roi ghs-uk group-comms ighs-cz ighs-hu…" at bounding box center [120, 211] width 230 height 22
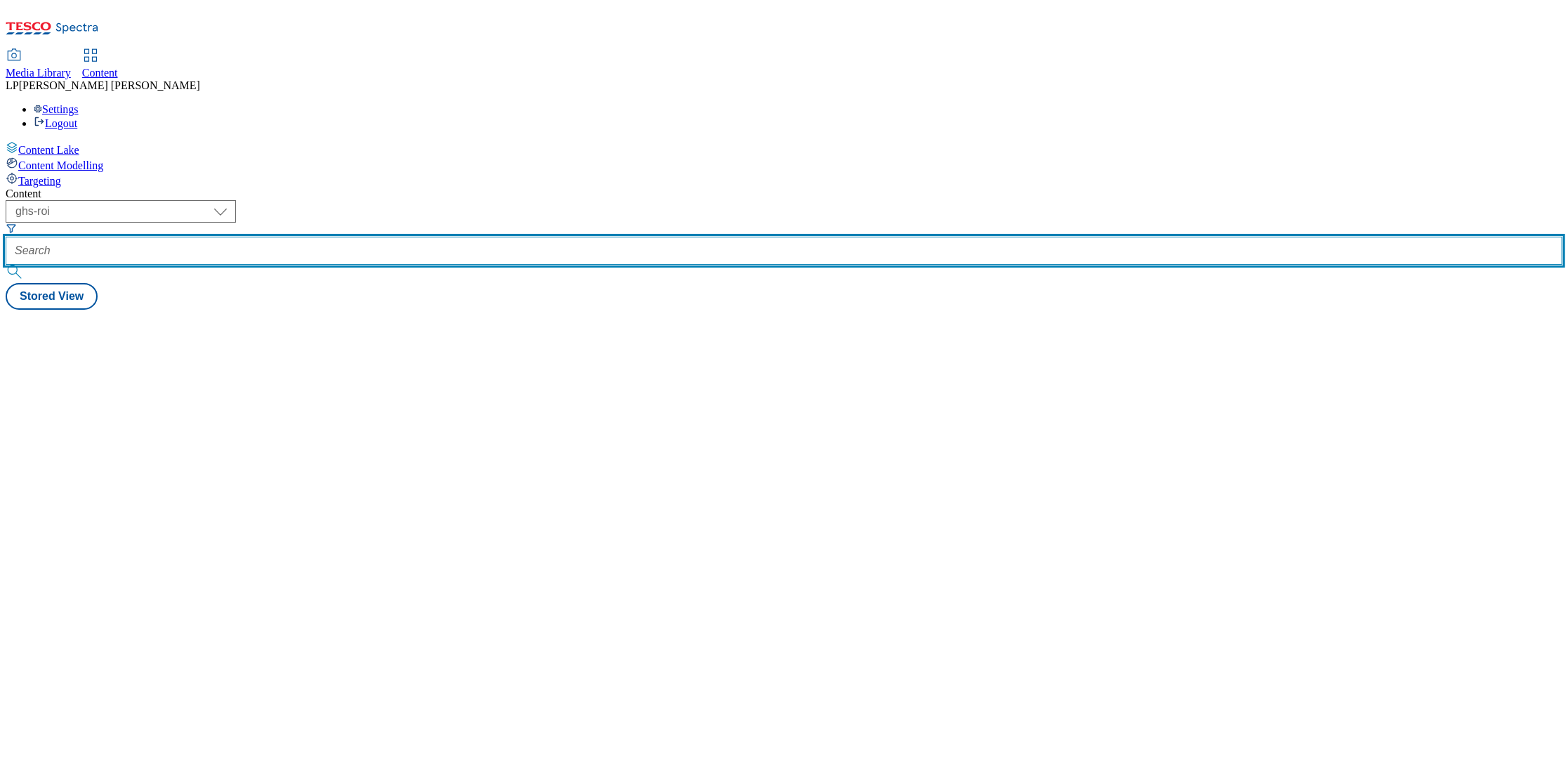
click at [402, 237] on input "text" at bounding box center [784, 251] width 1557 height 28
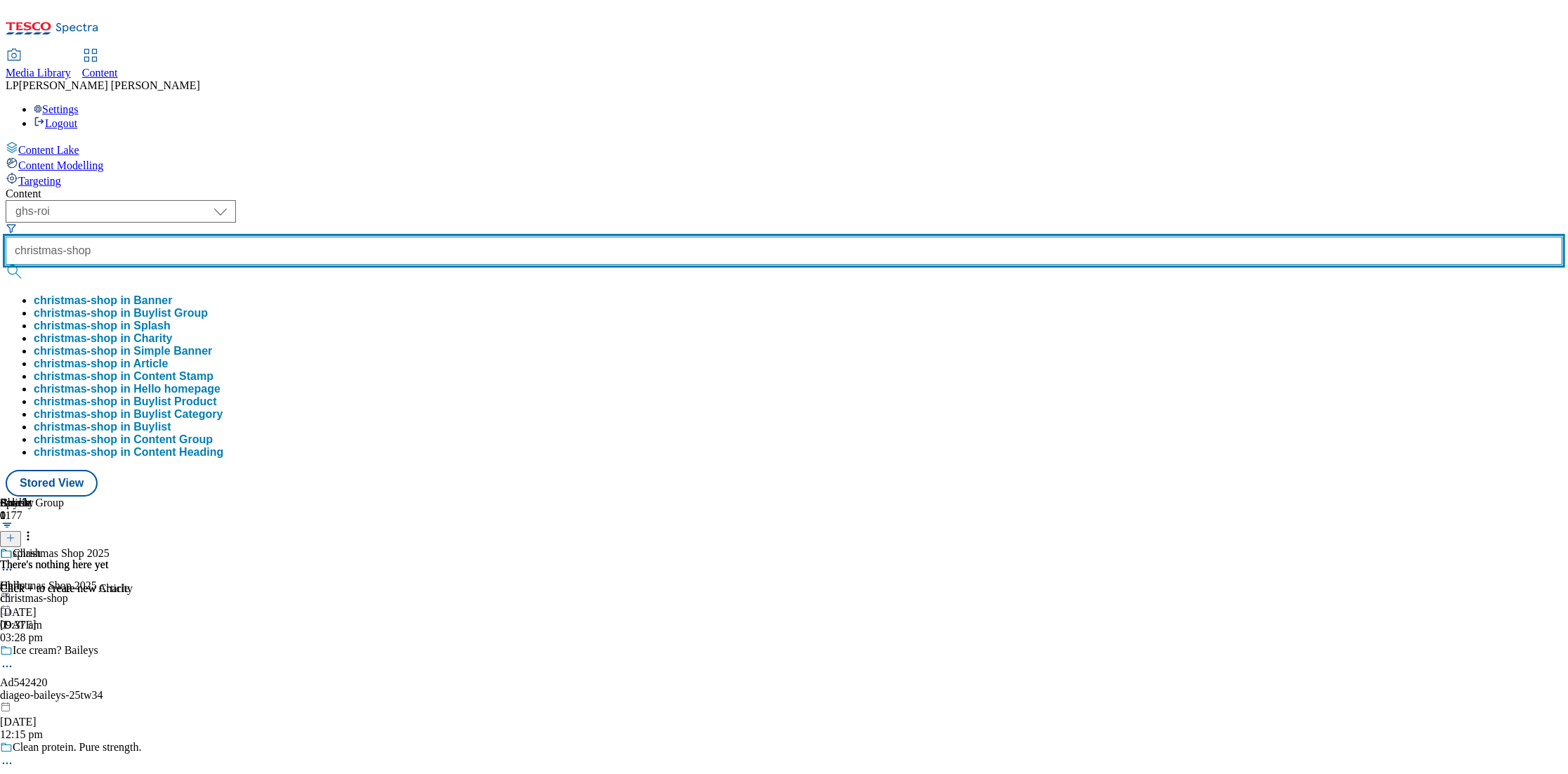
type input "christmas-shop"
click at [6, 265] on button "submit" at bounding box center [16, 271] width 20 height 14
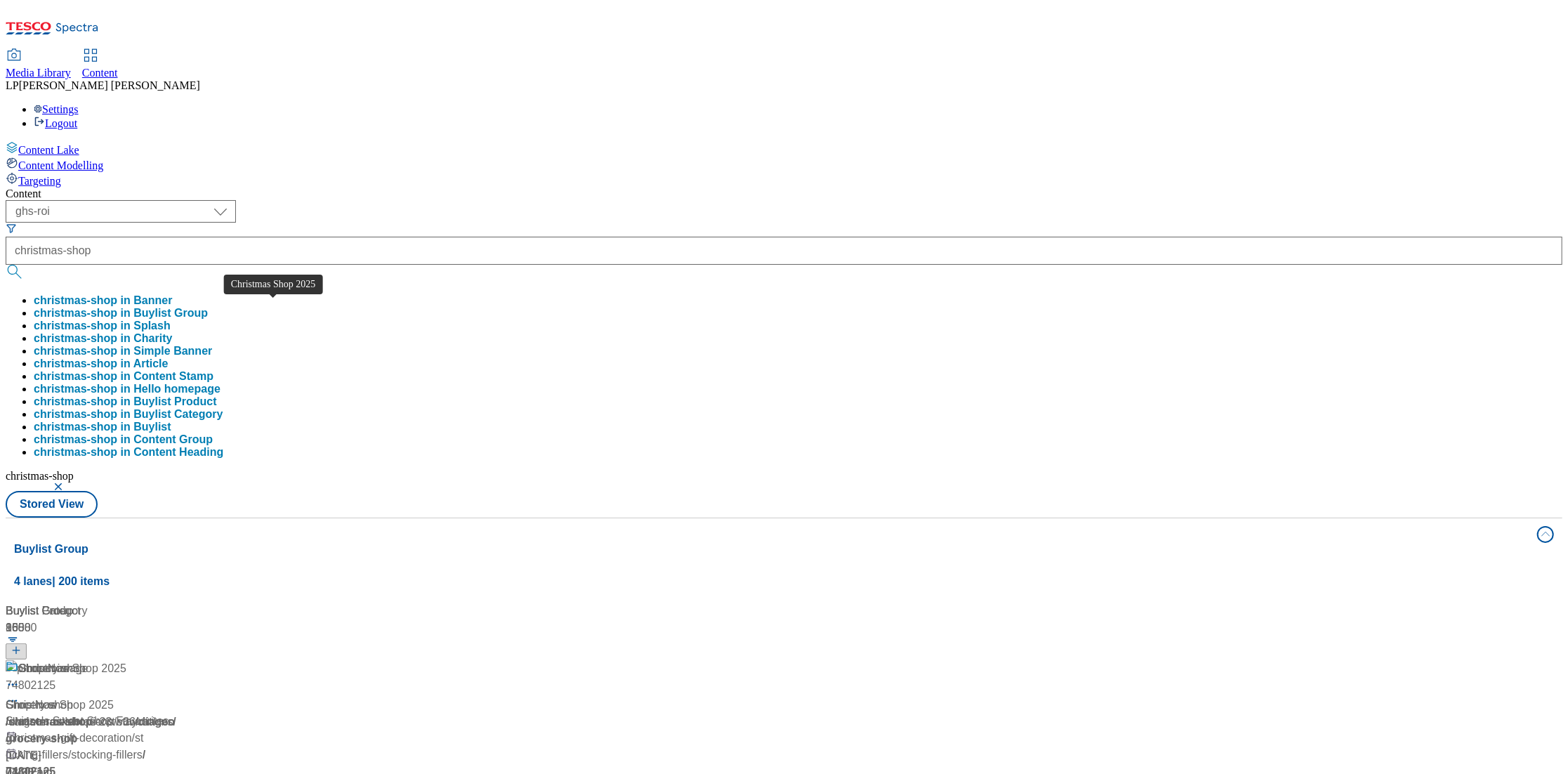
click at [181, 714] on div "/ christmas-shop" at bounding box center [93, 722] width 176 height 16
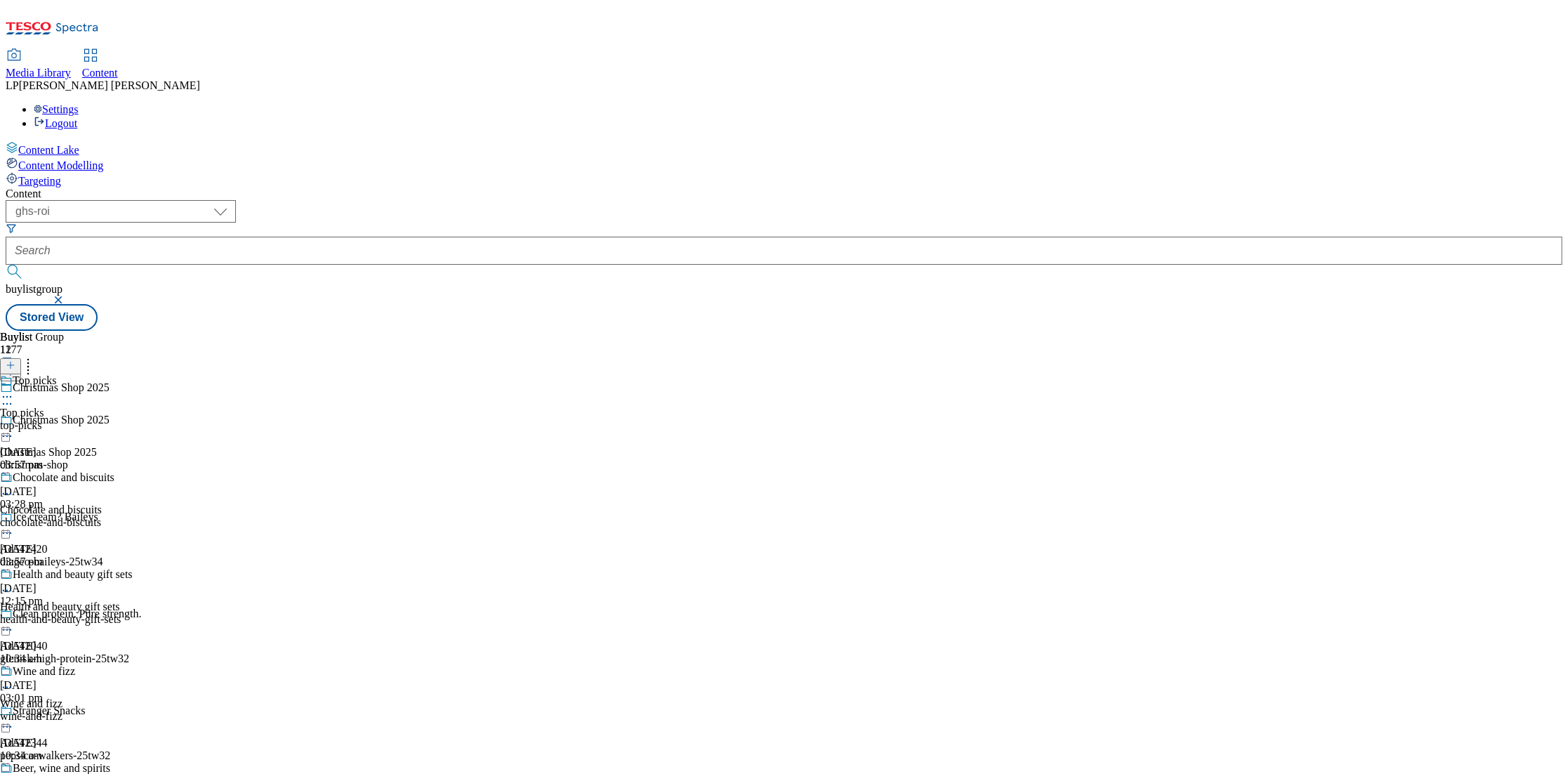
click at [35, 356] on icon at bounding box center [28, 363] width 14 height 14
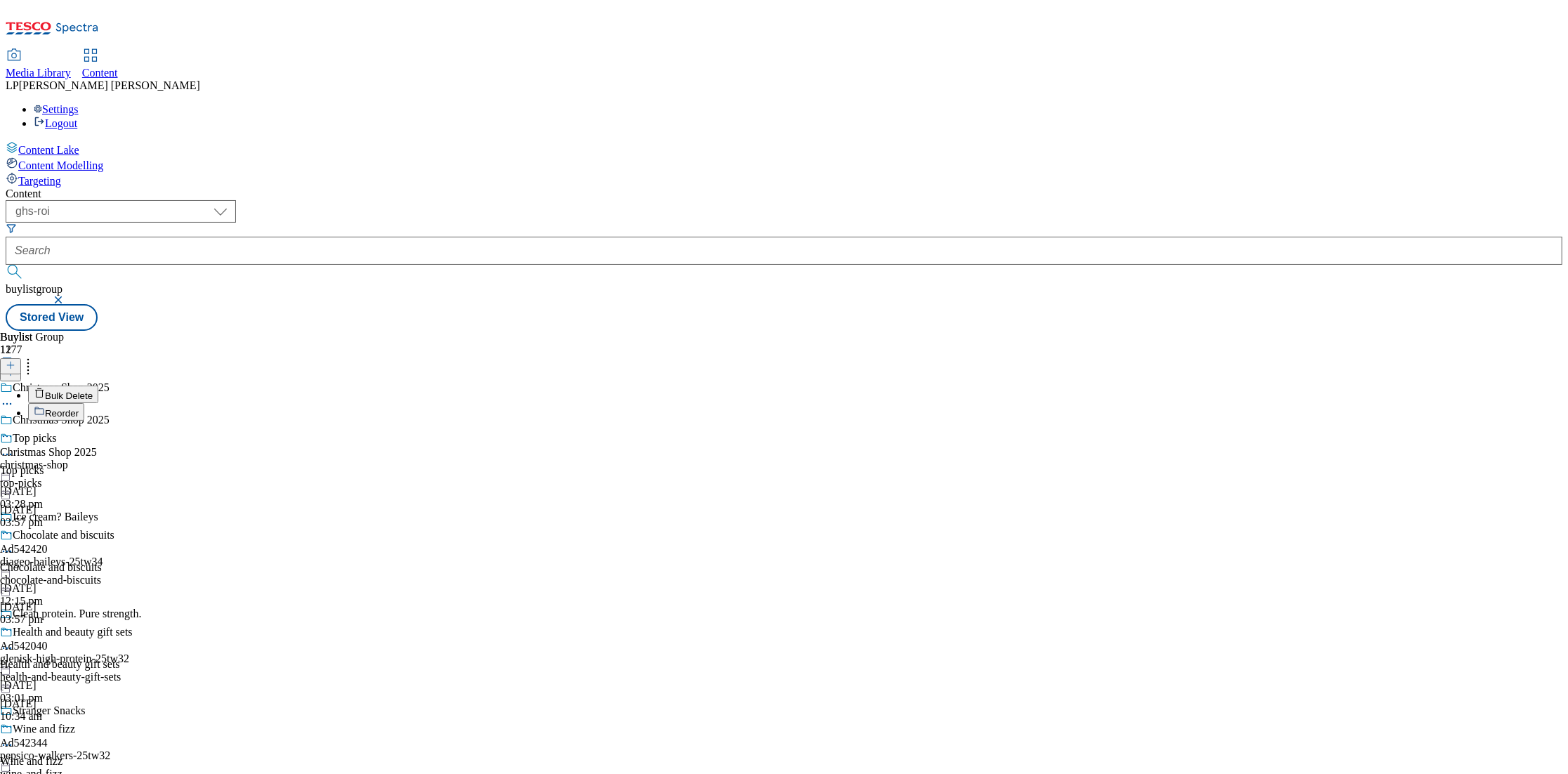
click at [84, 403] on button "Reorder" at bounding box center [56, 411] width 56 height 17
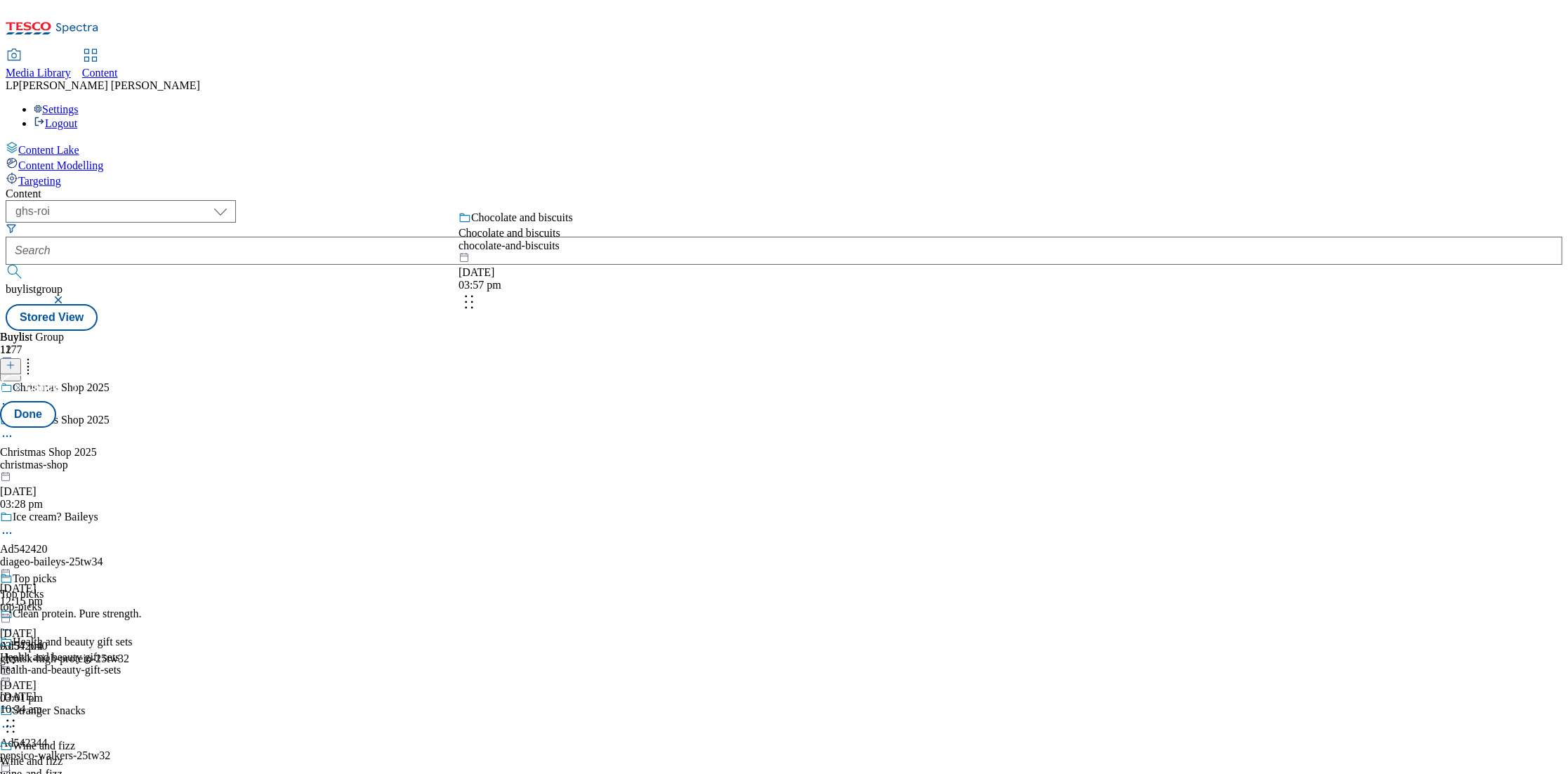
drag, startPoint x: 557, startPoint y: 431, endPoint x: 556, endPoint y: 284, distance: 147.0
click at [556, 284] on body "Icons icon_account icon_add icon_backward_link icon_basket icon_benefits icon_c…" at bounding box center [784, 168] width 1557 height 325
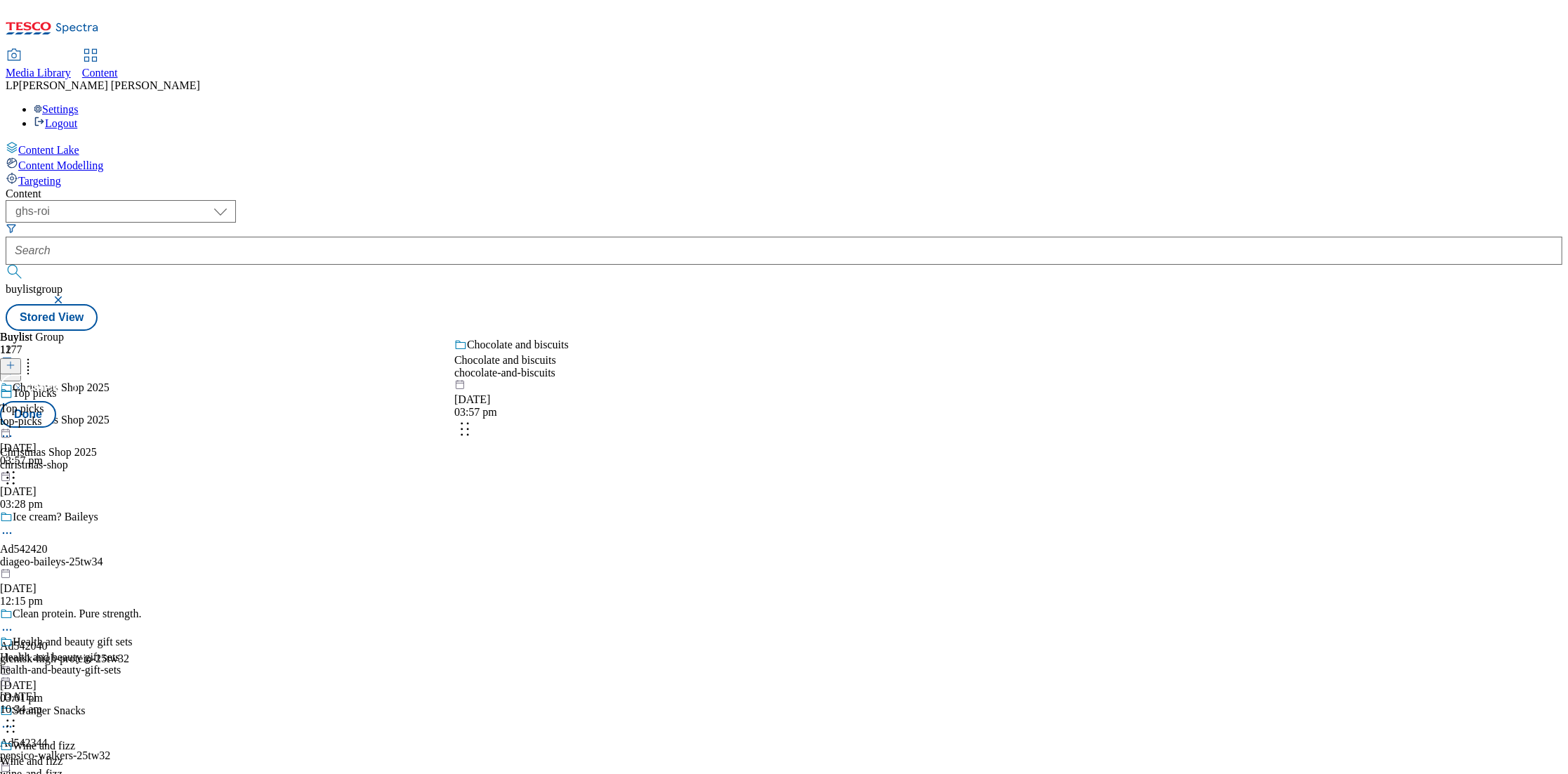
drag, startPoint x: 586, startPoint y: 299, endPoint x: 581, endPoint y: 424, distance: 125.1
click at [581, 331] on body "Icons icon_account icon_add icon_backward_link icon_basket icon_benefits icon_c…" at bounding box center [784, 168] width 1557 height 325
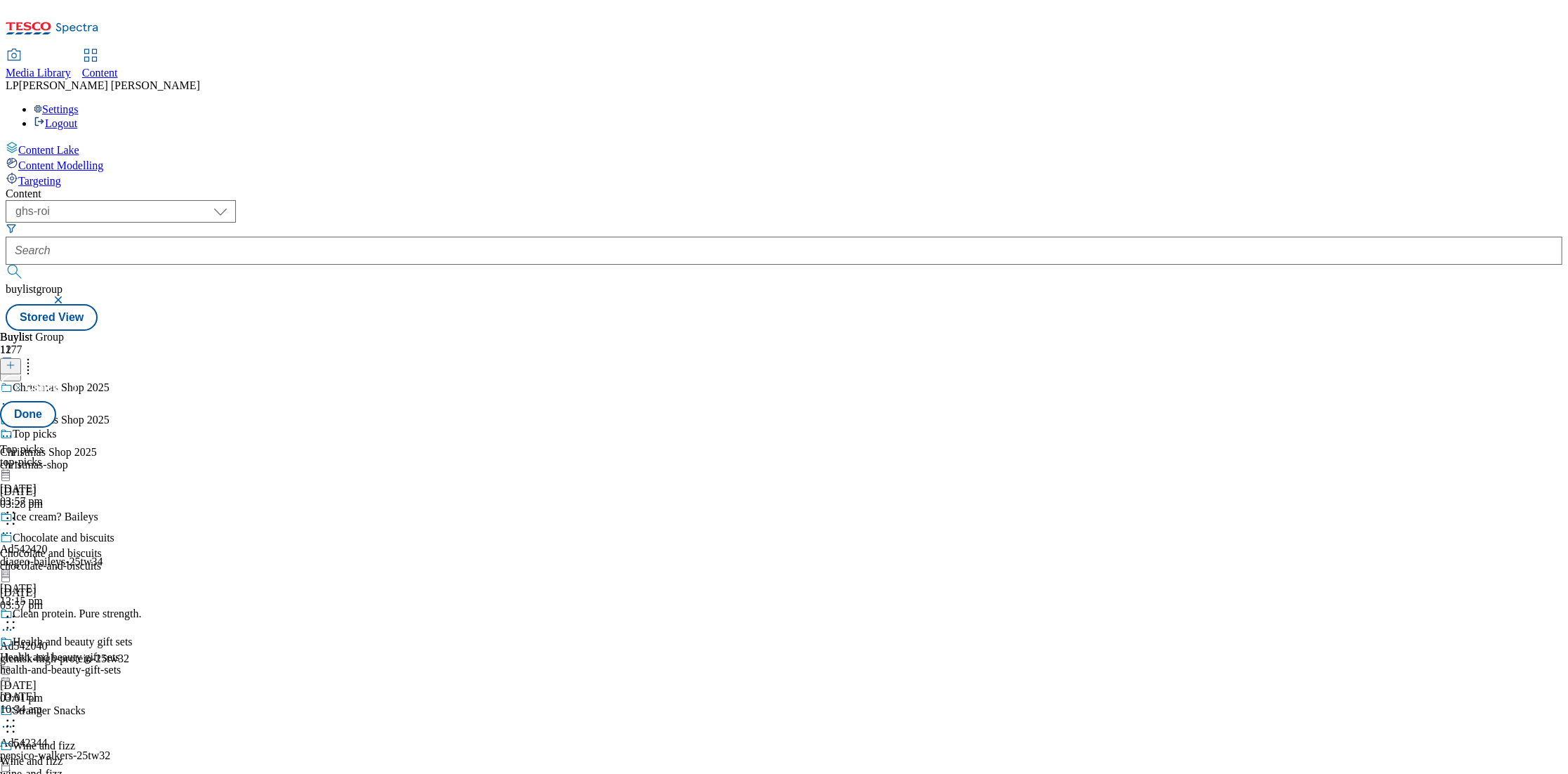
scroll to position [1316, 0]
drag, startPoint x: 566, startPoint y: 437, endPoint x: 573, endPoint y: 232, distance: 205.1
click at [573, 232] on body "Icons icon_account icon_add icon_backward_link icon_basket icon_benefits icon_c…" at bounding box center [784, 168] width 1557 height 325
drag, startPoint x: 550, startPoint y: 563, endPoint x: 558, endPoint y: 301, distance: 262.1
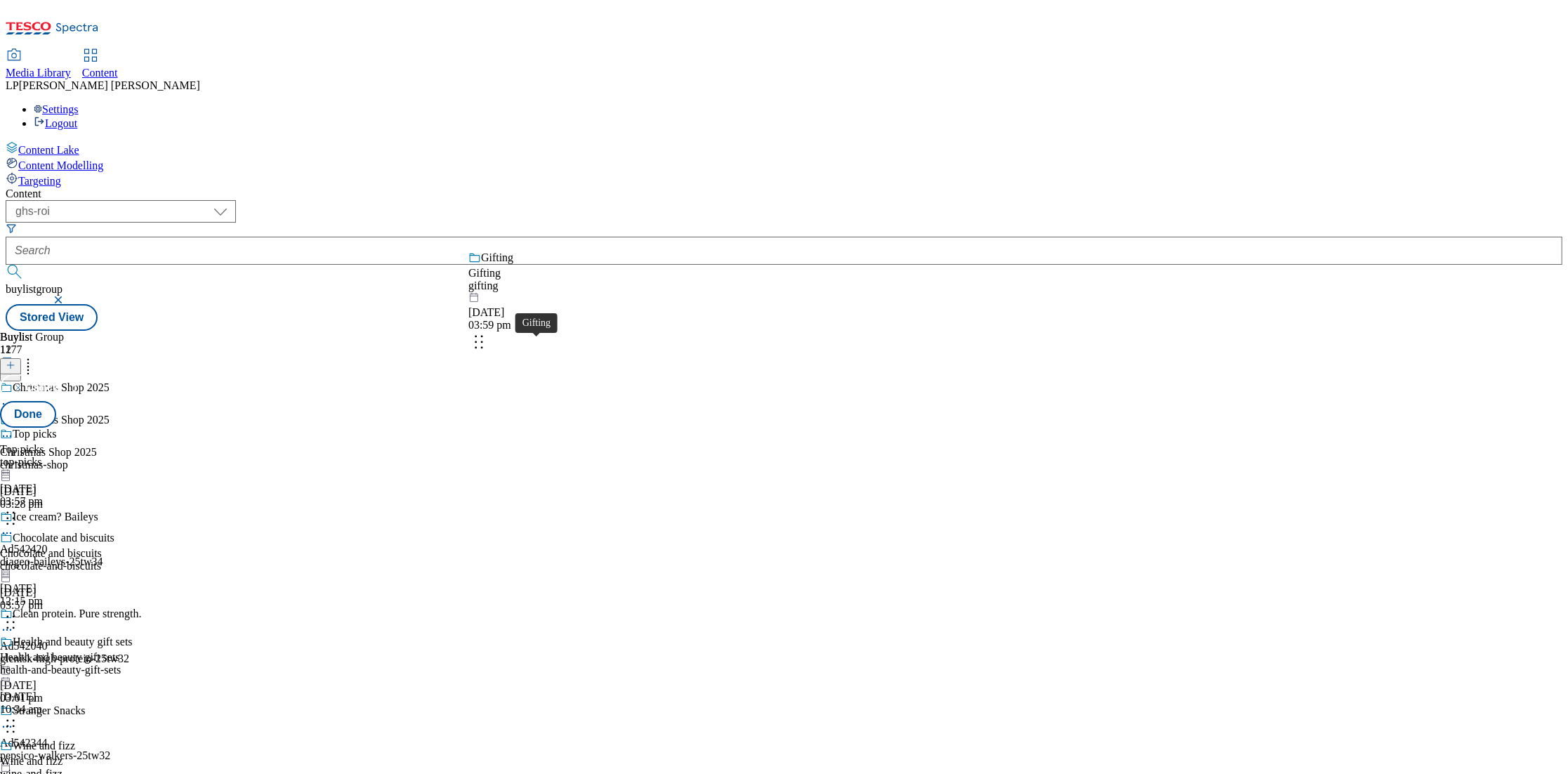
click at [558, 301] on body "Icons icon_account icon_add icon_backward_link icon_basket icon_benefits icon_c…" at bounding box center [784, 168] width 1557 height 325
drag, startPoint x: 553, startPoint y: 543, endPoint x: 554, endPoint y: 297, distance: 246.0
click at [554, 297] on body "Icons icon_account icon_add icon_backward_link icon_basket icon_benefits icon_c…" at bounding box center [784, 168] width 1557 height 325
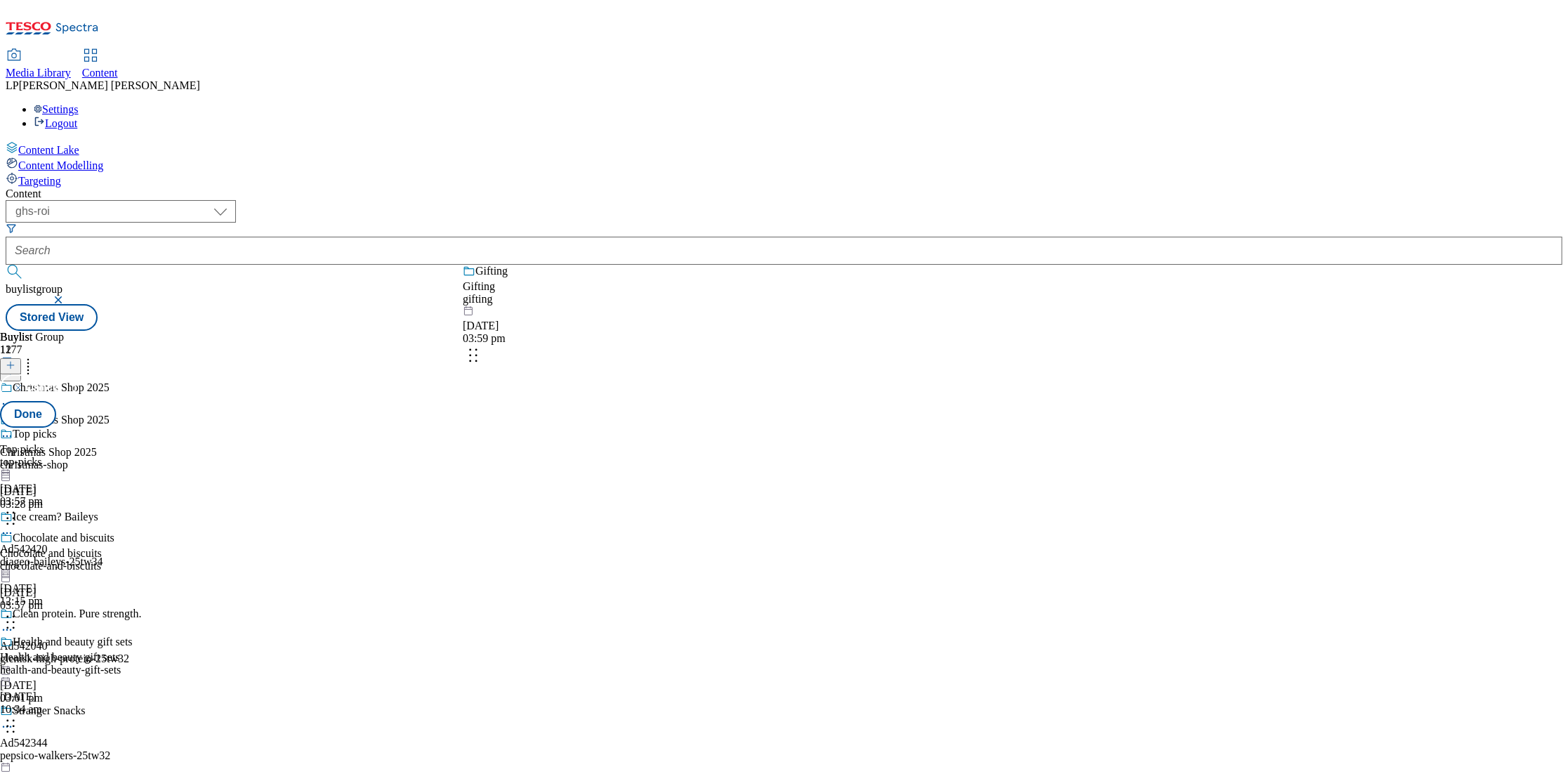
drag, startPoint x: 514, startPoint y: 598, endPoint x: 518, endPoint y: 338, distance: 260.0
click at [518, 331] on body "Icons icon_account icon_add icon_backward_link icon_basket icon_benefits icon_c…" at bounding box center [784, 168] width 1557 height 325
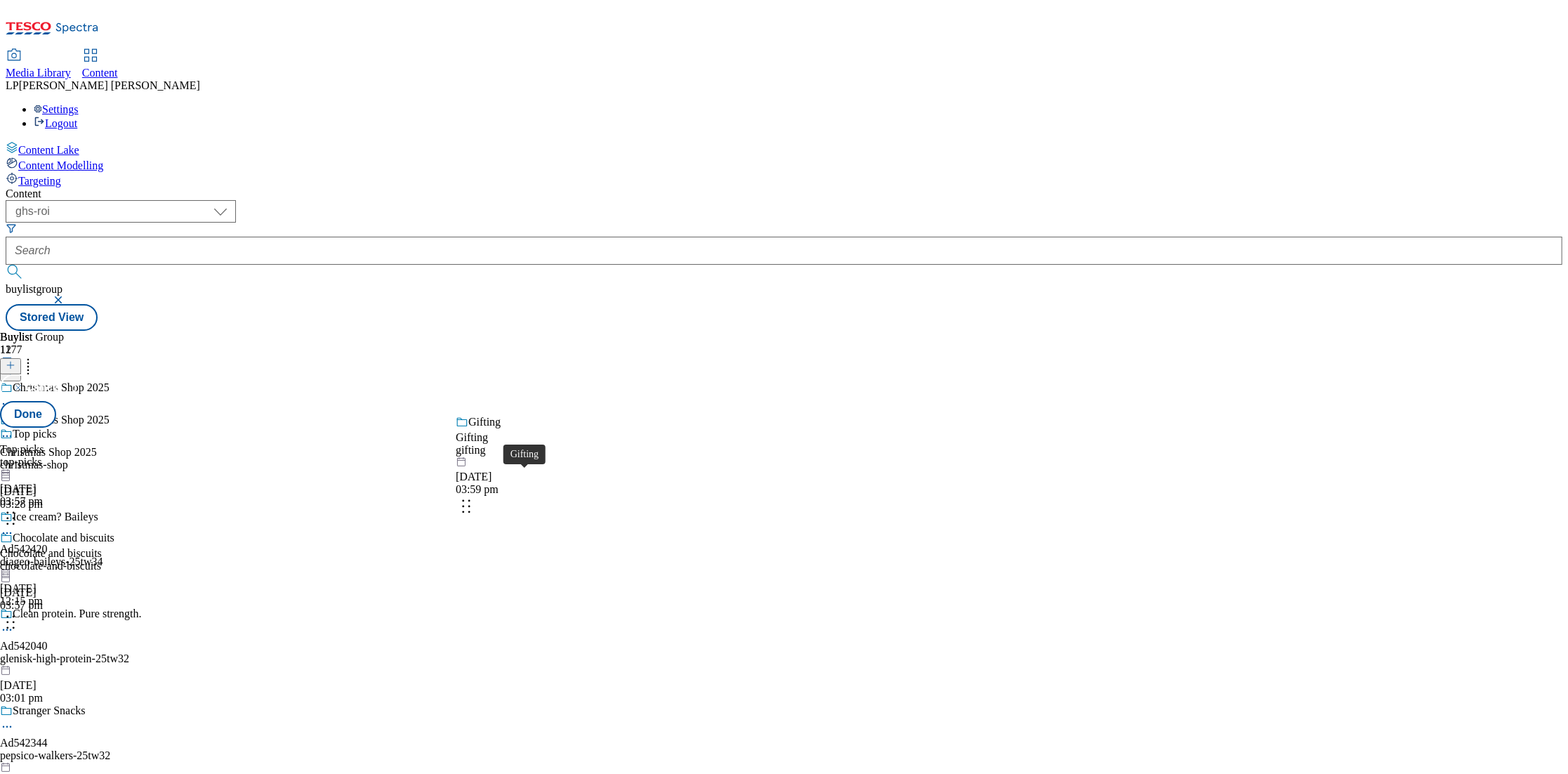
drag, startPoint x: 552, startPoint y: 595, endPoint x: 547, endPoint y: 457, distance: 138.1
click at [547, 331] on body "Icons icon_account icon_add icon_backward_link icon_basket icon_benefits icon_c…" at bounding box center [784, 168] width 1557 height 325
drag, startPoint x: 545, startPoint y: 598, endPoint x: 528, endPoint y: 336, distance: 262.6
click at [528, 331] on body "Icons icon_account icon_add icon_backward_link icon_basket icon_benefits icon_c…" at bounding box center [784, 168] width 1557 height 325
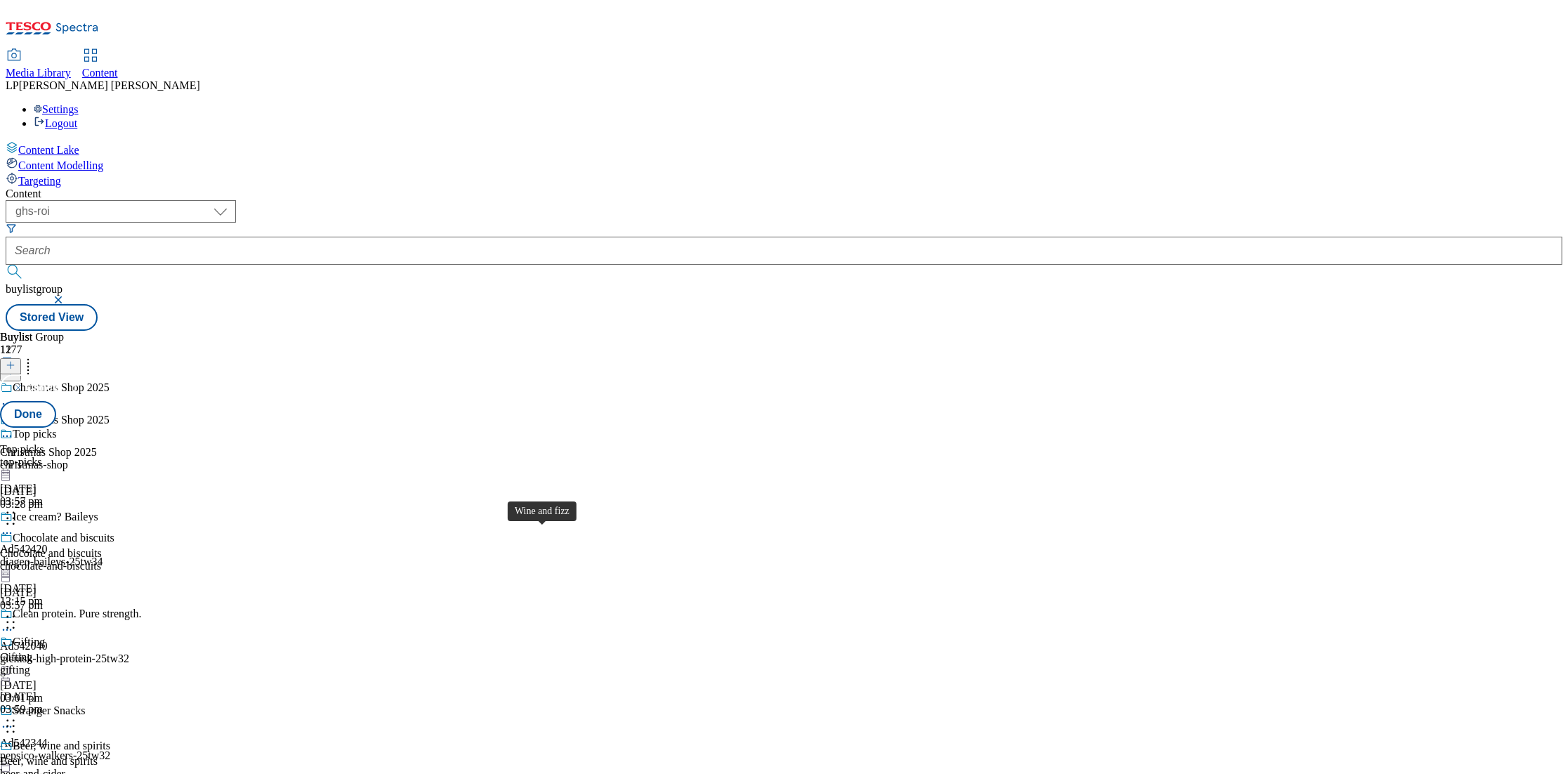
scroll to position [699, 0]
drag, startPoint x: 561, startPoint y: 590, endPoint x: 550, endPoint y: 323, distance: 267.2
click at [550, 323] on body "Icons icon_account icon_add icon_backward_link icon_basket icon_benefits icon_c…" at bounding box center [784, 168] width 1557 height 325
drag, startPoint x: 548, startPoint y: 560, endPoint x: 554, endPoint y: 426, distance: 134.1
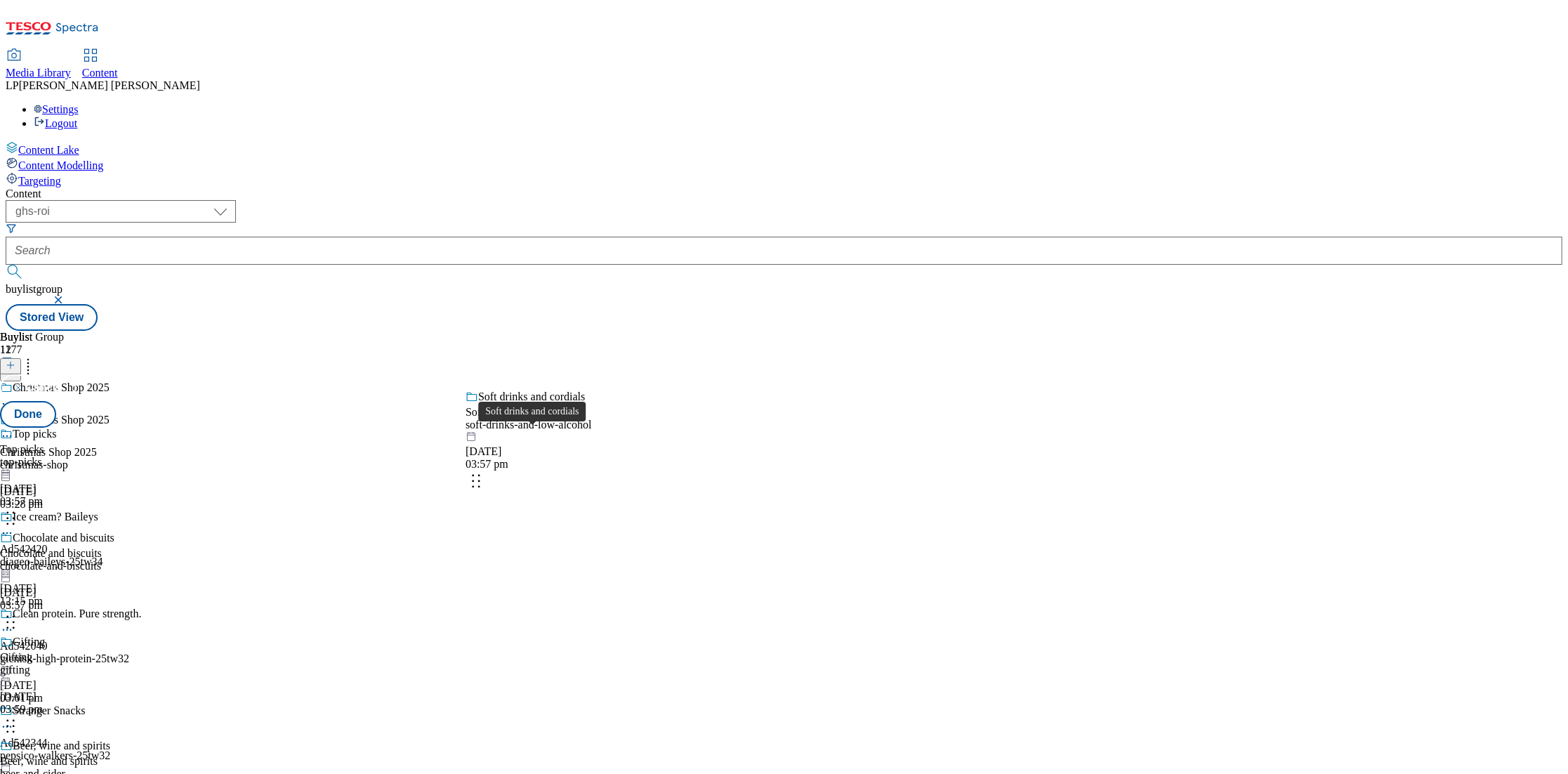
click at [554, 331] on body "Icons icon_account icon_add icon_backward_link icon_basket icon_benefits icon_c…" at bounding box center [784, 168] width 1557 height 325
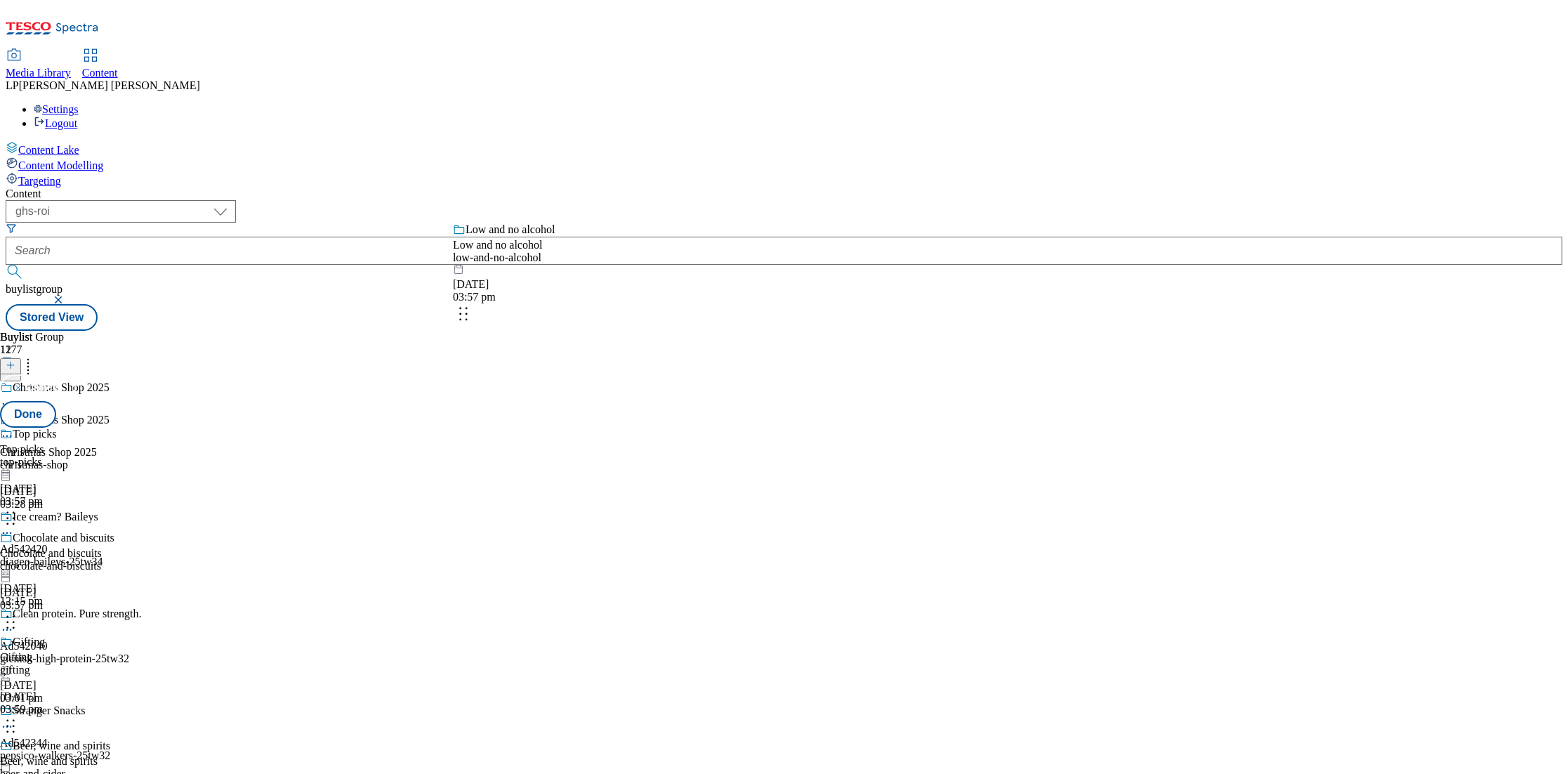
drag, startPoint x: 543, startPoint y: 556, endPoint x: 538, endPoint y: 300, distance: 256.0
click at [538, 300] on body "Icons icon_account icon_add icon_backward_link icon_basket icon_benefits icon_c…" at bounding box center [784, 168] width 1557 height 325
drag, startPoint x: 549, startPoint y: 538, endPoint x: 544, endPoint y: 284, distance: 254.0
click at [544, 284] on body "Icons icon_account icon_add icon_backward_link icon_basket icon_benefits icon_c…" at bounding box center [784, 168] width 1557 height 325
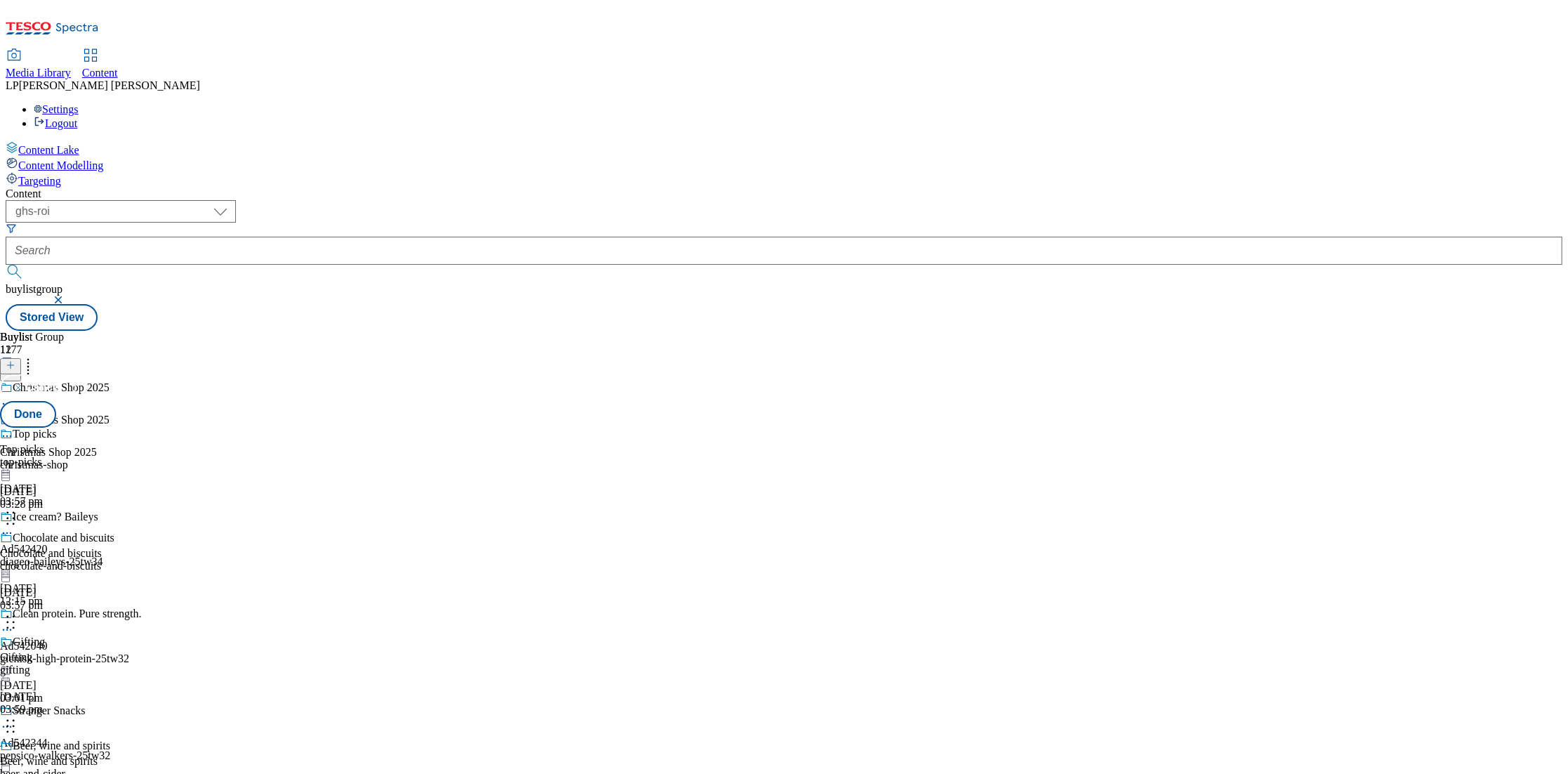
scroll to position [799, 0]
drag, startPoint x: 538, startPoint y: 505, endPoint x: 530, endPoint y: 368, distance: 137.2
click at [530, 331] on body "Icons icon_account icon_add icon_backward_link icon_basket icon_benefits icon_c…" at bounding box center [784, 168] width 1557 height 325
drag, startPoint x: 538, startPoint y: 453, endPoint x: 538, endPoint y: 325, distance: 128.0
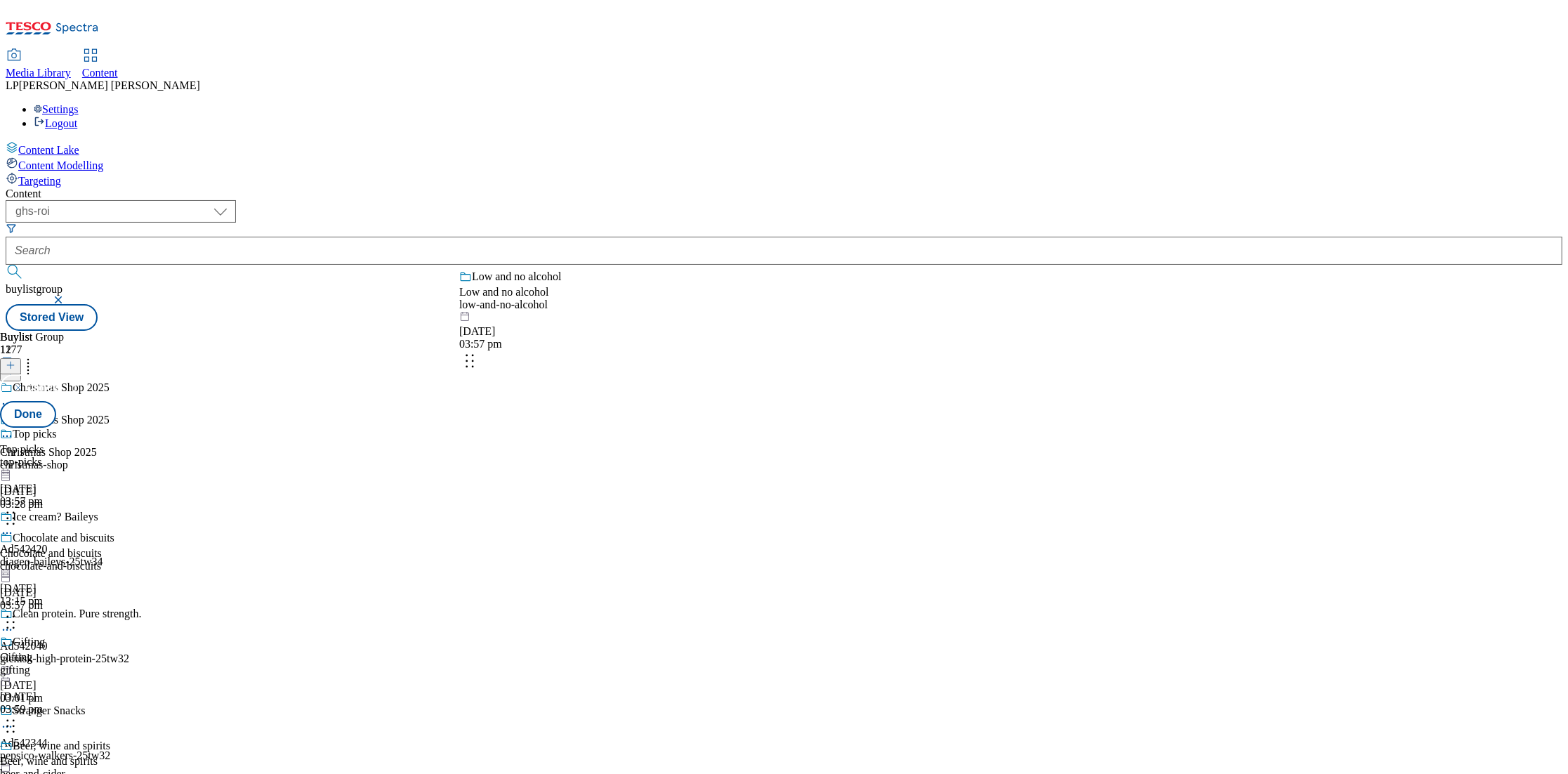
click at [538, 325] on body "Icons icon_account icon_add icon_backward_link icon_basket icon_benefits icon_c…" at bounding box center [784, 168] width 1557 height 325
click at [56, 401] on button "Done" at bounding box center [28, 414] width 56 height 26
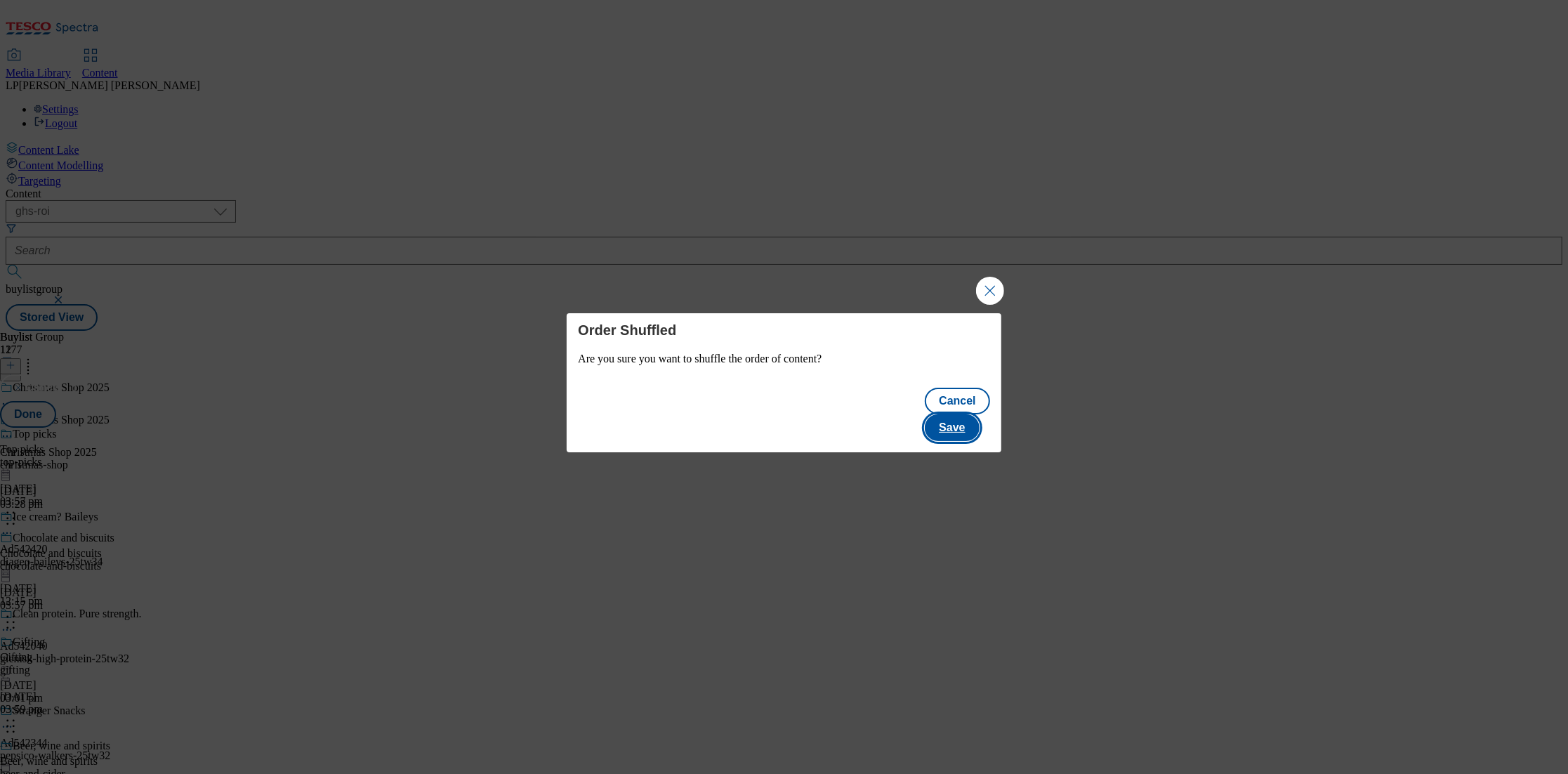
click at [969, 415] on button "Save" at bounding box center [952, 428] width 54 height 26
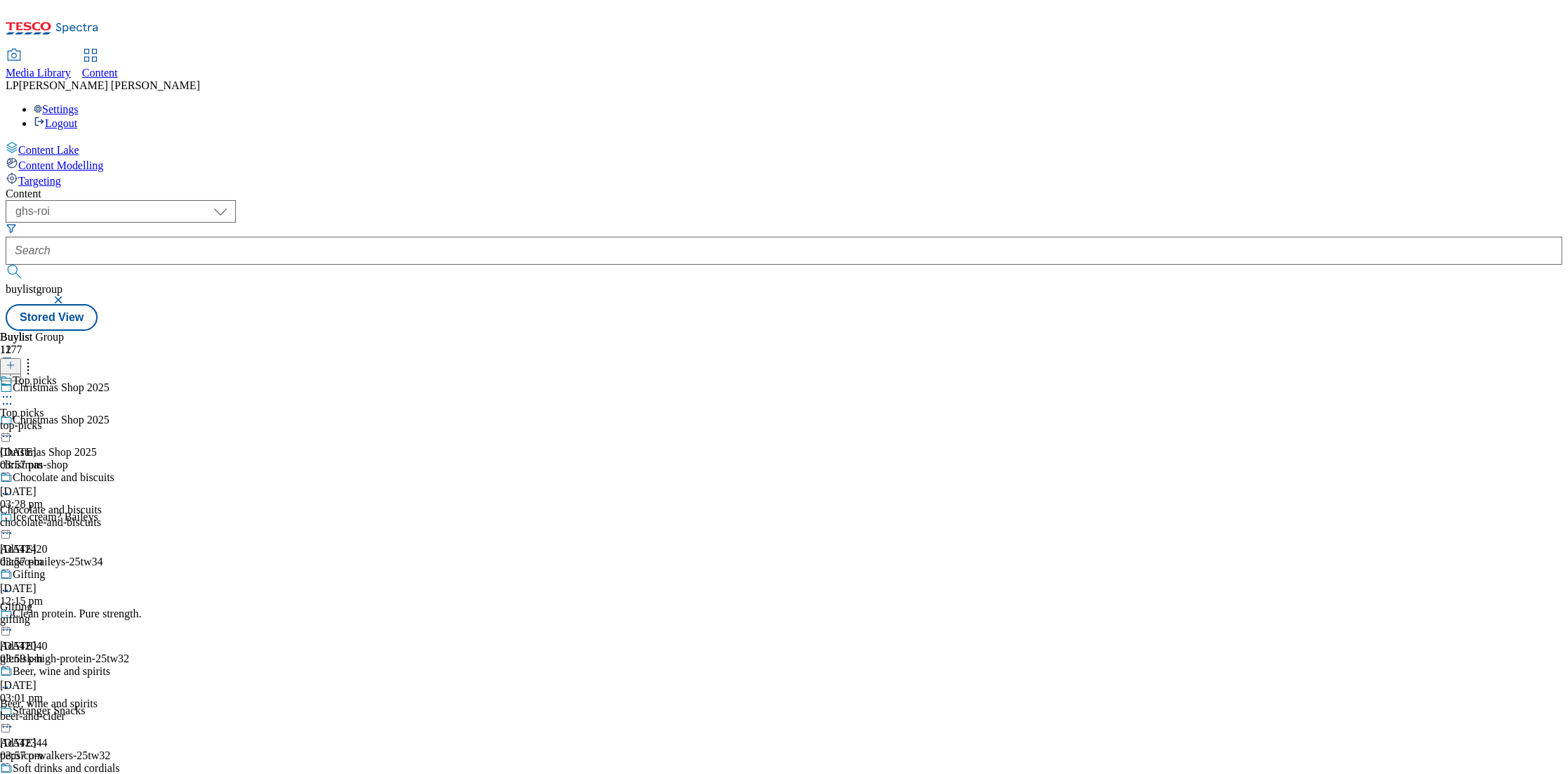
click at [14, 390] on icon at bounding box center [7, 396] width 14 height 14
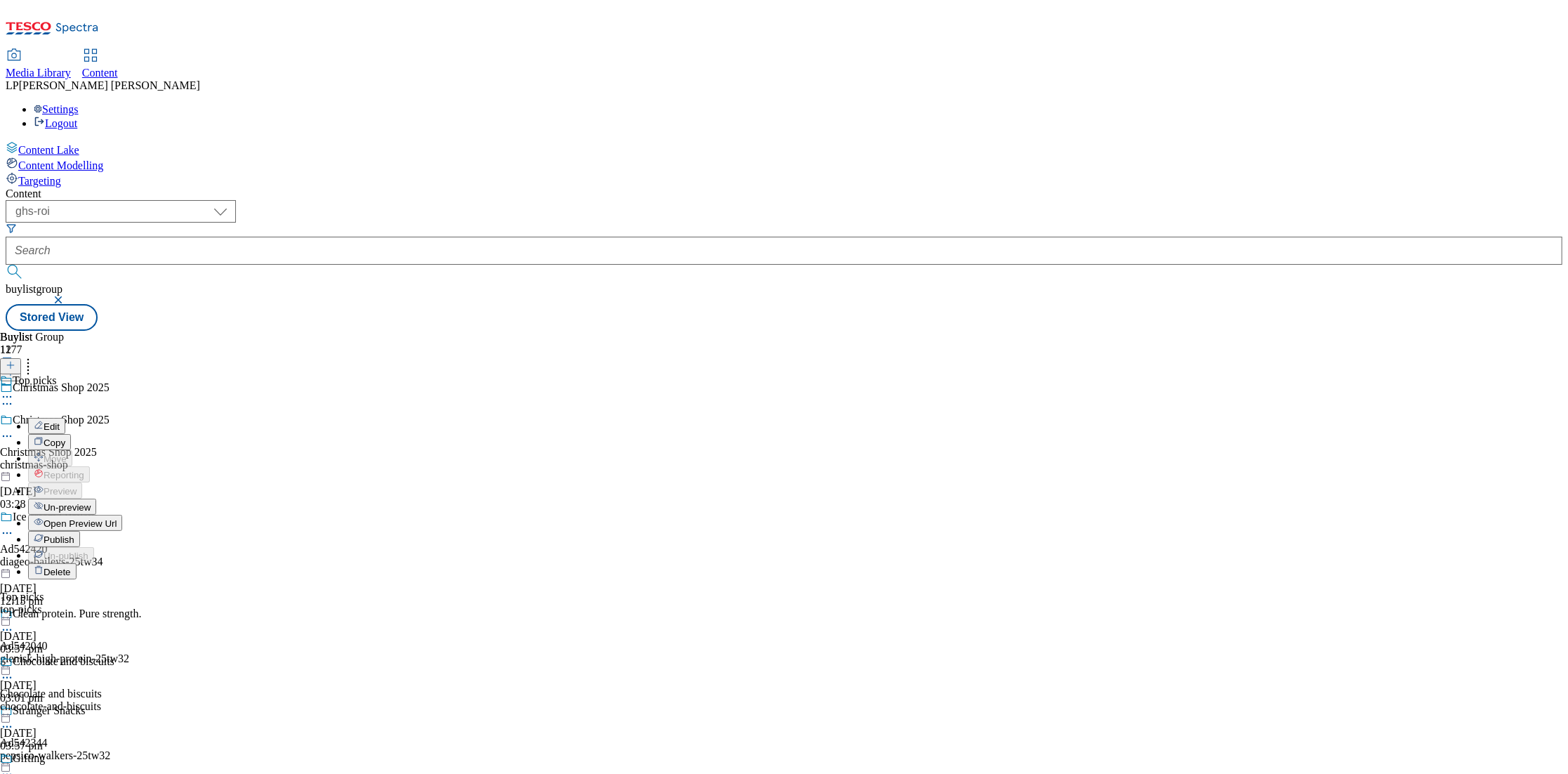
click at [116, 518] on span "Open Preview Url" at bounding box center [80, 523] width 73 height 11
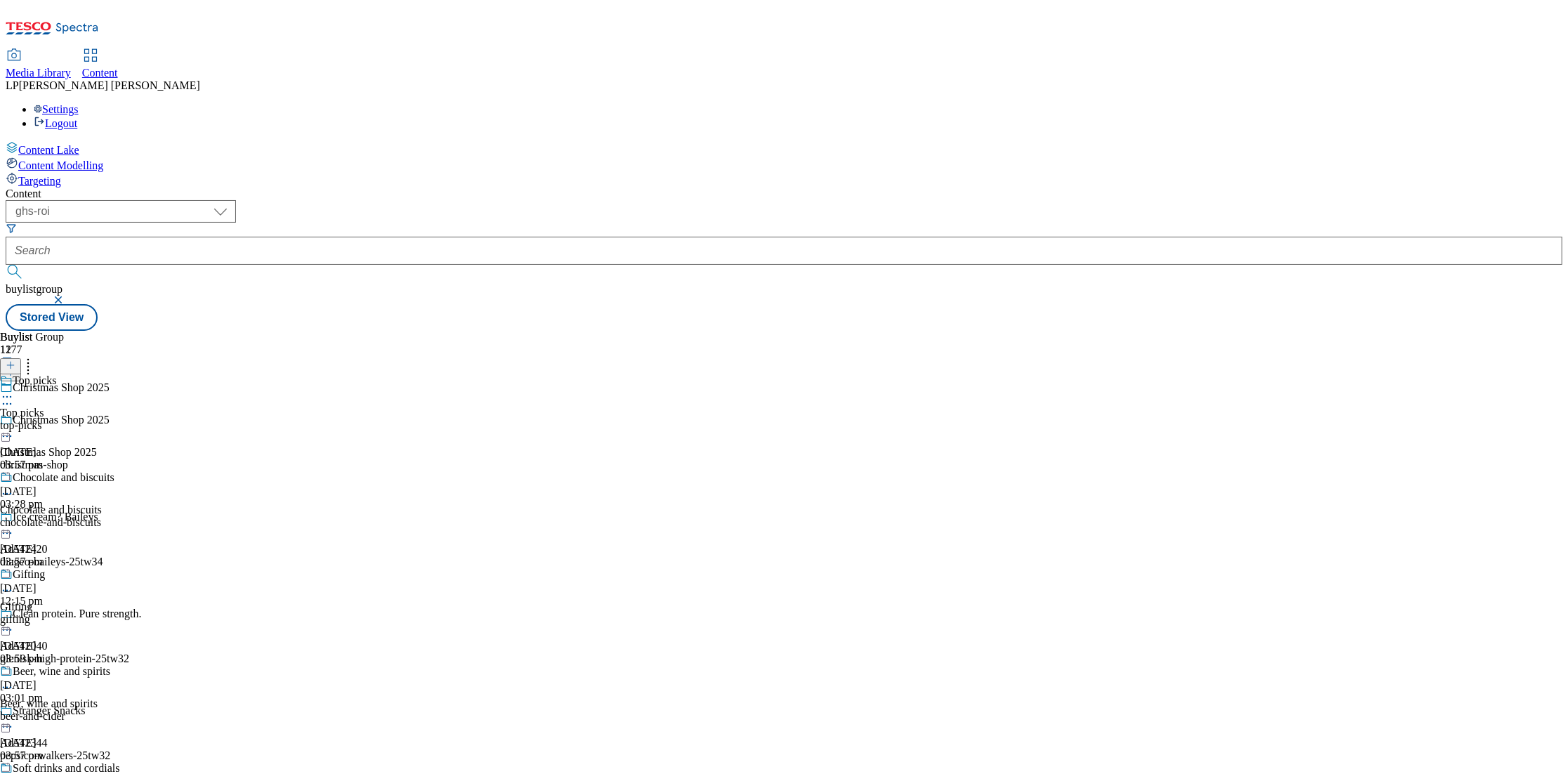
click at [133, 471] on div "Chocolate and biscuits Chocolate and biscuits chocolate-and-biscuits 2 Oct 2025…" at bounding box center [66, 520] width 133 height 97
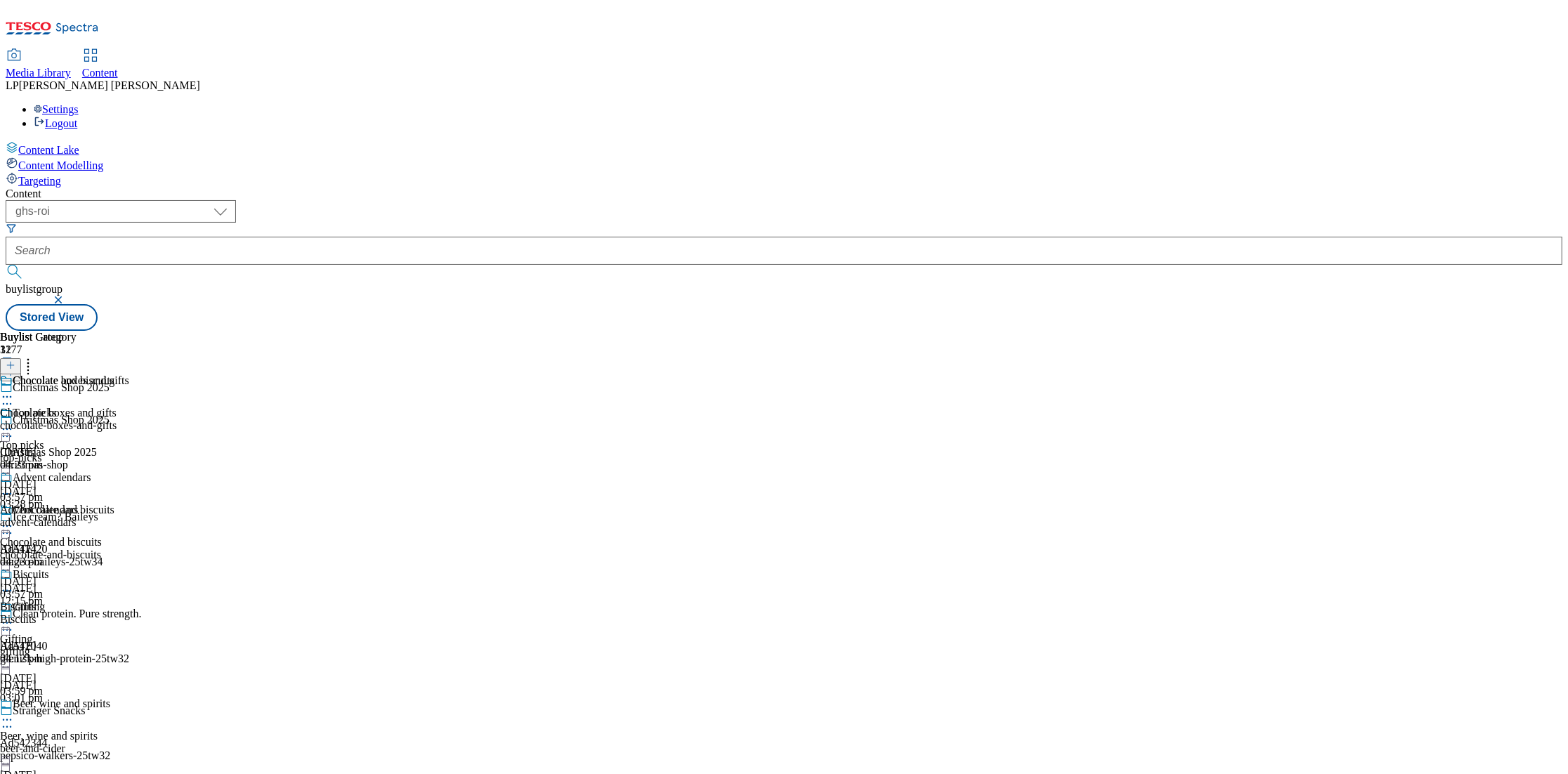
click at [14, 519] on icon at bounding box center [7, 526] width 14 height 14
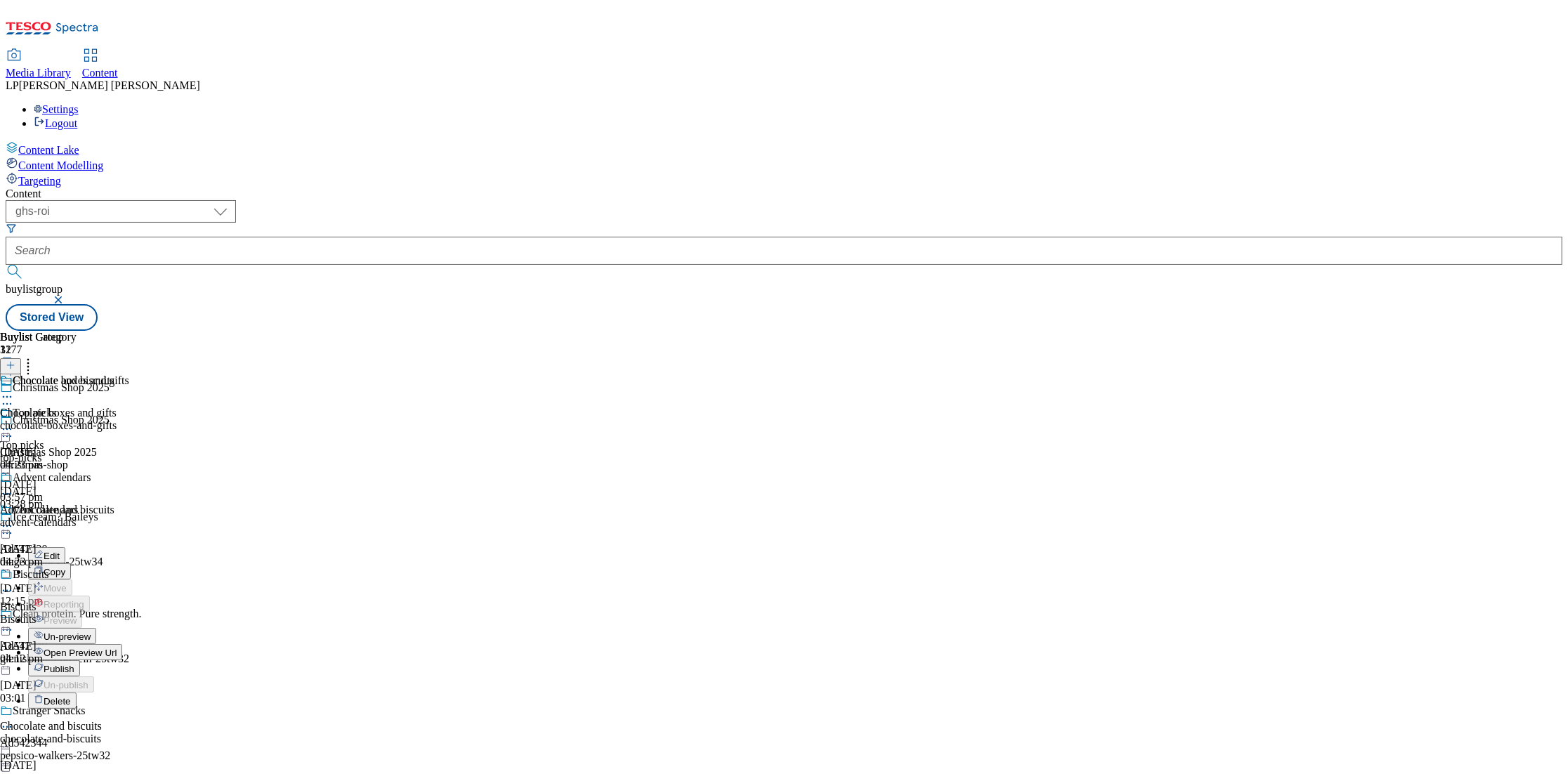
click at [116, 648] on span "Open Preview Url" at bounding box center [80, 653] width 73 height 11
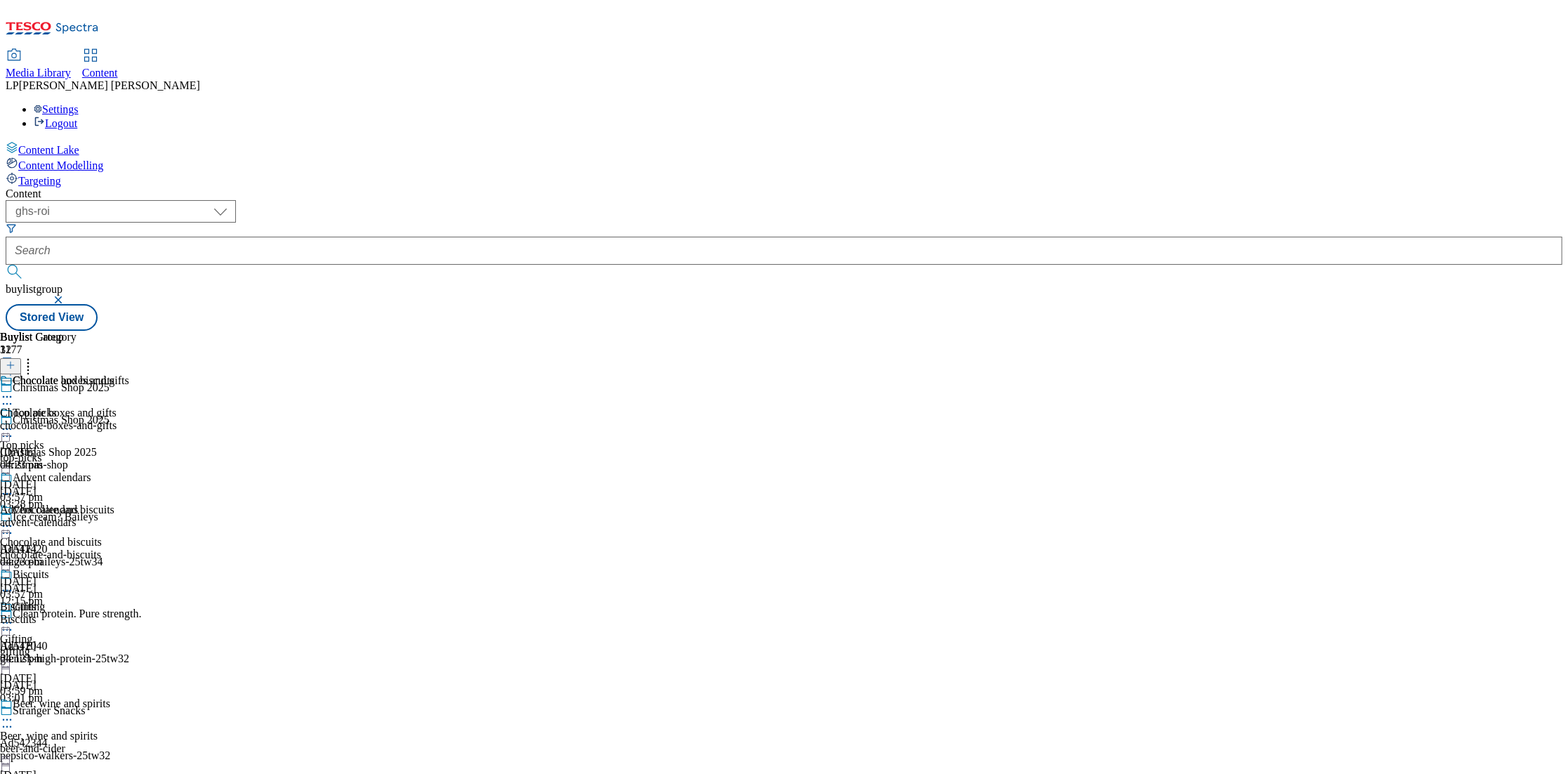
click at [14, 429] on icon at bounding box center [7, 436] width 14 height 14
click at [65, 457] on button "Edit" at bounding box center [46, 466] width 37 height 16
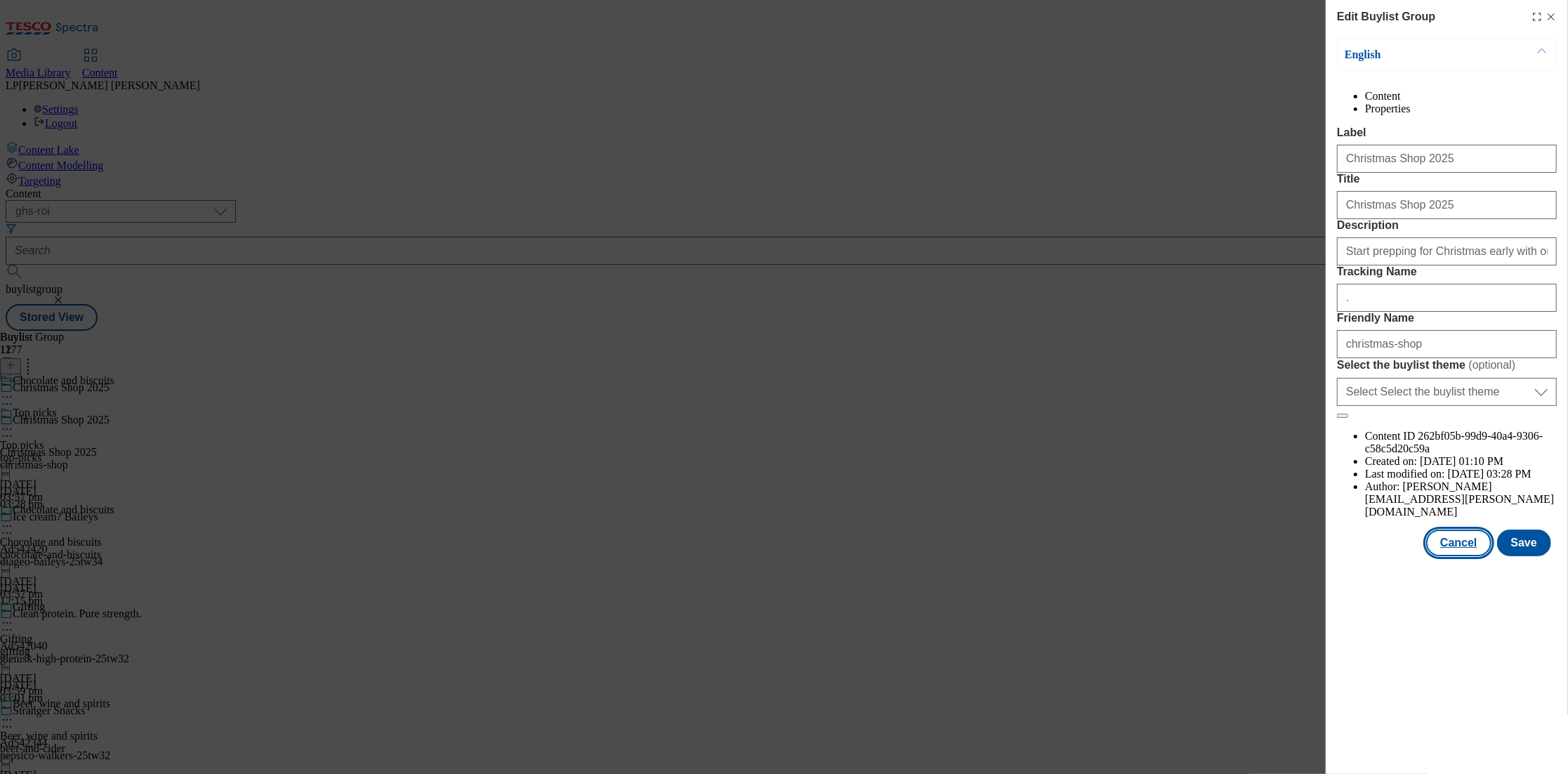
click at [1470, 556] on button "Cancel" at bounding box center [1458, 542] width 64 height 26
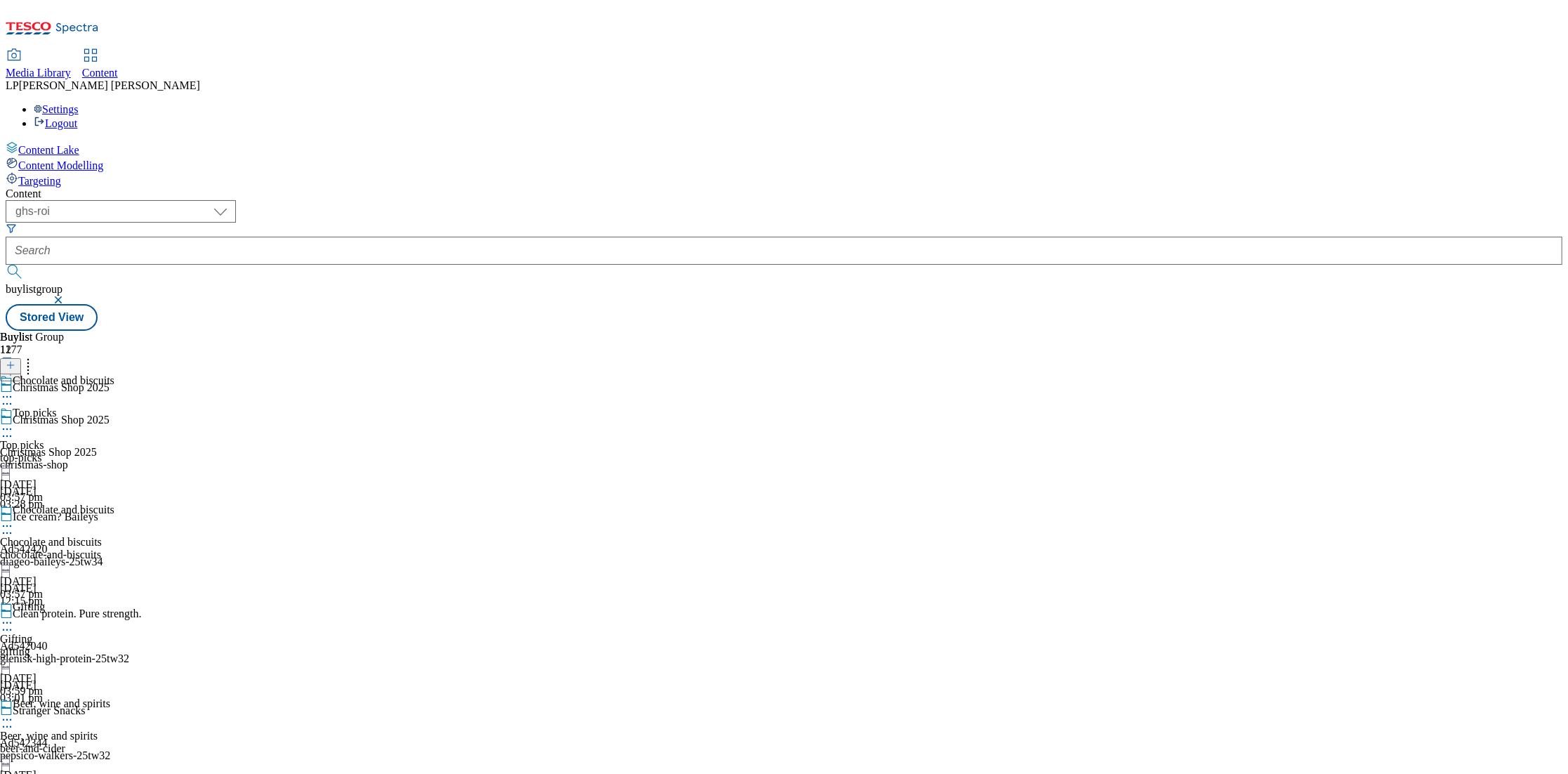
click at [275, 414] on div "Christmas Shop 2025 Christmas Shop 2025 christmas-shop 2 Oct 2025 03:28 pm" at bounding box center [138, 462] width 275 height 97
click at [14, 429] on icon at bounding box center [7, 436] width 14 height 14
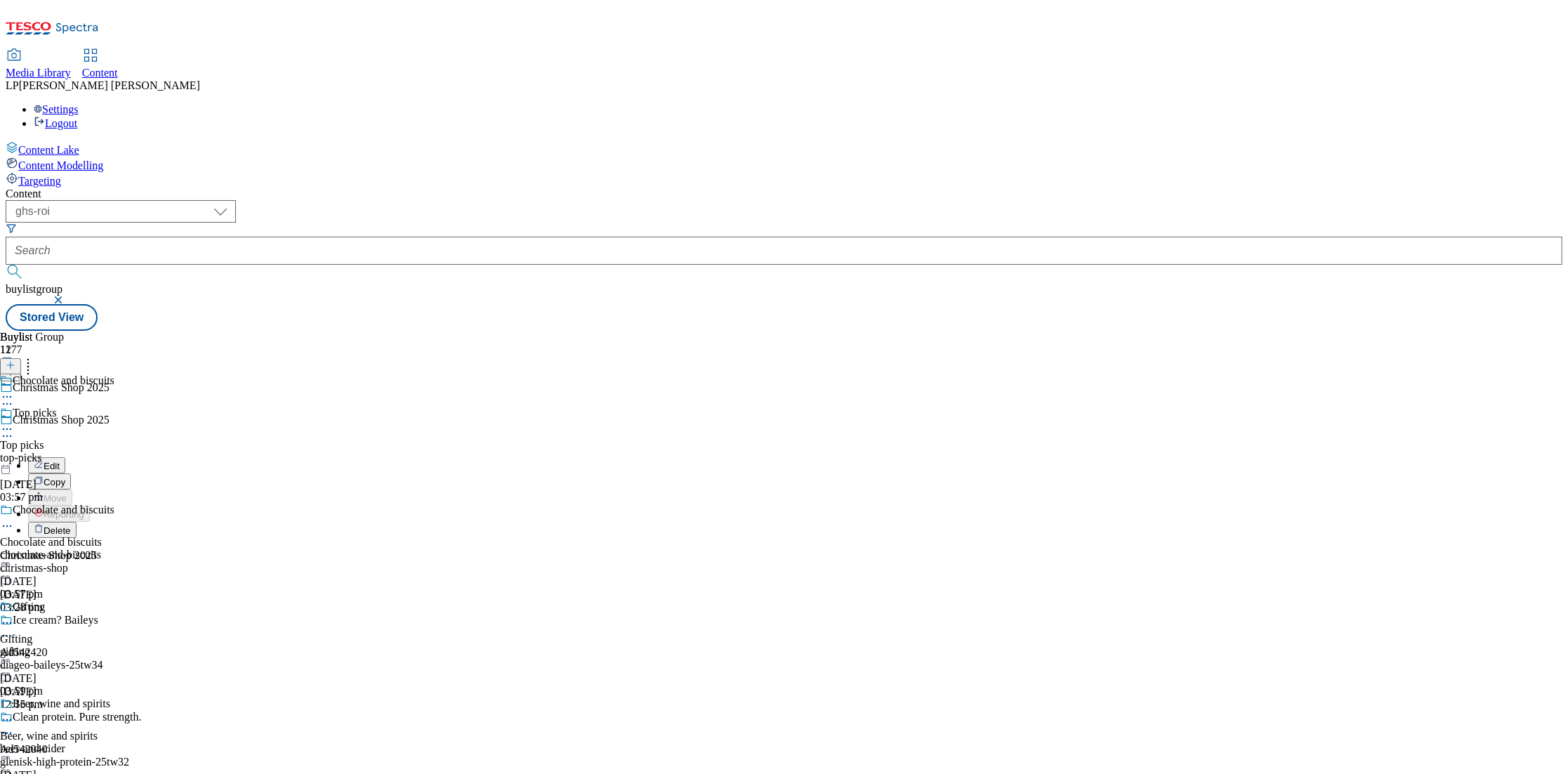
click at [65, 457] on button "Edit" at bounding box center [46, 466] width 37 height 16
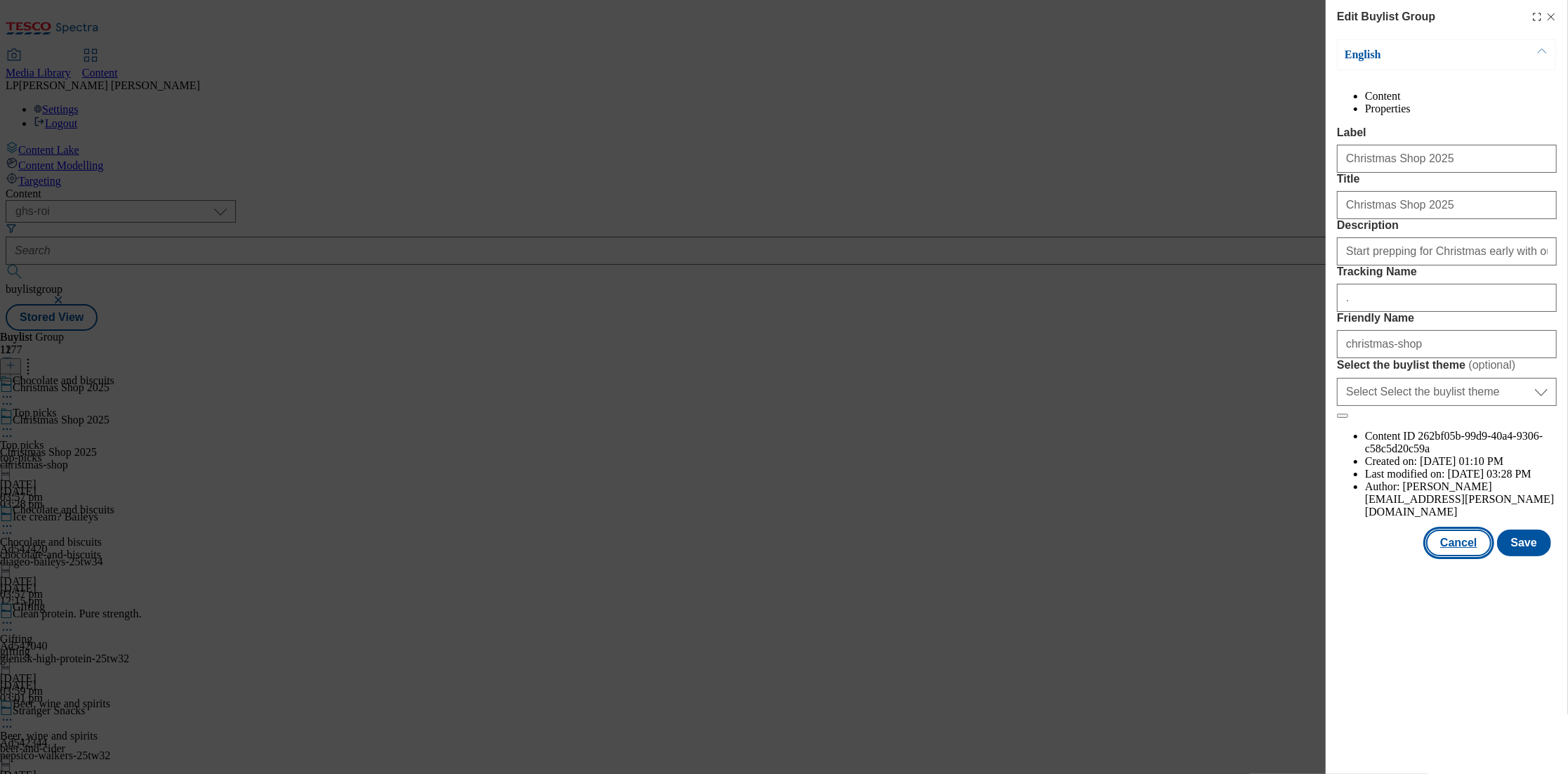
click at [1464, 556] on button "Cancel" at bounding box center [1458, 542] width 64 height 26
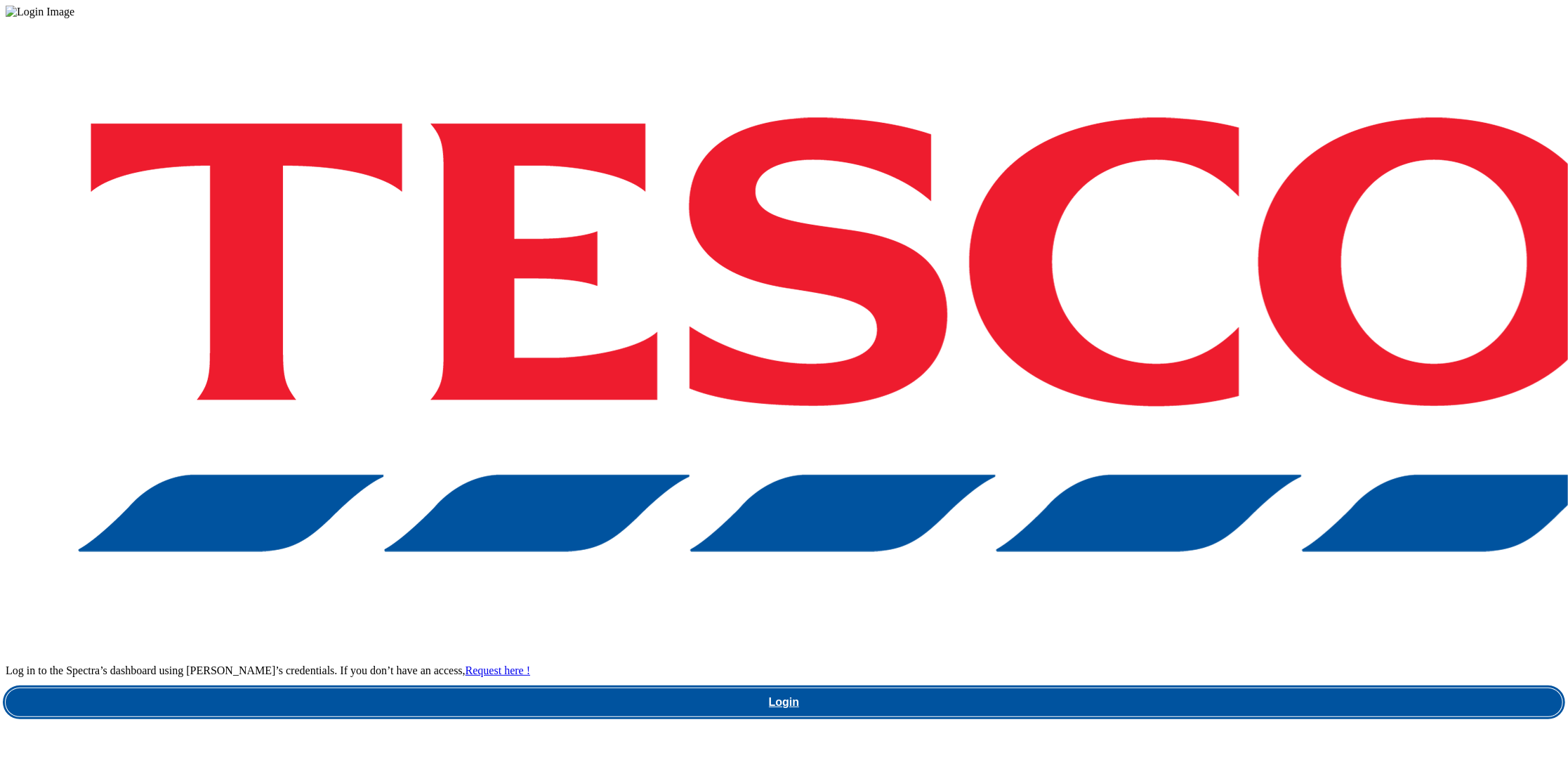
click at [1089, 688] on link "Login" at bounding box center [784, 702] width 1557 height 28
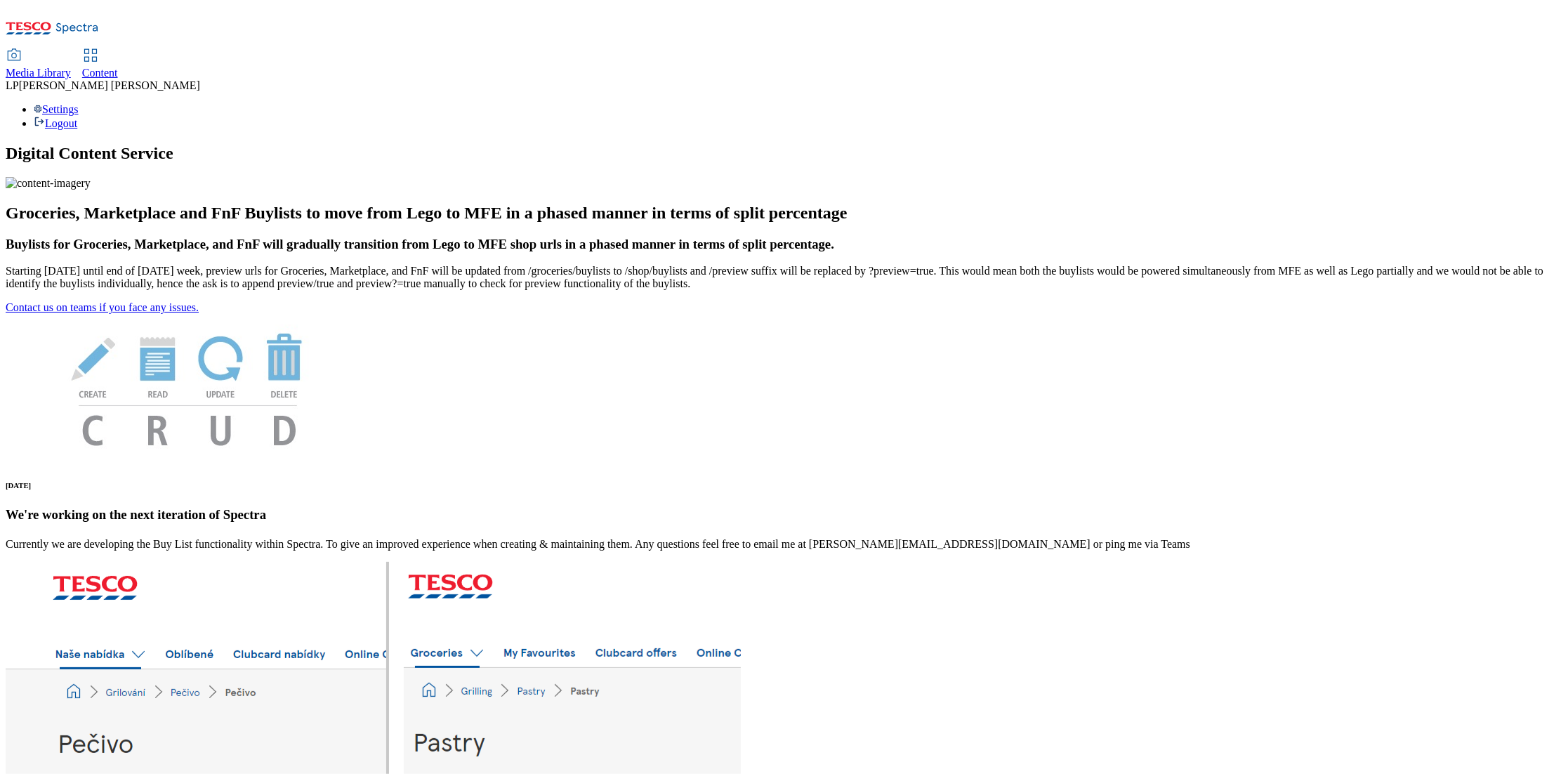
click at [71, 67] on span "Media Library" at bounding box center [38, 73] width 65 height 12
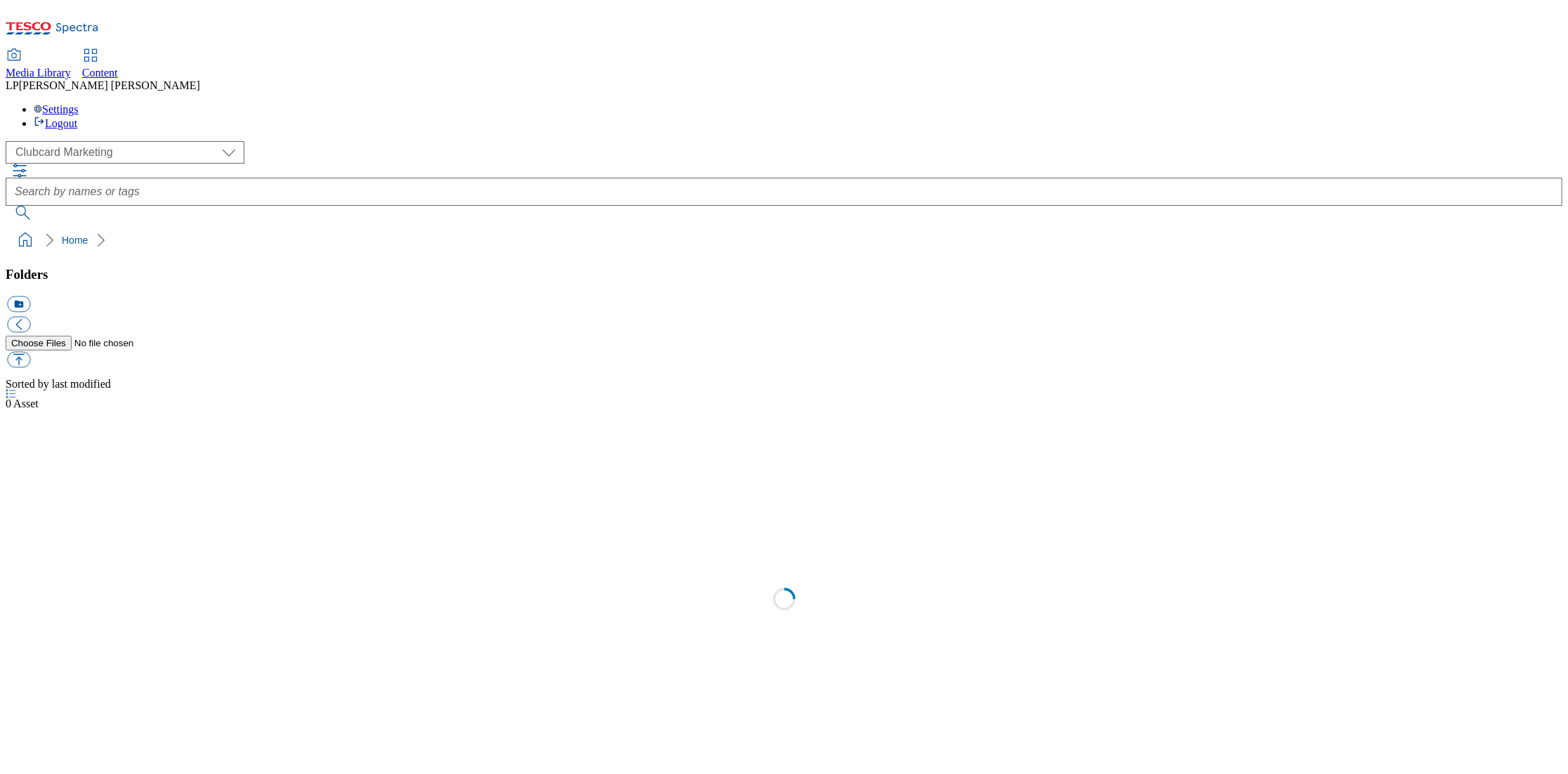
scroll to position [1, 0]
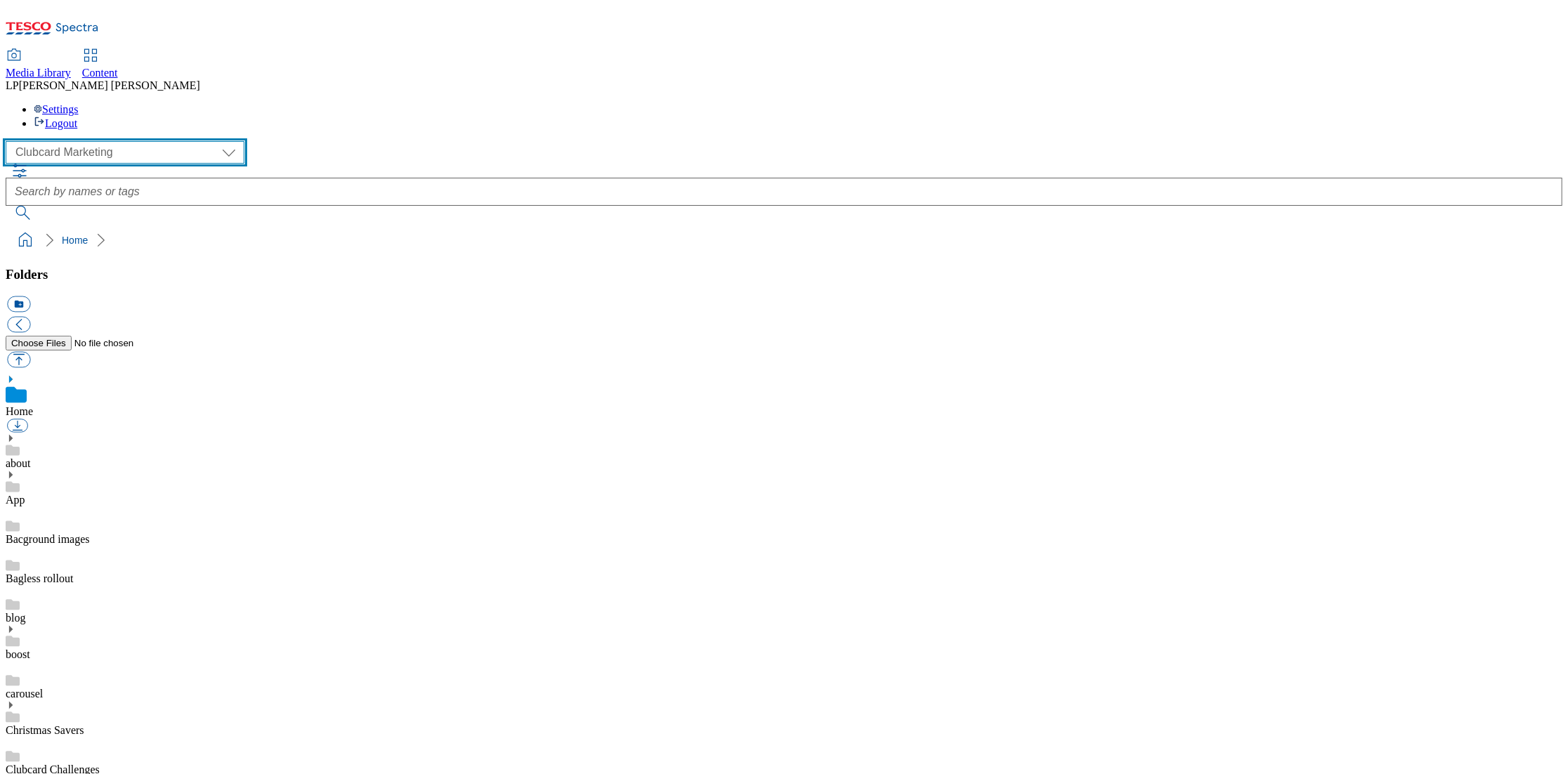
click at [111, 141] on select "Clubcard Marketing Demo Dotcom [GEOGRAPHIC_DATA] Emails GHS Marketing UK GHS Pr…" at bounding box center [125, 152] width 239 height 22
select select "flare-ghs-roi"
click at [9, 141] on select "Clubcard Marketing Demo Dotcom [GEOGRAPHIC_DATA] Emails GHS Marketing UK GHS Pr…" at bounding box center [125, 152] width 239 height 22
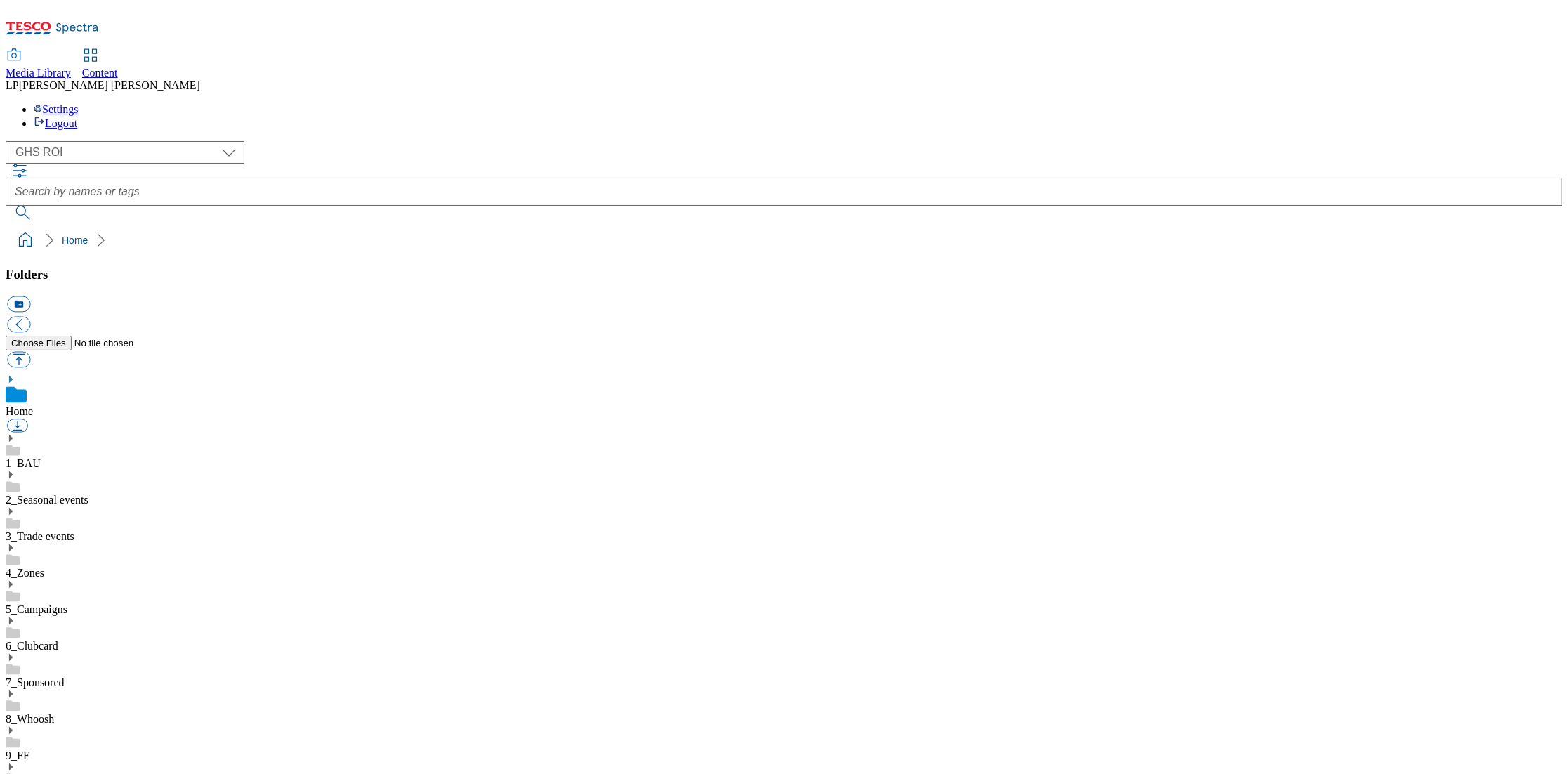
click at [16, 470] on icon at bounding box center [11, 475] width 10 height 10
click at [49, 689] on div "[DATE]" at bounding box center [784, 707] width 1557 height 36
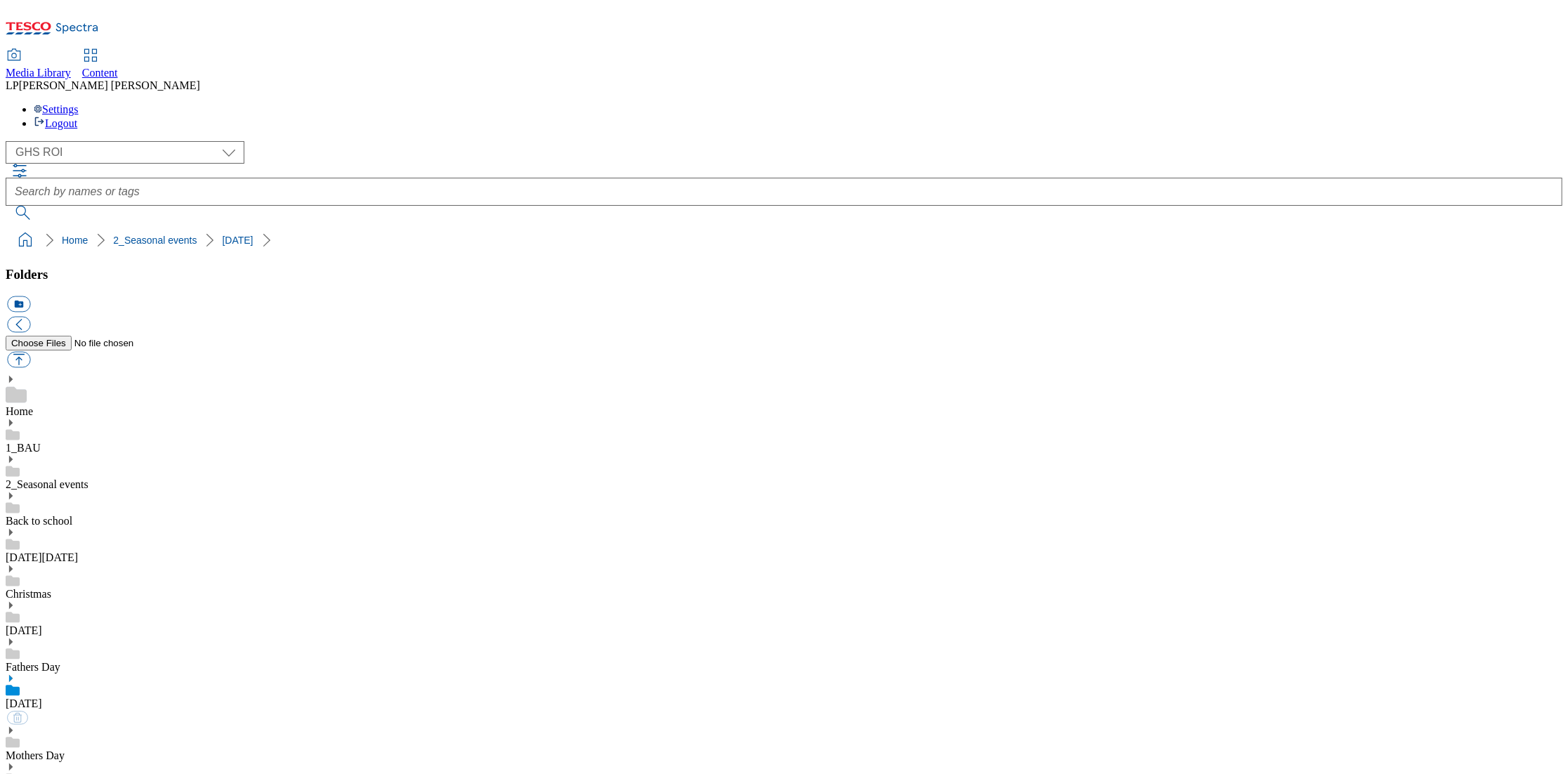
click at [16, 673] on icon at bounding box center [11, 678] width 10 height 10
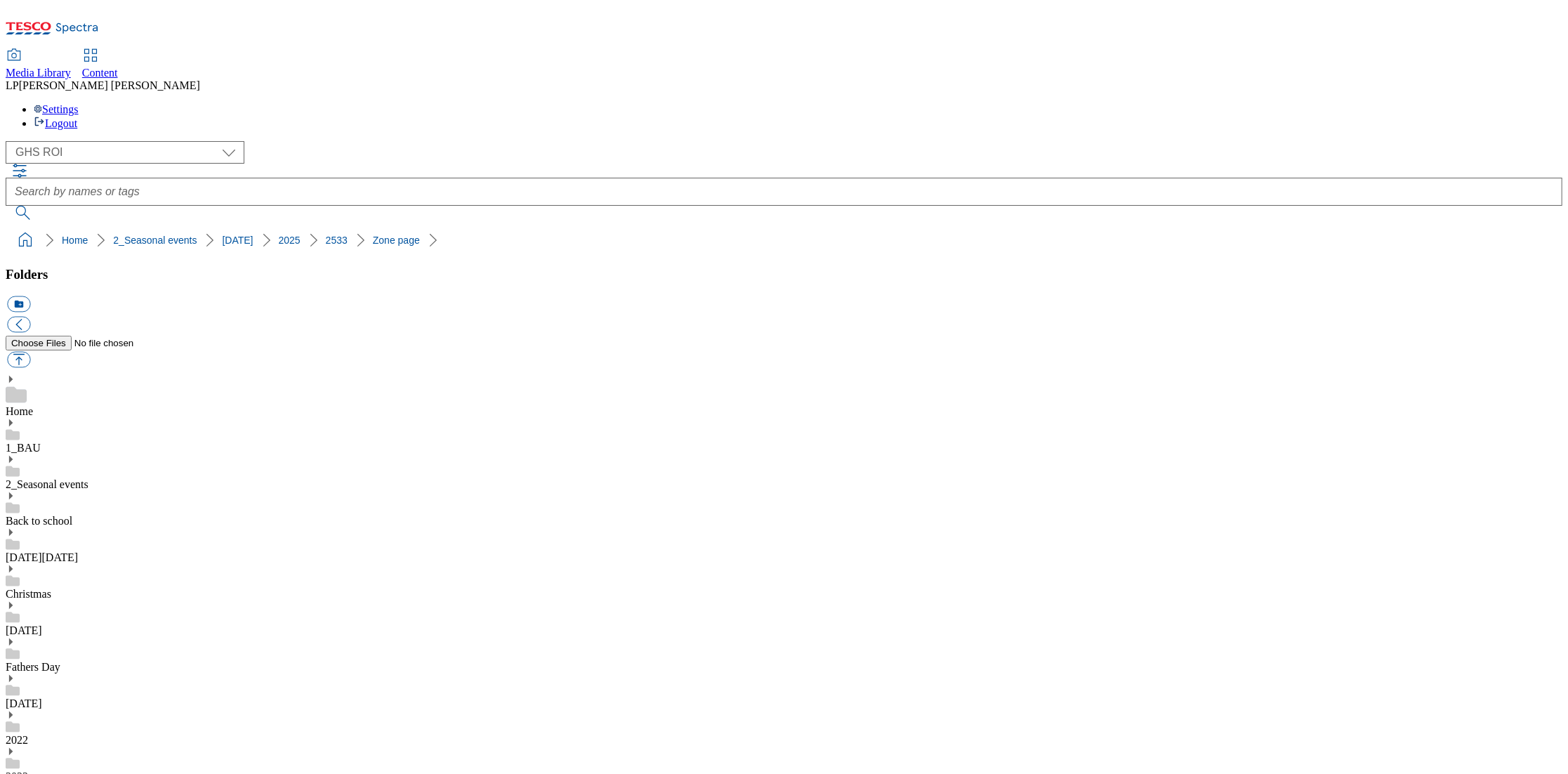
scroll to position [2, 0]
